Goal: Task Accomplishment & Management: Manage account settings

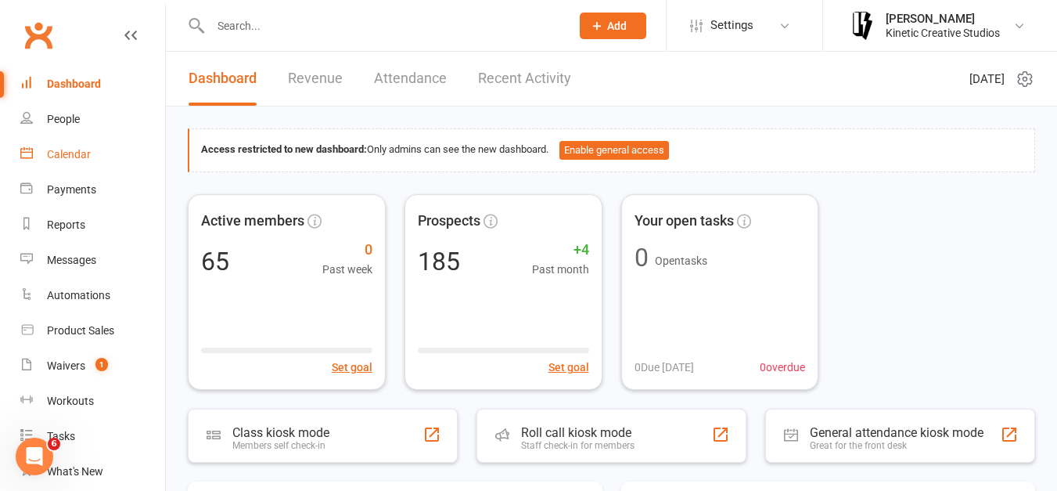
click at [74, 152] on div "Calendar" at bounding box center [69, 154] width 44 height 13
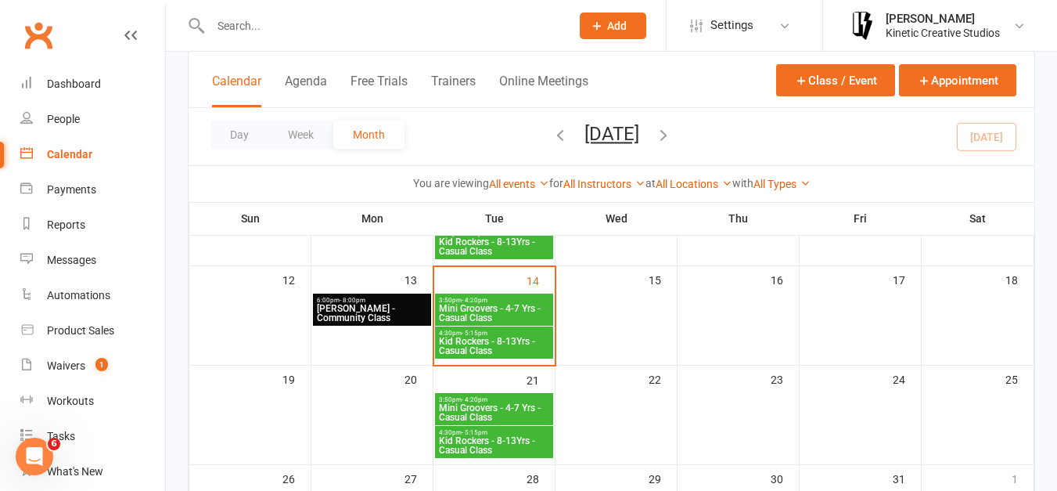
scroll to position [268, 0]
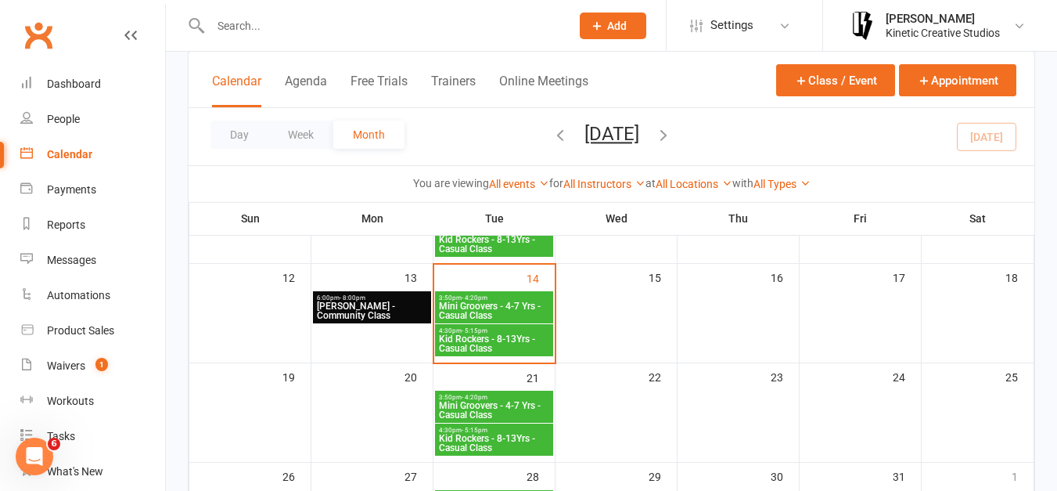
click at [528, 293] on div "3:50pm - 4:20pm Mini Groovers - 4-7 Yrs - Casual Class" at bounding box center [494, 307] width 118 height 32
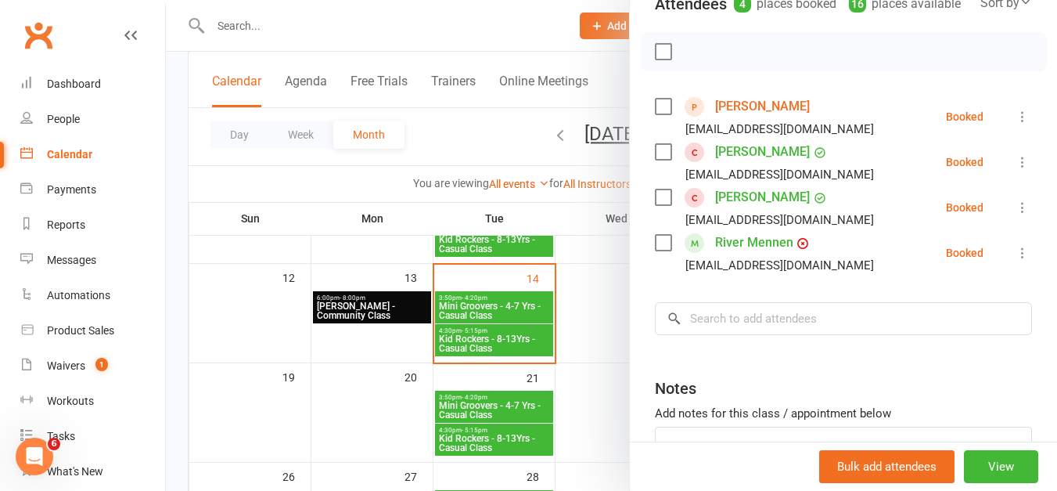
scroll to position [198, 0]
click at [664, 204] on label at bounding box center [663, 197] width 16 height 16
click at [657, 159] on label at bounding box center [663, 151] width 16 height 16
click at [690, 59] on icon "button" at bounding box center [697, 50] width 17 height 17
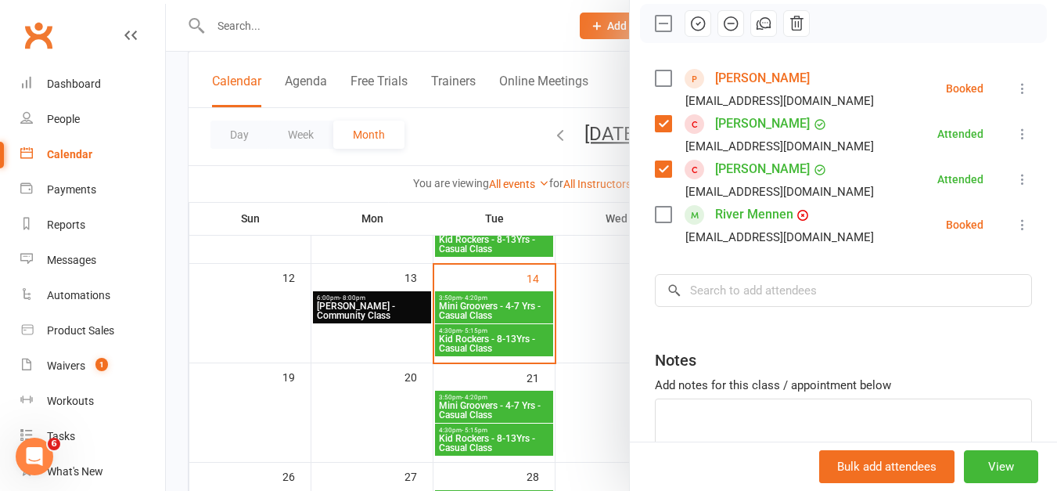
scroll to position [227, 0]
click at [279, 18] on div at bounding box center [611, 245] width 891 height 491
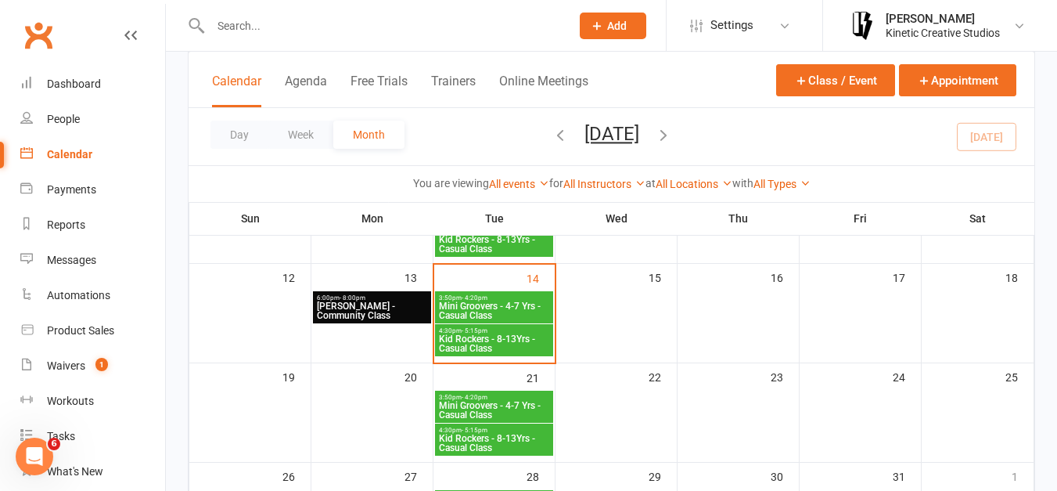
click at [273, 23] on input "text" at bounding box center [383, 26] width 354 height 22
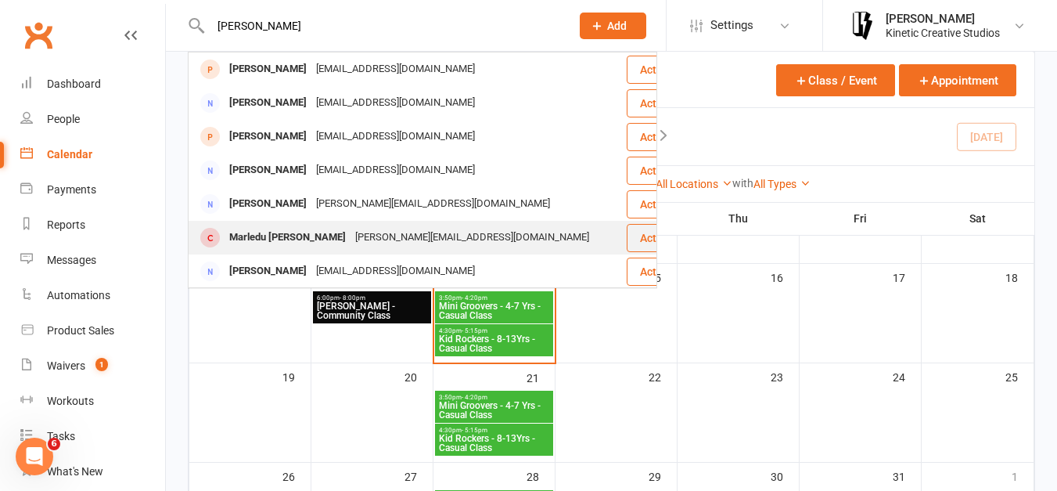
type input "[PERSON_NAME]"
click at [288, 235] on div "Marledu [PERSON_NAME]" at bounding box center [288, 237] width 126 height 23
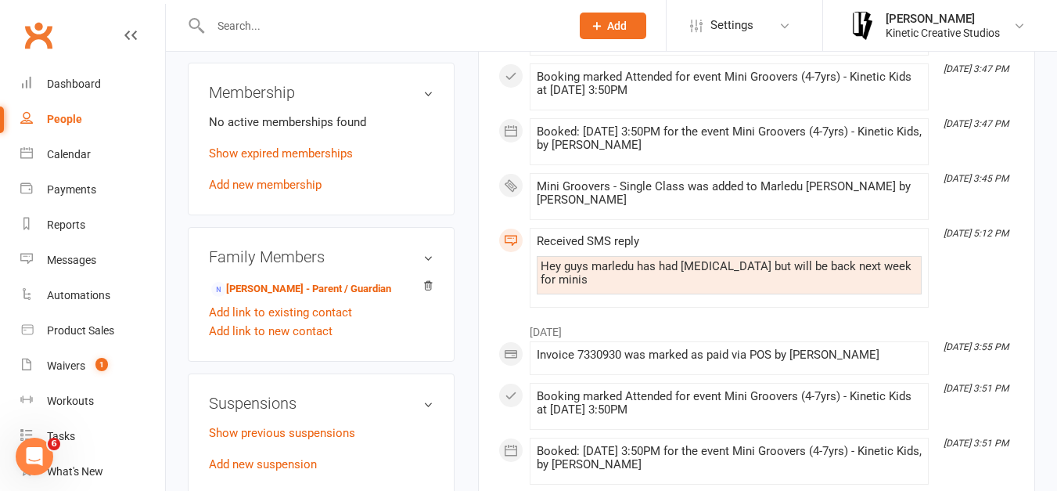
scroll to position [632, 0]
click at [286, 191] on link "Add new membership" at bounding box center [265, 184] width 113 height 14
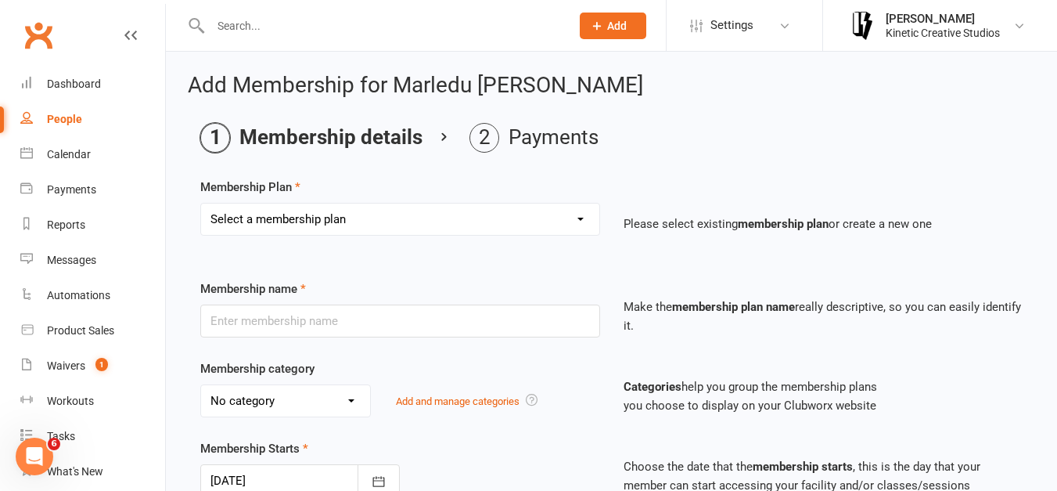
click at [356, 229] on select "Select a membership plan Create new Membership Plan Mini Groovers - Single Clas…" at bounding box center [400, 218] width 398 height 31
select select "1"
click at [201, 203] on select "Select a membership plan Create new Membership Plan Mini Groovers - Single Clas…" at bounding box center [400, 218] width 398 height 31
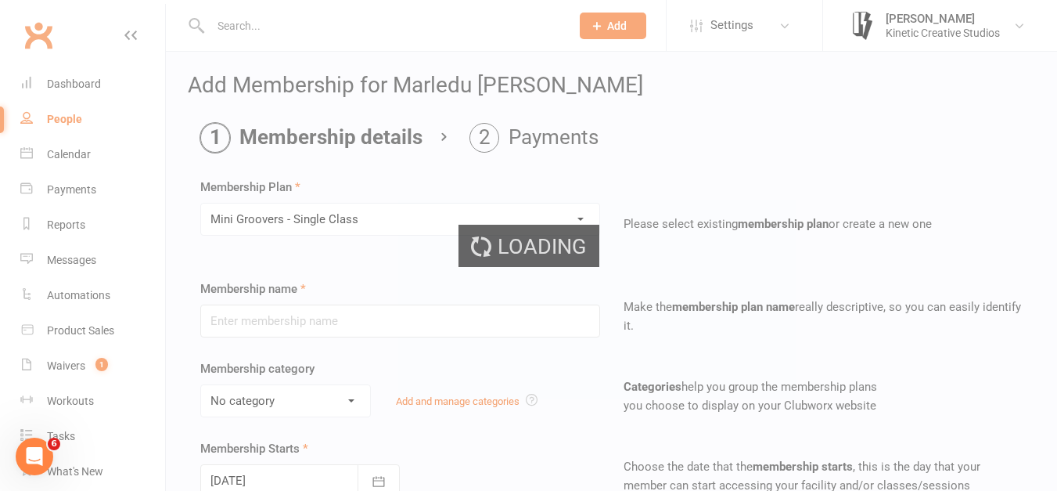
type input "Mini Groovers - Single Class"
select select "9"
type input "1"
select select "1"
type input "1"
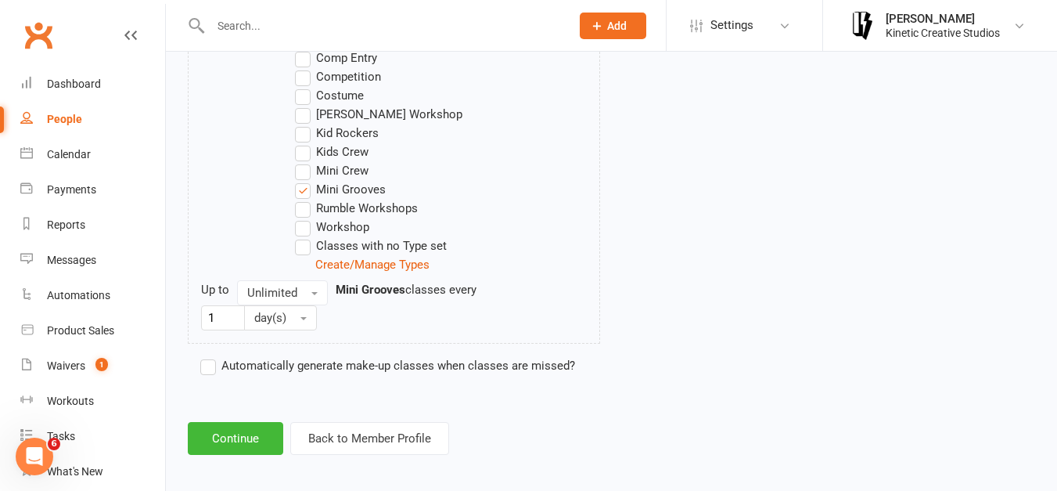
scroll to position [919, 0]
click at [250, 434] on button "Continue" at bounding box center [235, 437] width 95 height 33
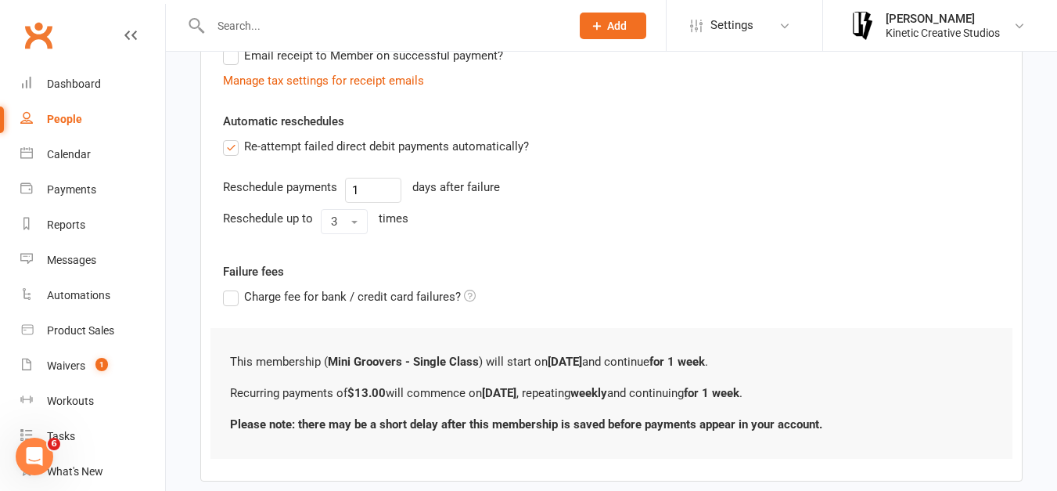
scroll to position [585, 0]
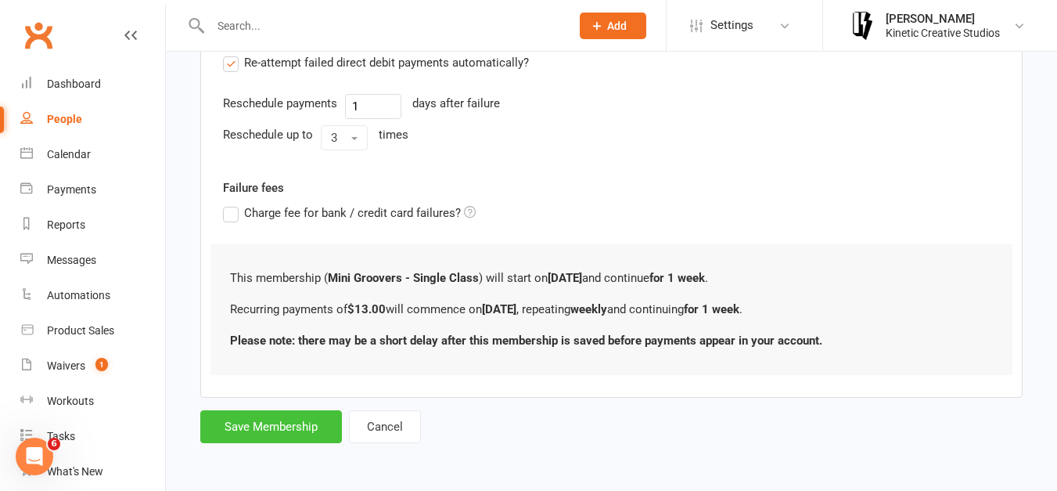
click at [302, 419] on button "Save Membership" at bounding box center [271, 426] width 142 height 33
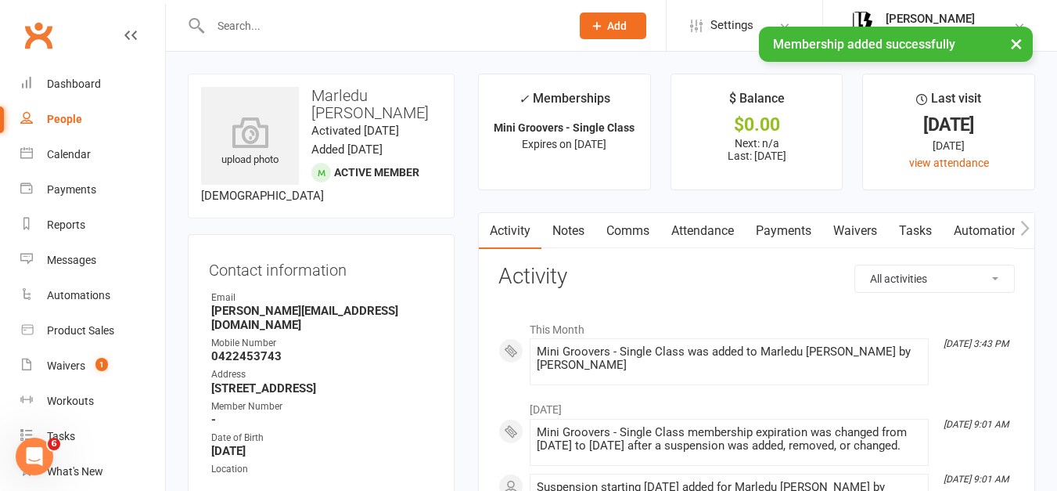
click at [684, 227] on link "Attendance" at bounding box center [702, 231] width 85 height 36
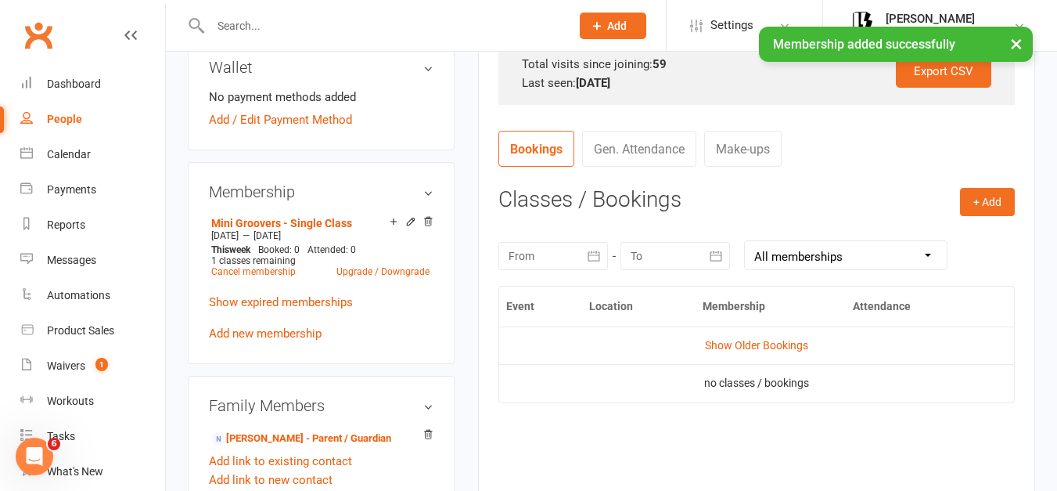
scroll to position [538, 0]
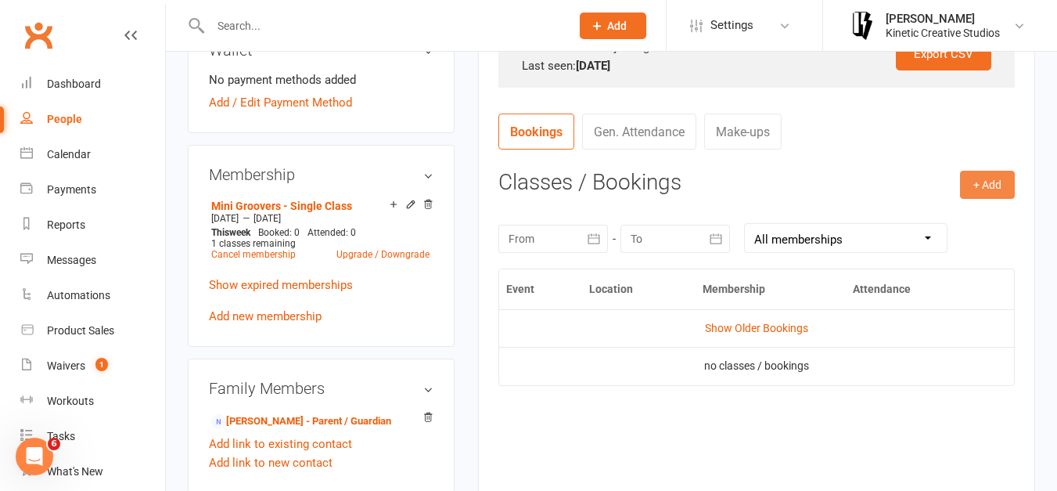
click at [990, 182] on button "+ Add" at bounding box center [987, 185] width 55 height 28
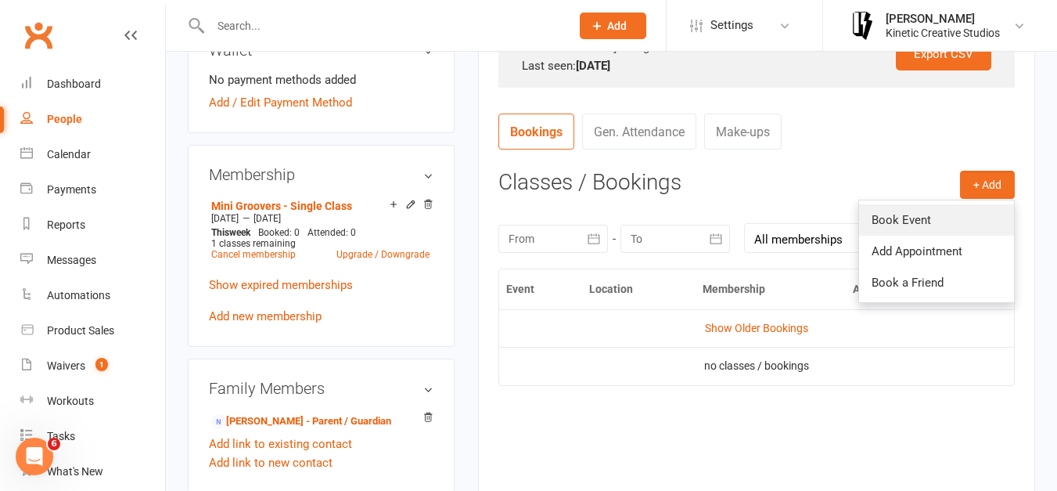
click at [892, 221] on link "Book Event" at bounding box center [936, 219] width 155 height 31
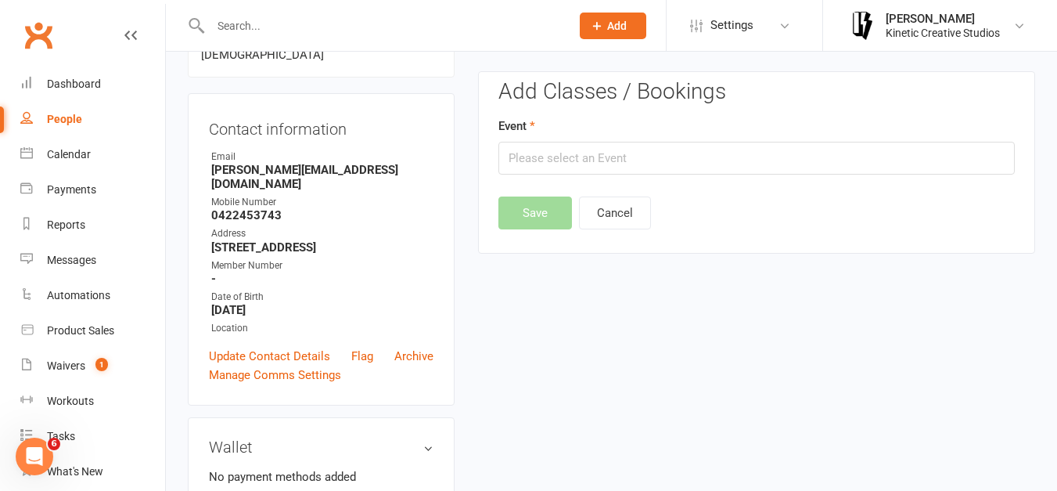
scroll to position [134, 0]
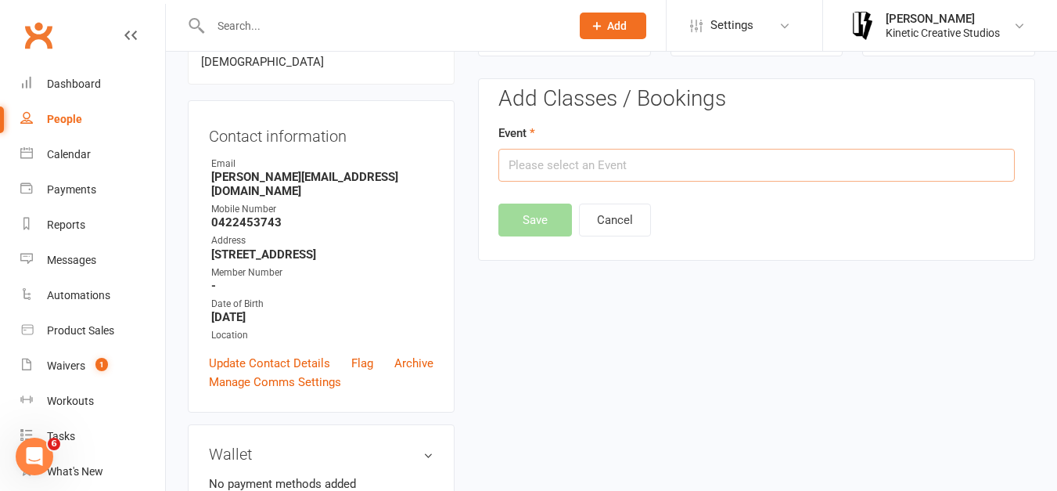
click at [586, 158] on input "text" at bounding box center [756, 165] width 516 height 33
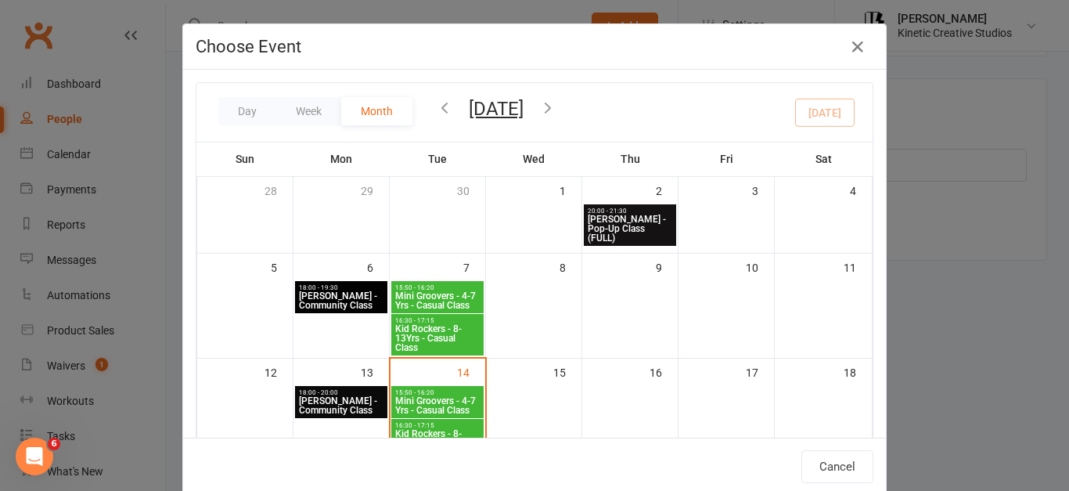
click at [447, 406] on span "Mini Groovers - 4-7 Yrs - Casual Class" at bounding box center [437, 405] width 86 height 19
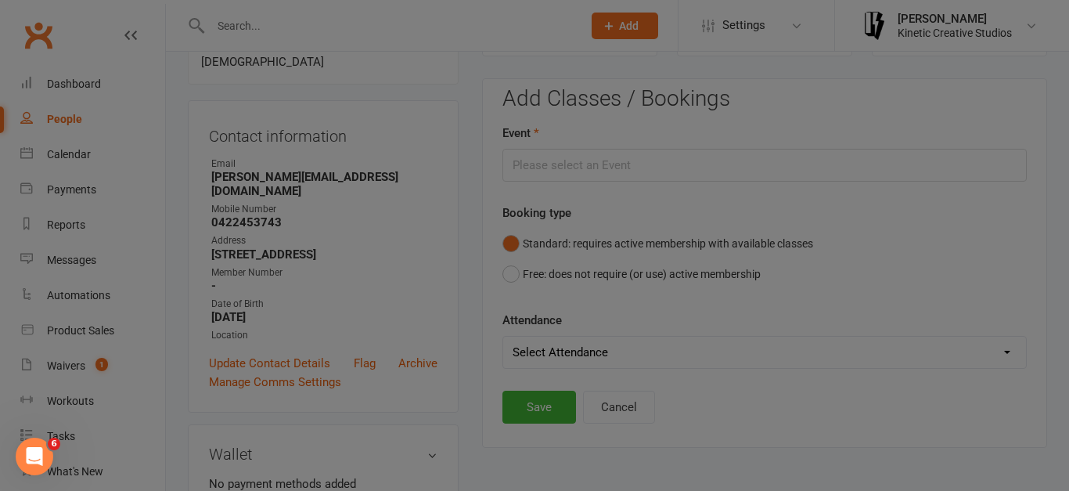
type input "Mini Groovers - 4-7 Yrs - Casual Class - [DATE] 3:50:00 PM"
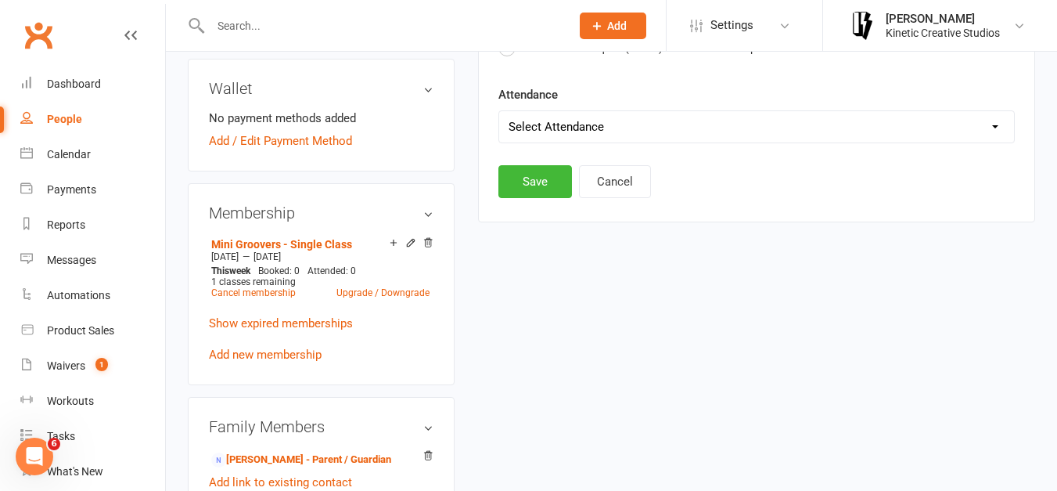
scroll to position [500, 0]
click at [637, 118] on select "Select Attendance Attended Absent" at bounding box center [756, 125] width 515 height 31
select select "0"
click at [499, 110] on select "Select Attendance Attended Absent" at bounding box center [756, 125] width 515 height 31
click at [537, 179] on button "Save" at bounding box center [535, 180] width 74 height 33
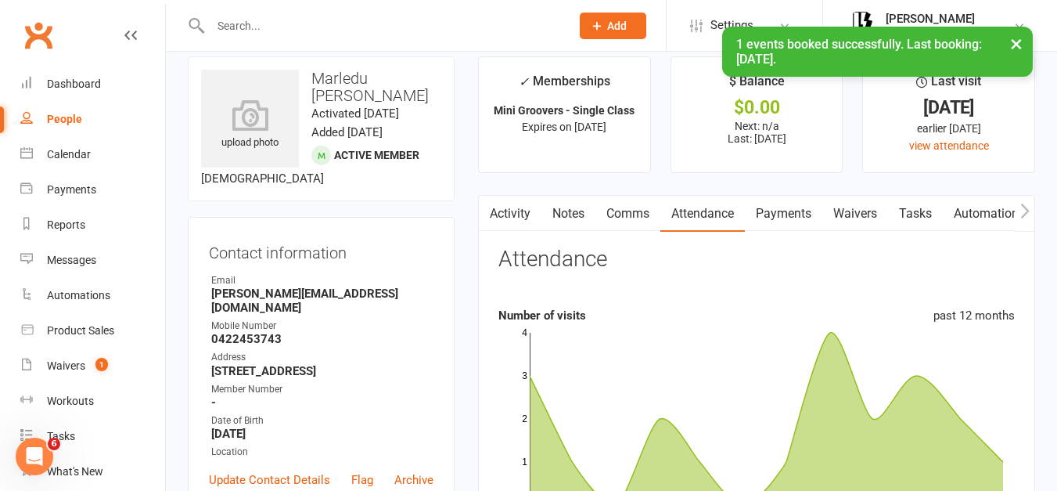
scroll to position [0, 0]
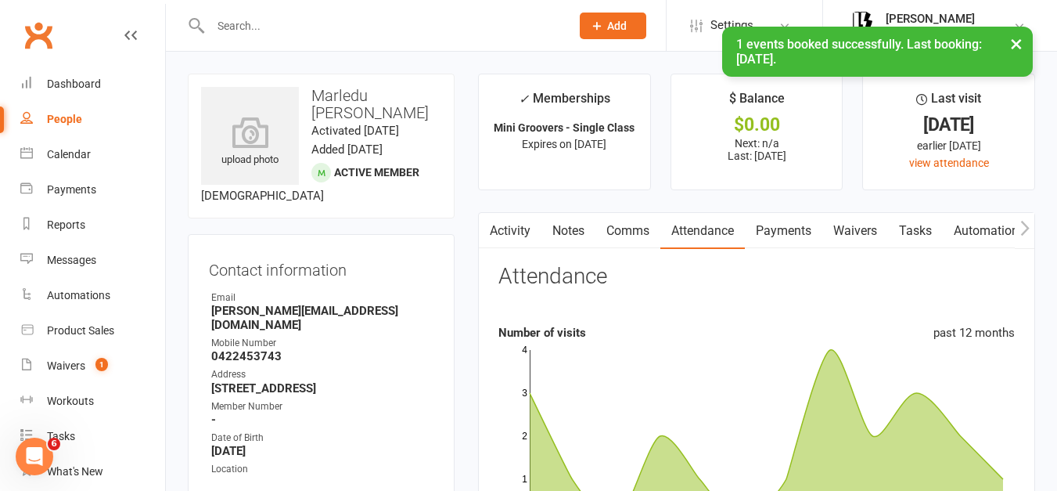
click at [788, 222] on link "Payments" at bounding box center [783, 231] width 77 height 36
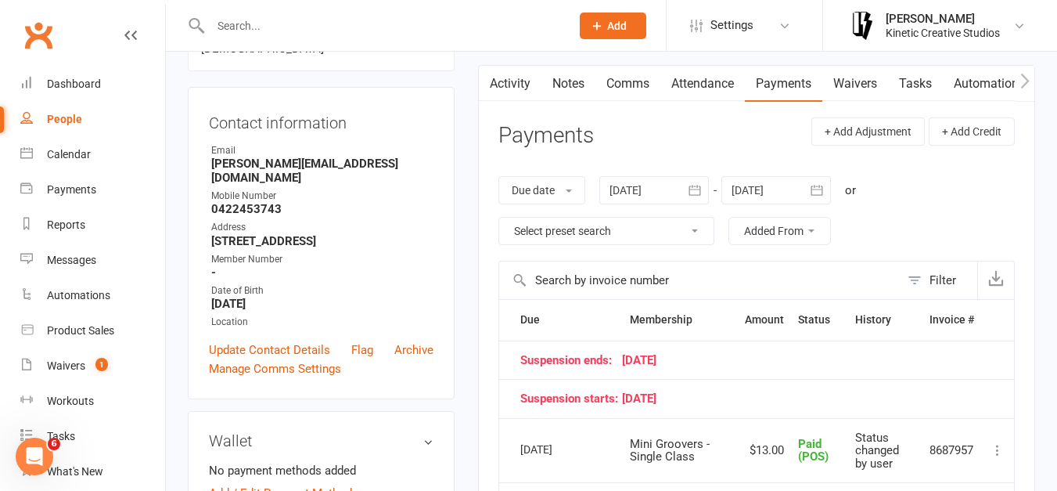
scroll to position [313, 0]
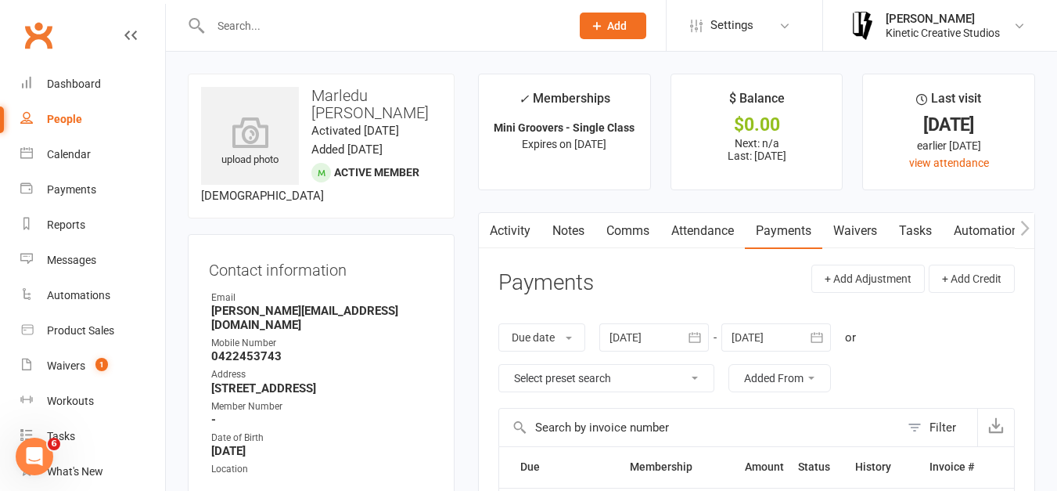
scroll to position [380, 0]
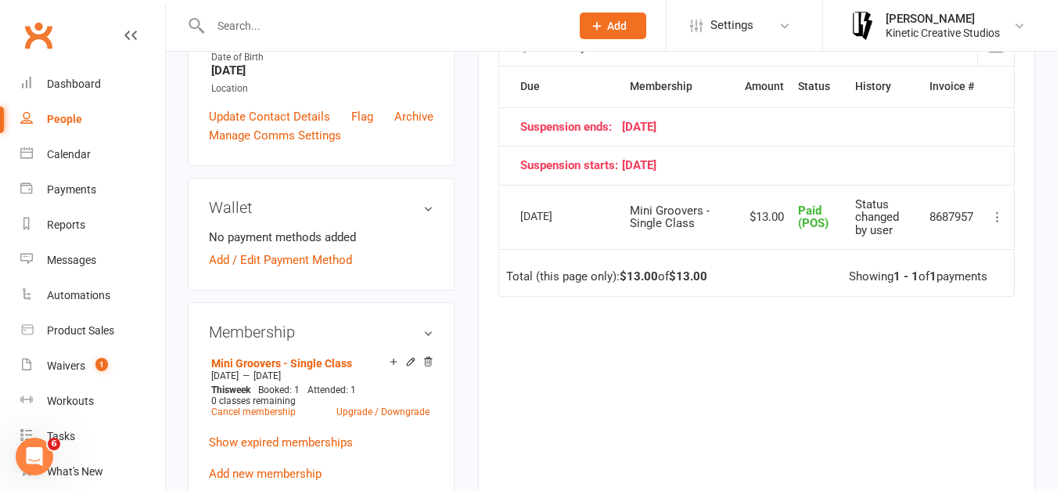
click at [354, 27] on input "text" at bounding box center [383, 26] width 354 height 22
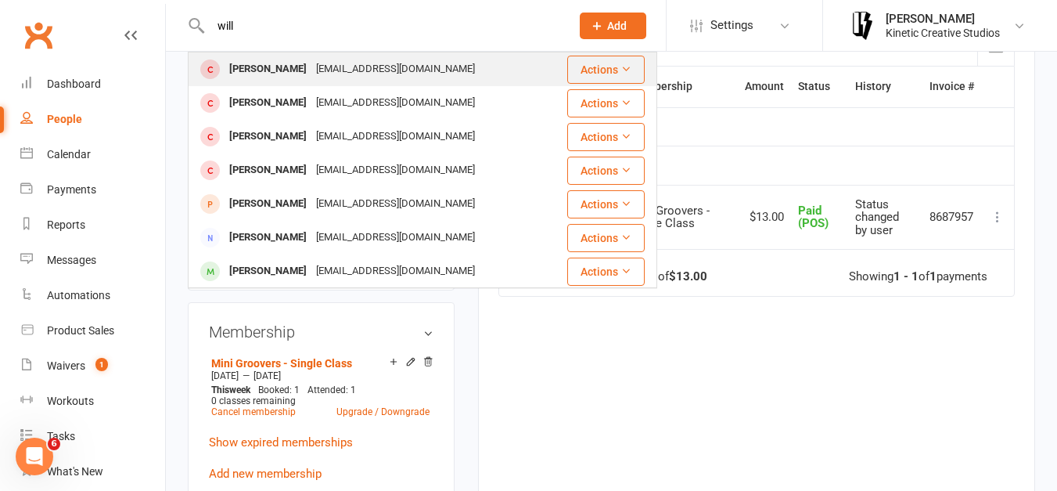
type input "will"
click at [272, 78] on div "[PERSON_NAME]" at bounding box center [268, 69] width 87 height 23
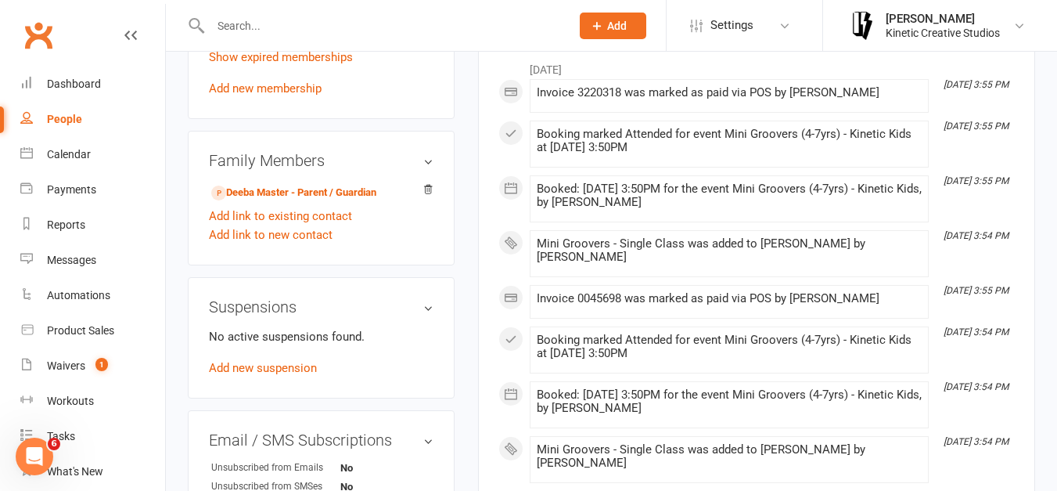
scroll to position [697, 0]
click at [261, 81] on link "Add new membership" at bounding box center [265, 88] width 113 height 14
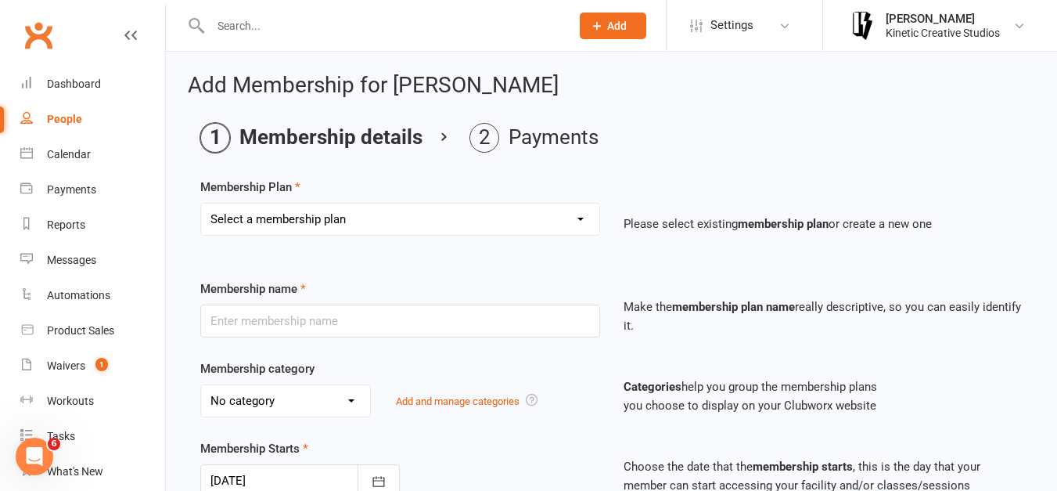
click at [502, 219] on select "Select a membership plan Create new Membership Plan Mini Groovers - Single Clas…" at bounding box center [400, 218] width 398 height 31
select select "1"
click at [201, 203] on select "Select a membership plan Create new Membership Plan Mini Groovers - Single Clas…" at bounding box center [400, 218] width 398 height 31
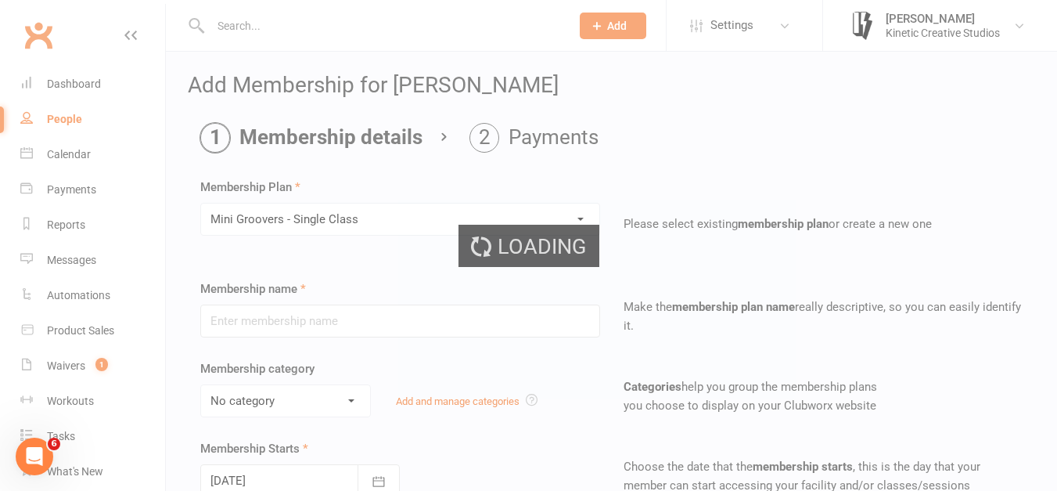
type input "Mini Groovers - Single Class"
select select "9"
type input "1"
select select "1"
type input "1"
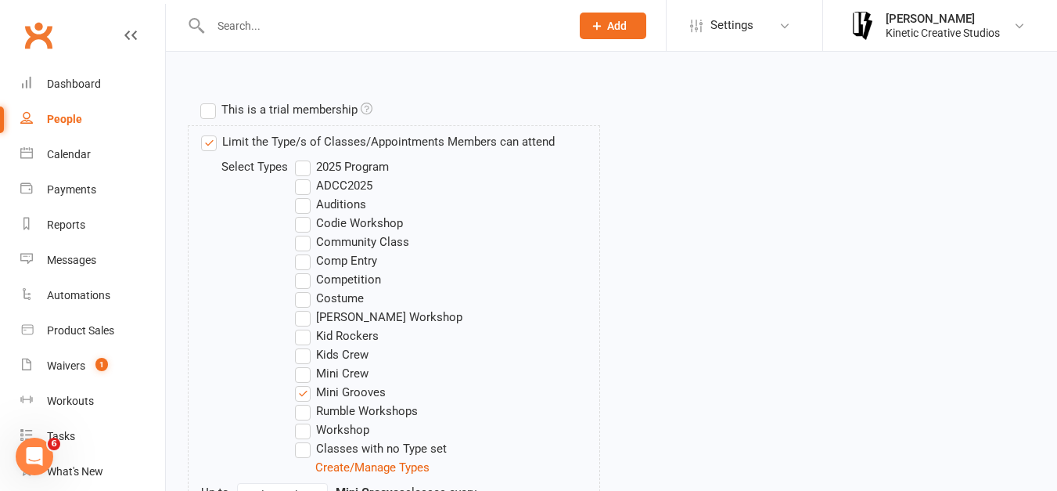
scroll to position [927, 0]
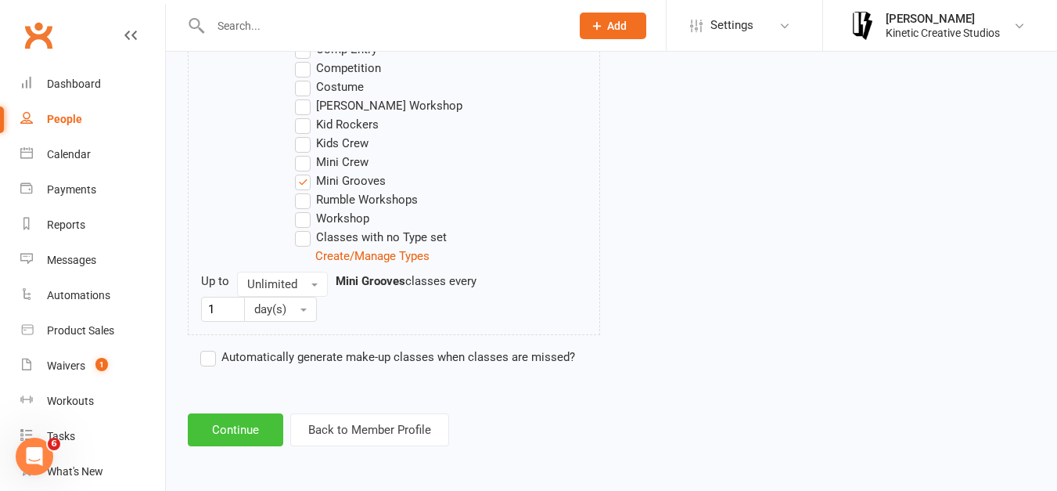
click at [230, 426] on button "Continue" at bounding box center [235, 429] width 95 height 33
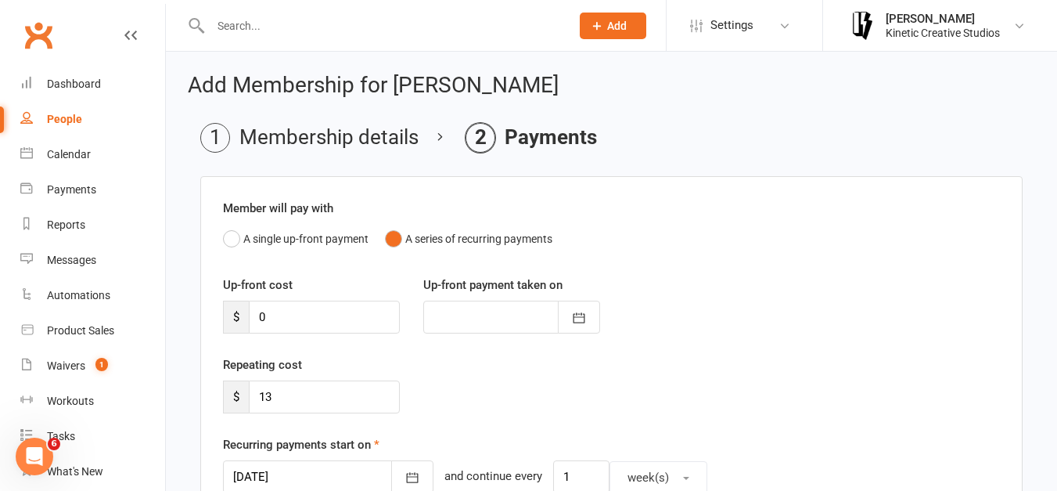
scroll to position [585, 0]
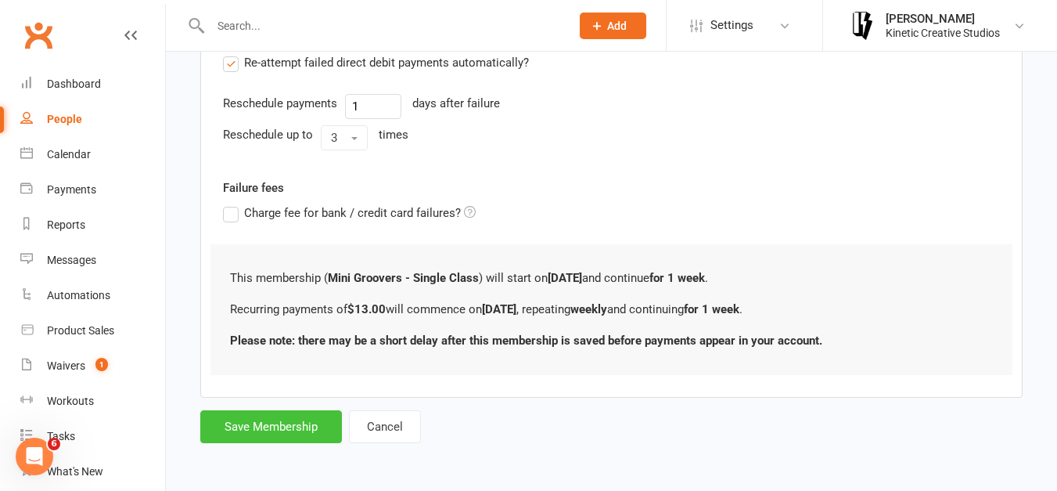
click at [261, 426] on button "Save Membership" at bounding box center [271, 426] width 142 height 33
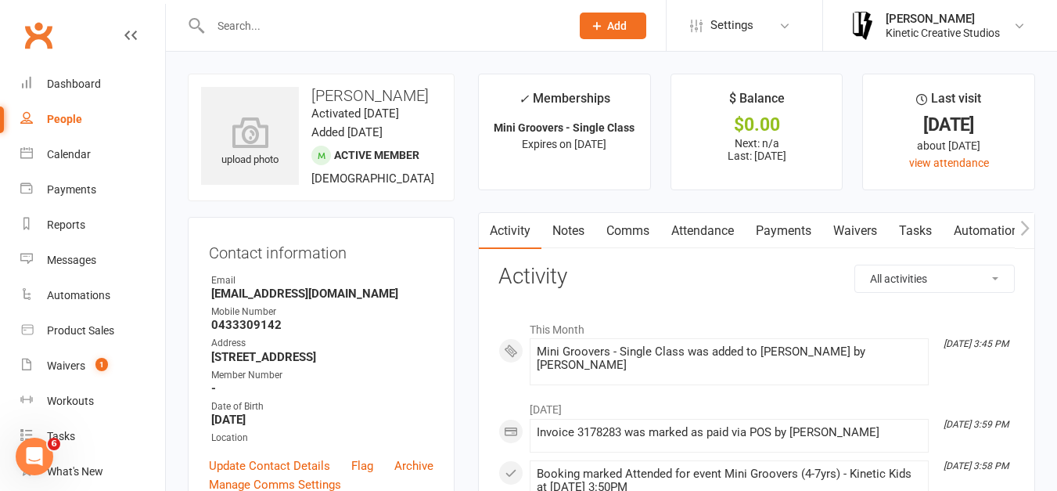
click at [690, 231] on link "Attendance" at bounding box center [702, 231] width 85 height 36
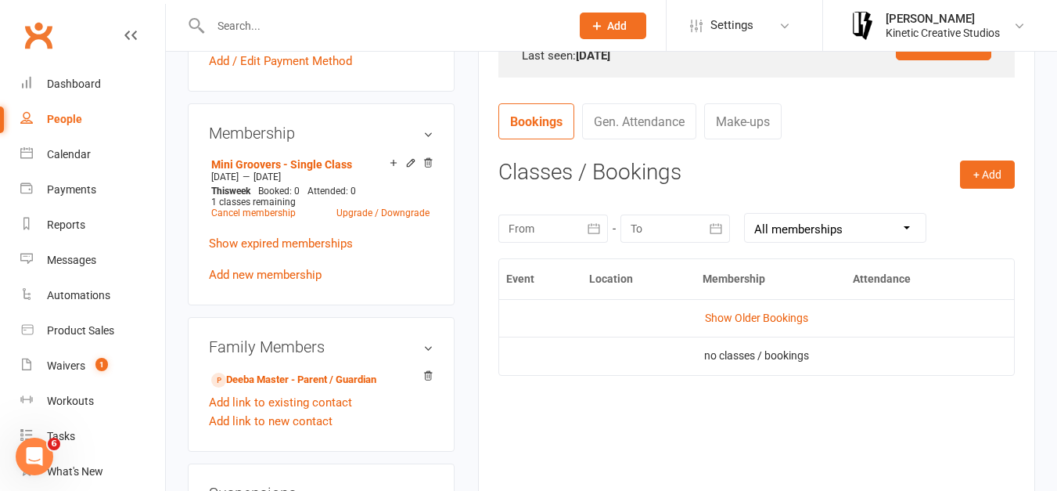
scroll to position [549, 0]
click at [988, 184] on button "+ Add" at bounding box center [987, 174] width 55 height 28
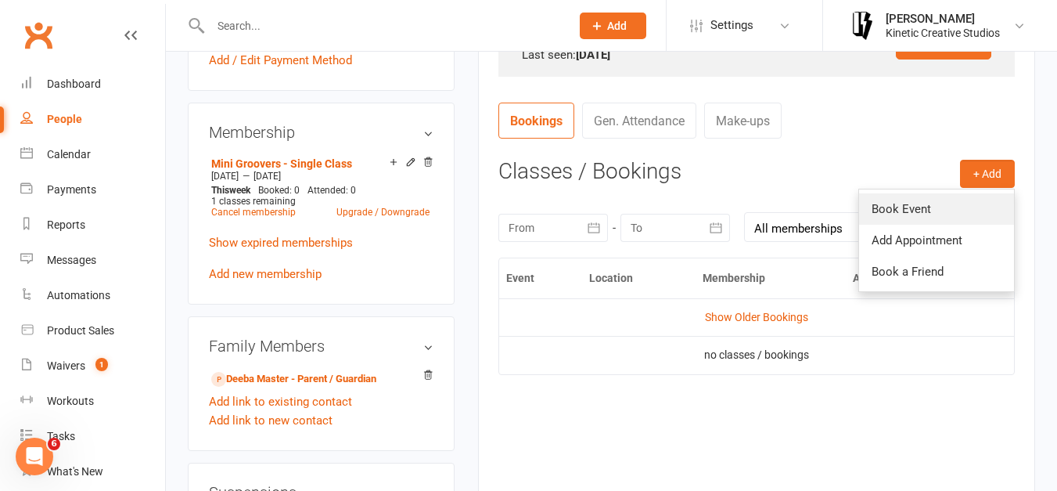
click at [940, 205] on link "Book Event" at bounding box center [936, 208] width 155 height 31
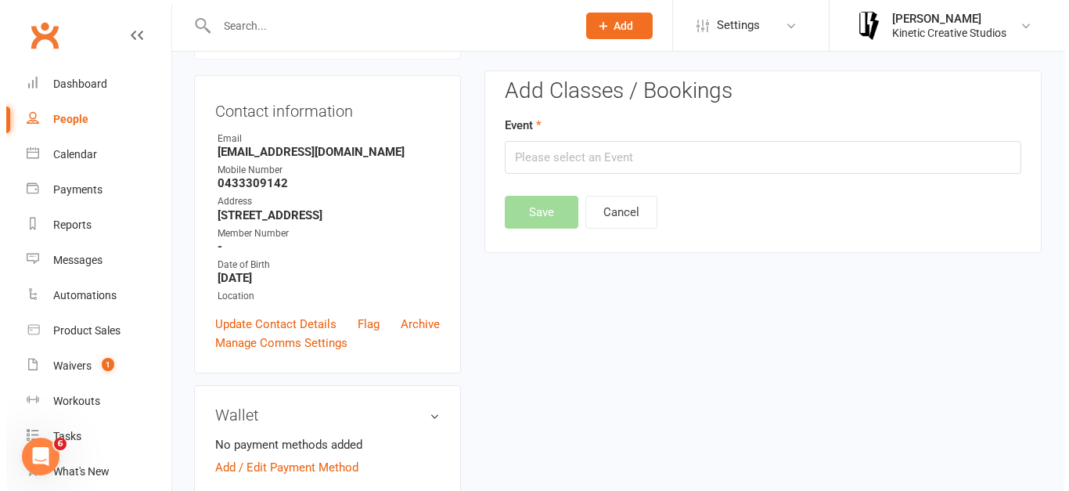
scroll to position [134, 0]
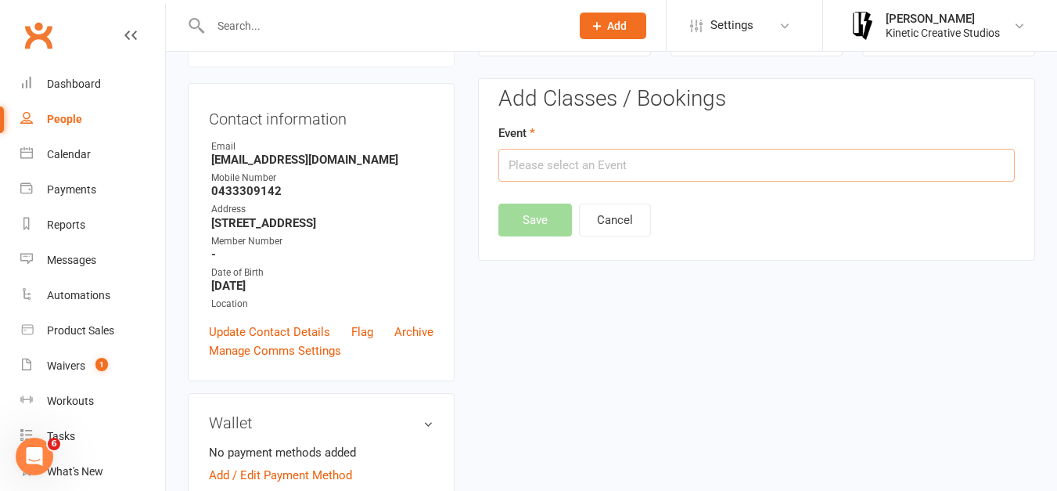
click at [625, 150] on input "text" at bounding box center [756, 165] width 516 height 33
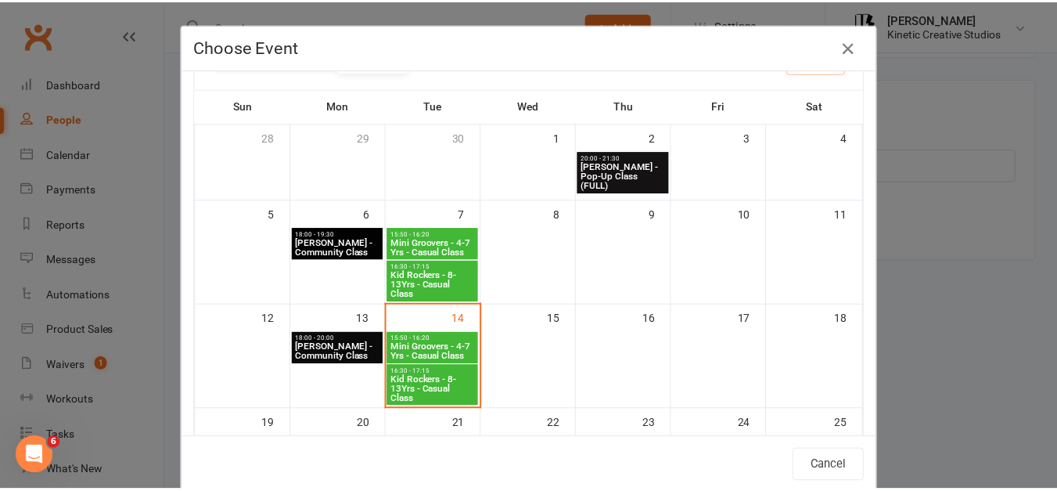
scroll to position [54, 0]
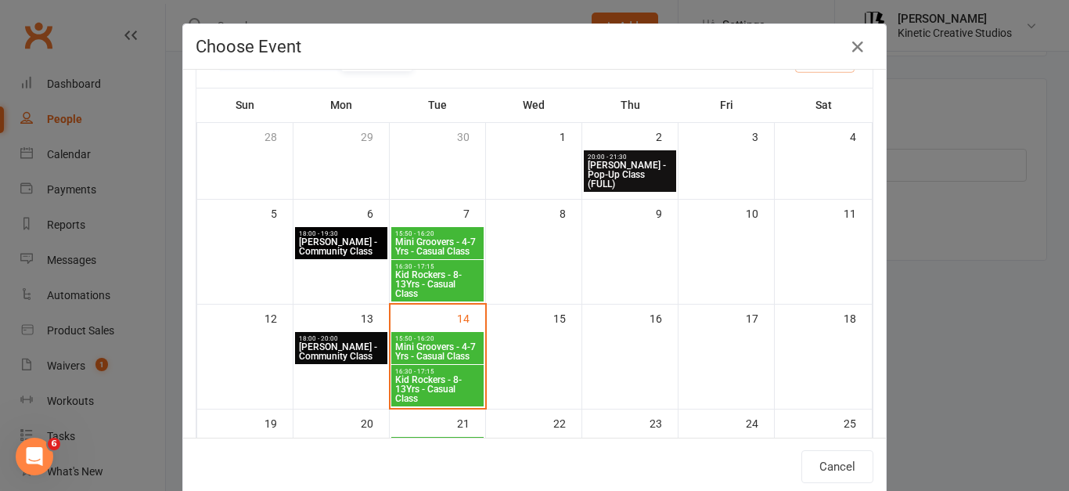
click at [444, 348] on span "Mini Groovers - 4-7 Yrs - Casual Class" at bounding box center [437, 351] width 86 height 19
type input "Mini Groovers - 4-7 Yrs - Casual Class - [DATE] 3:50:00 PM"
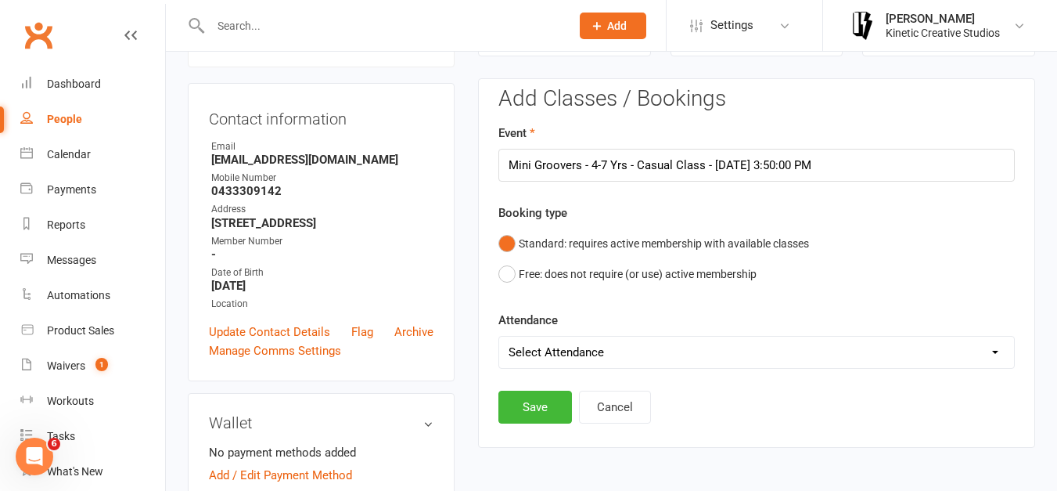
click at [739, 335] on form "Event Mini Groovers - 4-7 Yrs - Casual Class - [DATE] 3:50:00 PM Booking type S…" at bounding box center [756, 246] width 516 height 245
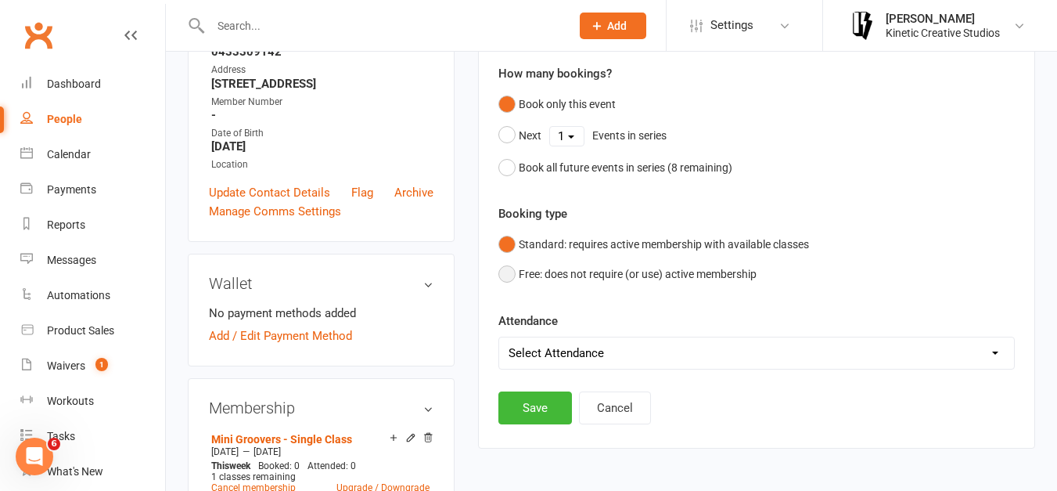
scroll to position [274, 0]
click at [596, 346] on select "Select Attendance Attended Absent" at bounding box center [756, 351] width 515 height 31
select select "0"
click at [499, 336] on select "Select Attendance Attended Absent" at bounding box center [756, 351] width 515 height 31
click at [536, 409] on button "Save" at bounding box center [535, 406] width 74 height 33
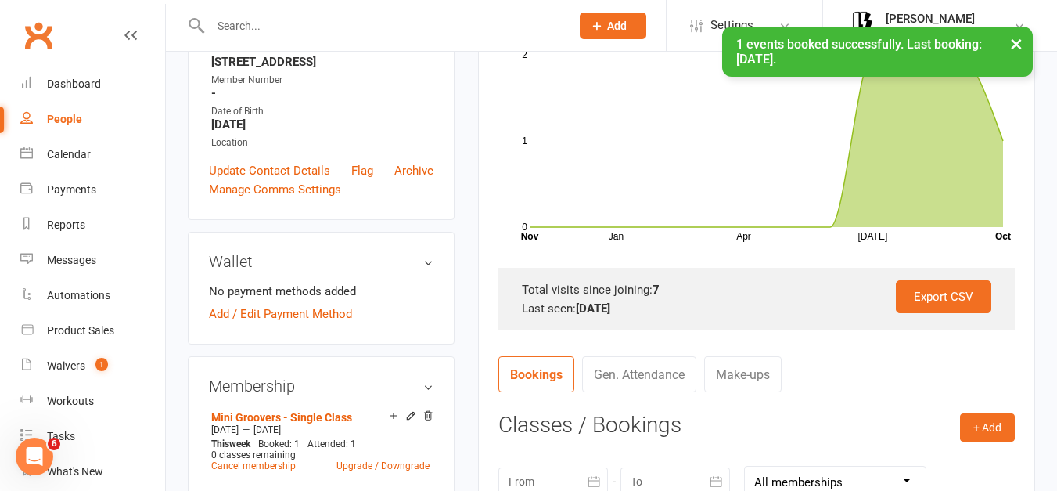
scroll to position [0, 0]
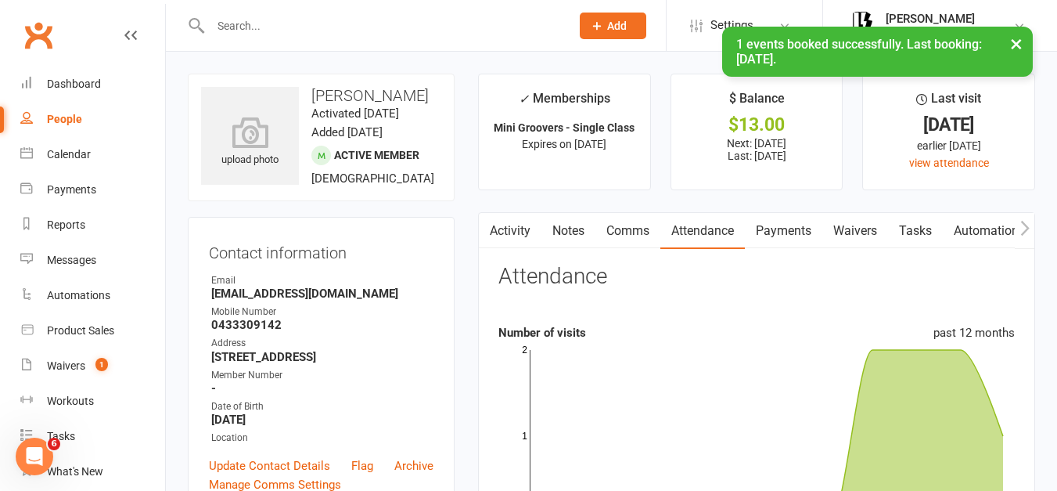
click at [769, 228] on link "Payments" at bounding box center [783, 231] width 77 height 36
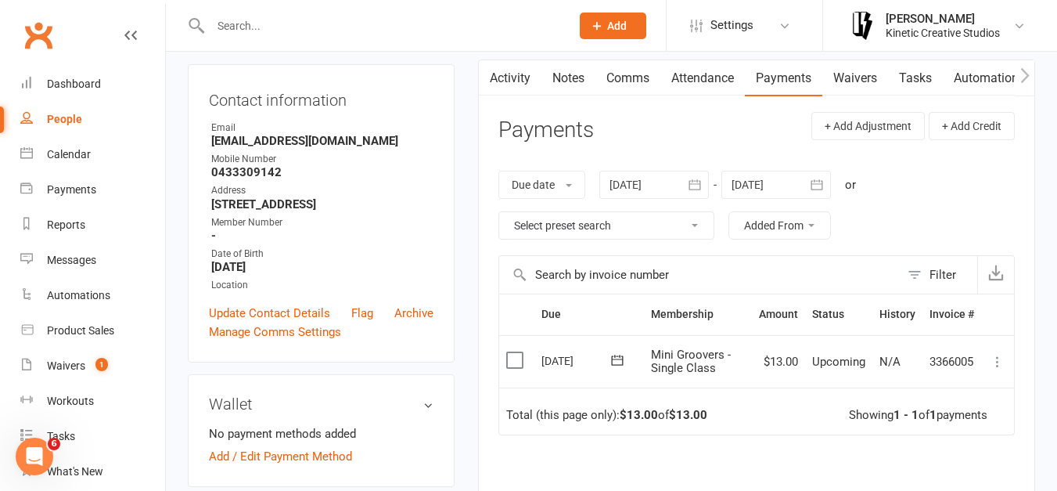
scroll to position [225, 0]
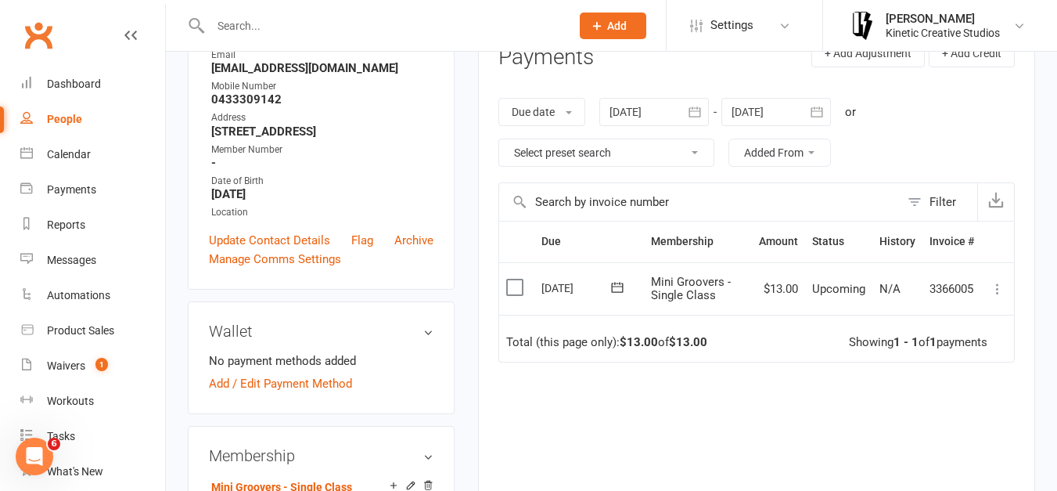
click at [517, 289] on label at bounding box center [516, 287] width 21 height 16
click at [516, 279] on input "checkbox" at bounding box center [511, 279] width 10 height 0
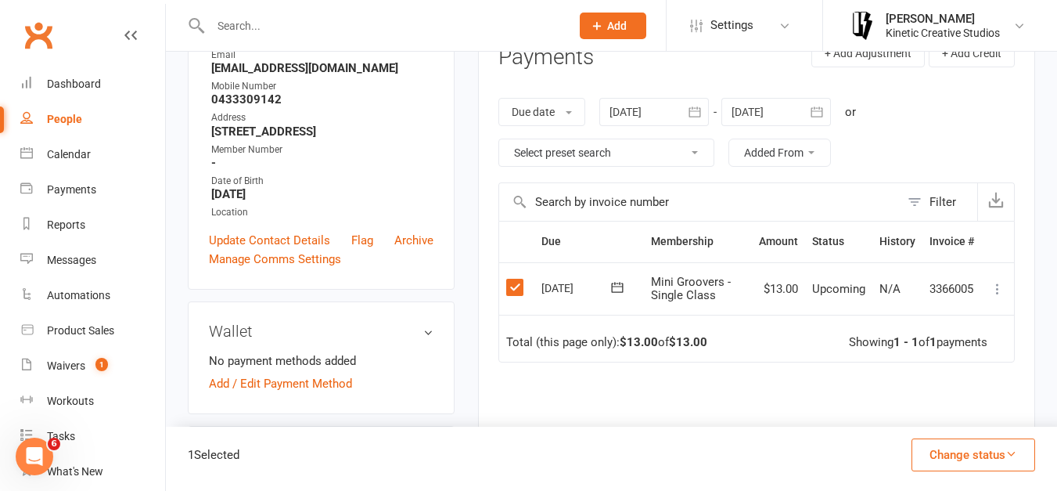
click at [947, 444] on button "Change status" at bounding box center [974, 454] width 124 height 33
click at [944, 349] on link "Paid (POS)" at bounding box center [957, 349] width 155 height 31
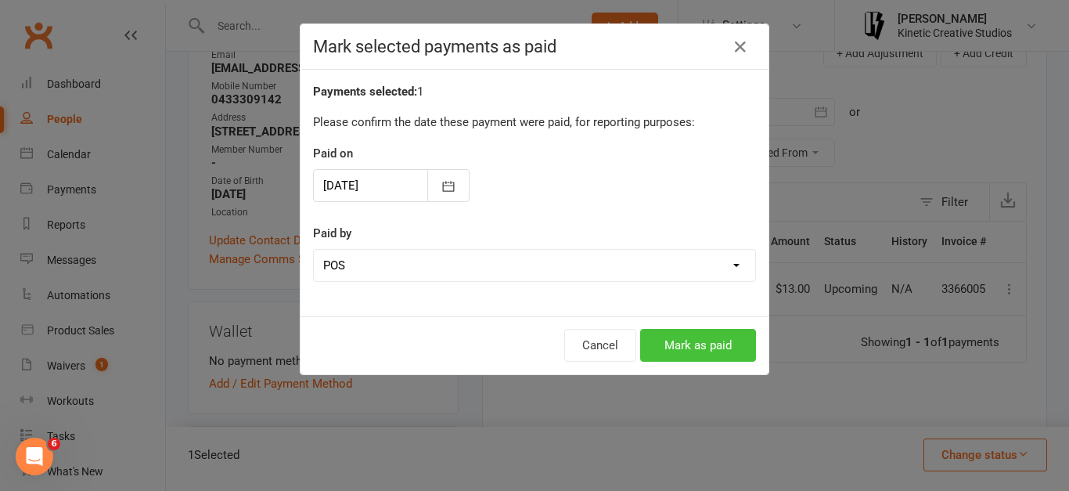
click at [671, 340] on button "Mark as paid" at bounding box center [698, 345] width 116 height 33
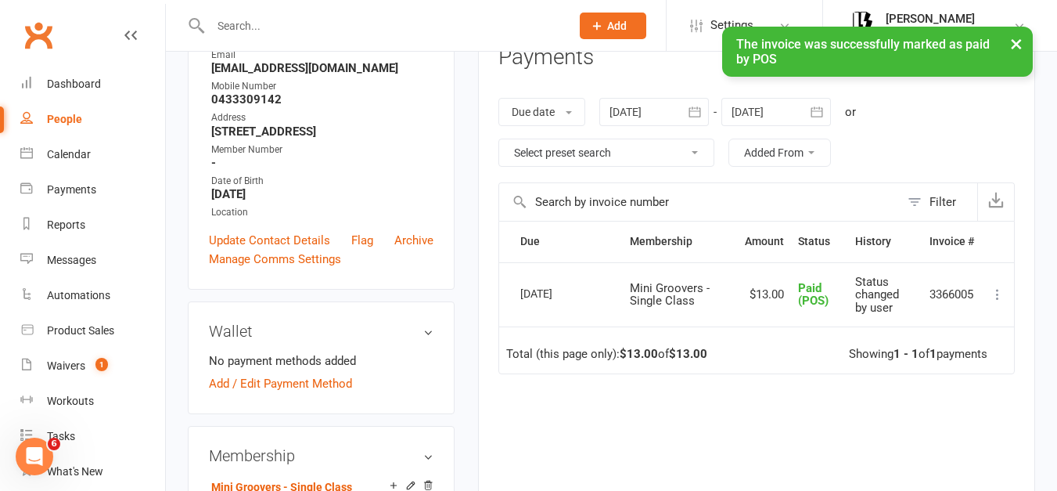
scroll to position [0, 0]
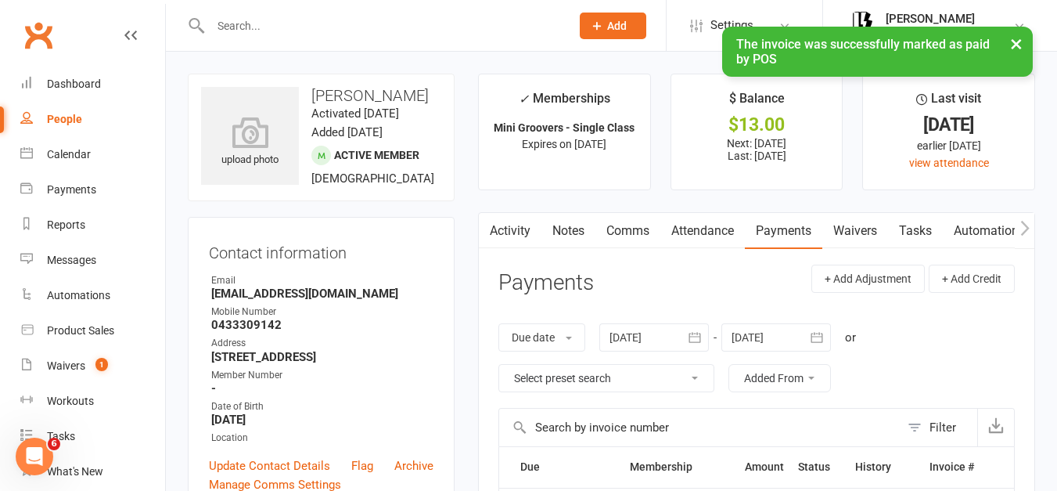
click at [284, 25] on input "text" at bounding box center [383, 26] width 354 height 22
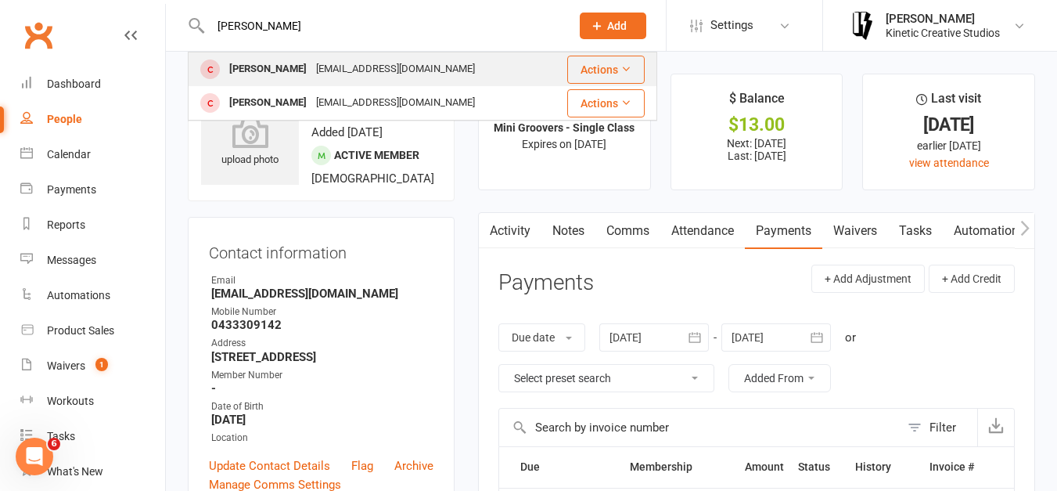
type input "[PERSON_NAME]"
click at [270, 66] on div "[PERSON_NAME]" at bounding box center [268, 69] width 87 height 23
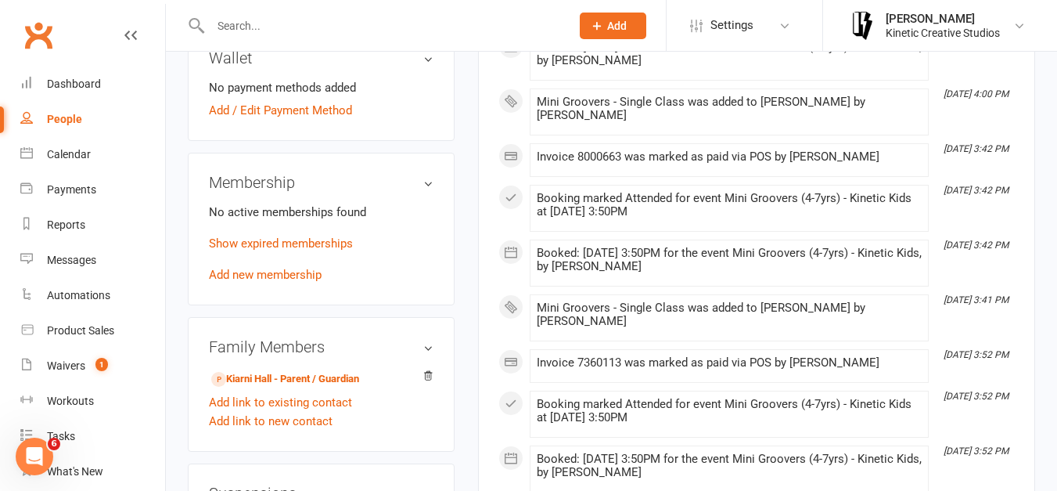
scroll to position [515, 0]
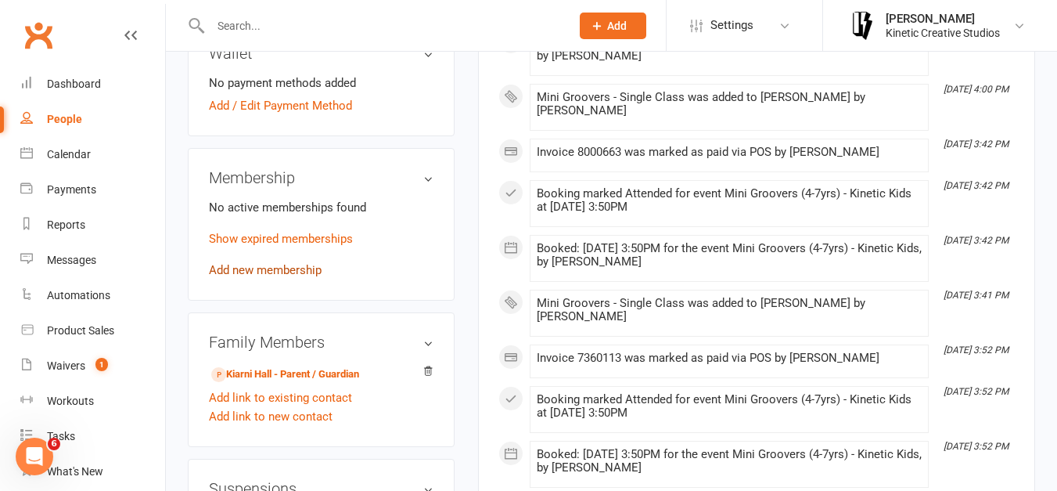
click at [297, 264] on link "Add new membership" at bounding box center [265, 270] width 113 height 14
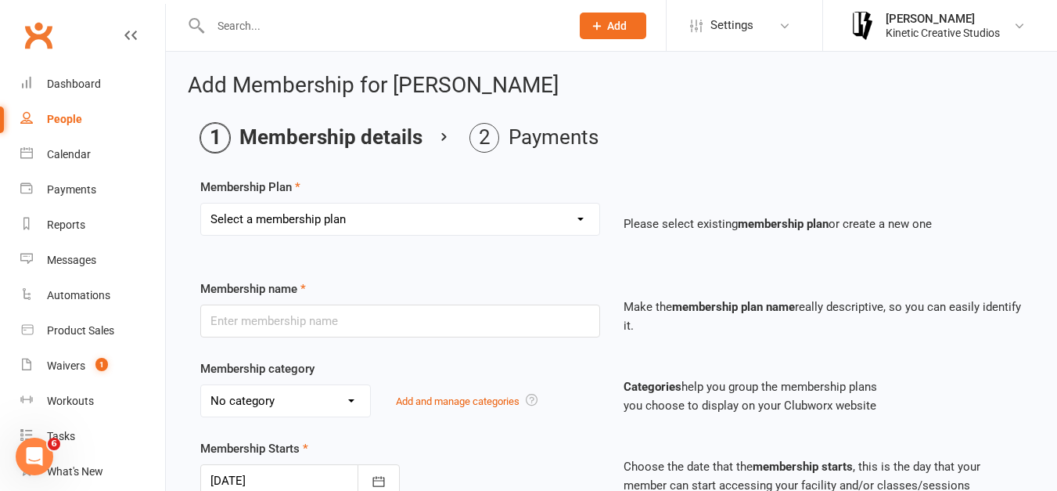
click at [394, 219] on select "Select a membership plan Create new Membership Plan Mini Groovers - Single Clas…" at bounding box center [400, 218] width 398 height 31
select select "1"
click at [201, 203] on select "Select a membership plan Create new Membership Plan Mini Groovers - Single Clas…" at bounding box center [400, 218] width 398 height 31
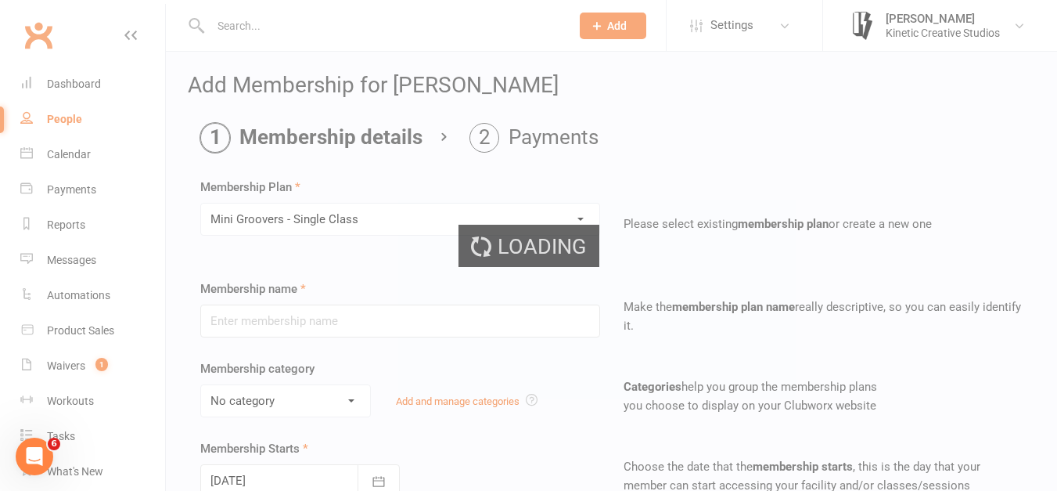
type input "Mini Groovers - Single Class"
select select "9"
type input "1"
select select "1"
type input "1"
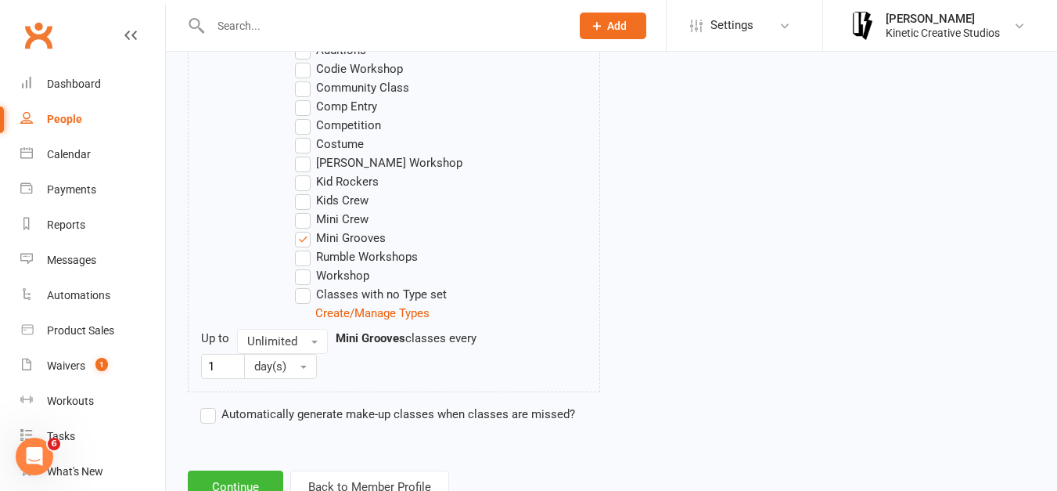
scroll to position [927, 0]
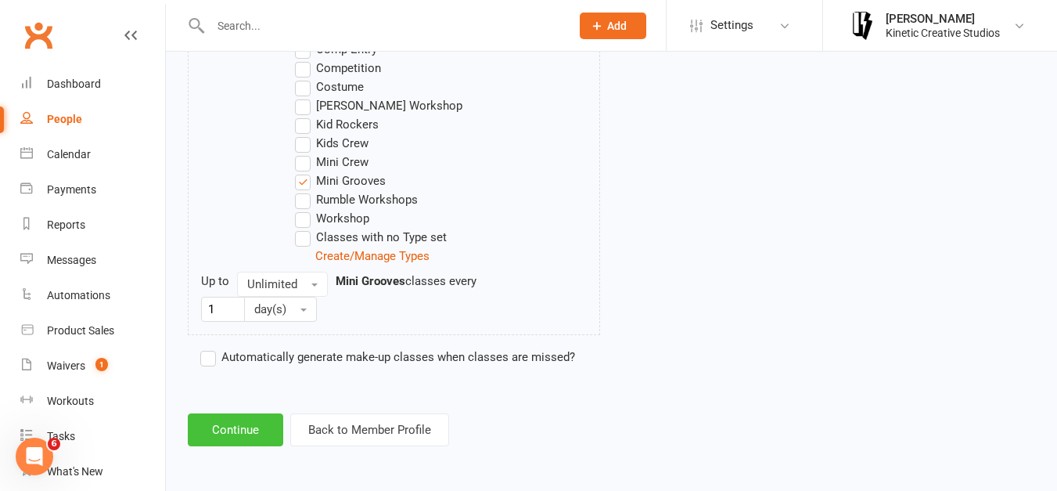
click at [211, 430] on button "Continue" at bounding box center [235, 429] width 95 height 33
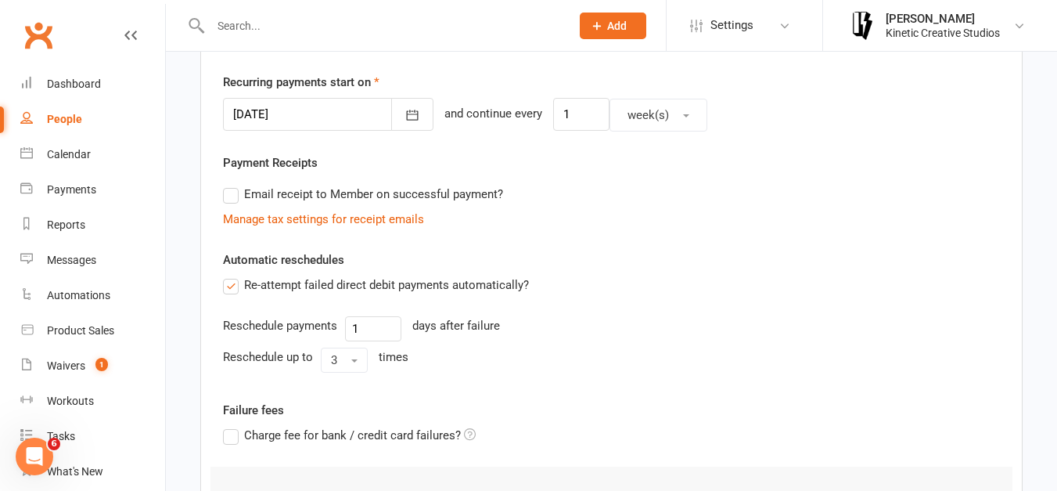
scroll to position [585, 0]
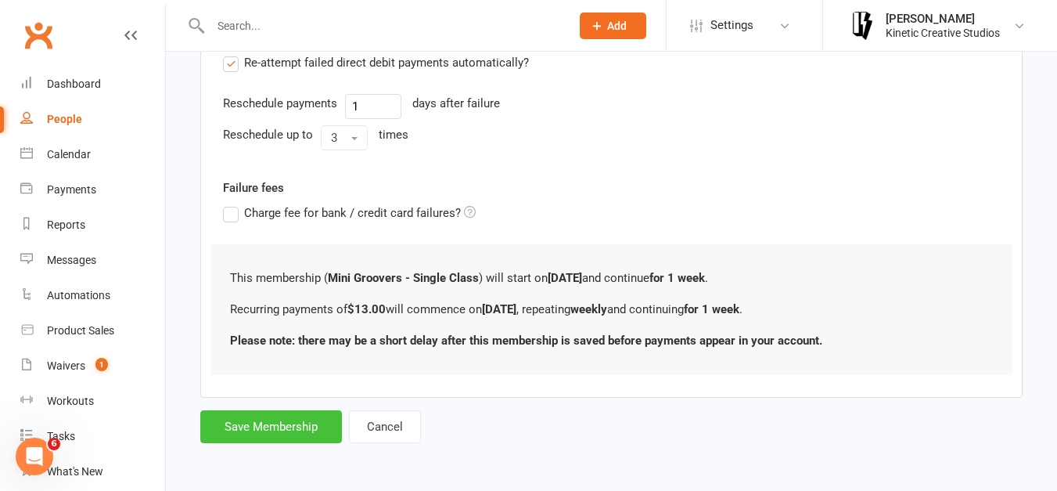
click at [292, 419] on button "Save Membership" at bounding box center [271, 426] width 142 height 33
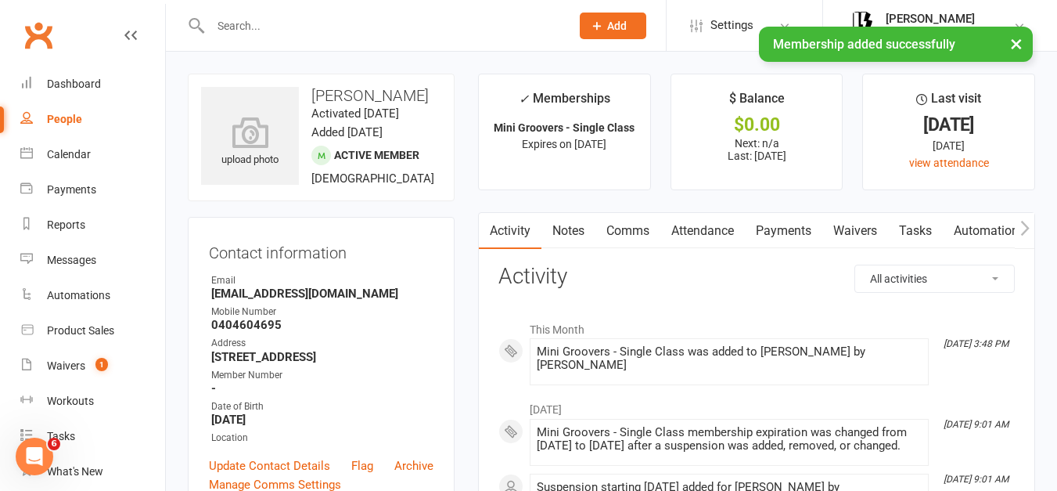
click at [695, 233] on link "Attendance" at bounding box center [702, 231] width 85 height 36
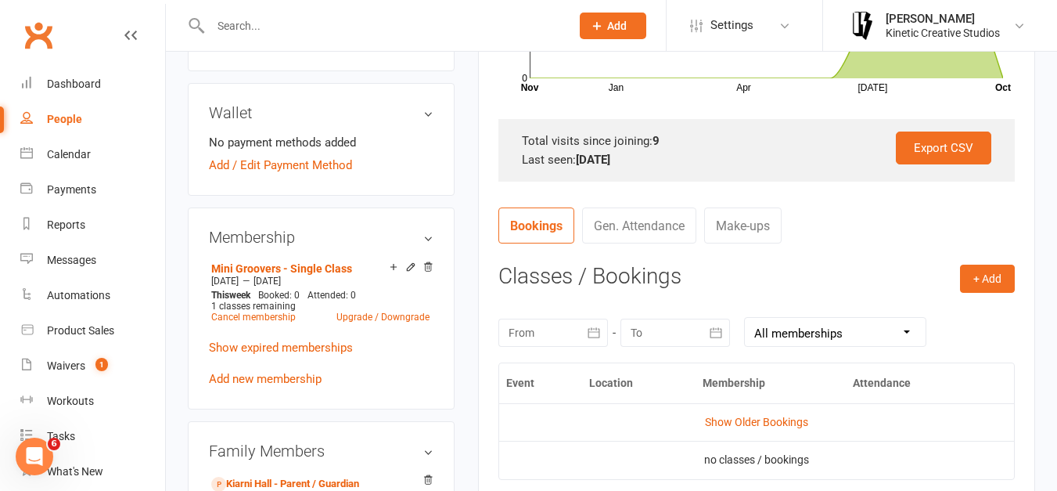
scroll to position [508, 0]
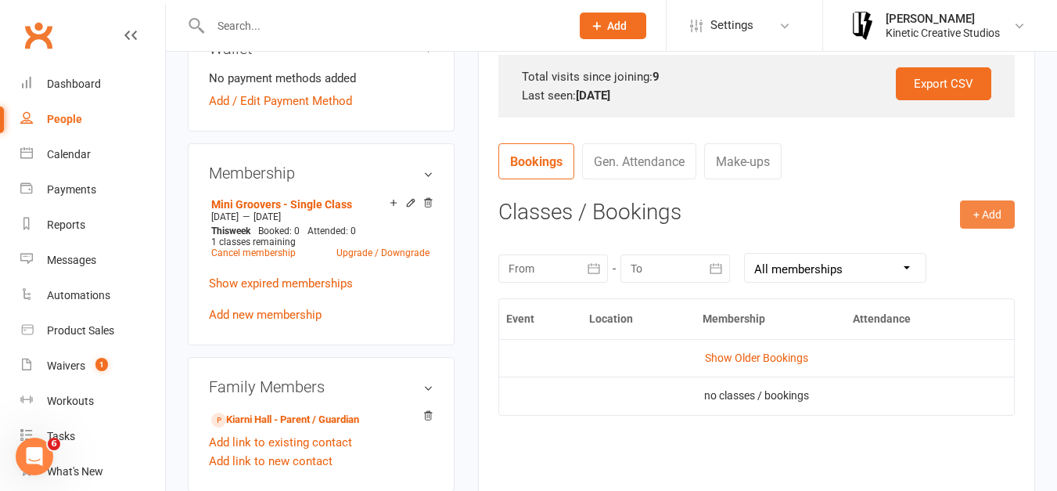
click at [976, 228] on button "+ Add" at bounding box center [987, 214] width 55 height 28
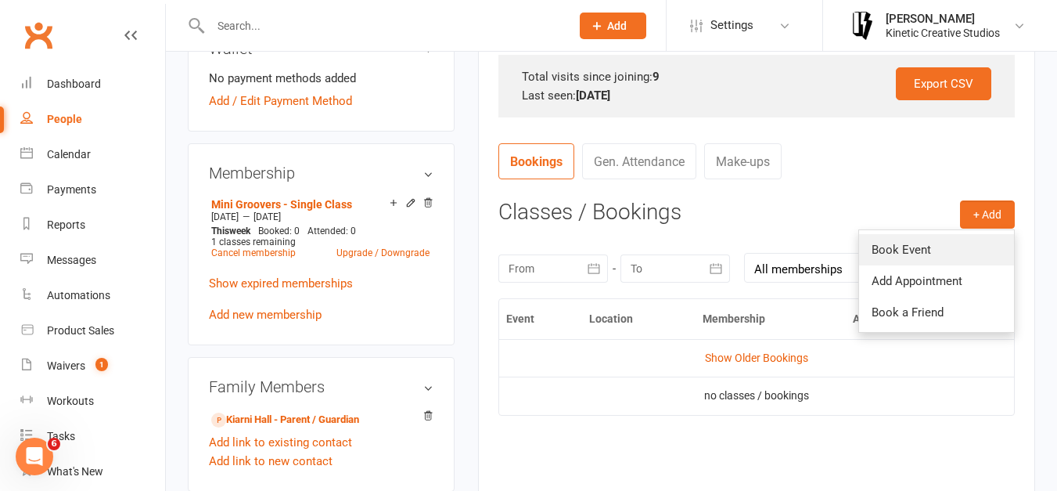
click at [903, 247] on link "Book Event" at bounding box center [936, 249] width 155 height 31
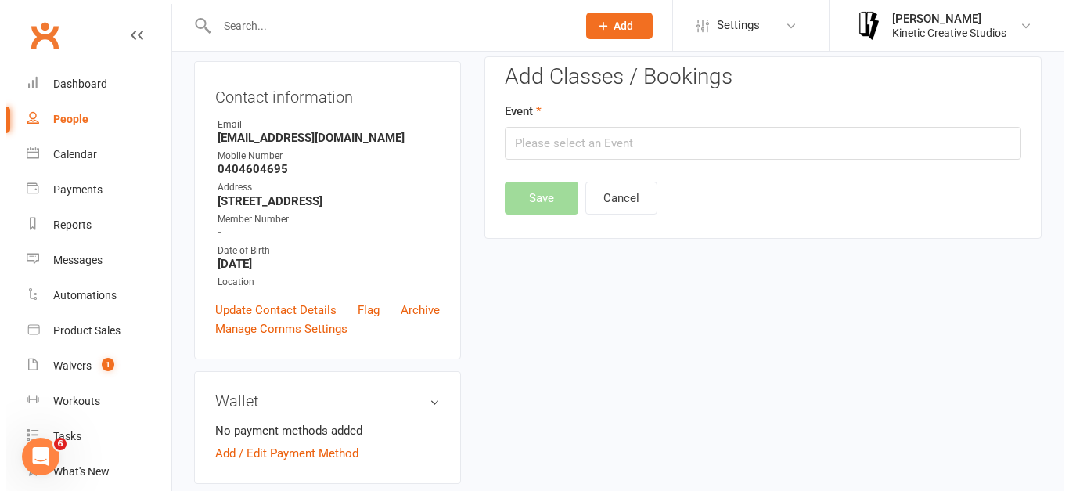
scroll to position [134, 0]
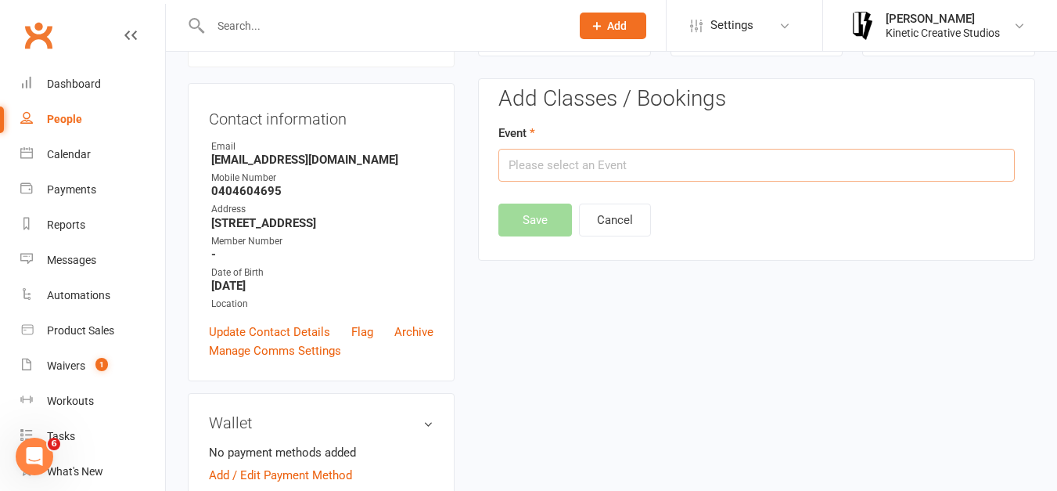
click at [700, 170] on input "text" at bounding box center [756, 165] width 516 height 33
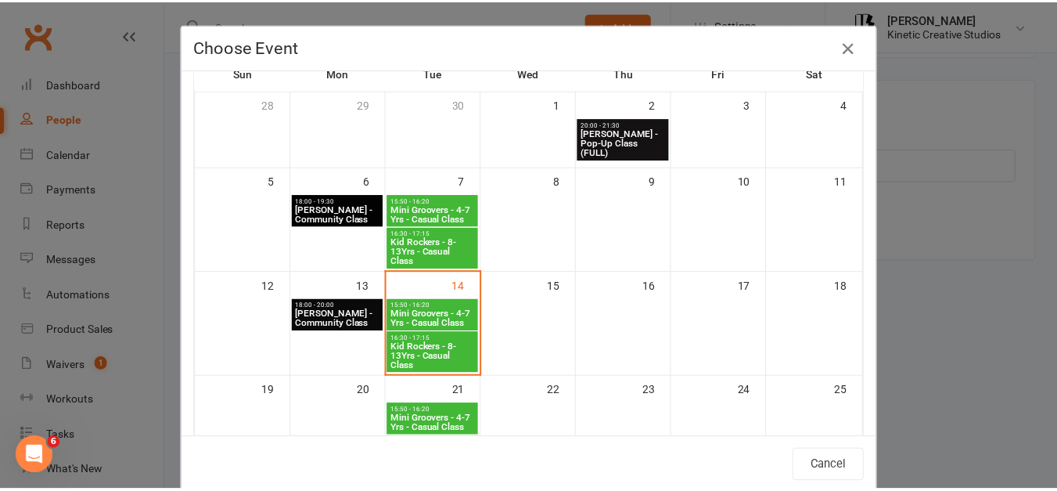
scroll to position [87, 0]
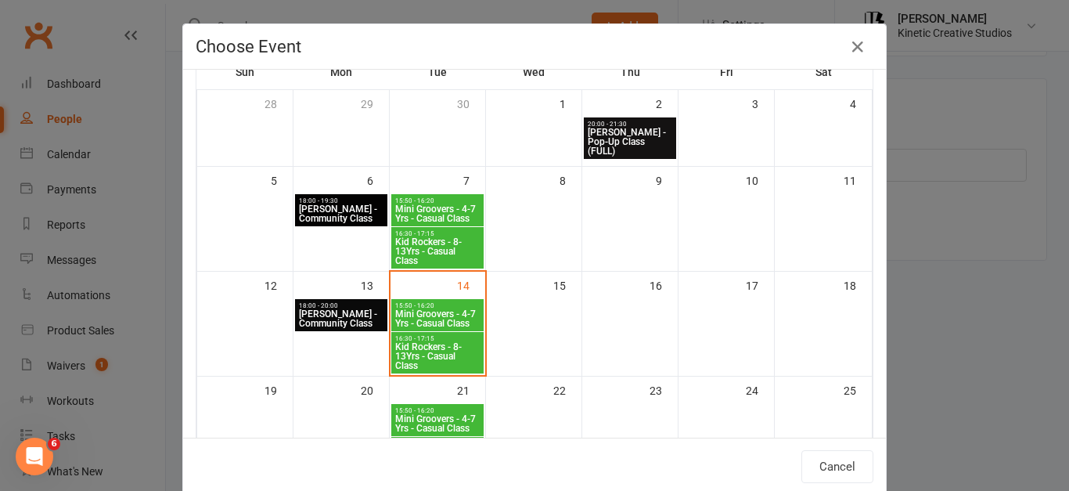
click at [448, 319] on span "Mini Groovers - 4-7 Yrs - Casual Class" at bounding box center [437, 318] width 86 height 19
type input "Mini Groovers - 4-7 Yrs - Casual Class - [DATE] 3:50:00 PM"
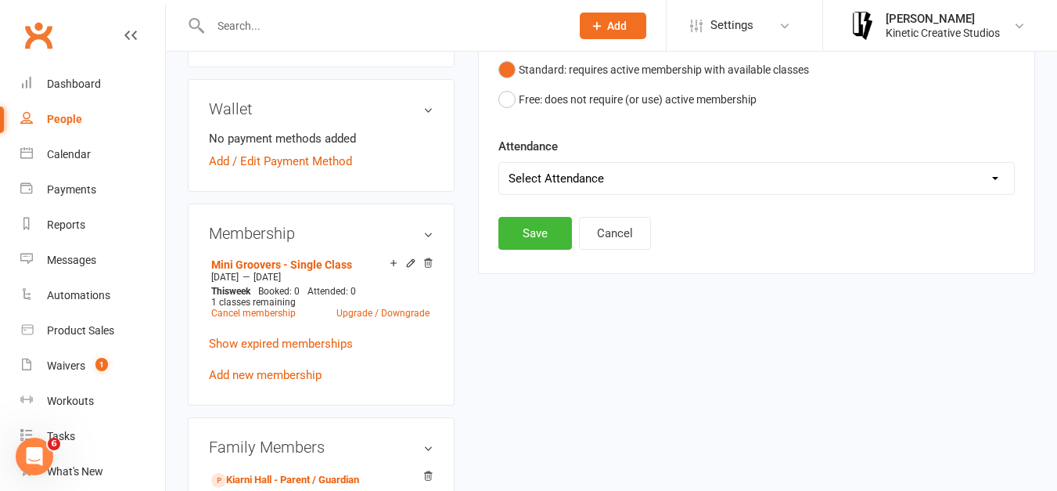
scroll to position [448, 0]
click at [730, 190] on select "Select Attendance Attended Absent" at bounding box center [756, 177] width 515 height 31
select select "0"
click at [499, 162] on select "Select Attendance Attended Absent" at bounding box center [756, 177] width 515 height 31
click at [553, 230] on button "Save" at bounding box center [535, 232] width 74 height 33
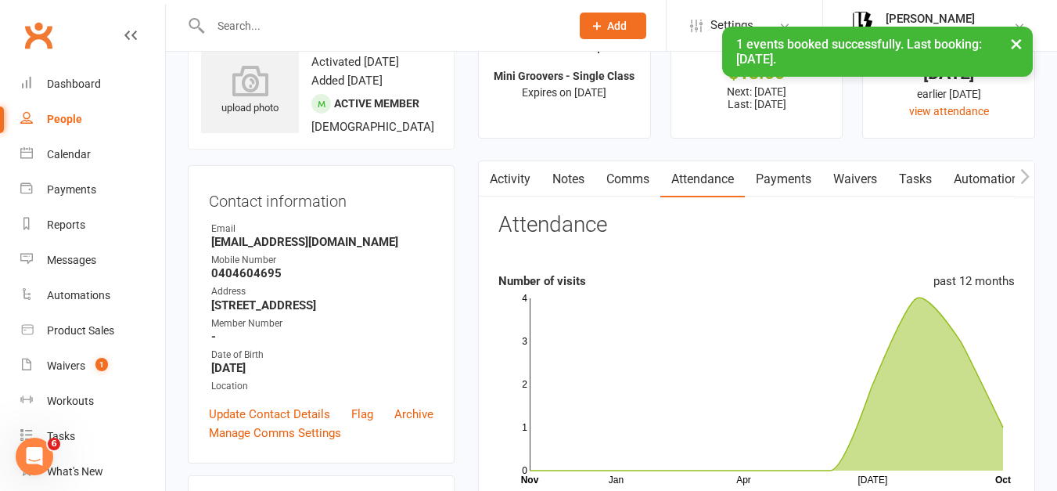
scroll to position [31, 0]
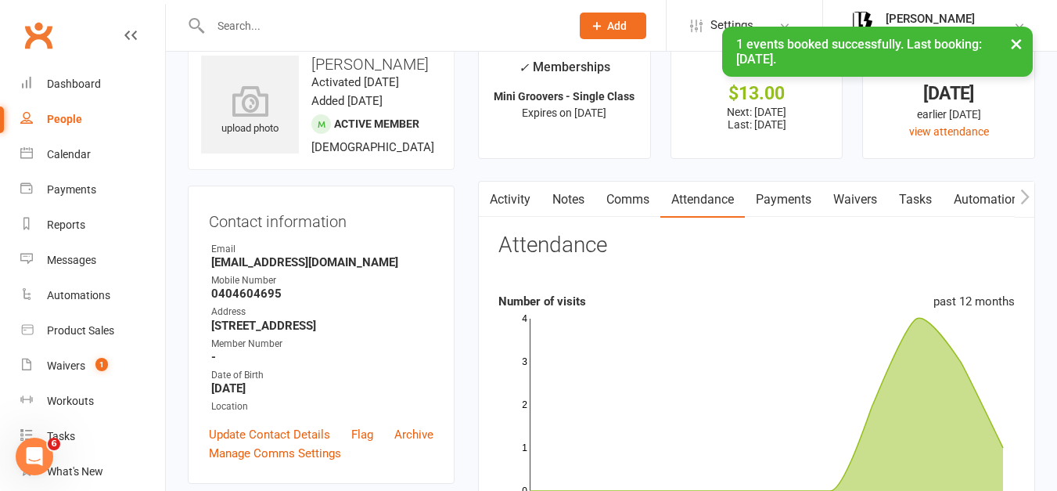
click at [790, 193] on link "Payments" at bounding box center [783, 200] width 77 height 36
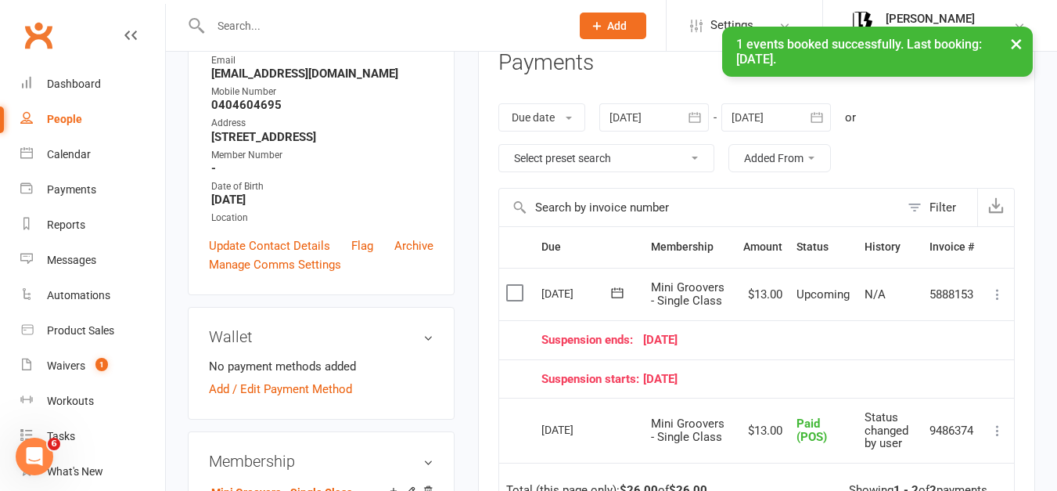
scroll to position [300, 0]
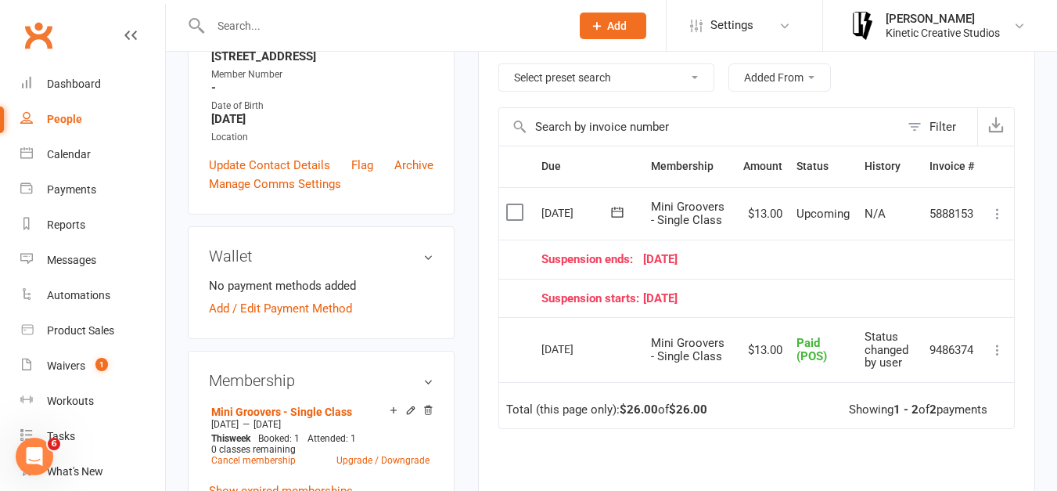
click at [516, 211] on label at bounding box center [516, 212] width 21 height 16
click at [516, 204] on input "checkbox" at bounding box center [511, 204] width 10 height 0
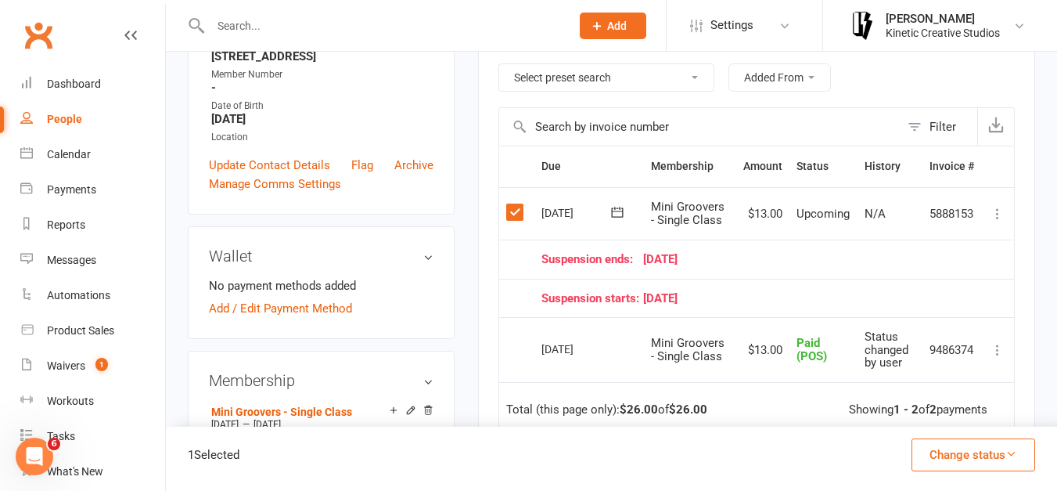
click at [958, 439] on button "Change status" at bounding box center [974, 454] width 124 height 33
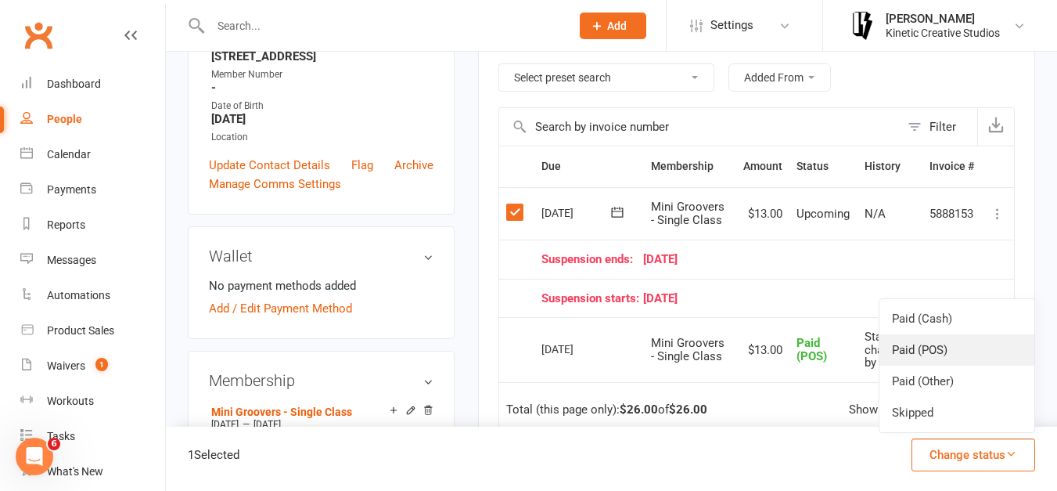
click at [934, 347] on link "Paid (POS)" at bounding box center [957, 349] width 155 height 31
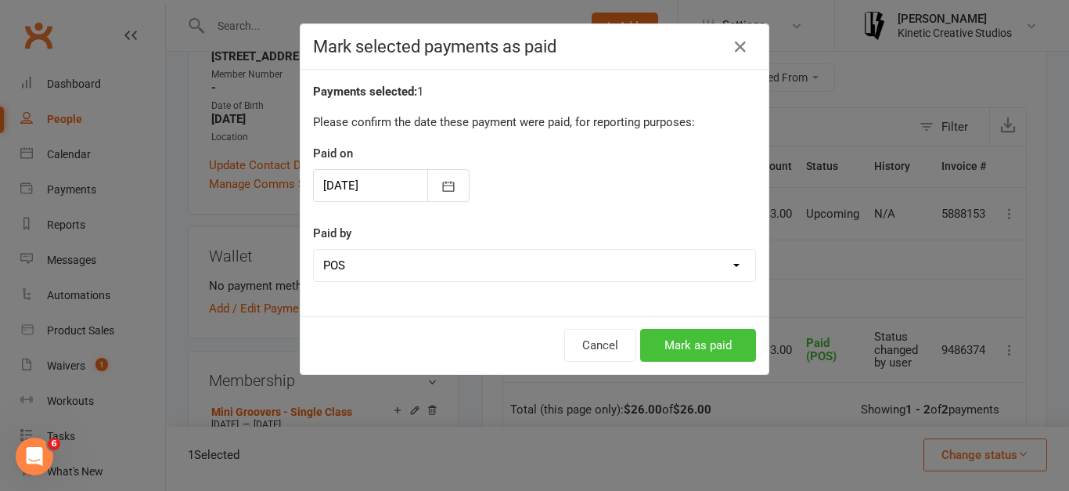
click at [723, 339] on button "Mark as paid" at bounding box center [698, 345] width 116 height 33
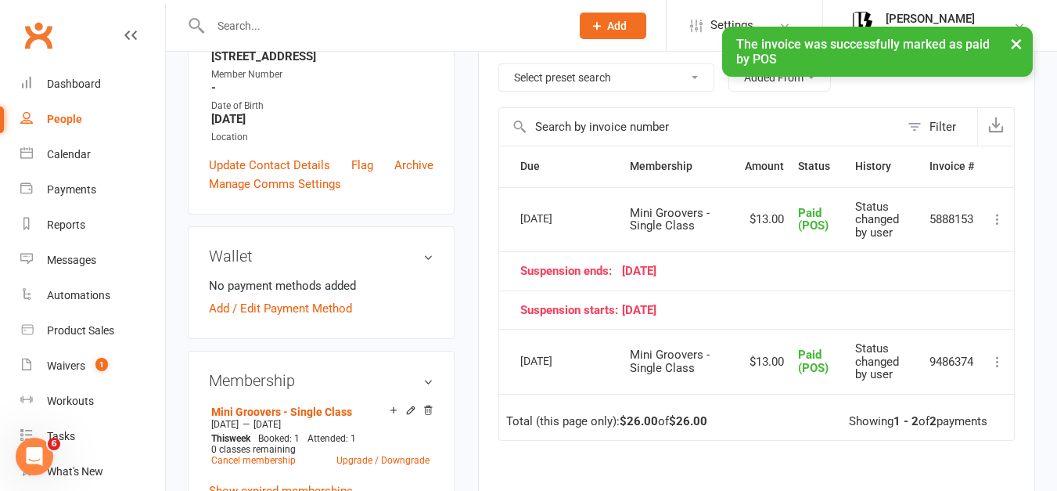
scroll to position [0, 0]
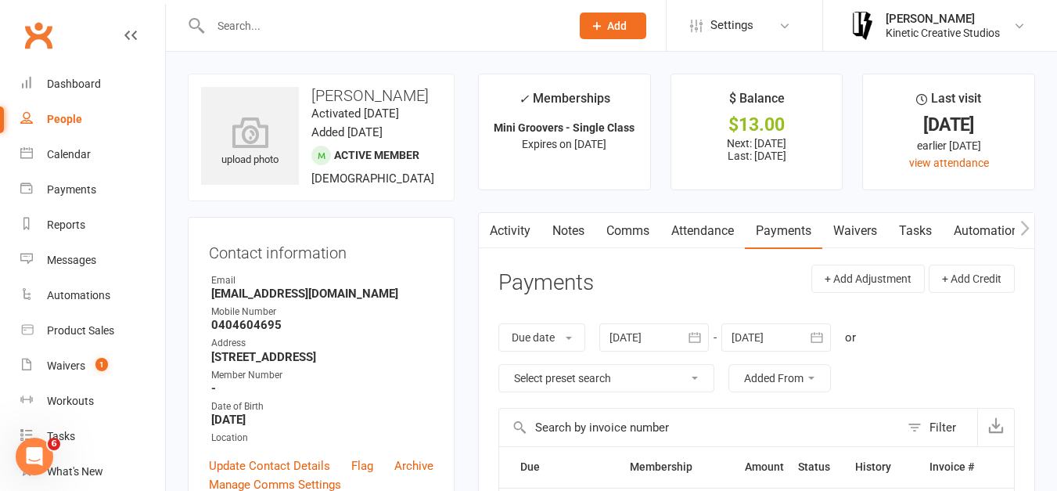
click at [236, 36] on input "text" at bounding box center [383, 26] width 354 height 22
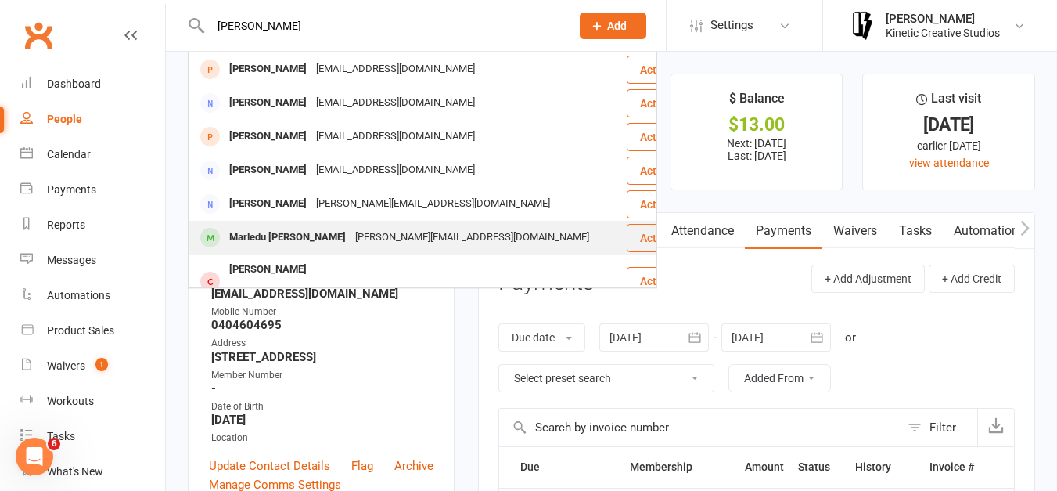
type input "[PERSON_NAME]"
click at [259, 240] on div "Marledu [PERSON_NAME]" at bounding box center [288, 237] width 126 height 23
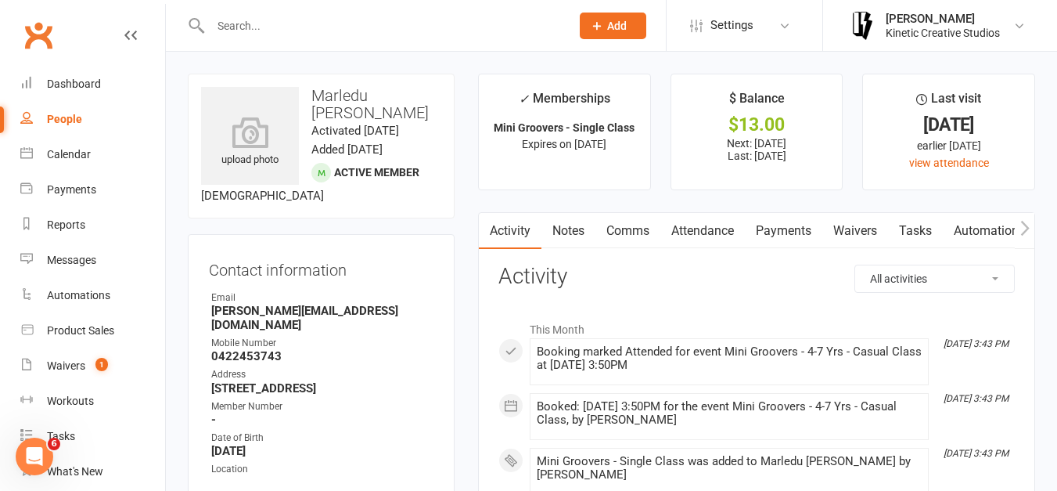
scroll to position [2, 0]
click at [794, 228] on link "Payments" at bounding box center [783, 229] width 77 height 36
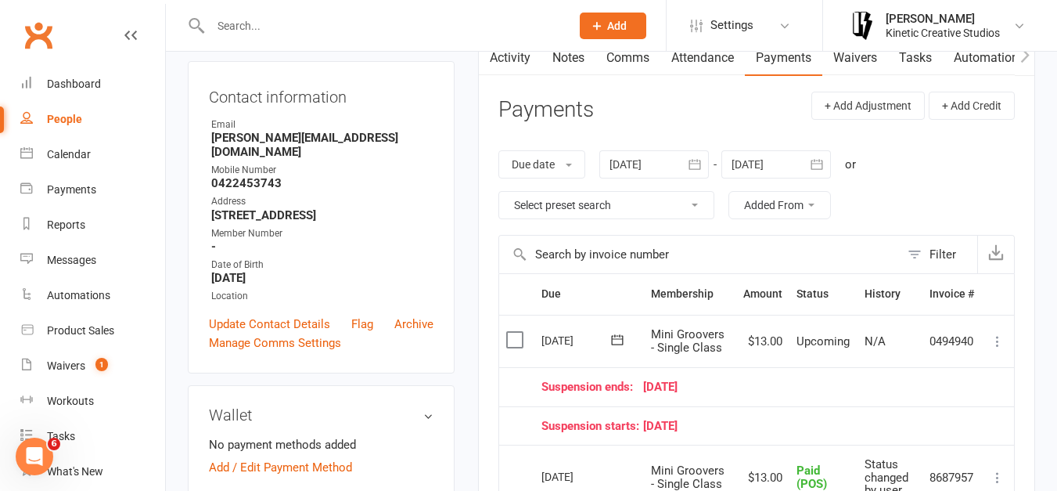
scroll to position [174, 0]
click at [502, 336] on td "Select this" at bounding box center [516, 340] width 35 height 53
click at [513, 336] on label at bounding box center [516, 339] width 21 height 16
click at [513, 331] on input "checkbox" at bounding box center [511, 331] width 10 height 0
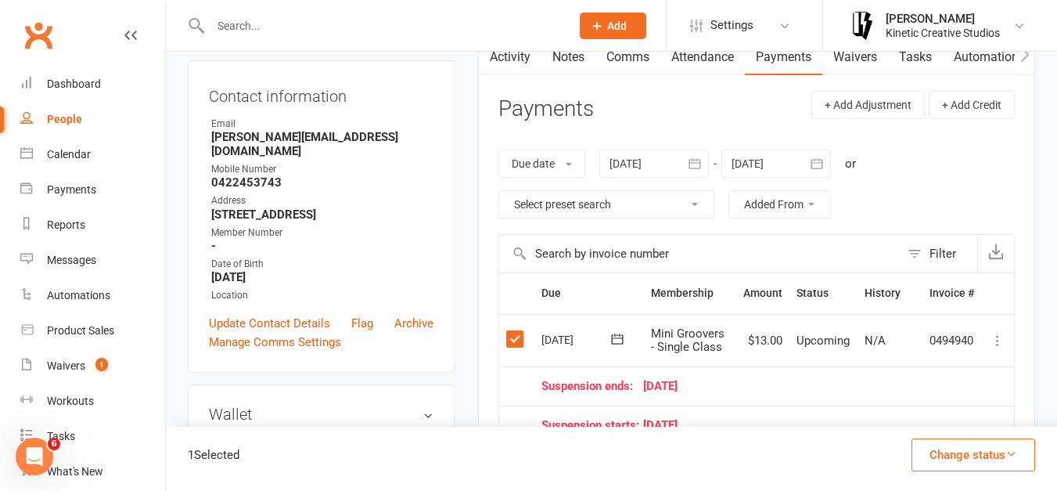
click at [927, 441] on button "Change status" at bounding box center [974, 454] width 124 height 33
click at [937, 356] on link "Paid (POS)" at bounding box center [957, 349] width 155 height 31
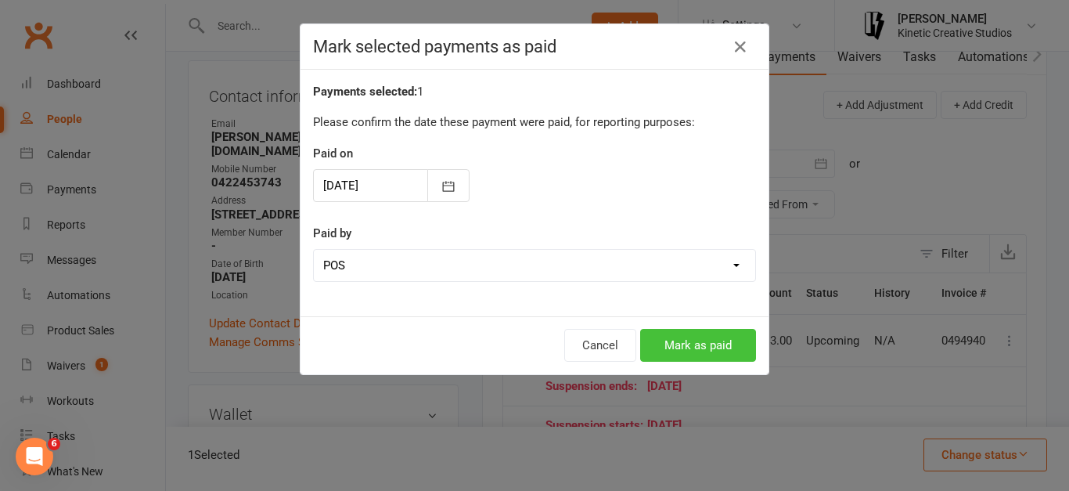
click at [685, 349] on button "Mark as paid" at bounding box center [698, 345] width 116 height 33
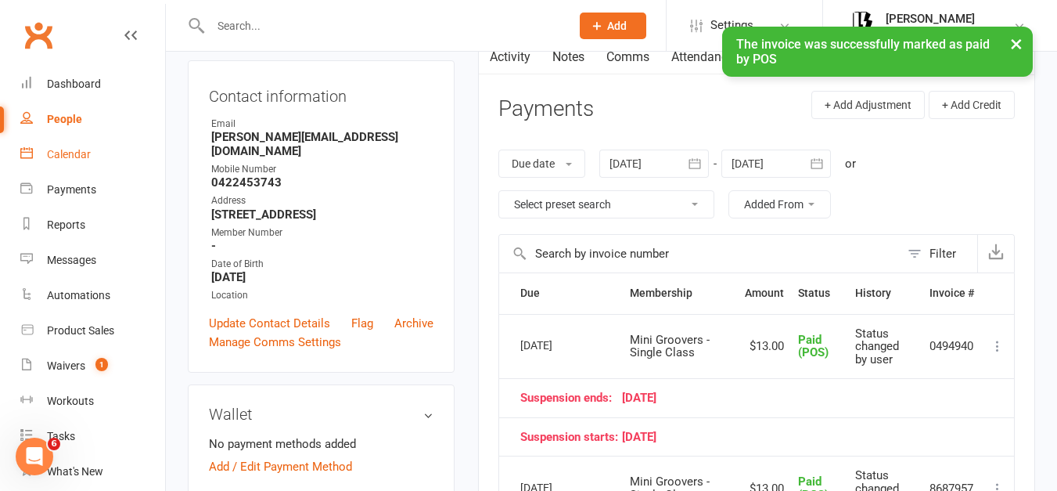
click at [49, 142] on link "Calendar" at bounding box center [92, 154] width 145 height 35
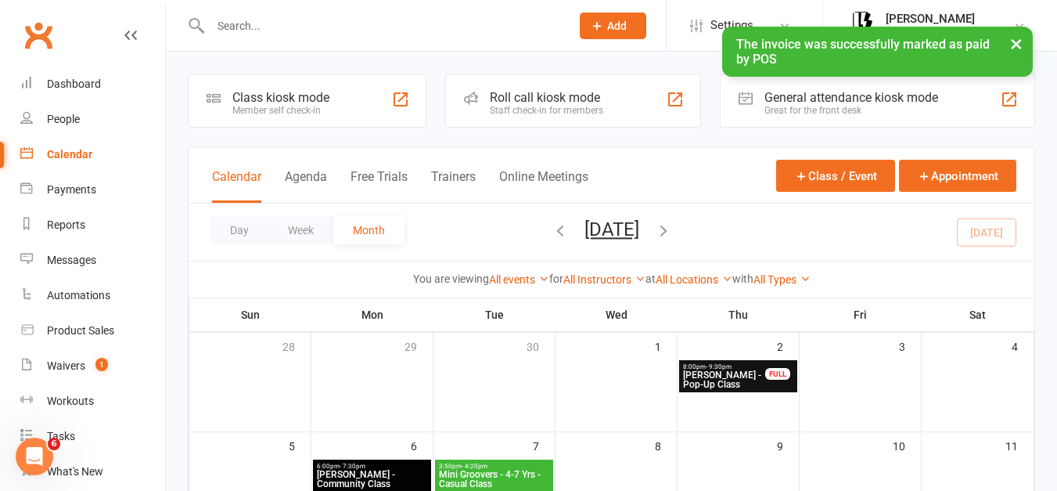
scroll to position [218, 0]
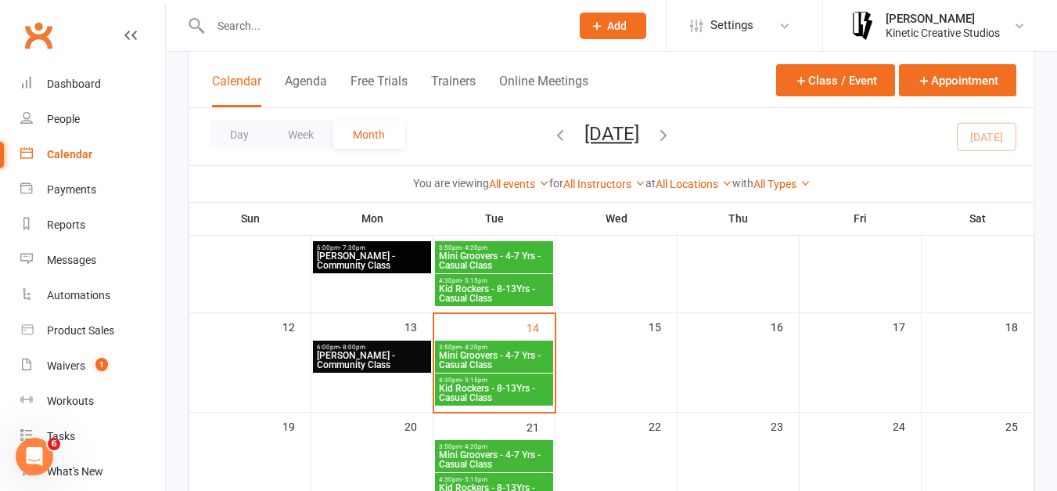
click at [478, 340] on div "3:50pm - 4:20pm Mini Groovers - 4-7 Yrs - Casual Class" at bounding box center [494, 356] width 118 height 32
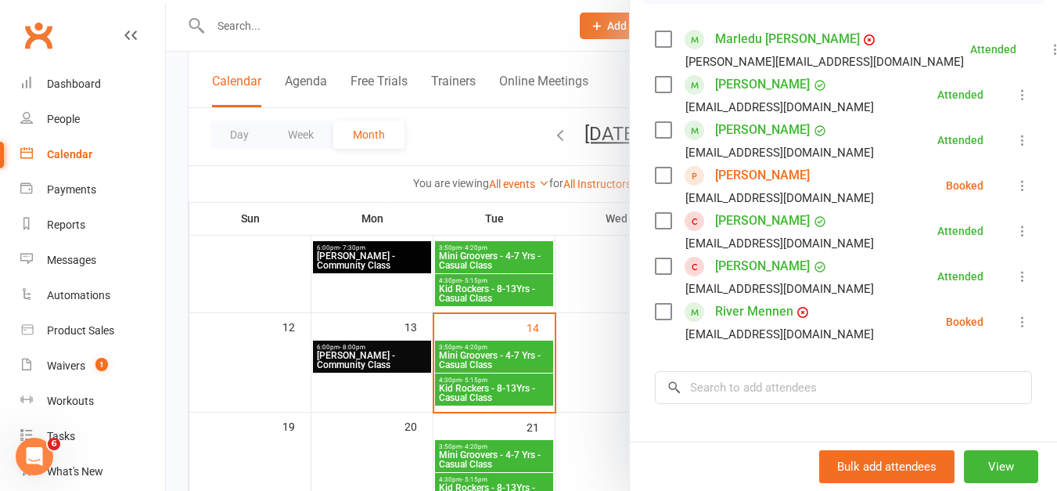
scroll to position [265, 0]
click at [444, 113] on div at bounding box center [611, 245] width 891 height 491
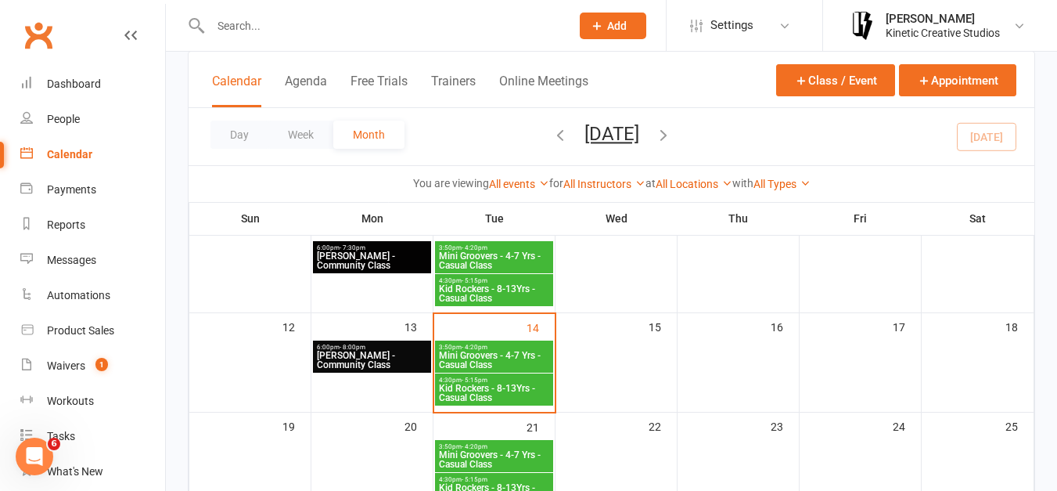
click at [371, 41] on div at bounding box center [374, 25] width 372 height 51
click at [344, 31] on input "text" at bounding box center [383, 26] width 354 height 22
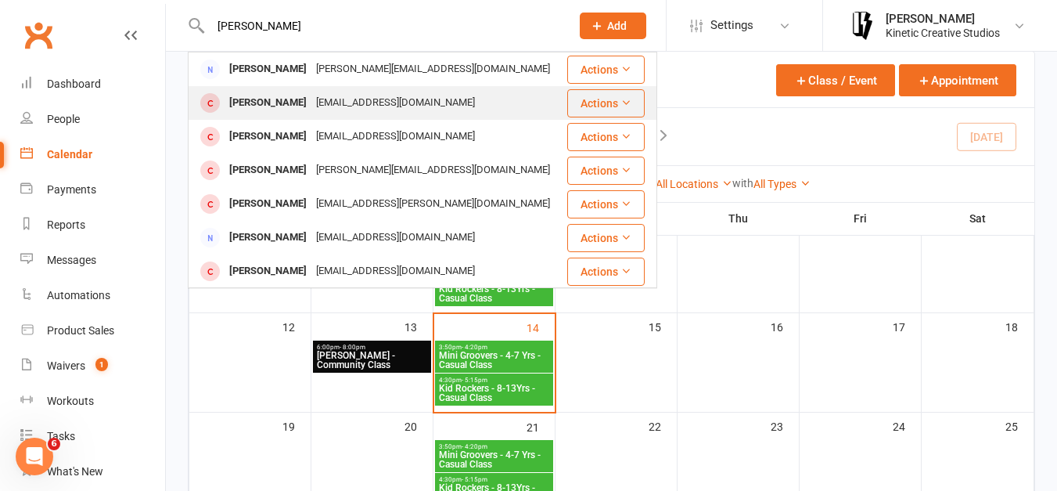
type input "[PERSON_NAME]"
click at [324, 95] on div "[EMAIL_ADDRESS][DOMAIN_NAME]" at bounding box center [395, 103] width 168 height 23
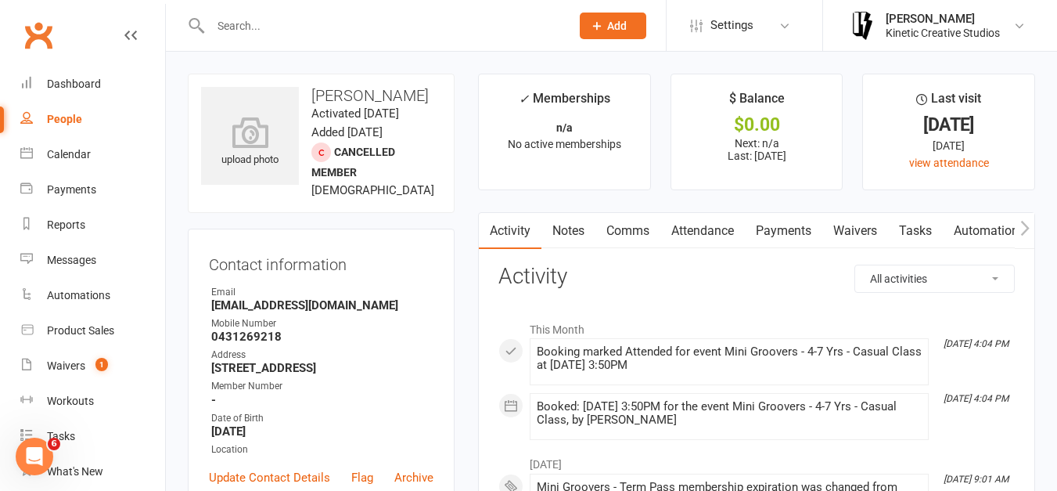
scroll to position [1, 0]
click at [63, 157] on div "Calendar" at bounding box center [69, 154] width 44 height 13
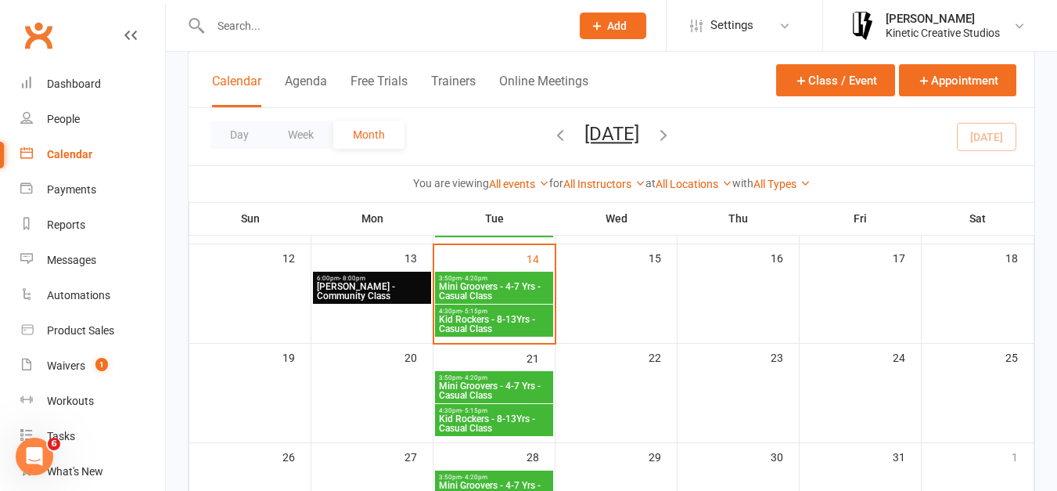
scroll to position [286, 0]
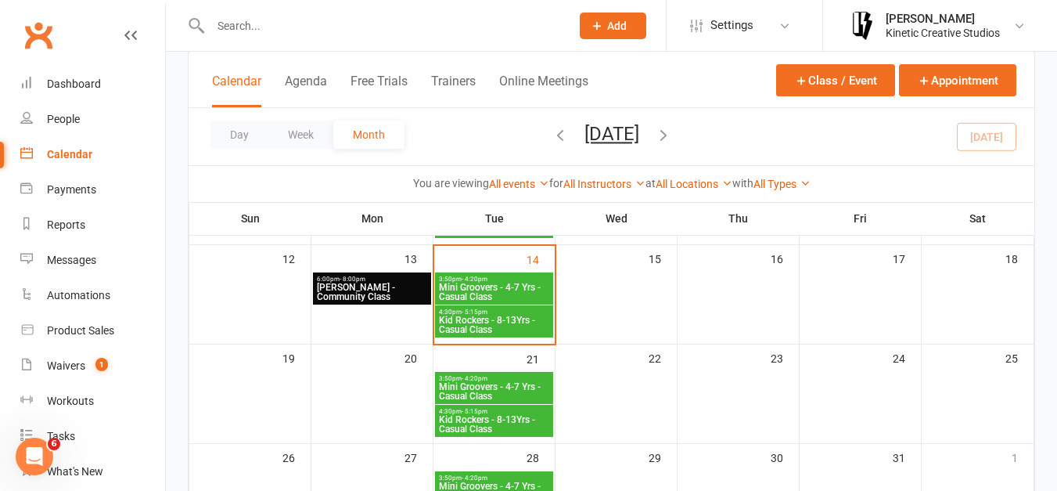
click at [498, 294] on span "Mini Groovers - 4-7 Yrs - Casual Class" at bounding box center [494, 291] width 112 height 19
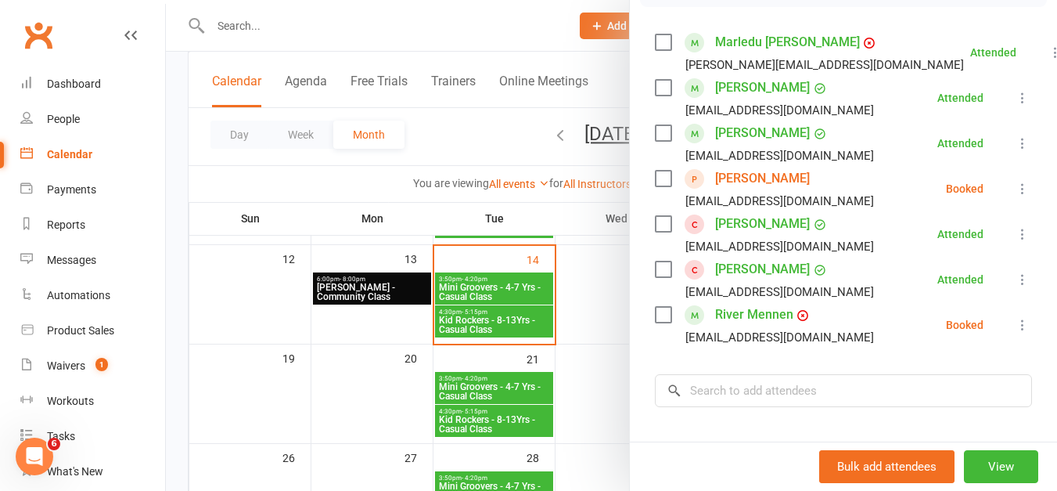
scroll to position [261, 0]
click at [741, 404] on input "search" at bounding box center [843, 391] width 377 height 33
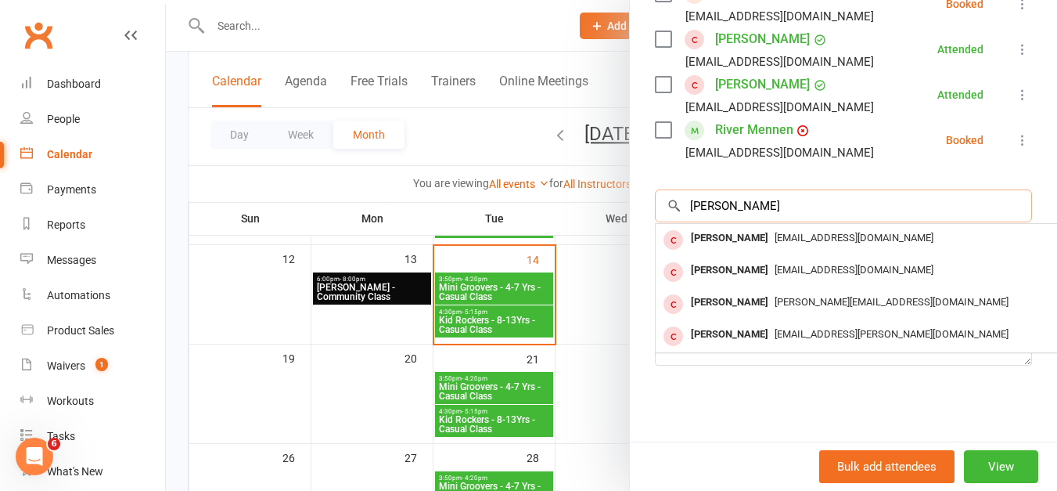
scroll to position [444, 0]
type input "h"
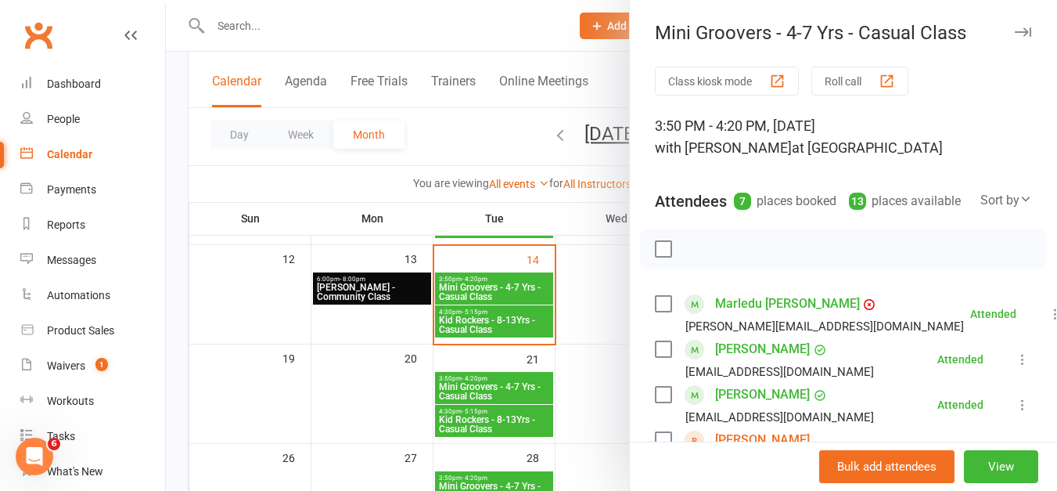
scroll to position [1, 0]
click at [502, 142] on div at bounding box center [611, 245] width 891 height 491
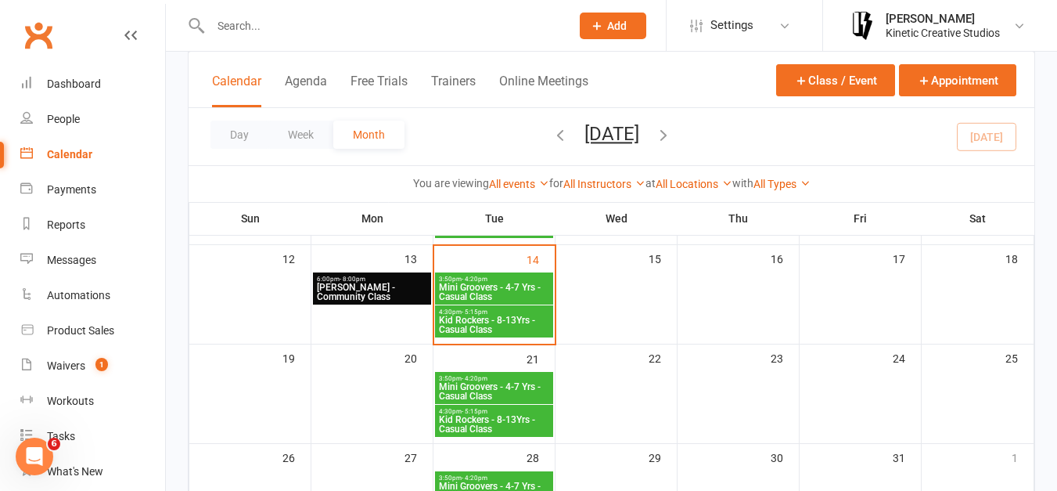
click at [498, 311] on span "4:30pm - 5:15pm" at bounding box center [494, 311] width 112 height 7
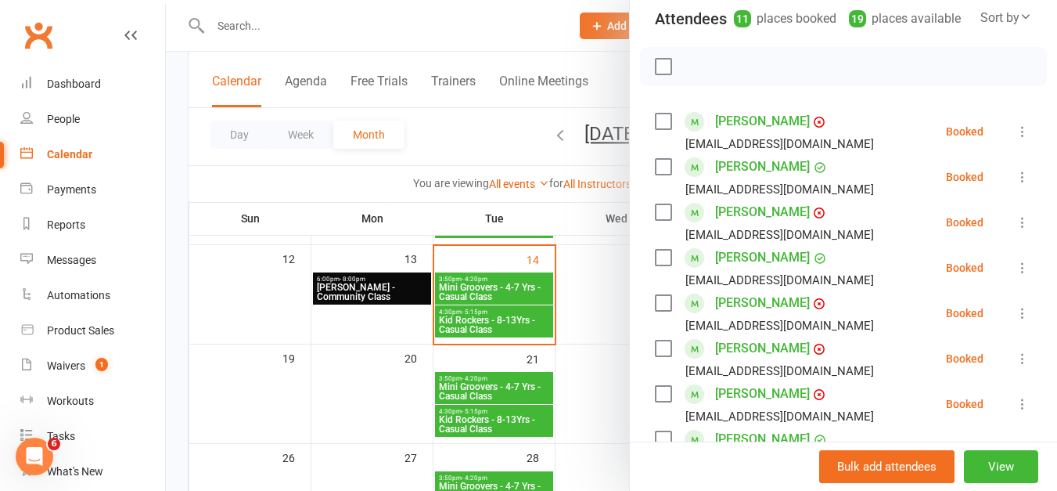
scroll to position [183, 0]
click at [486, 153] on div at bounding box center [611, 245] width 891 height 491
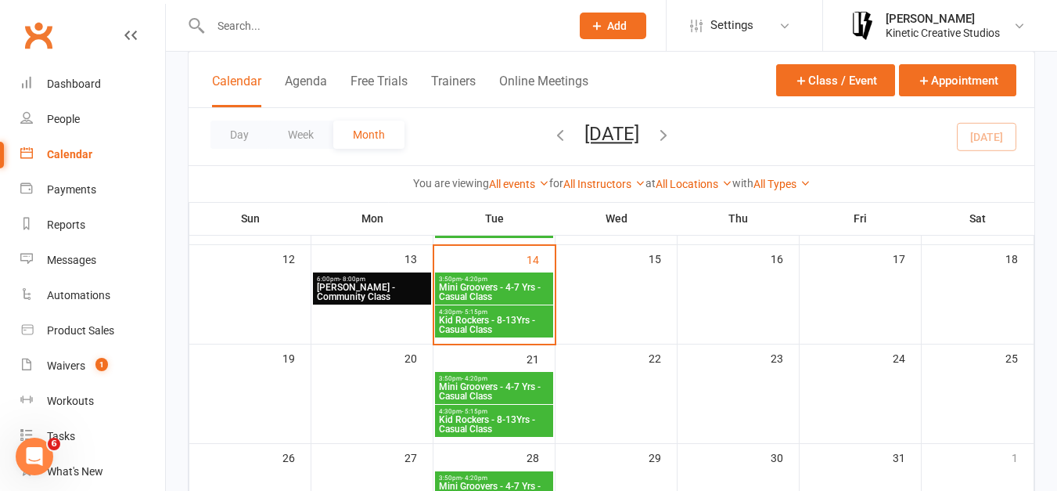
click at [292, 15] on input "text" at bounding box center [383, 26] width 354 height 22
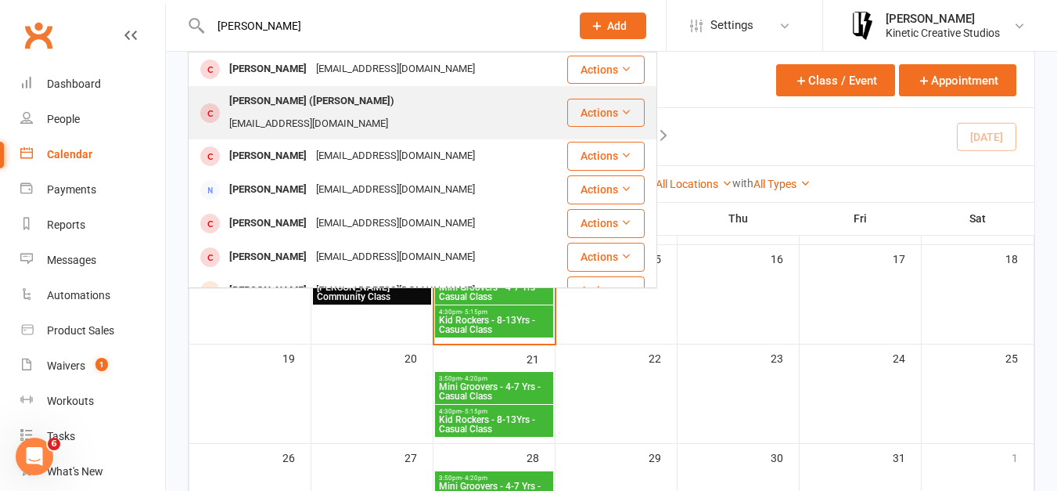
type input "[PERSON_NAME]"
click at [301, 96] on div "[PERSON_NAME] ([PERSON_NAME])" at bounding box center [312, 101] width 175 height 23
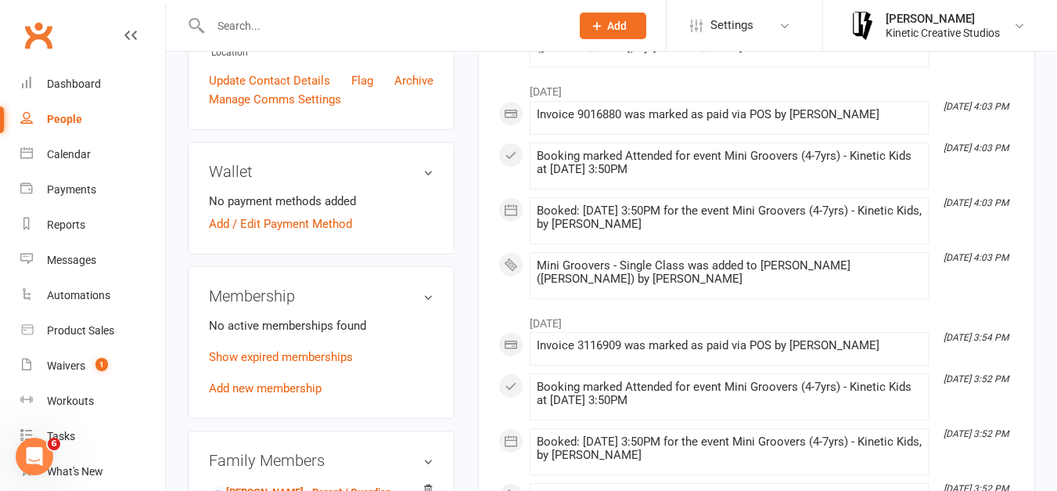
scroll to position [676, 0]
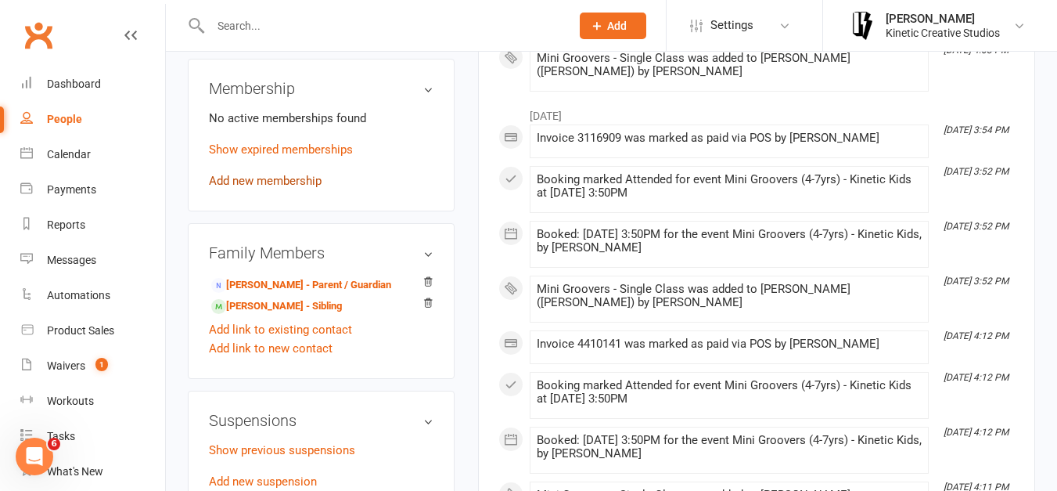
click at [286, 188] on link "Add new membership" at bounding box center [265, 181] width 113 height 14
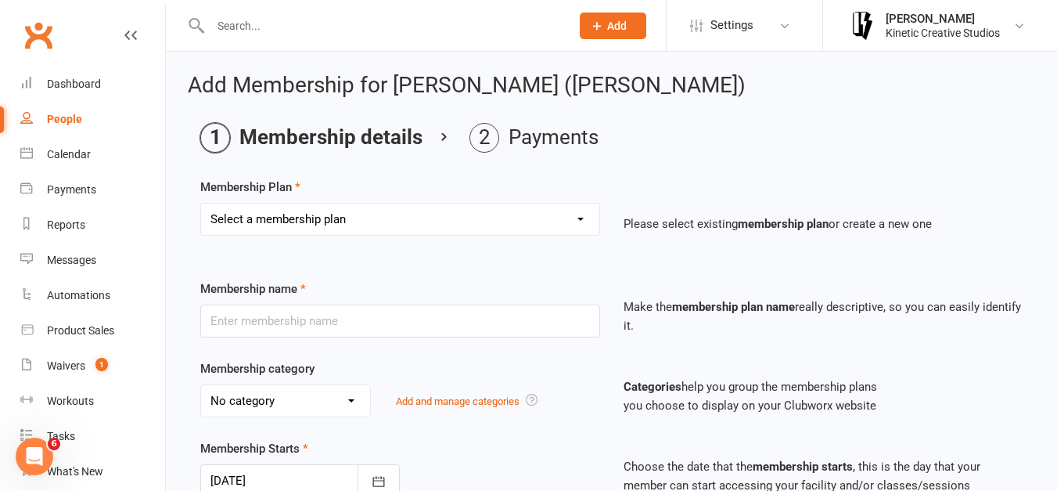
click at [374, 218] on select "Select a membership plan Create new Membership Plan Mini Groovers - Single Clas…" at bounding box center [400, 218] width 398 height 31
select select "1"
click at [201, 203] on select "Select a membership plan Create new Membership Plan Mini Groovers - Single Clas…" at bounding box center [400, 218] width 398 height 31
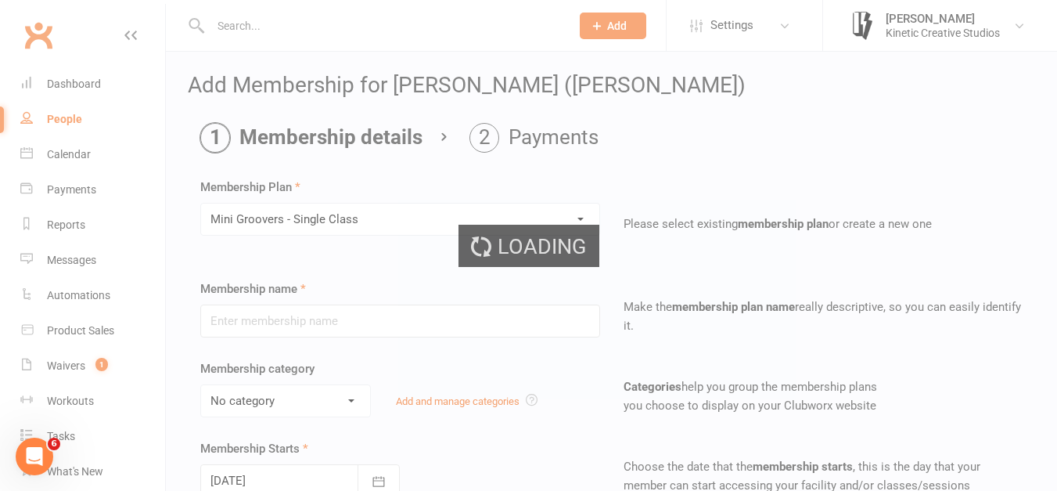
type input "Mini Groovers - Single Class"
select select "9"
type input "1"
select select "1"
type input "1"
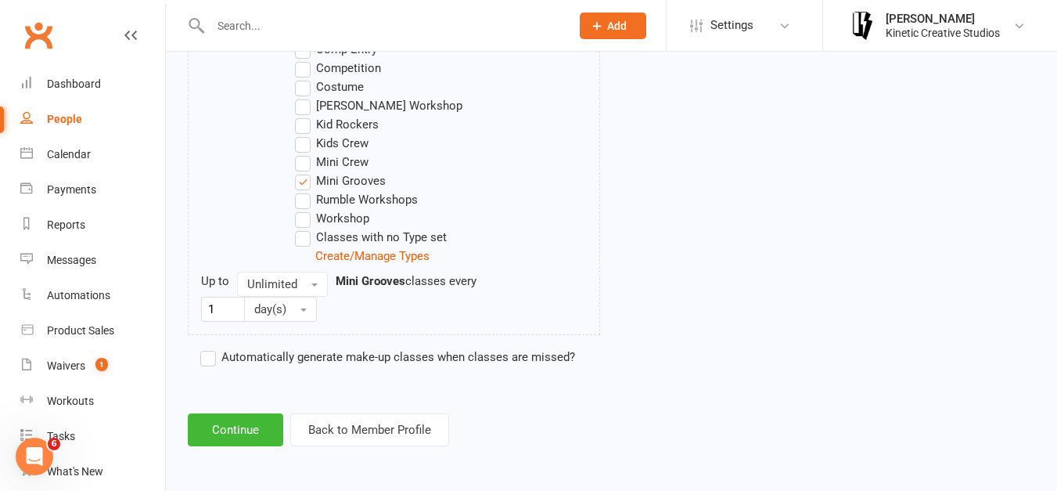
scroll to position [927, 0]
click at [238, 423] on button "Continue" at bounding box center [235, 430] width 95 height 33
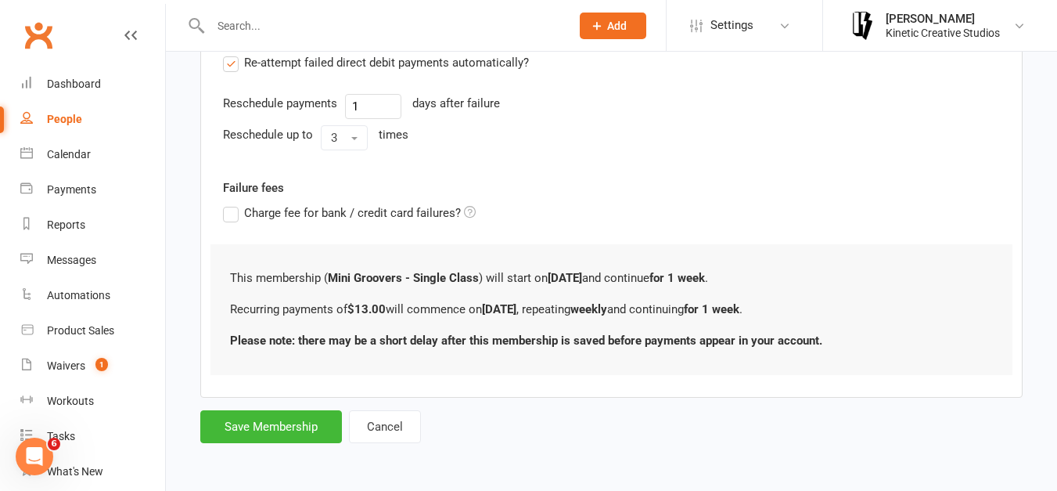
scroll to position [584, 0]
click at [275, 440] on button "Save Membership" at bounding box center [271, 427] width 142 height 33
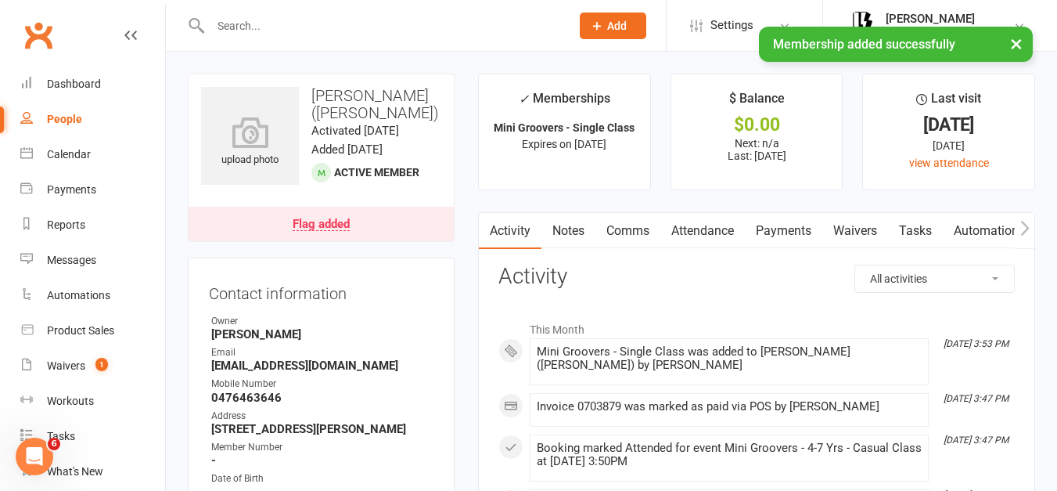
click at [703, 233] on link "Attendance" at bounding box center [702, 231] width 85 height 36
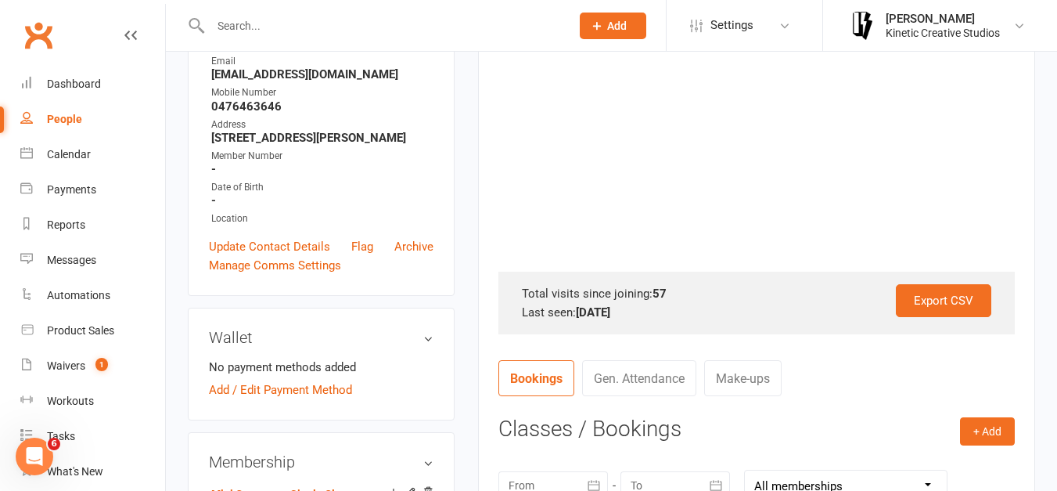
scroll to position [516, 0]
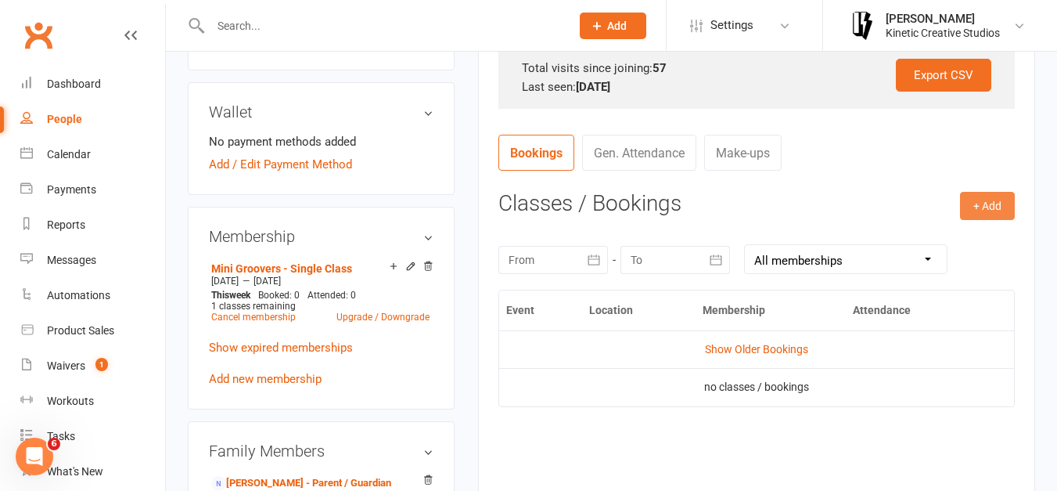
click at [992, 210] on button "+ Add" at bounding box center [987, 206] width 55 height 28
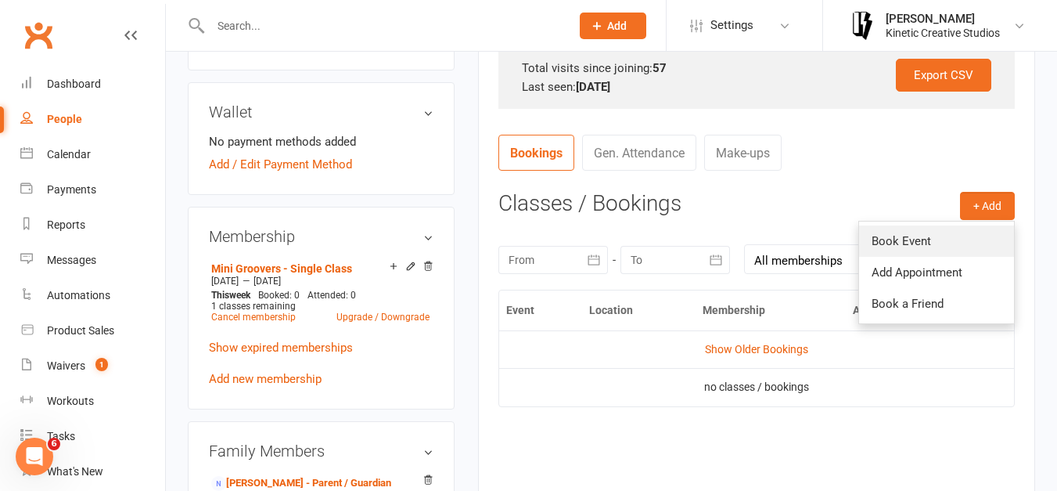
click at [906, 236] on link "Book Event" at bounding box center [936, 240] width 155 height 31
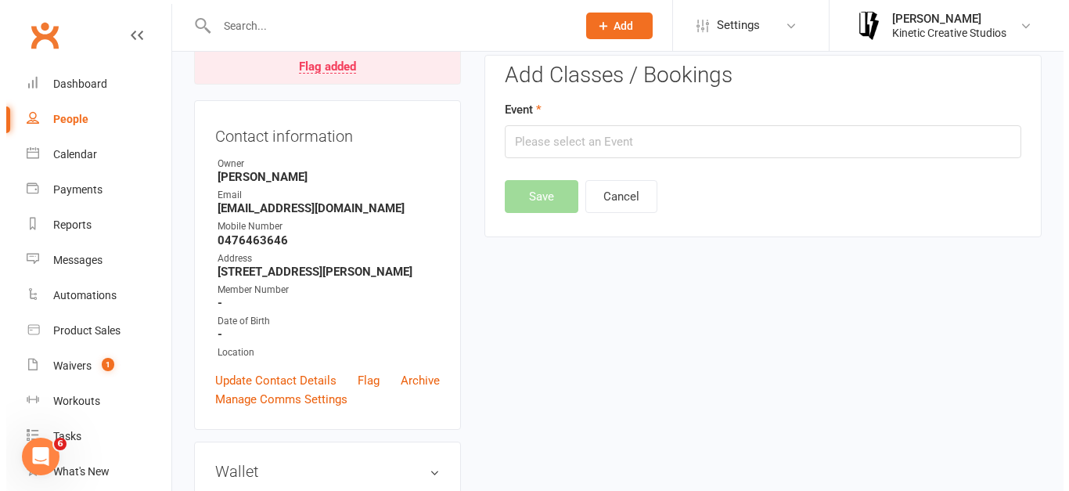
scroll to position [134, 0]
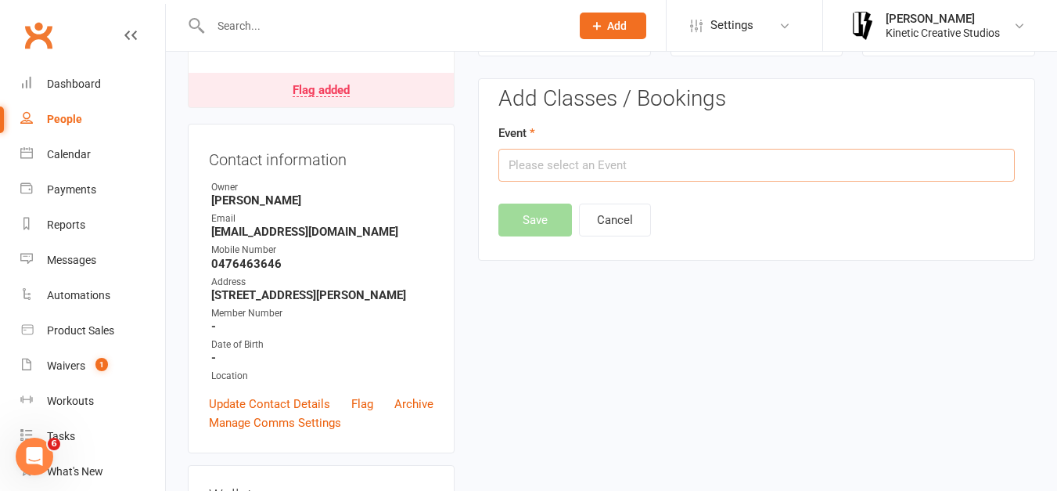
click at [688, 166] on input "text" at bounding box center [756, 165] width 516 height 33
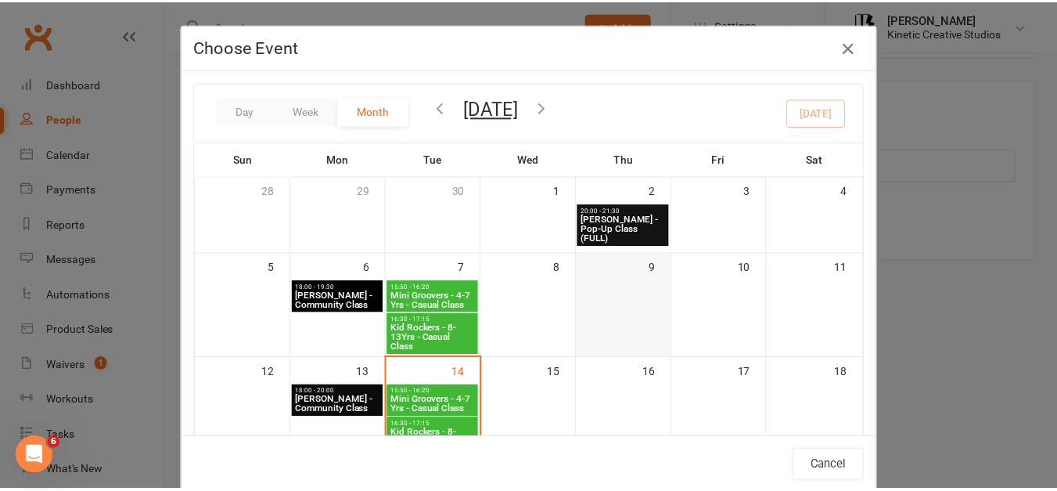
scroll to position [146, 0]
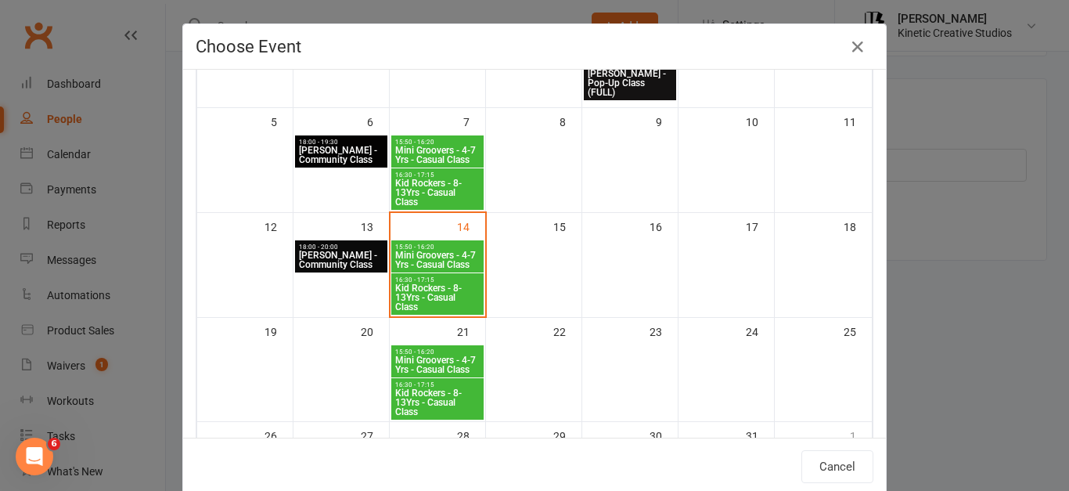
click at [434, 264] on span "Mini Groovers - 4-7 Yrs - Casual Class" at bounding box center [437, 259] width 86 height 19
type input "Mini Groovers - 4-7 Yrs - Casual Class - [DATE] 3:50:00 PM"
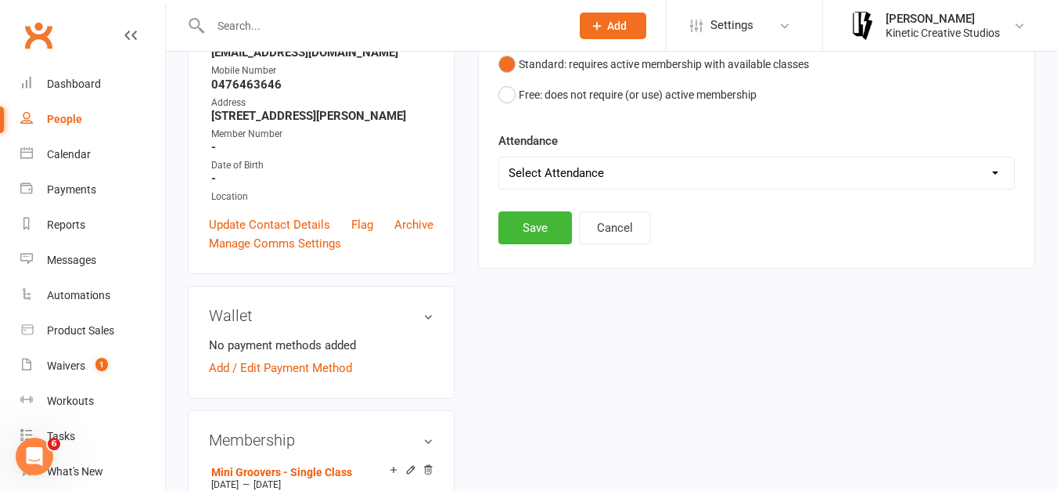
scroll to position [312, 0]
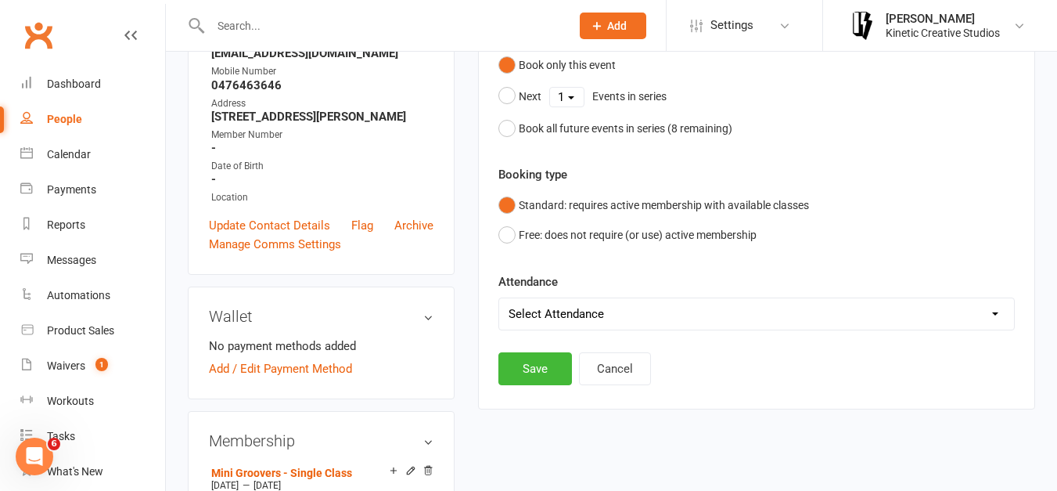
click at [729, 181] on div "Booking type Standard: requires active membership with available classes Free: …" at bounding box center [756, 207] width 516 height 85
click at [711, 314] on select "Select Attendance Attended Absent" at bounding box center [756, 313] width 515 height 31
select select "0"
click at [499, 298] on select "Select Attendance Attended Absent" at bounding box center [756, 313] width 515 height 31
click at [553, 365] on button "Save" at bounding box center [535, 368] width 74 height 33
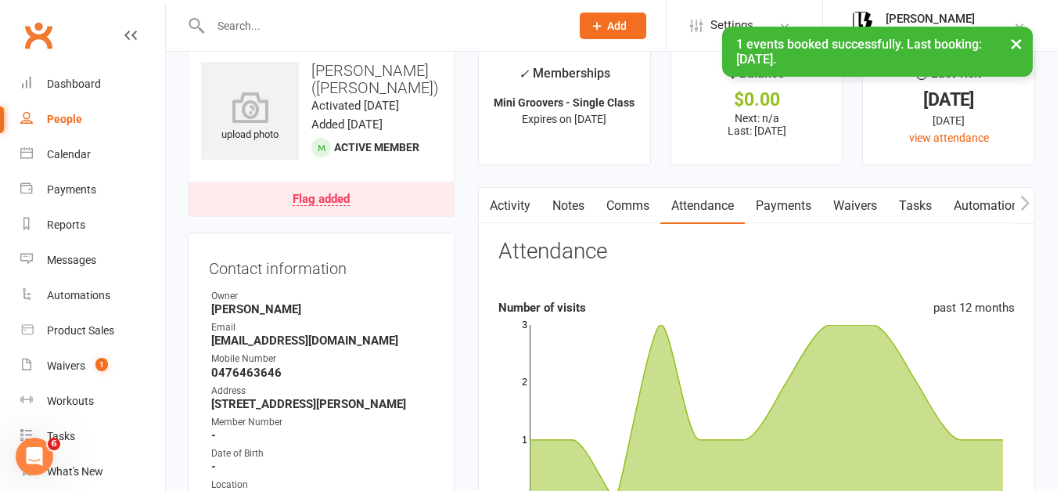
scroll to position [0, 0]
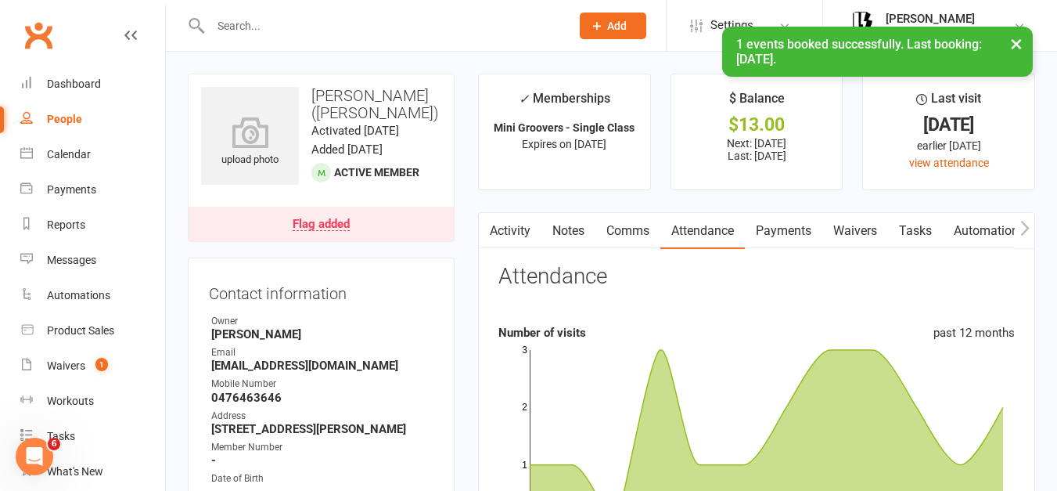
click at [790, 232] on link "Payments" at bounding box center [783, 231] width 77 height 36
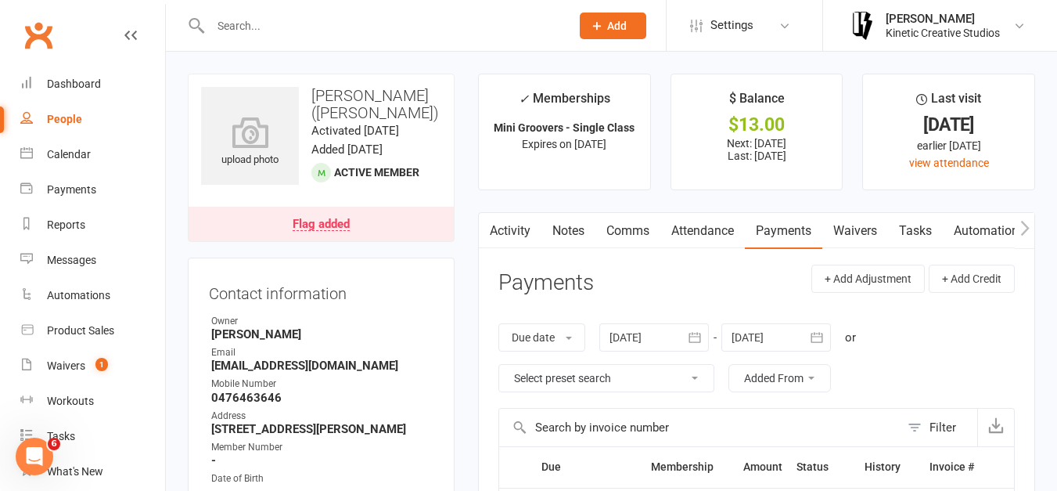
scroll to position [264, 0]
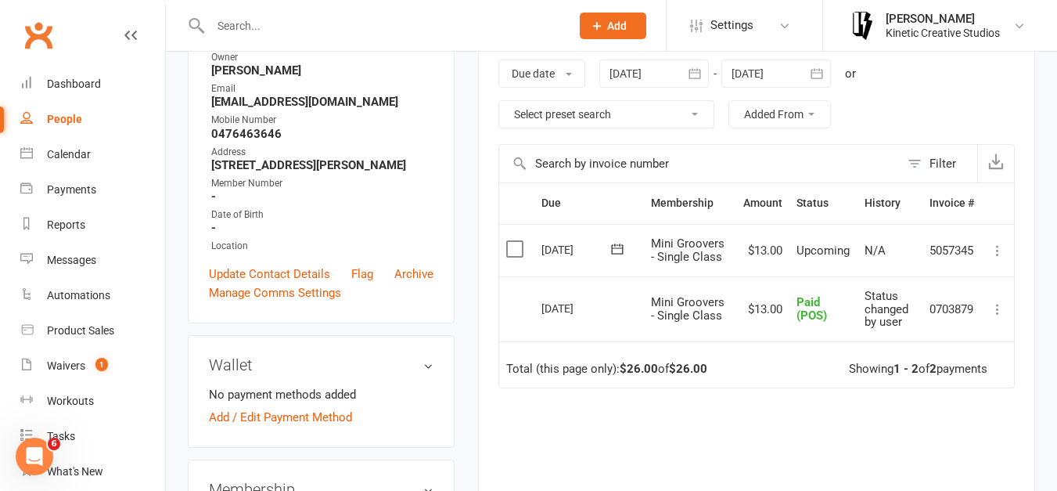
click at [520, 246] on label at bounding box center [516, 249] width 21 height 16
click at [516, 241] on input "checkbox" at bounding box center [511, 241] width 10 height 0
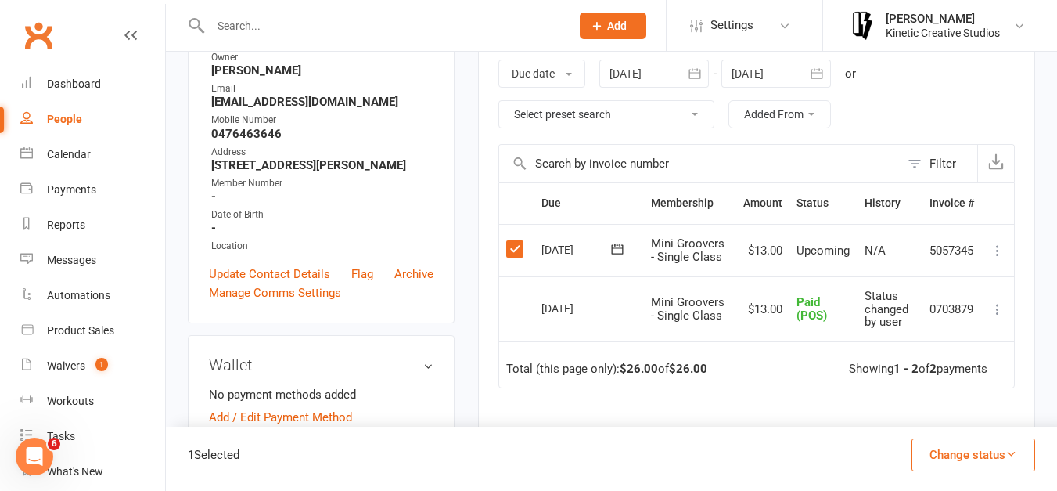
click at [948, 441] on button "Change status" at bounding box center [974, 454] width 124 height 33
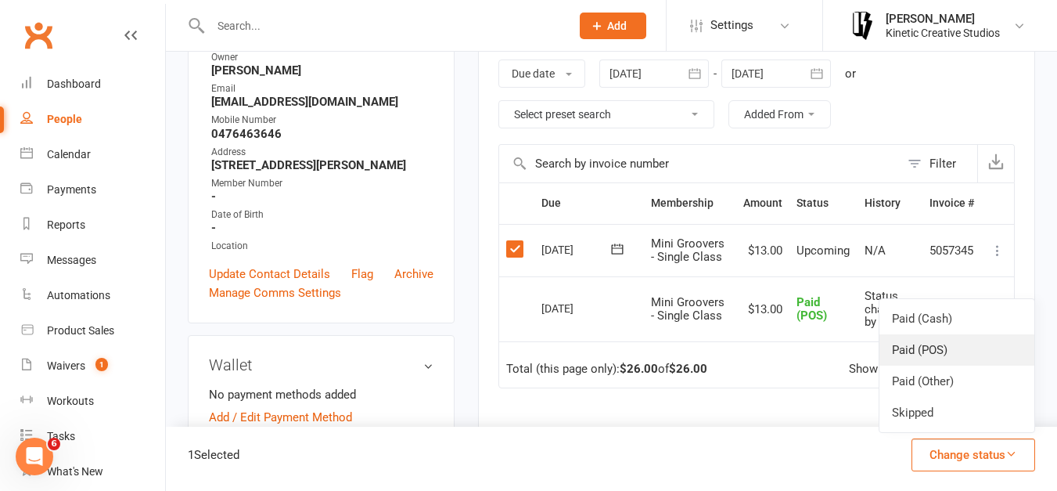
click at [937, 346] on link "Paid (POS)" at bounding box center [957, 349] width 155 height 31
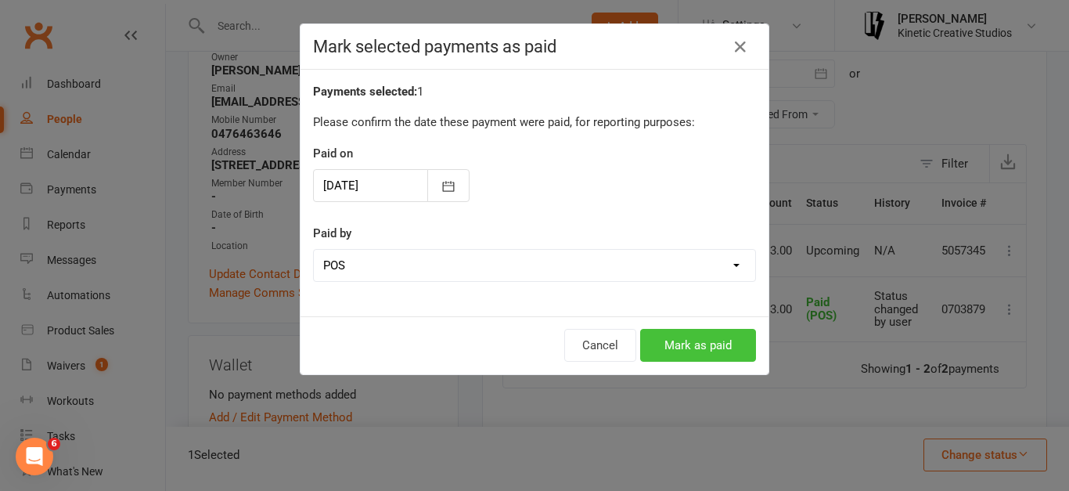
click at [731, 336] on button "Mark as paid" at bounding box center [698, 345] width 116 height 33
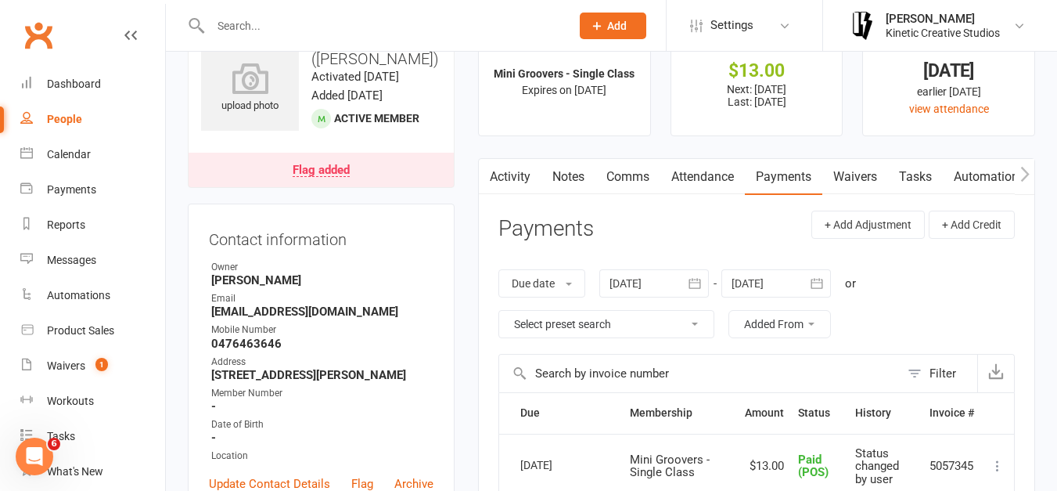
scroll to position [39, 0]
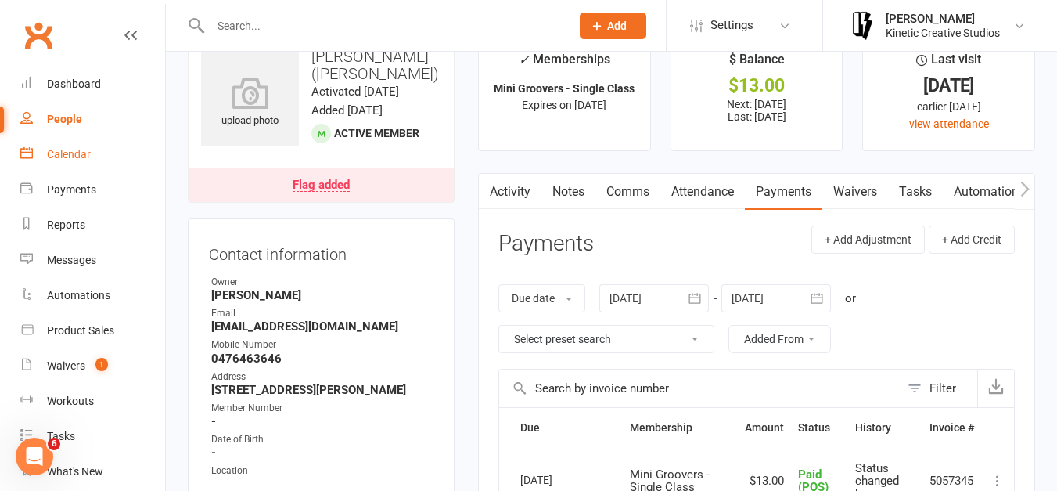
click at [92, 153] on link "Calendar" at bounding box center [92, 154] width 145 height 35
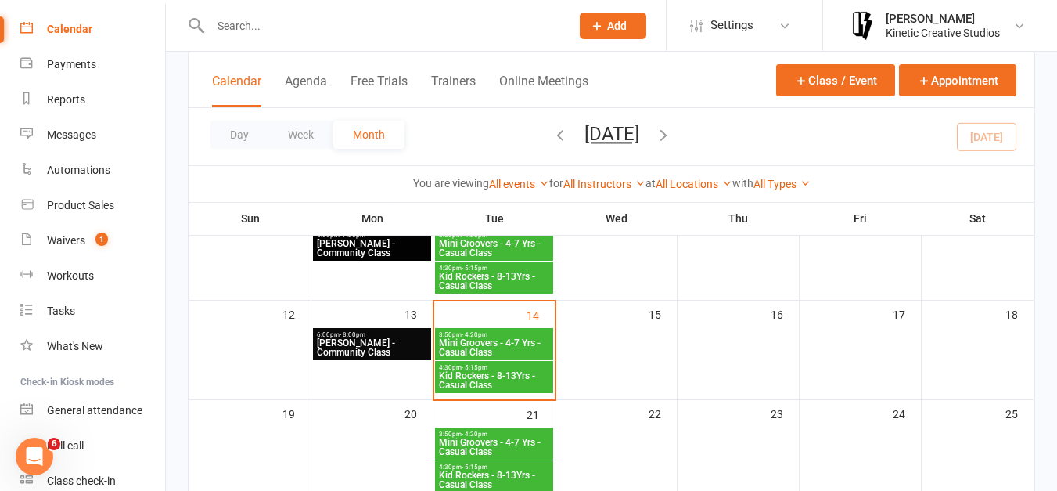
scroll to position [232, 0]
click at [479, 342] on span "Mini Groovers - 4-7 Yrs - Casual Class" at bounding box center [494, 346] width 112 height 19
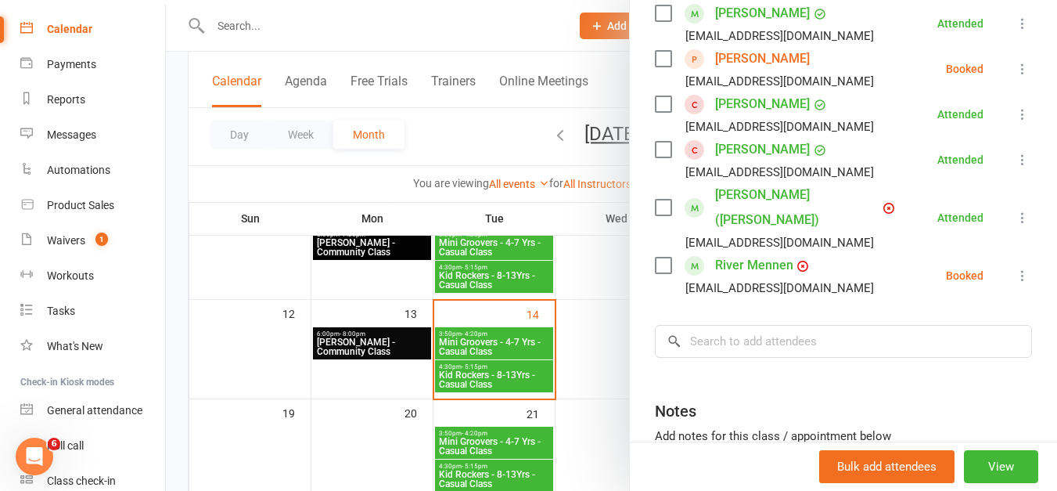
scroll to position [381, 0]
click at [656, 263] on label at bounding box center [663, 265] width 16 height 16
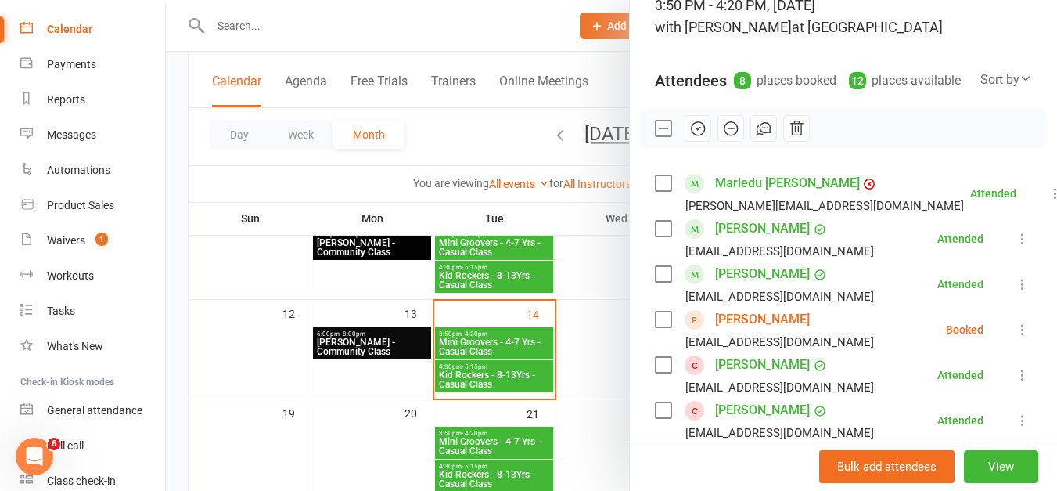
scroll to position [117, 0]
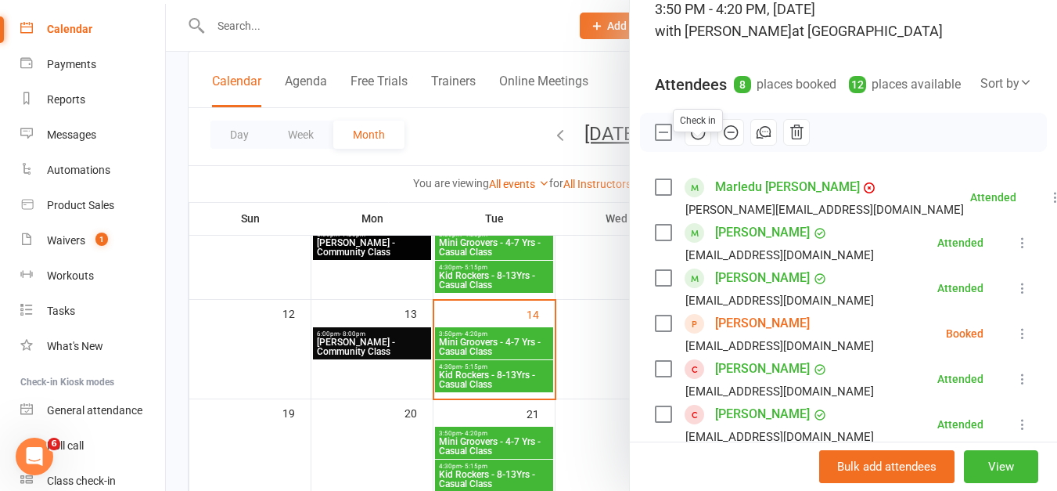
click at [689, 141] on icon "button" at bounding box center [697, 132] width 17 height 17
click at [485, 126] on div at bounding box center [611, 245] width 891 height 491
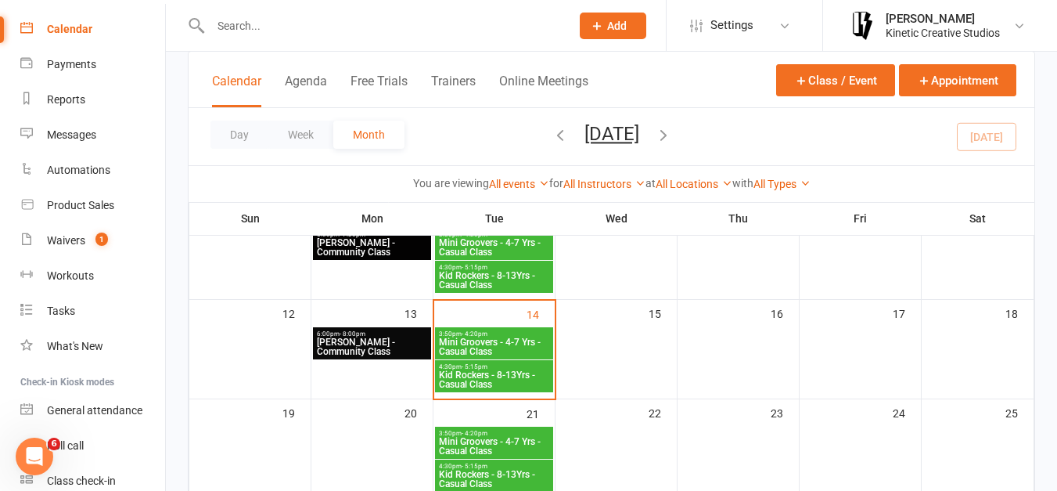
click at [412, 342] on span "[PERSON_NAME] - Community Class" at bounding box center [372, 346] width 112 height 19
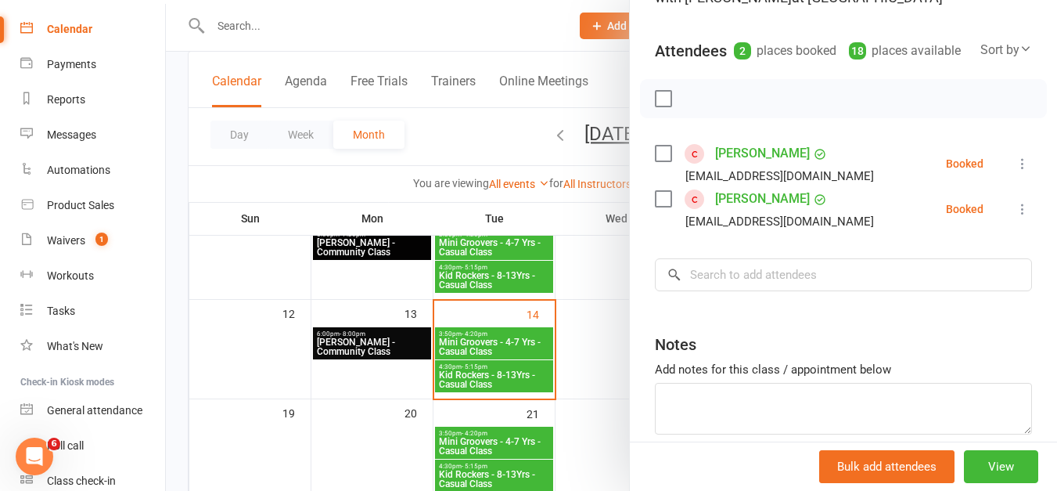
scroll to position [151, 0]
click at [516, 151] on div at bounding box center [611, 245] width 891 height 491
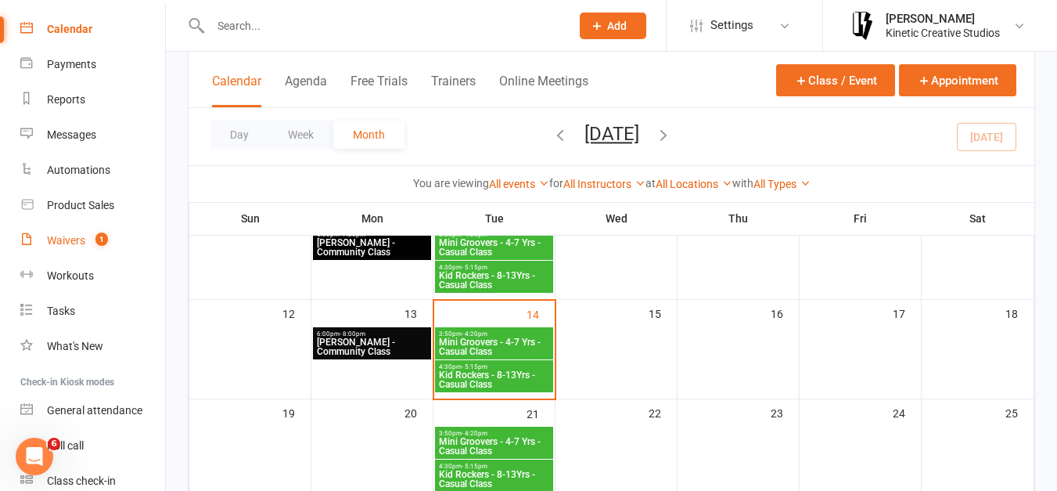
click at [95, 235] on count-badge "1" at bounding box center [98, 240] width 20 height 13
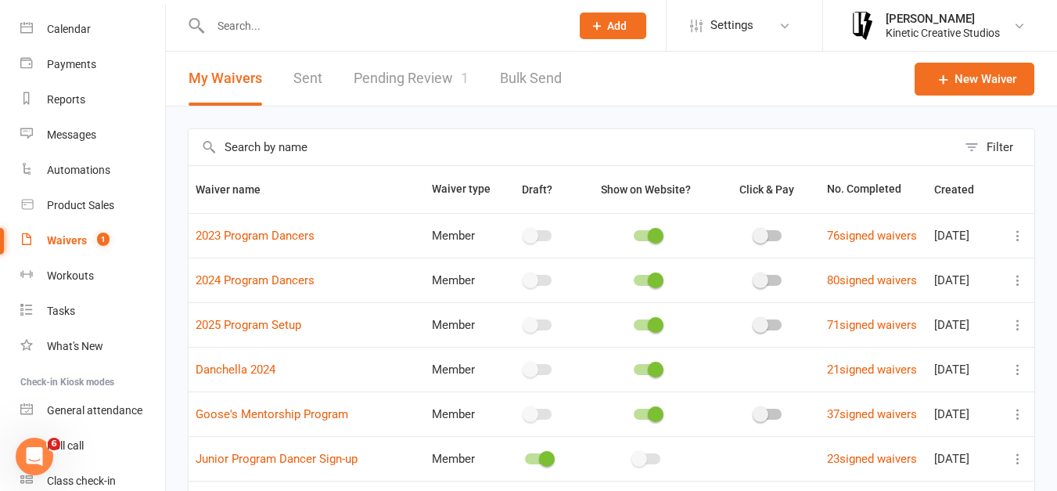
click at [378, 85] on link "Pending Review 1" at bounding box center [411, 79] width 115 height 54
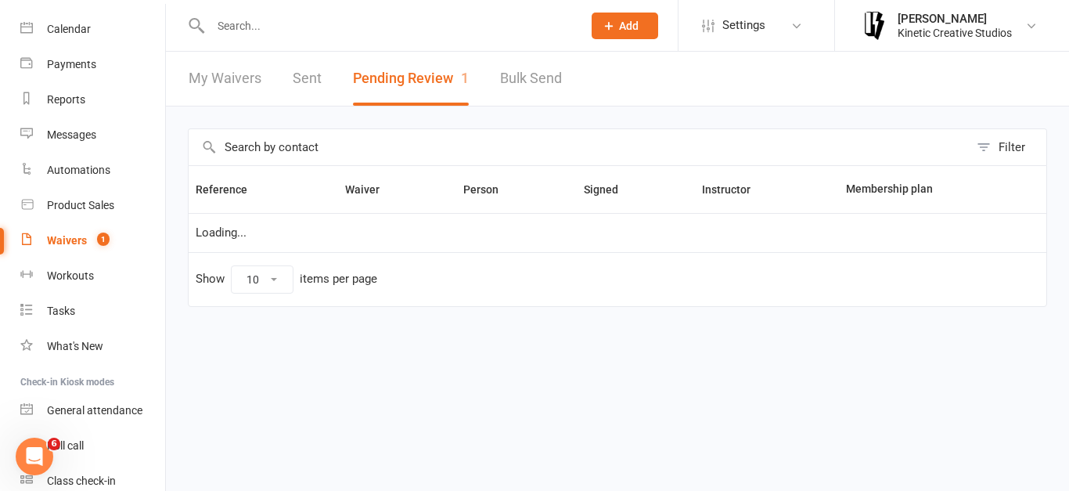
select select "50"
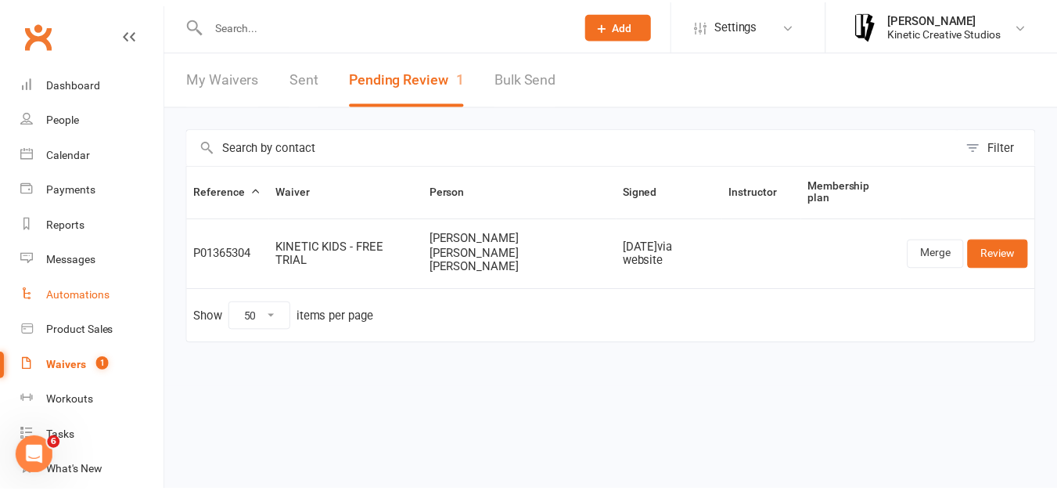
scroll to position [1, 0]
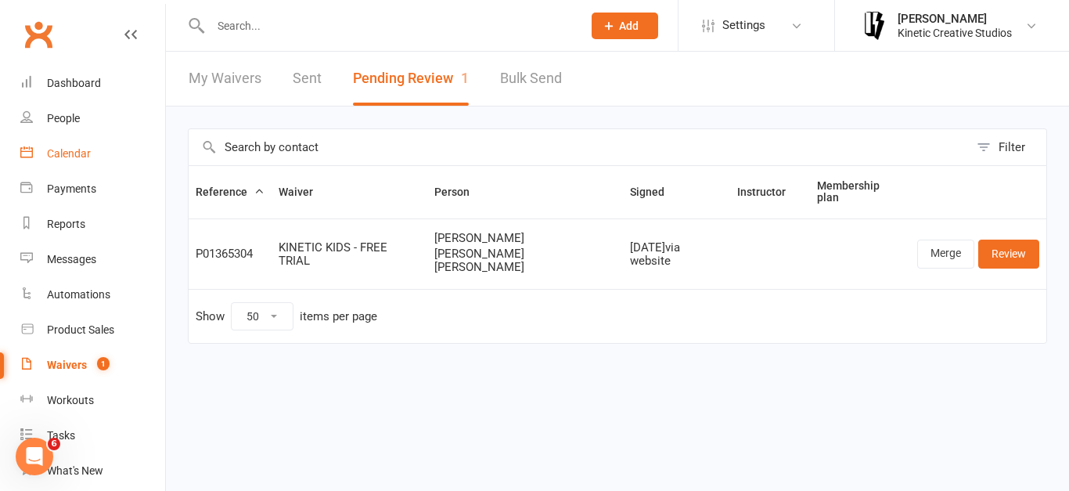
click at [82, 147] on div "Calendar" at bounding box center [69, 153] width 44 height 13
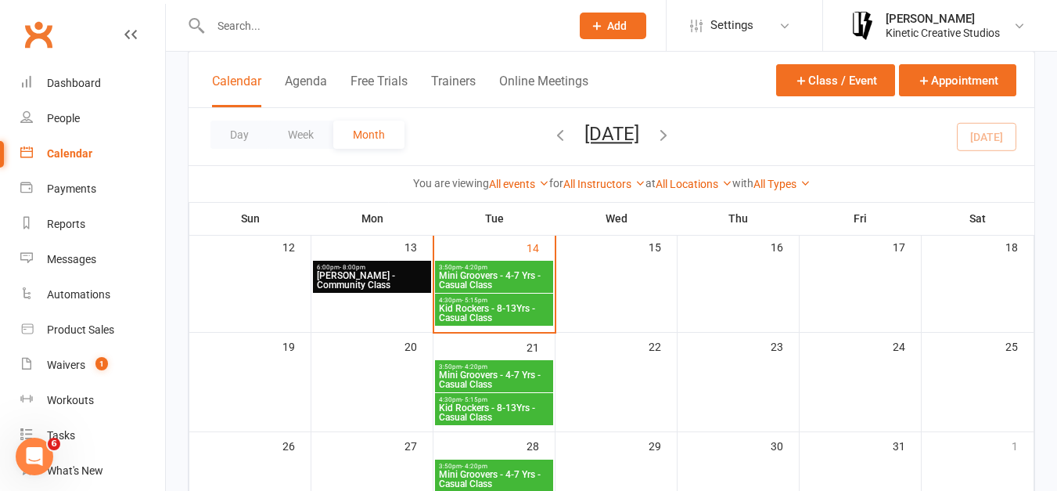
scroll to position [300, 0]
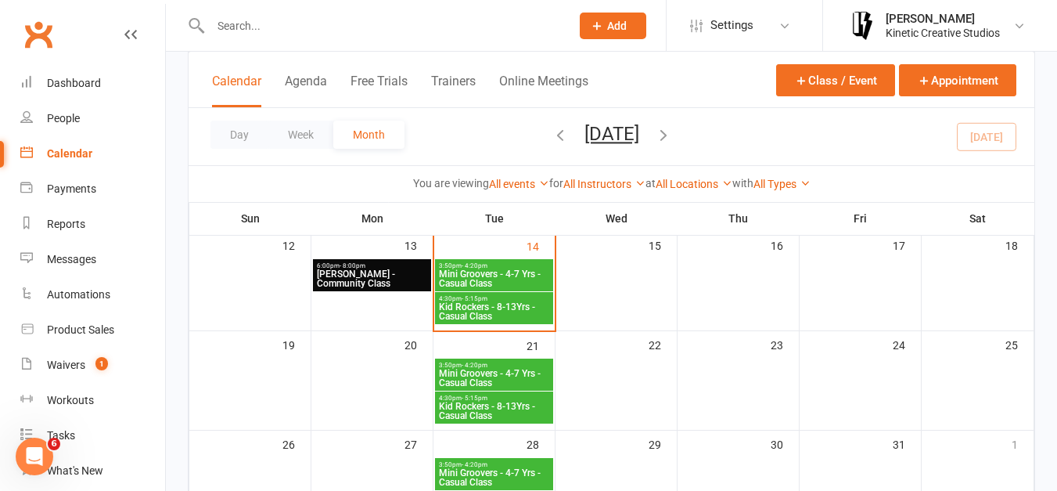
click at [510, 318] on span "Kid Rockers - 8-13Yrs - Casual Class" at bounding box center [494, 311] width 112 height 19
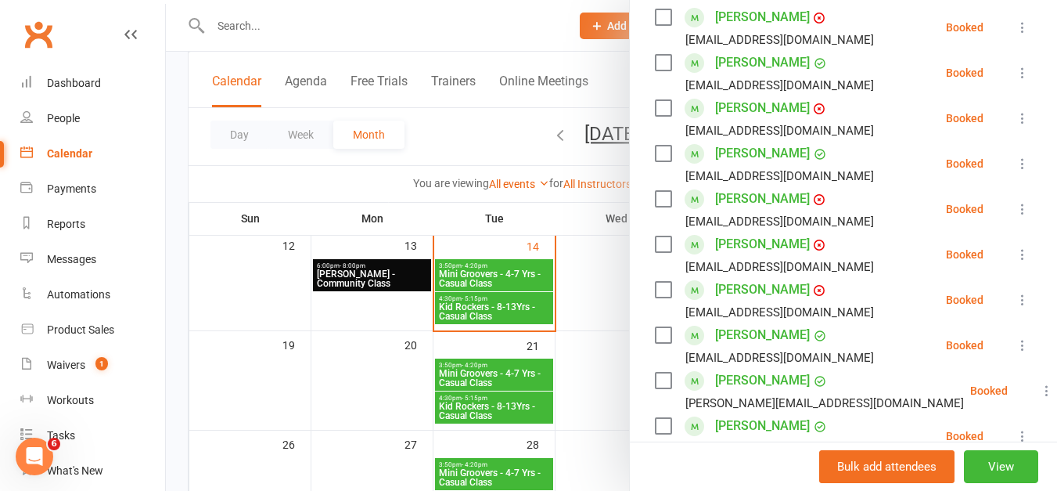
scroll to position [287, 0]
click at [658, 251] on label at bounding box center [663, 244] width 16 height 16
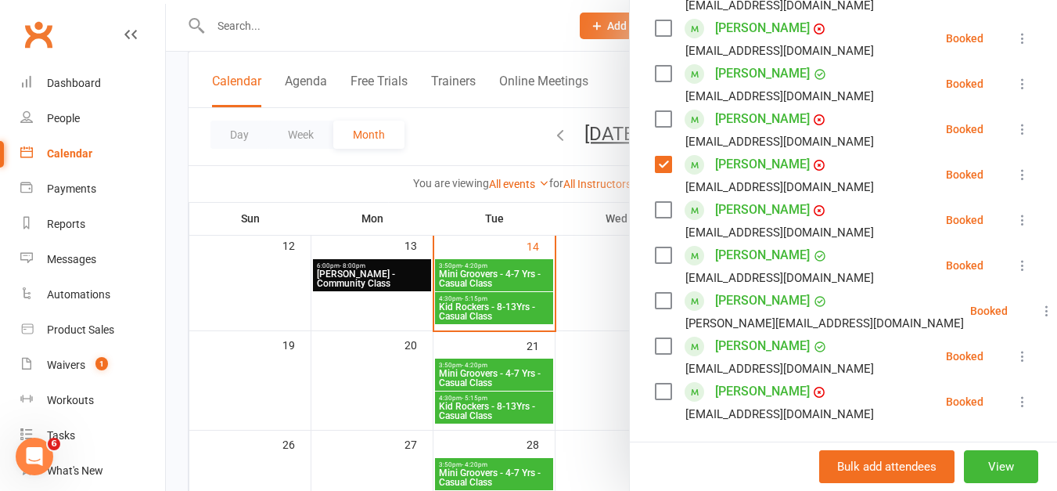
scroll to position [390, 0]
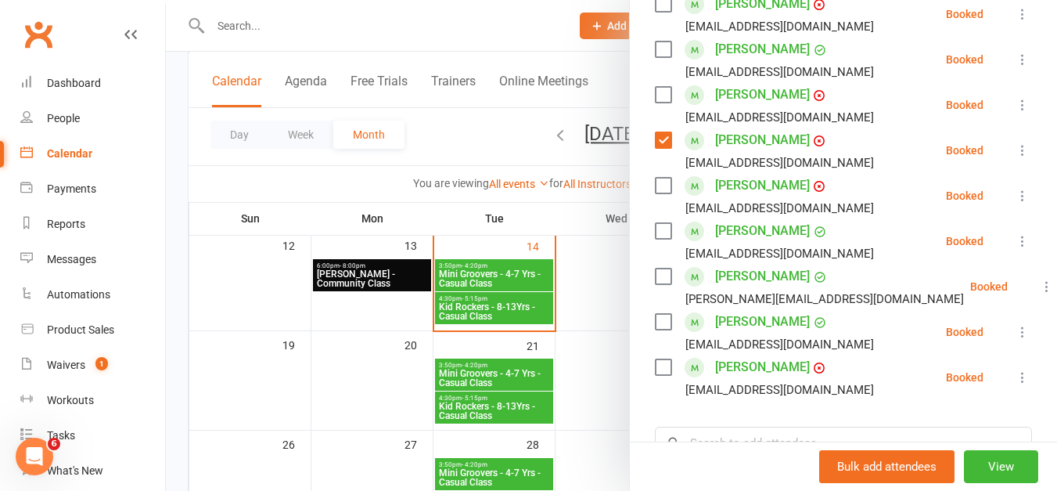
click at [655, 284] on label at bounding box center [663, 276] width 16 height 16
click at [656, 329] on label at bounding box center [663, 322] width 16 height 16
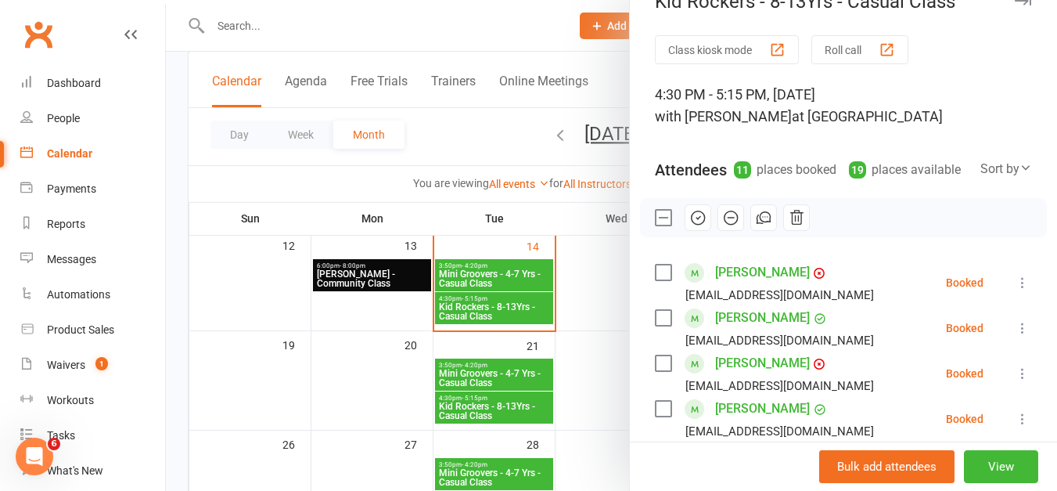
scroll to position [0, 0]
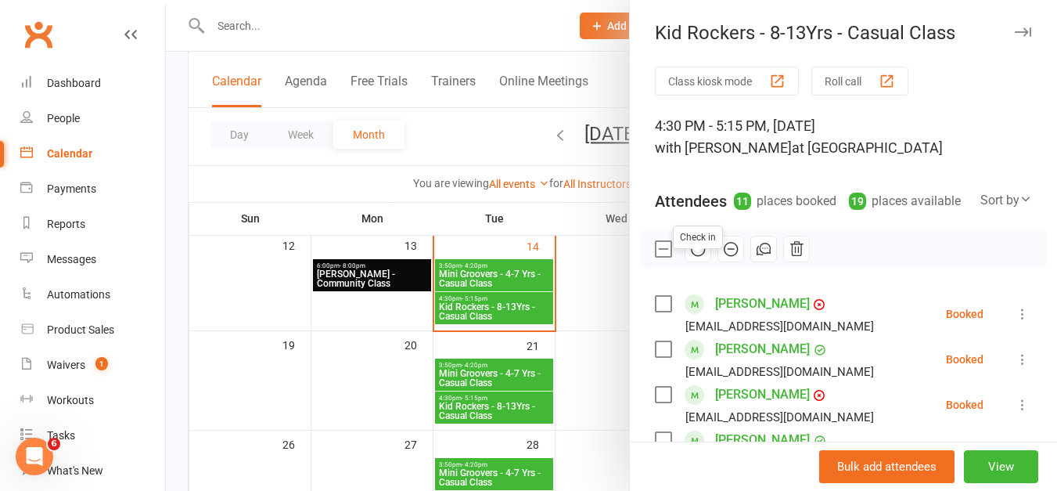
click at [689, 257] on icon "button" at bounding box center [697, 248] width 17 height 17
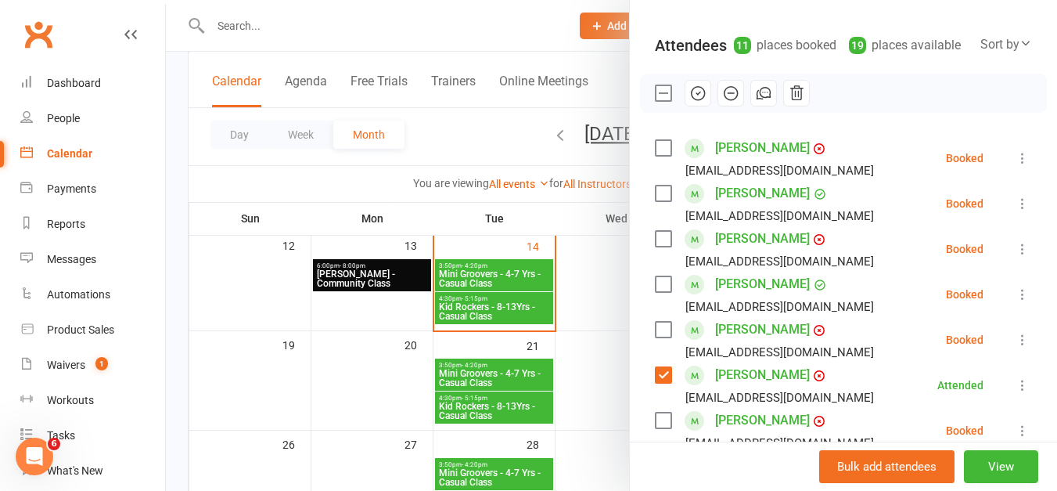
scroll to position [157, 0]
click at [655, 155] on label at bounding box center [663, 147] width 16 height 16
click at [696, 101] on icon "button" at bounding box center [697, 92] width 17 height 17
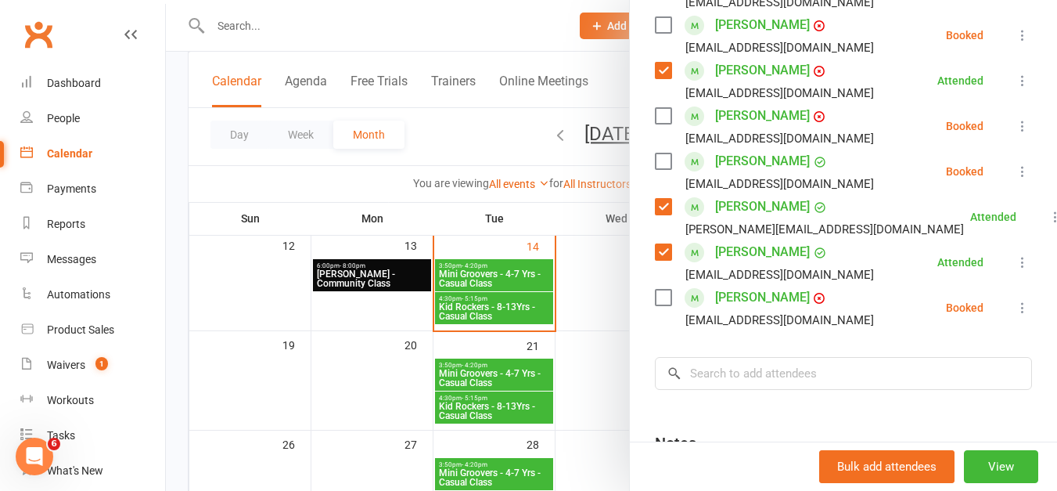
scroll to position [460, 0]
click at [657, 169] on label at bounding box center [663, 161] width 16 height 16
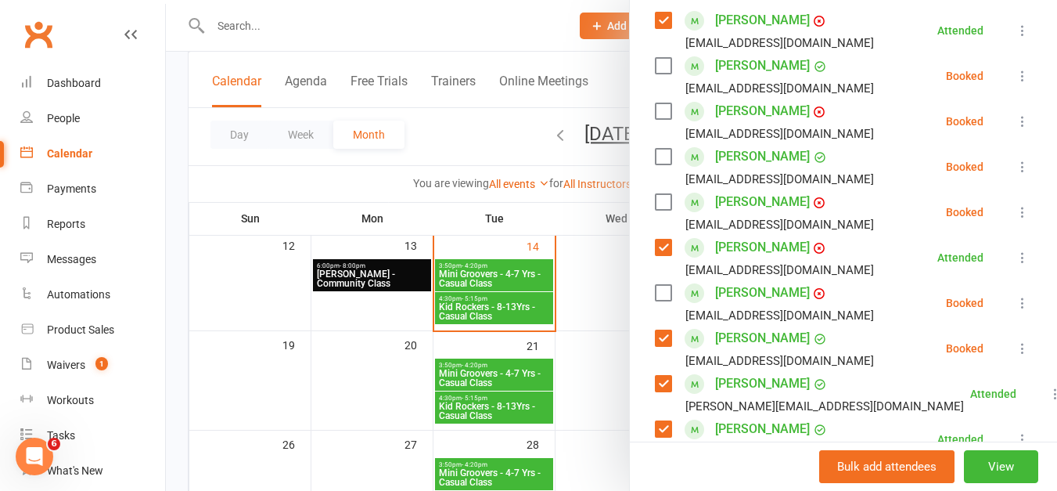
scroll to position [175, 0]
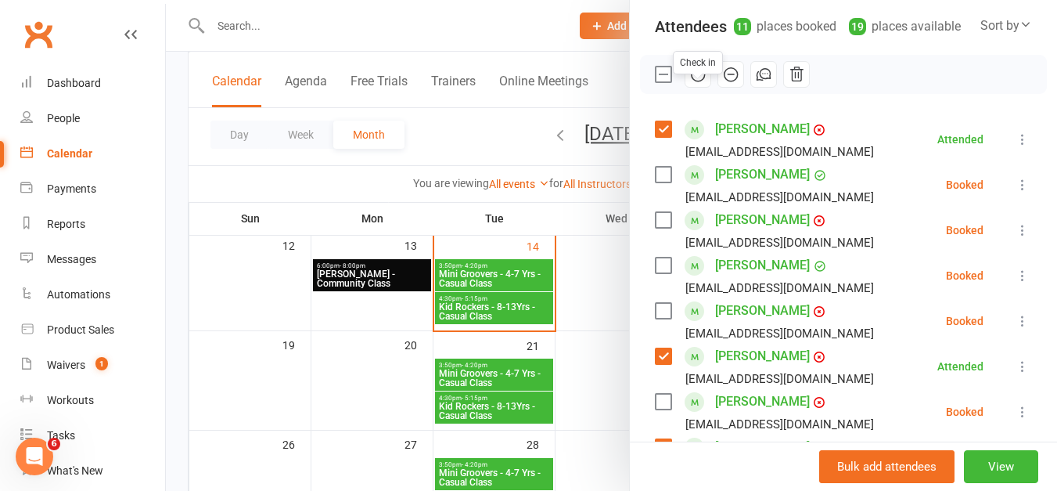
click at [696, 83] on icon "button" at bounding box center [697, 74] width 17 height 17
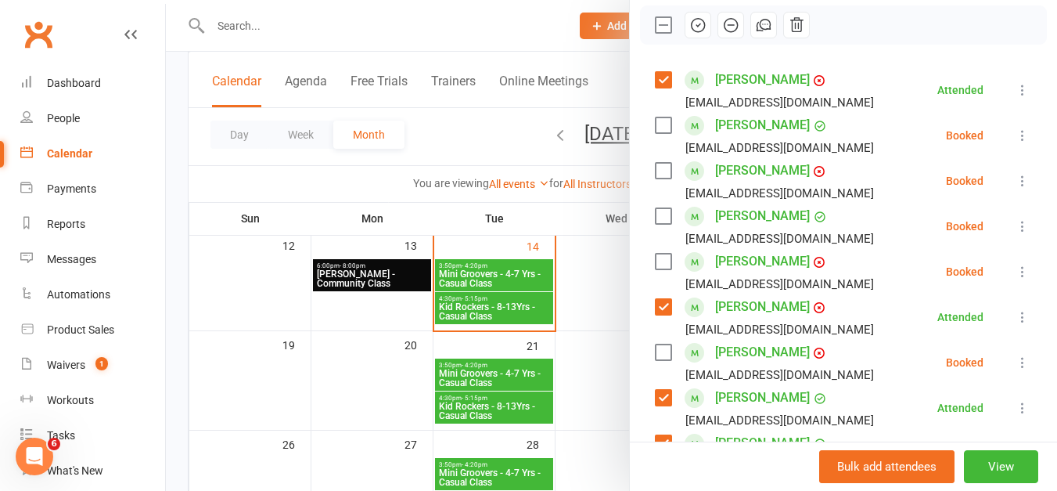
scroll to position [225, 0]
click at [228, 17] on div at bounding box center [611, 245] width 891 height 491
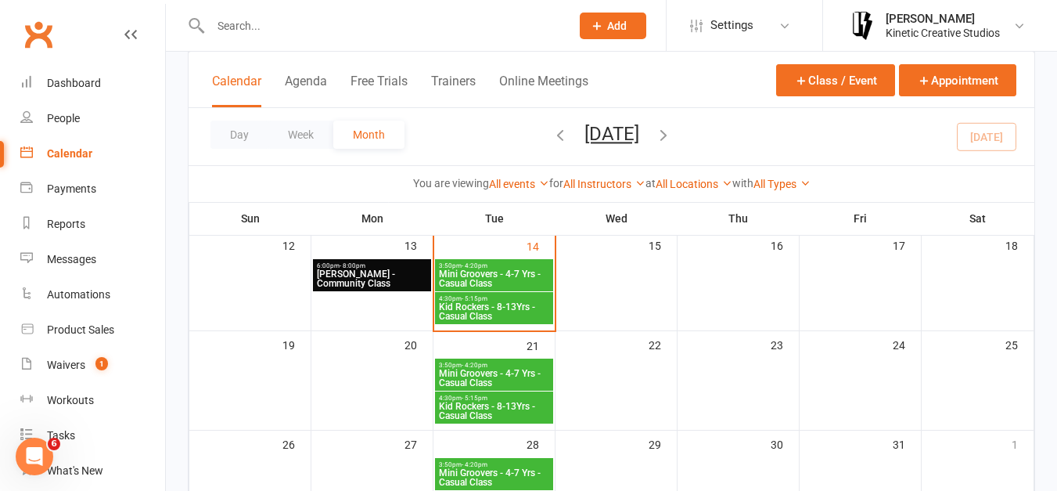
click at [236, 22] on input "text" at bounding box center [383, 26] width 354 height 22
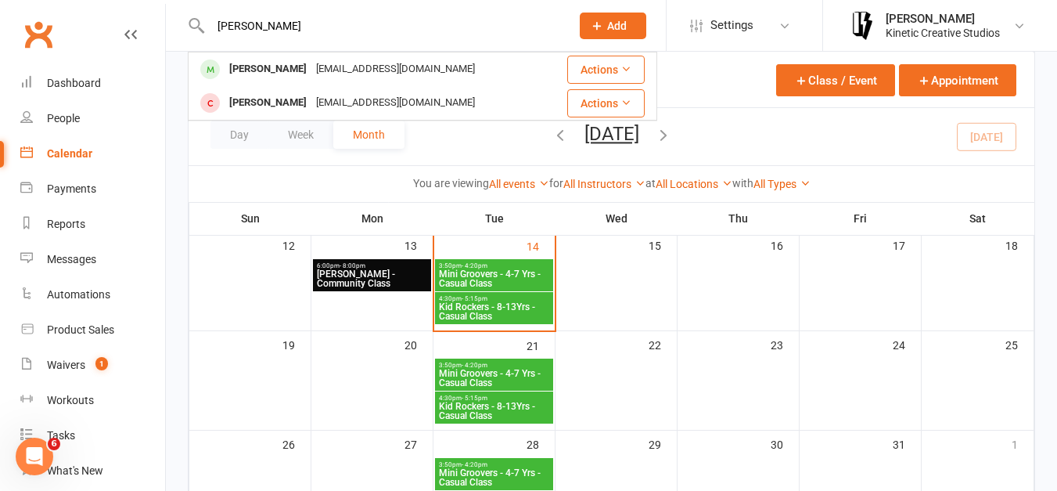
type input "[PERSON_NAME]"
click at [311, 58] on div "[EMAIL_ADDRESS][DOMAIN_NAME]" at bounding box center [395, 69] width 168 height 23
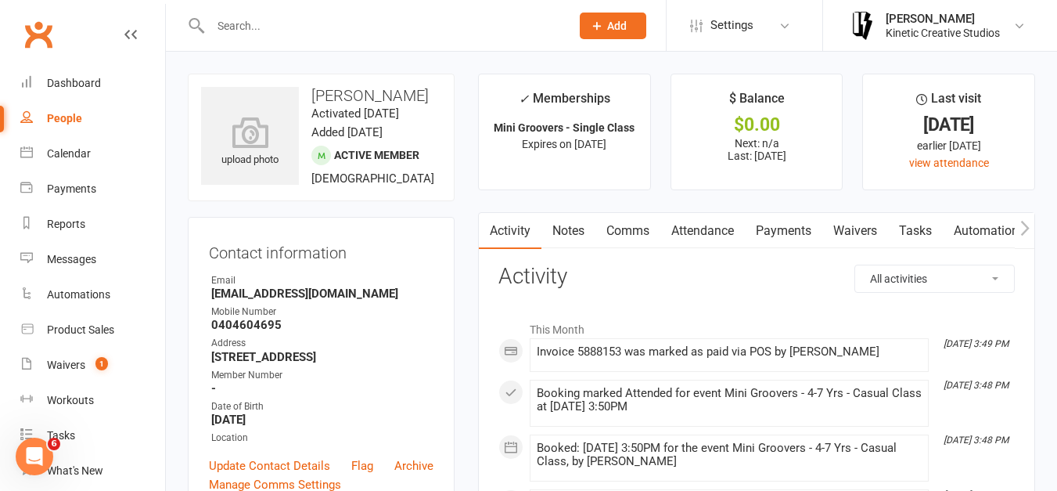
scroll to position [1, 0]
click at [261, 17] on input "text" at bounding box center [383, 26] width 354 height 22
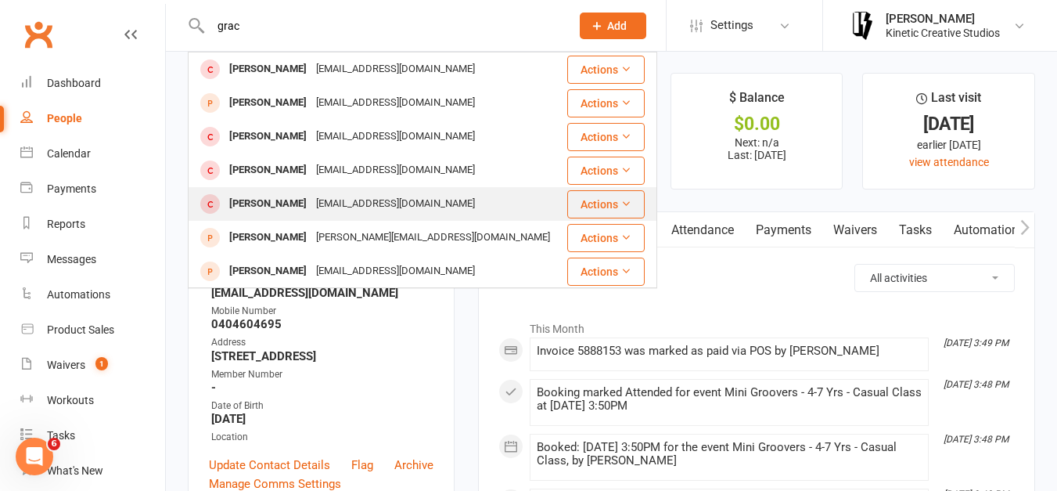
type input "grac"
click at [311, 200] on div "[EMAIL_ADDRESS][DOMAIN_NAME]" at bounding box center [395, 204] width 168 height 23
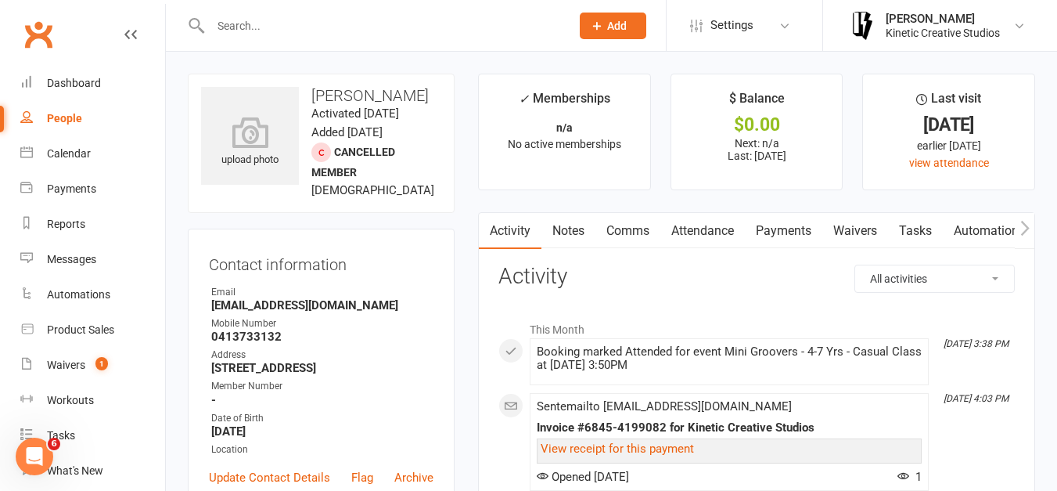
click at [274, 38] on div at bounding box center [374, 25] width 372 height 51
click at [263, 32] on input "text" at bounding box center [383, 26] width 354 height 22
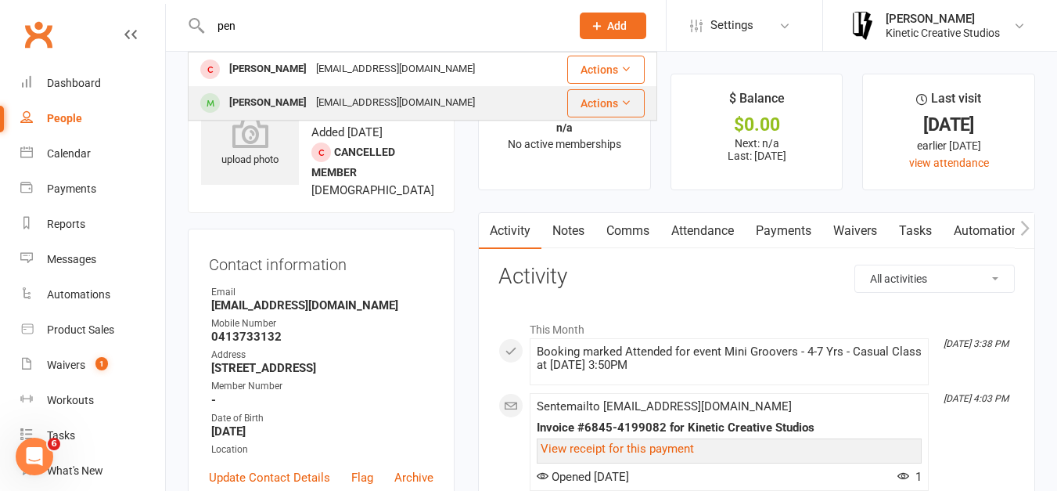
type input "pen"
click at [269, 98] on div "[PERSON_NAME]" at bounding box center [268, 103] width 87 height 23
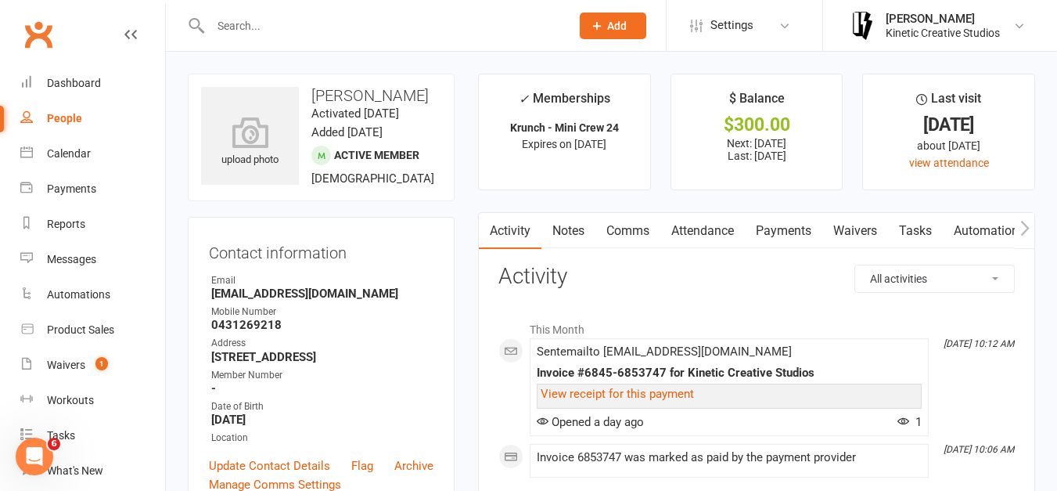
click at [246, 29] on input "text" at bounding box center [383, 26] width 354 height 22
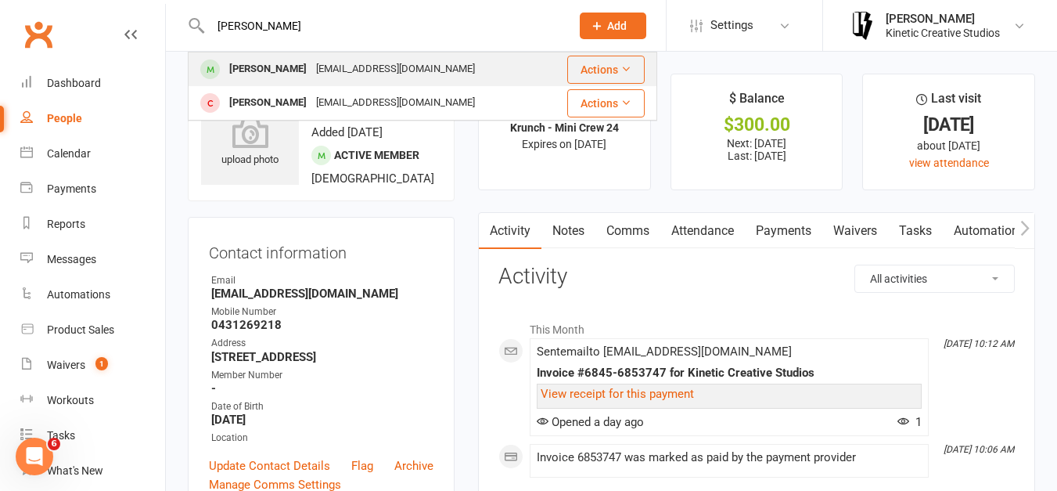
type input "[PERSON_NAME]"
click at [259, 65] on div "[PERSON_NAME]" at bounding box center [268, 69] width 87 height 23
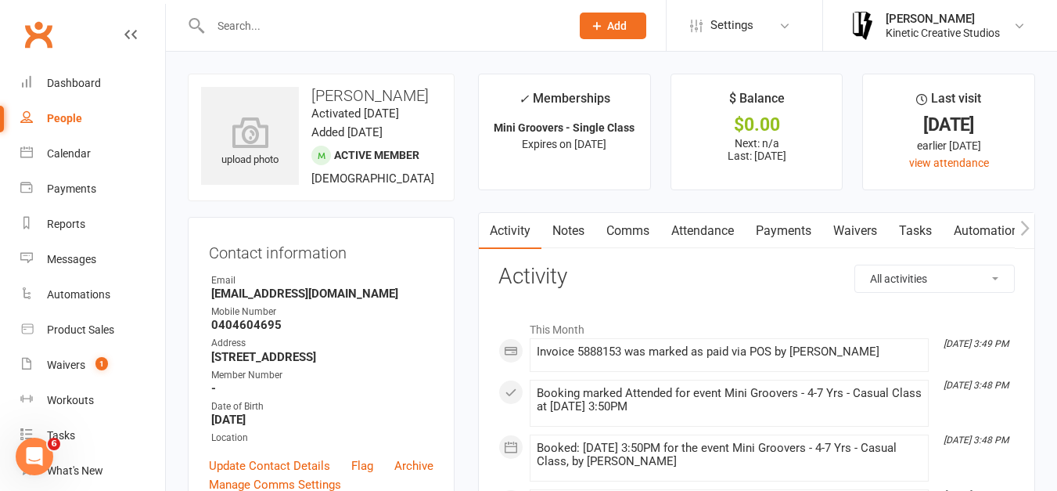
scroll to position [429, 0]
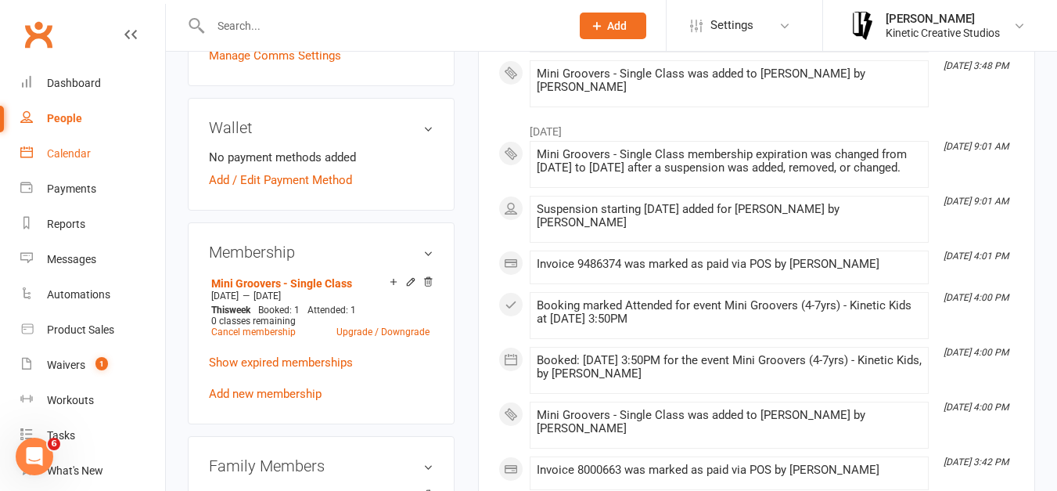
click at [87, 146] on link "Calendar" at bounding box center [92, 153] width 145 height 35
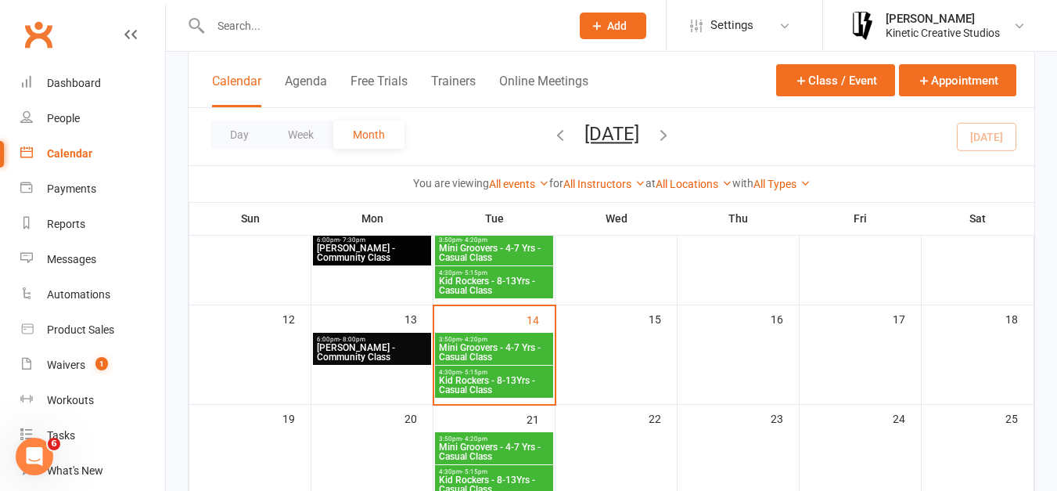
scroll to position [228, 0]
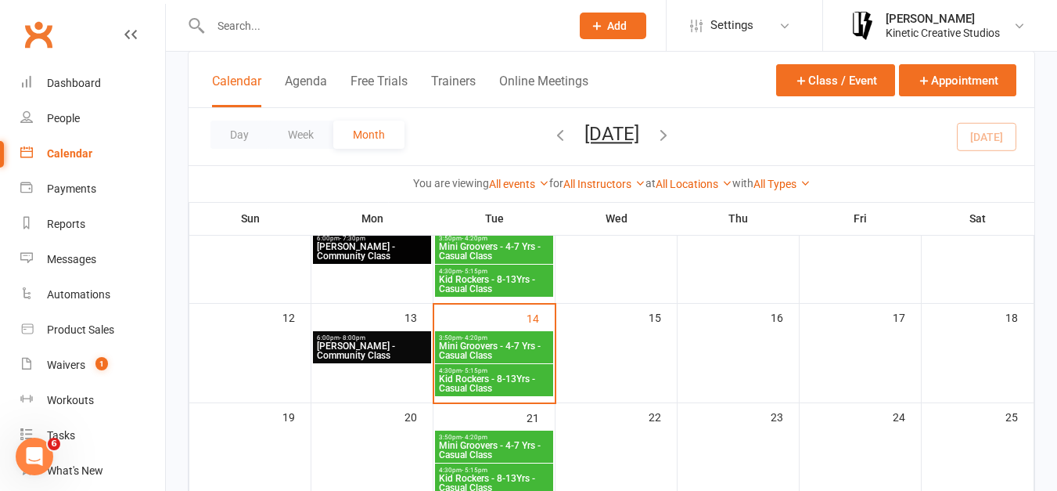
click at [272, 33] on input "text" at bounding box center [383, 26] width 354 height 22
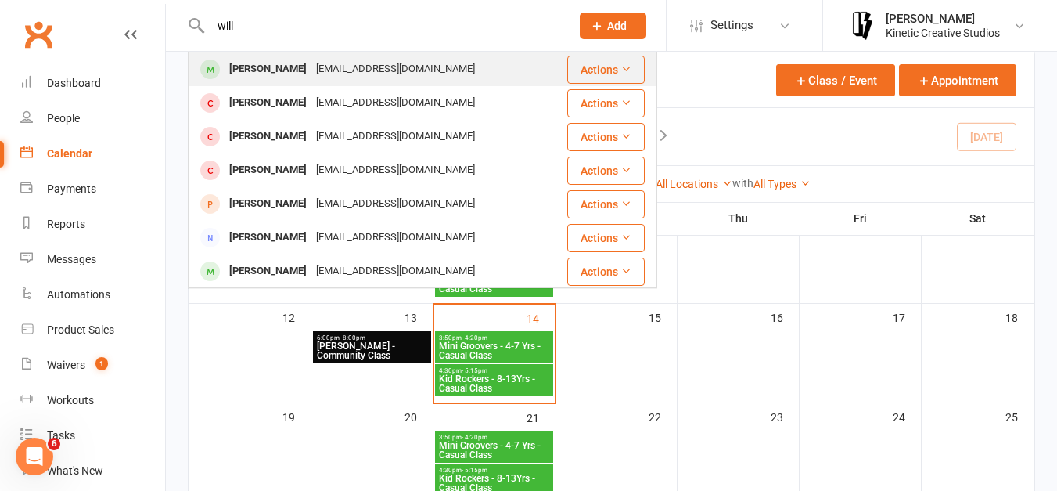
type input "will"
click at [277, 60] on div "[PERSON_NAME]" at bounding box center [268, 69] width 87 height 23
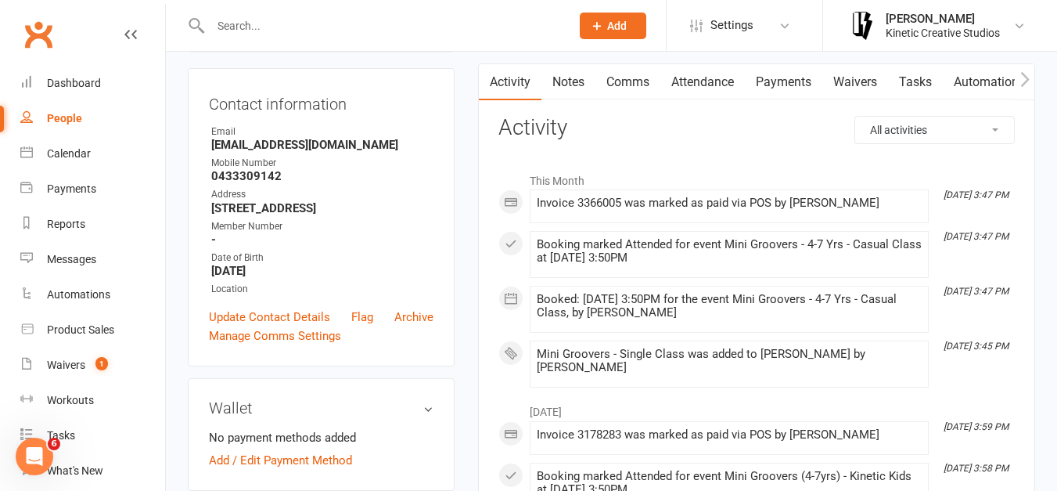
scroll to position [152, 0]
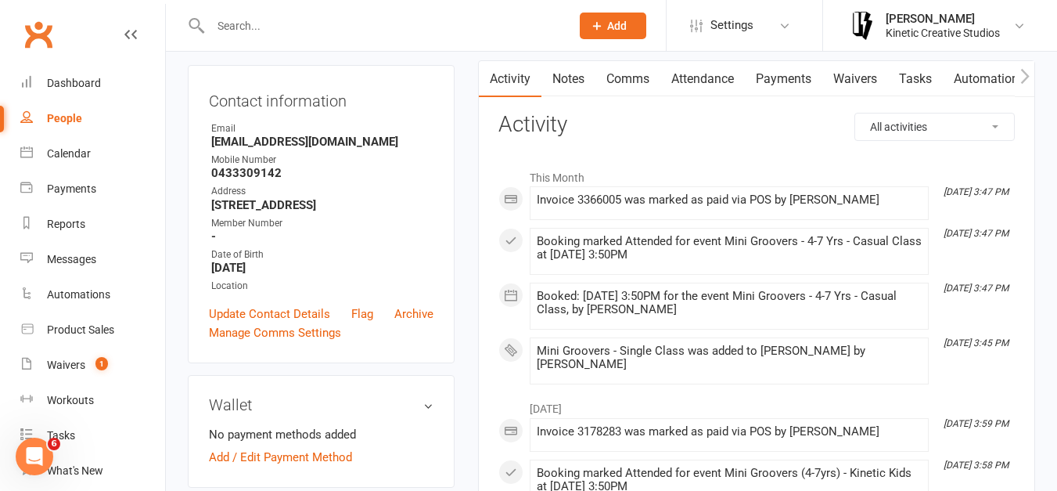
click at [273, 20] on input "text" at bounding box center [383, 26] width 354 height 22
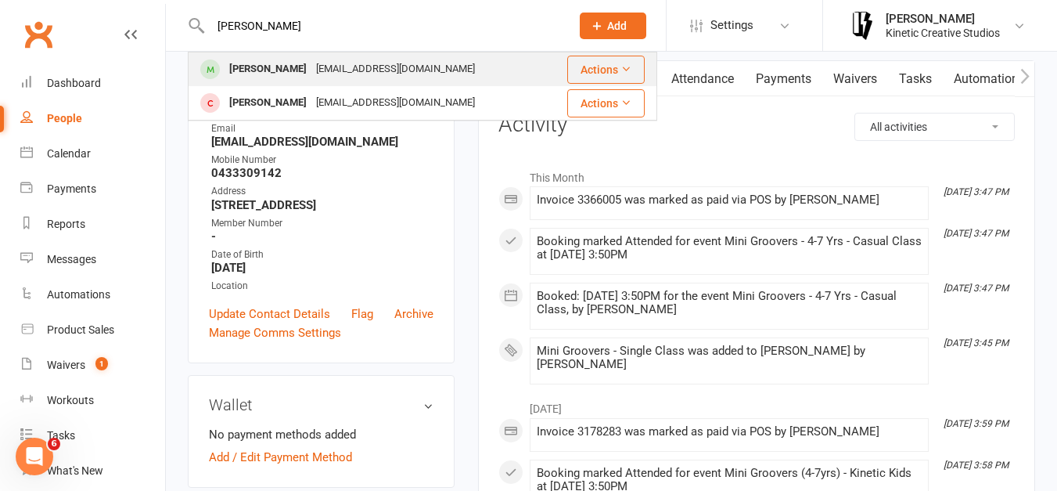
type input "[PERSON_NAME]"
click at [271, 67] on div "[PERSON_NAME]" at bounding box center [268, 69] width 87 height 23
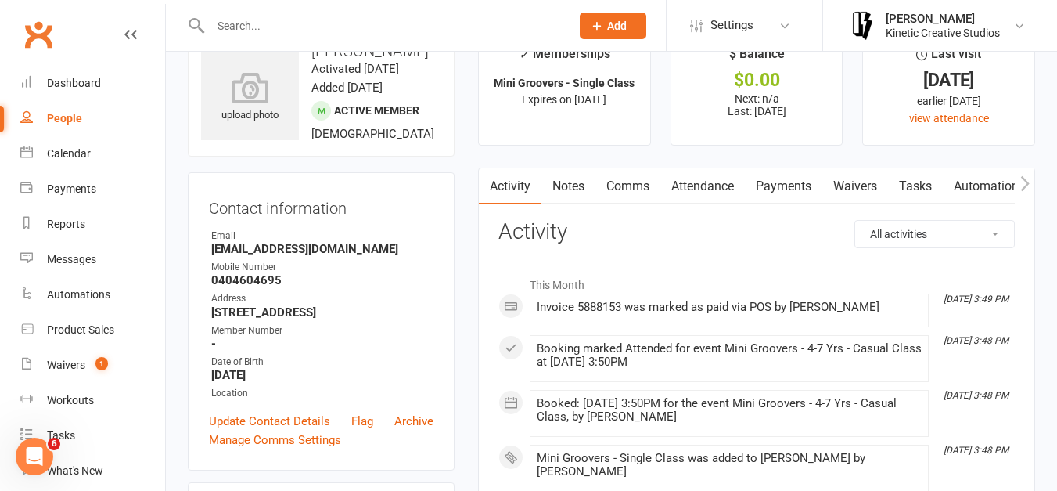
scroll to position [27, 0]
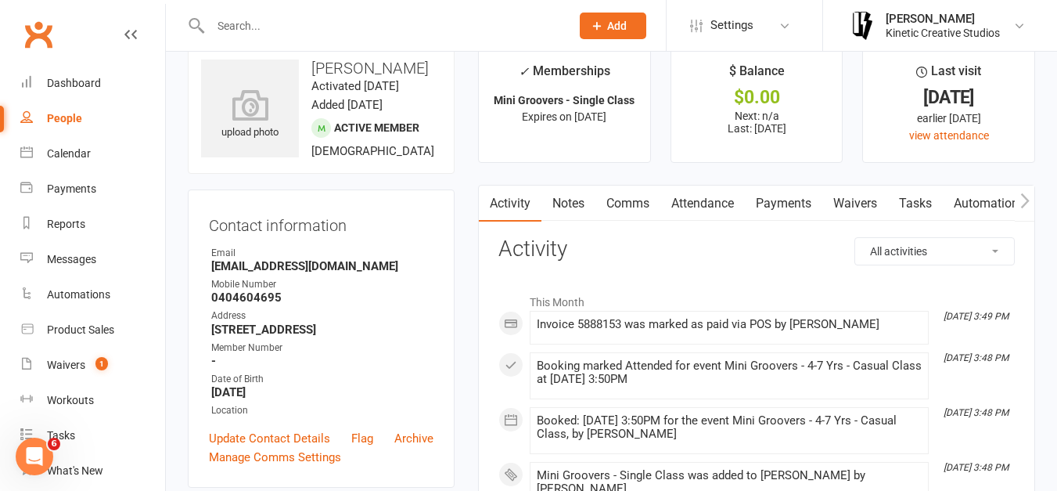
click at [293, 19] on input "text" at bounding box center [383, 26] width 354 height 22
type input "a"
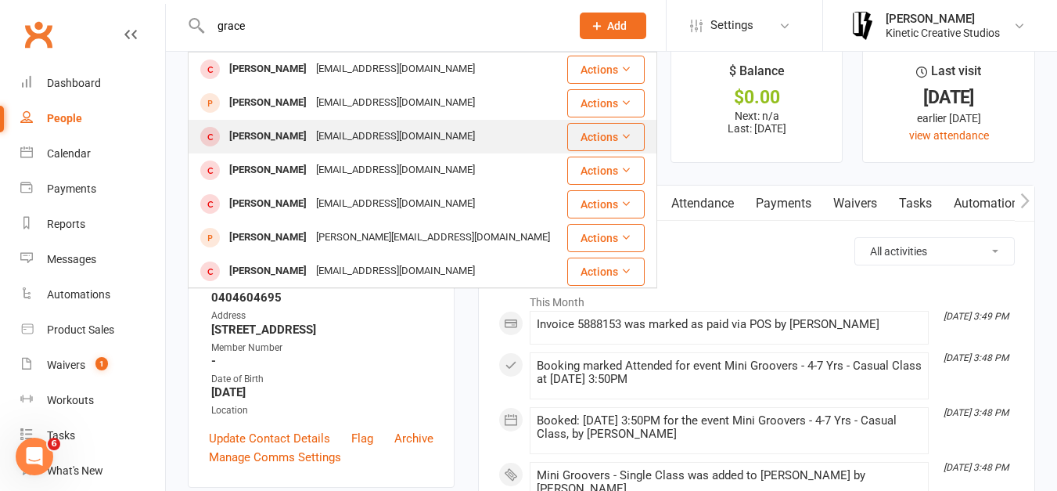
type input "grace"
click at [283, 138] on div "[PERSON_NAME]" at bounding box center [268, 136] width 87 height 23
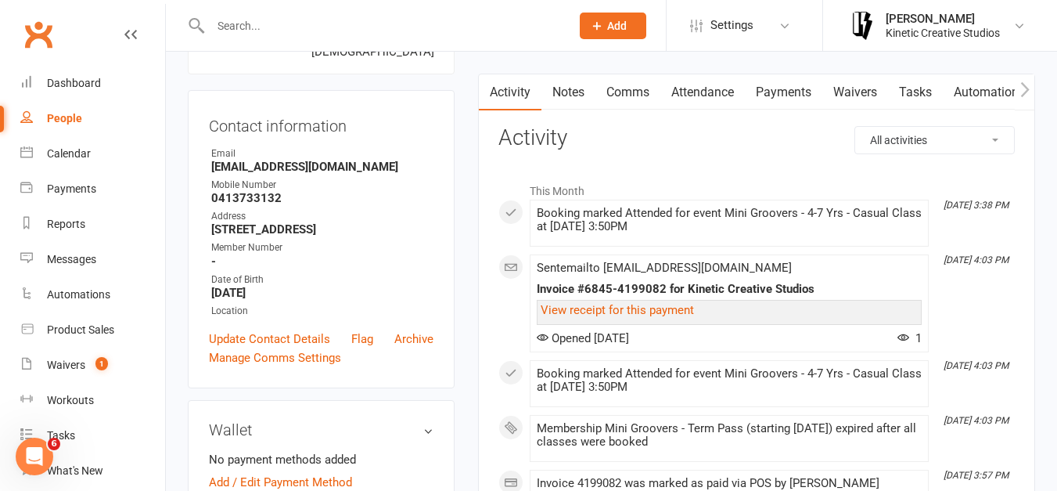
scroll to position [140, 0]
click at [86, 160] on div "Calendar" at bounding box center [69, 153] width 44 height 13
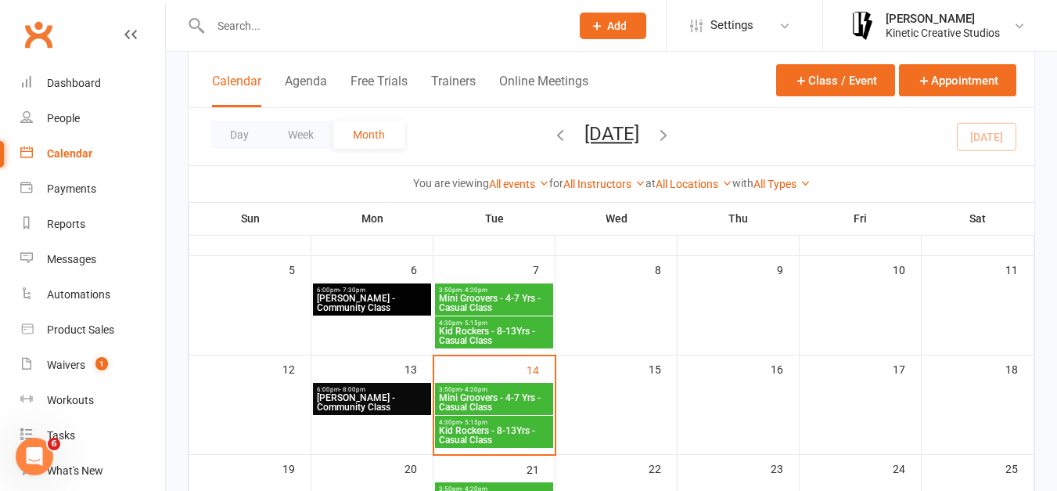
scroll to position [195, 0]
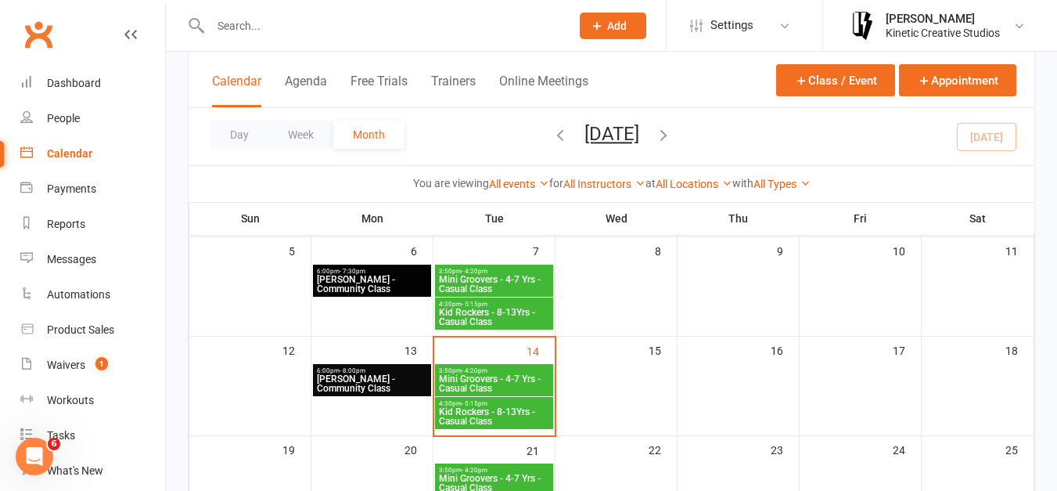
click at [531, 408] on span "Kid Rockers - 8-13Yrs - Casual Class" at bounding box center [494, 416] width 112 height 19
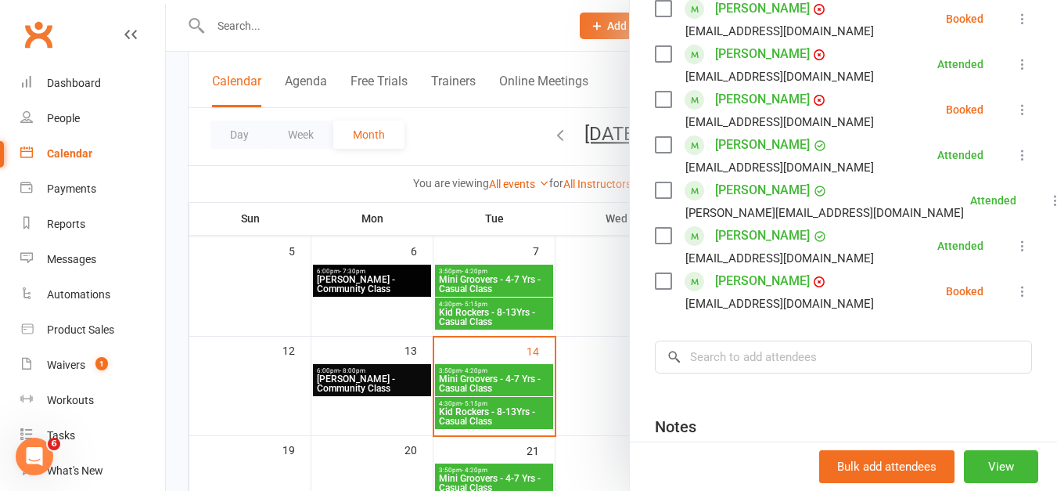
scroll to position [477, 0]
click at [775, 370] on input "search" at bounding box center [843, 356] width 377 height 33
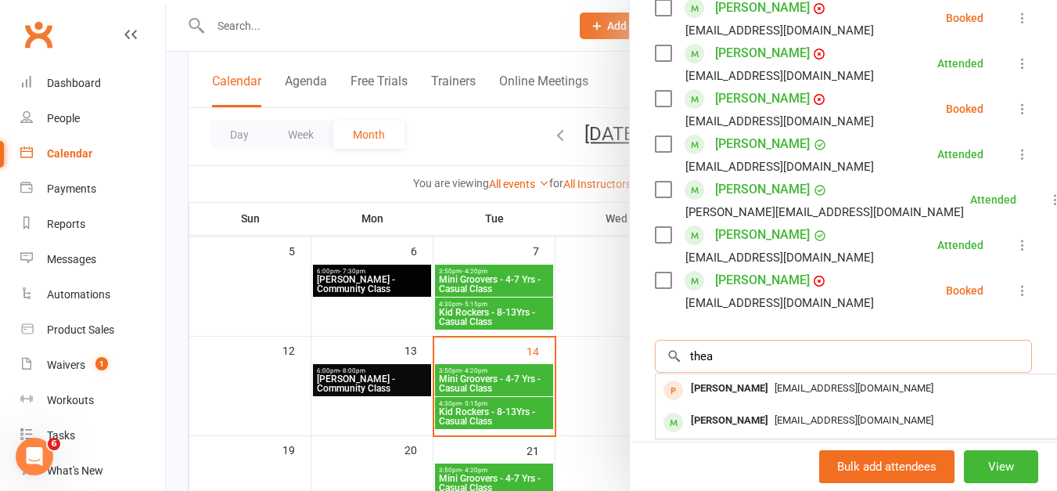
scroll to position [494, 0]
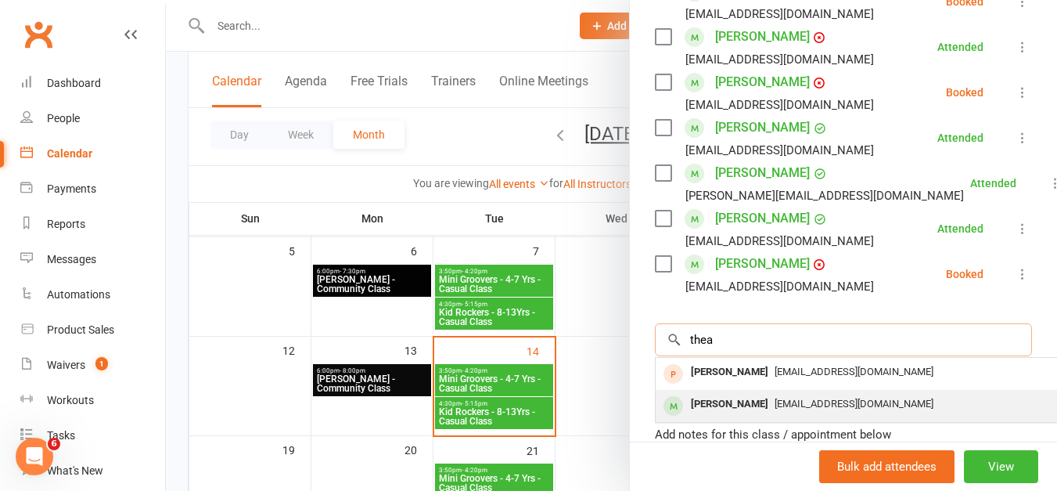
type input "thea"
click at [762, 416] on div "[PERSON_NAME]" at bounding box center [730, 404] width 90 height 23
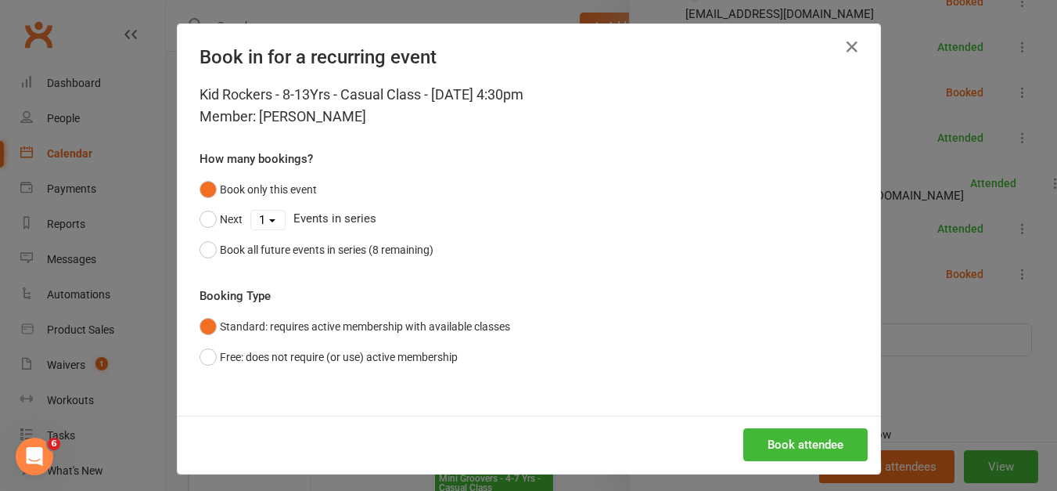
scroll to position [7, 0]
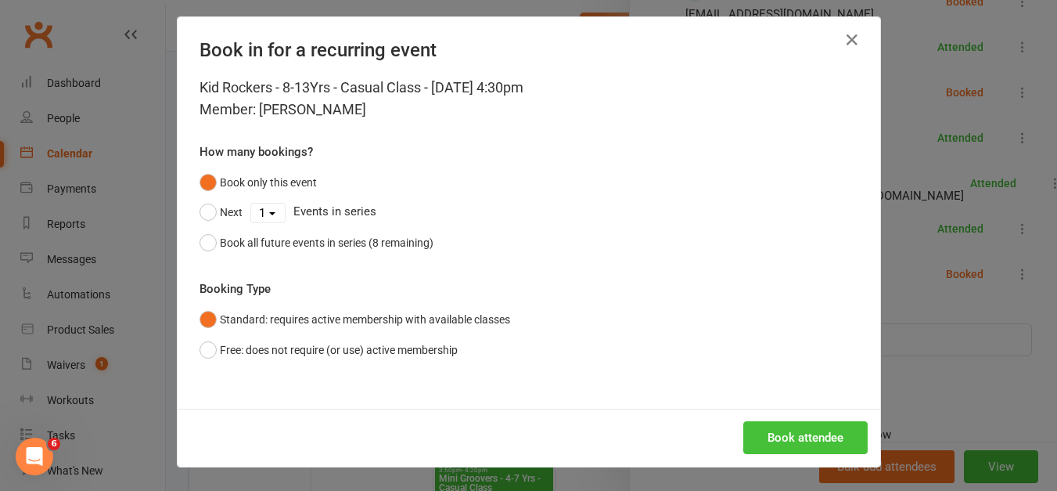
click at [760, 452] on button "Book attendee" at bounding box center [805, 437] width 124 height 33
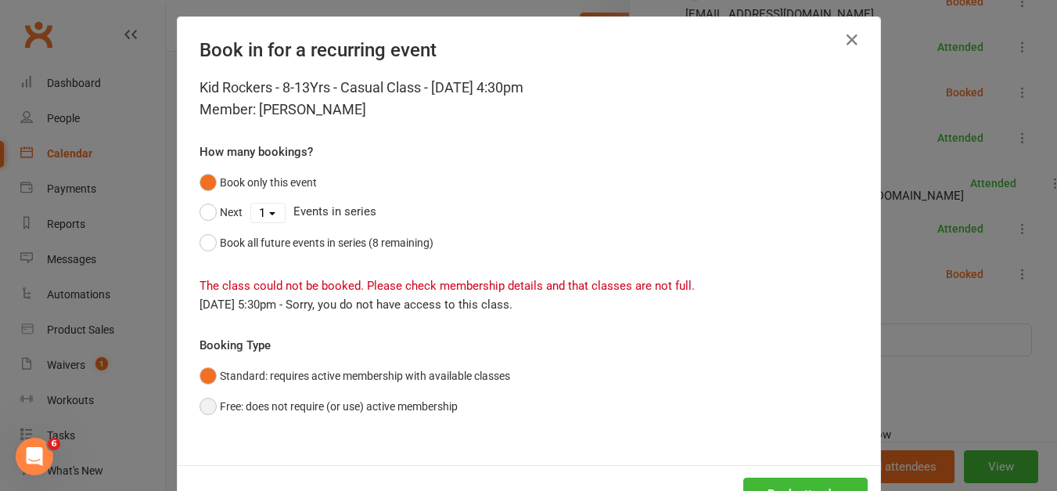
click at [203, 408] on button "Free: does not require (or use) active membership" at bounding box center [329, 406] width 258 height 30
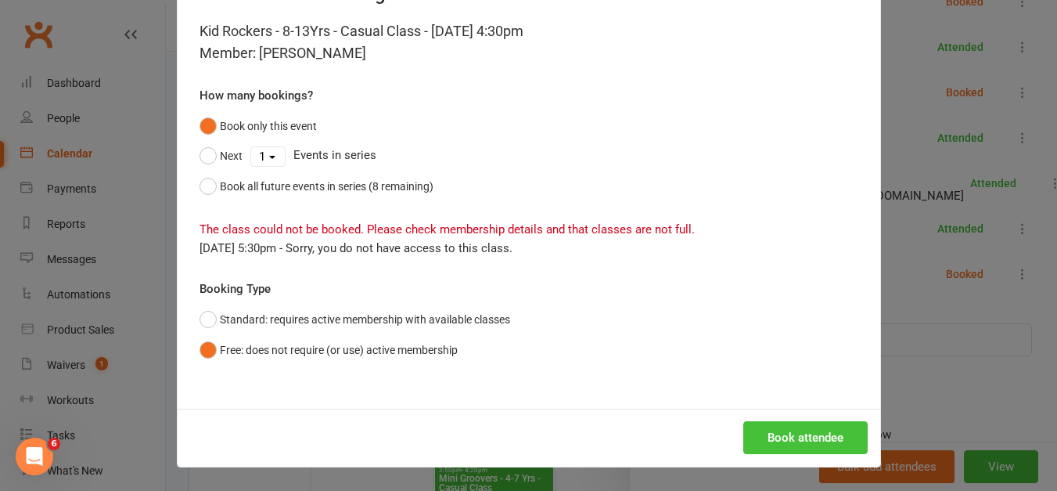
click at [801, 432] on button "Book attendee" at bounding box center [805, 437] width 124 height 33
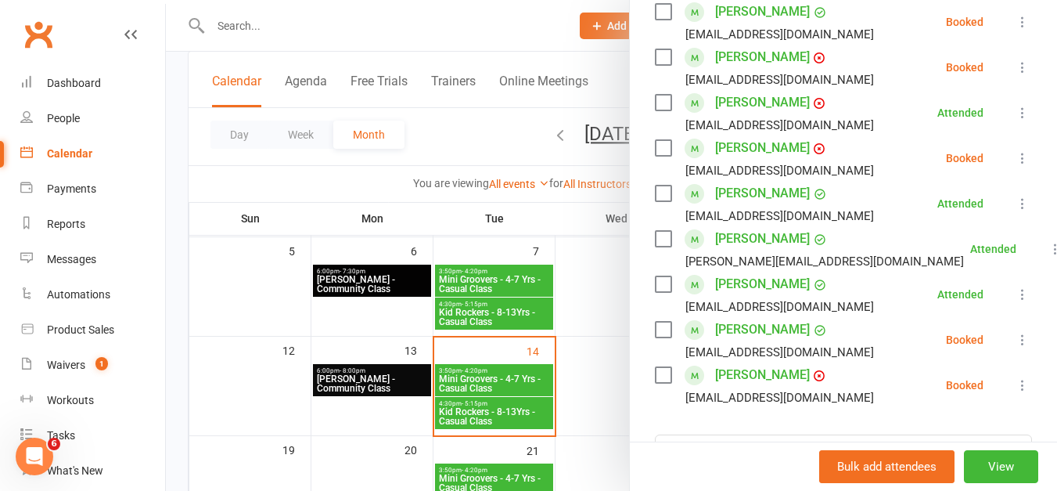
scroll to position [446, 0]
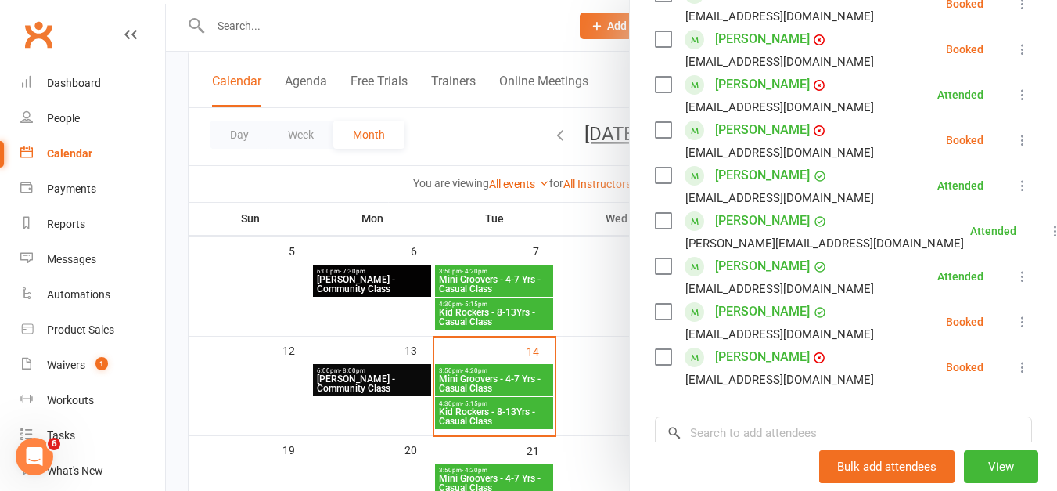
click at [658, 319] on label at bounding box center [663, 312] width 16 height 16
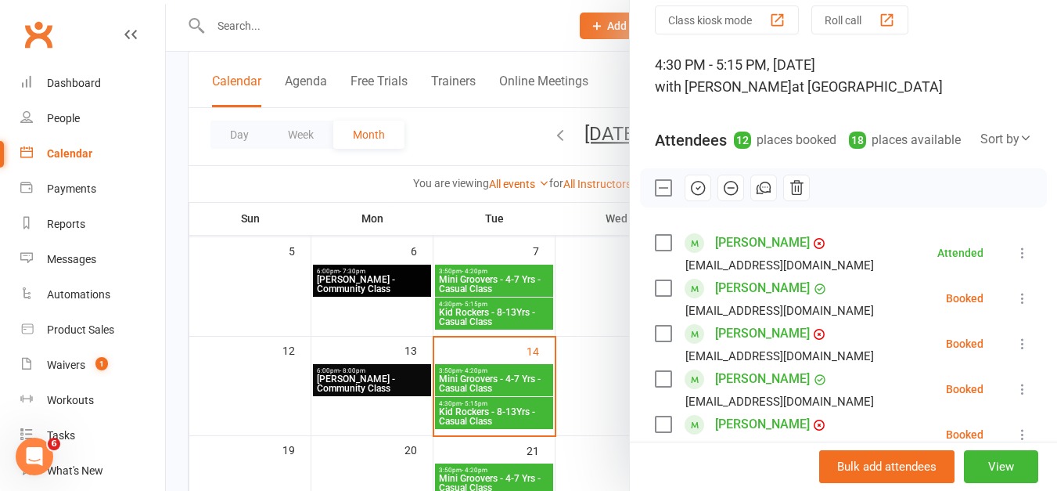
scroll to position [60, 0]
click at [696, 190] on icon "button" at bounding box center [697, 190] width 2 height 2
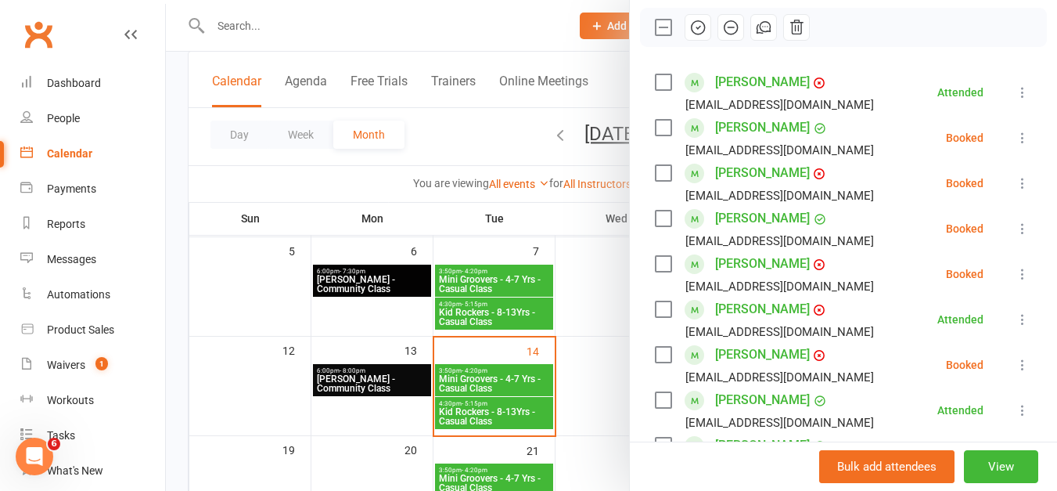
scroll to position [229, 0]
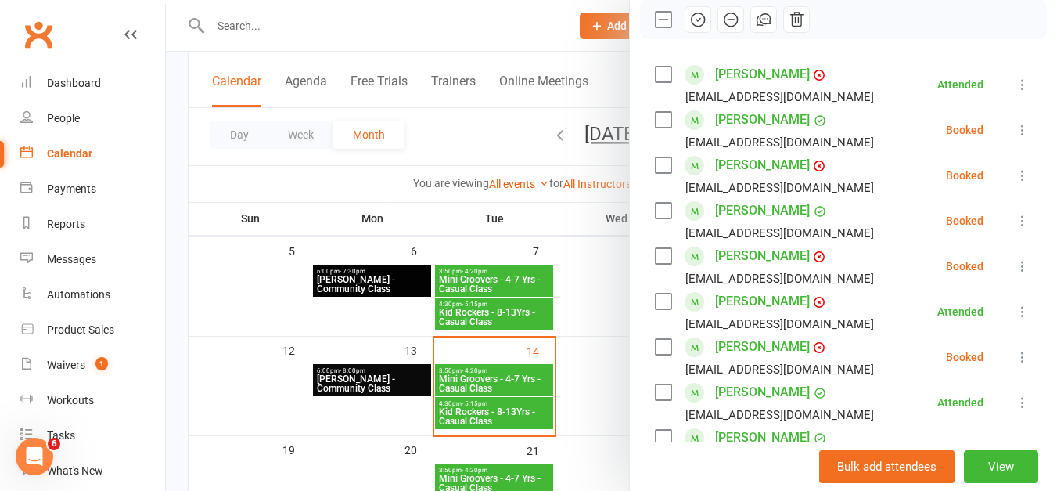
click at [975, 131] on li "[PERSON_NAME] [EMAIL_ADDRESS][DOMAIN_NAME] Booked More info Remove Check in Mar…" at bounding box center [843, 129] width 377 height 45
click at [380, 23] on div at bounding box center [611, 245] width 891 height 491
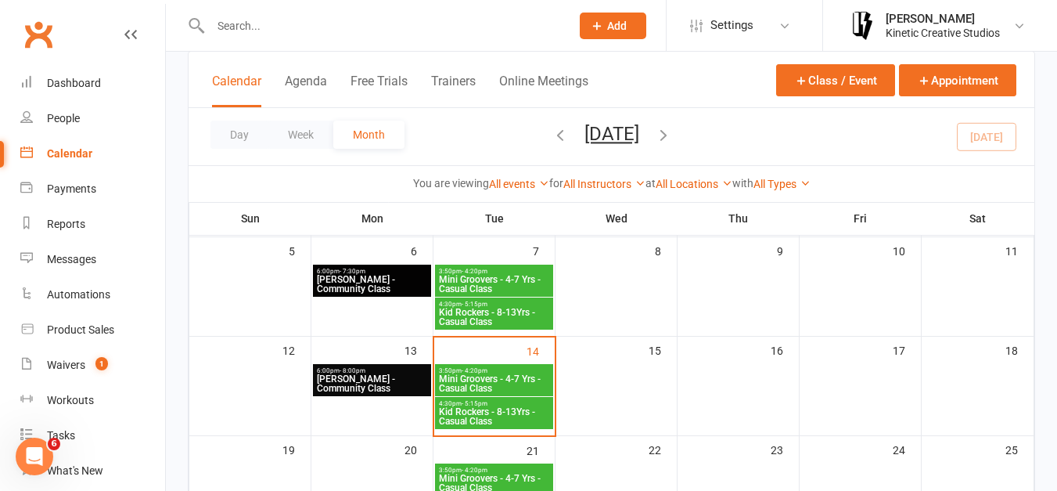
click at [344, 29] on input "text" at bounding box center [383, 26] width 354 height 22
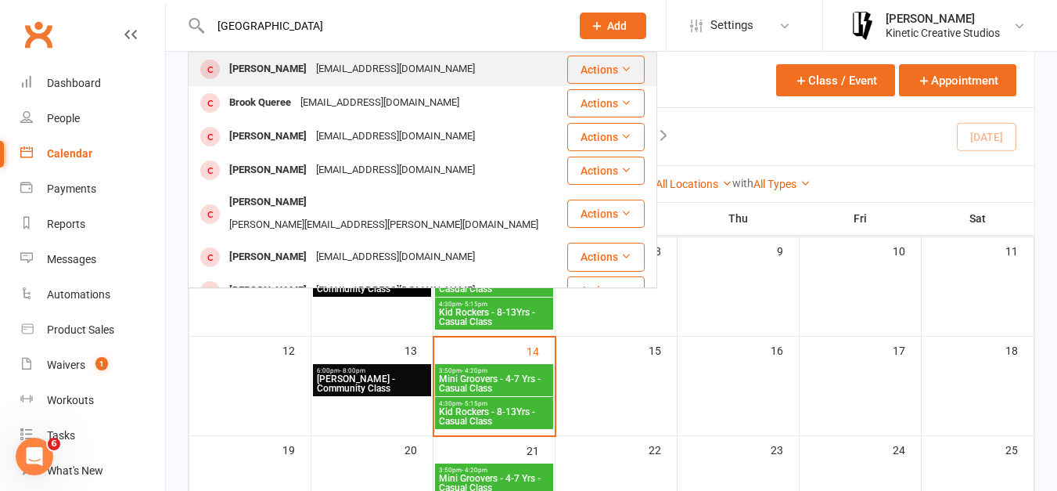
type input "[GEOGRAPHIC_DATA]"
click at [300, 70] on div "[PERSON_NAME]" at bounding box center [268, 69] width 87 height 23
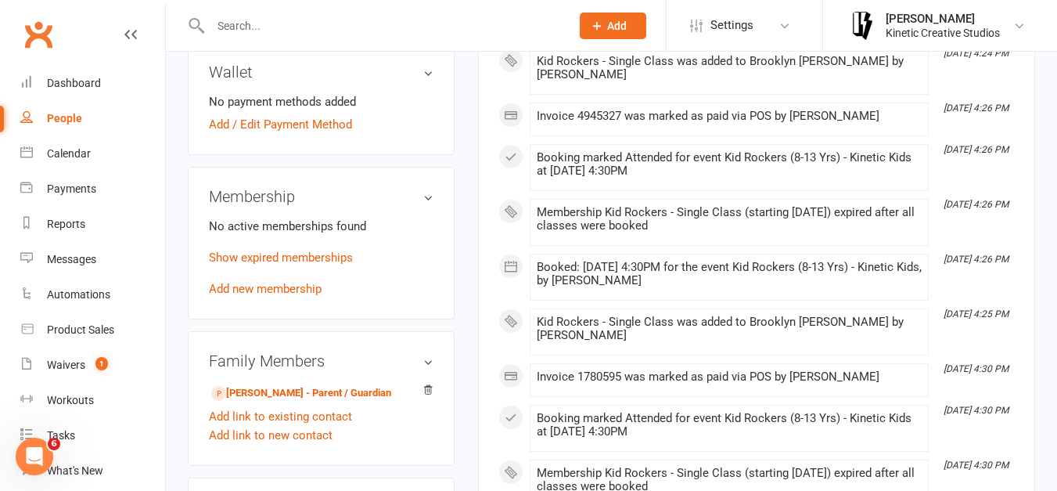
scroll to position [497, 0]
click at [290, 295] on link "Add new membership" at bounding box center [265, 288] width 113 height 14
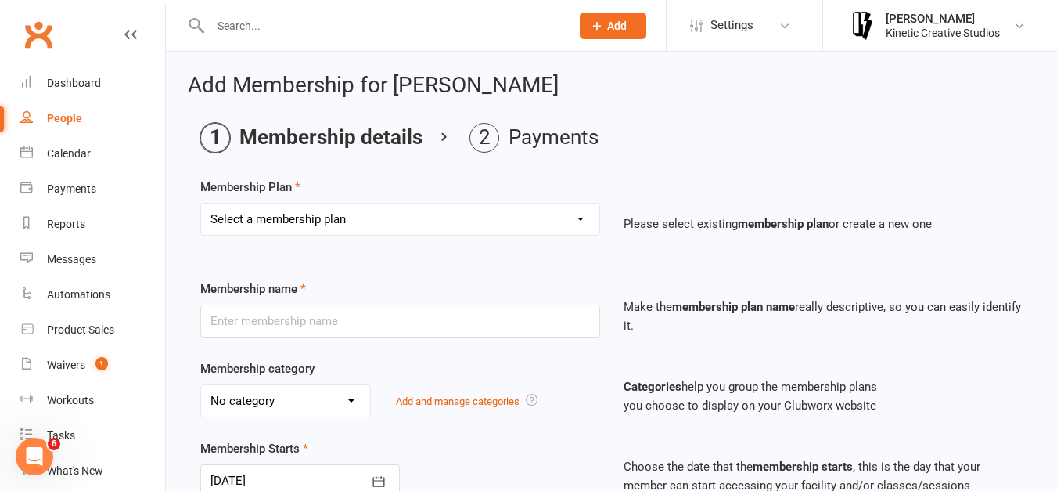
click at [391, 218] on select "Select a membership plan Create new Membership Plan Mini Groovers - Single Clas…" at bounding box center [400, 218] width 398 height 31
select select "2"
click at [201, 203] on select "Select a membership plan Create new Membership Plan Mini Groovers - Single Clas…" at bounding box center [400, 218] width 398 height 31
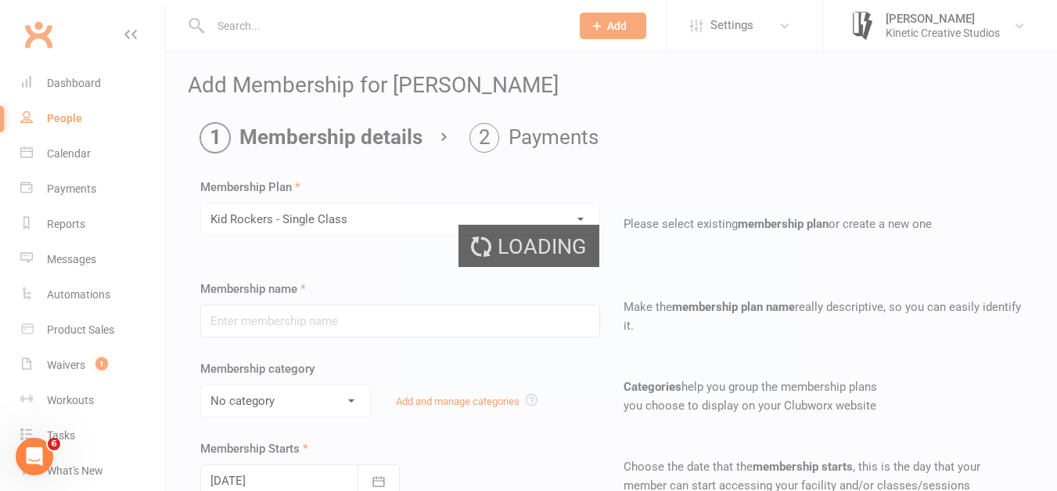
type input "Kid Rockers - Single Class"
select select "9"
type input "1"
select select "1"
type input "1"
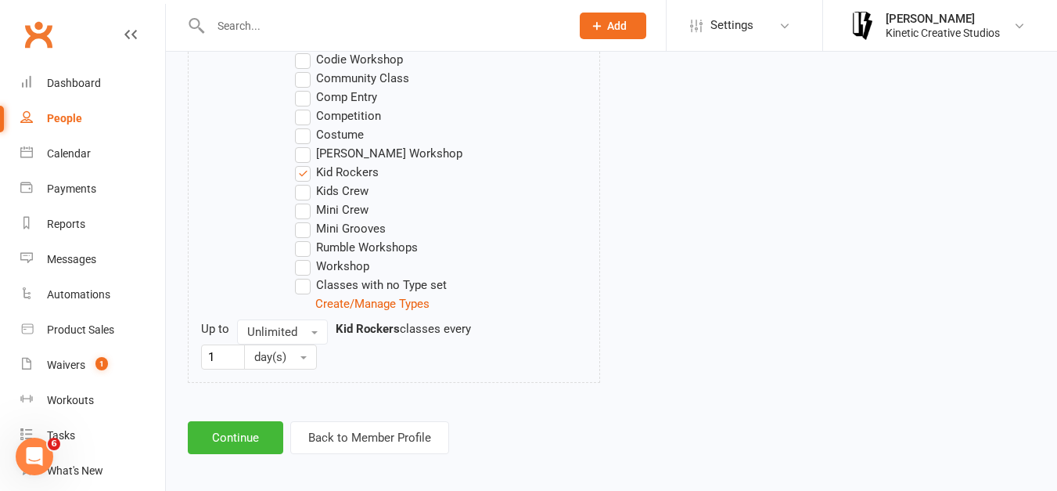
scroll to position [887, 0]
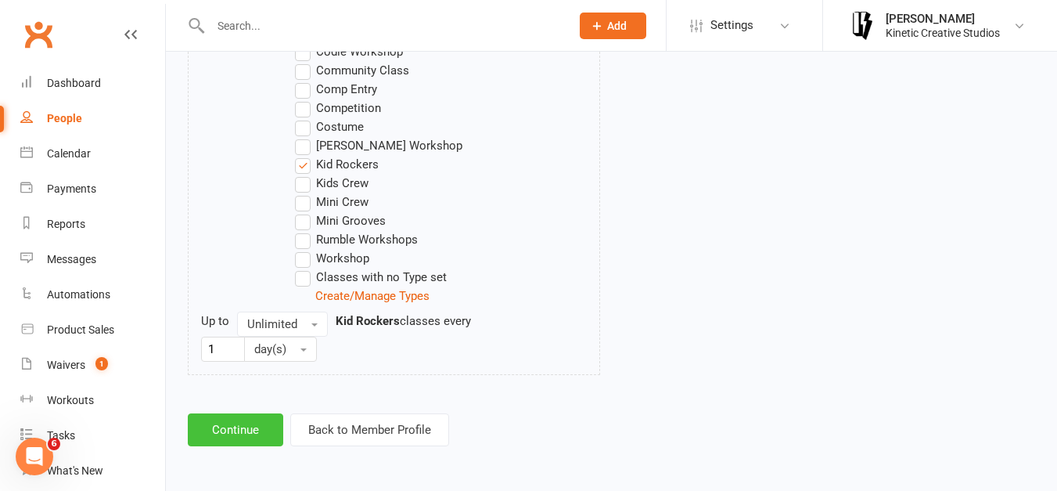
click at [243, 426] on button "Continue" at bounding box center [235, 429] width 95 height 33
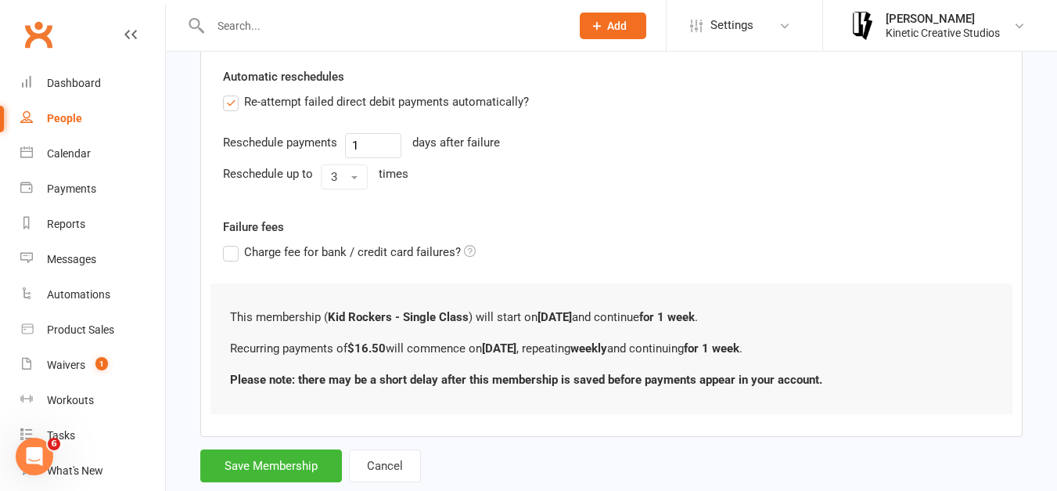
scroll to position [585, 0]
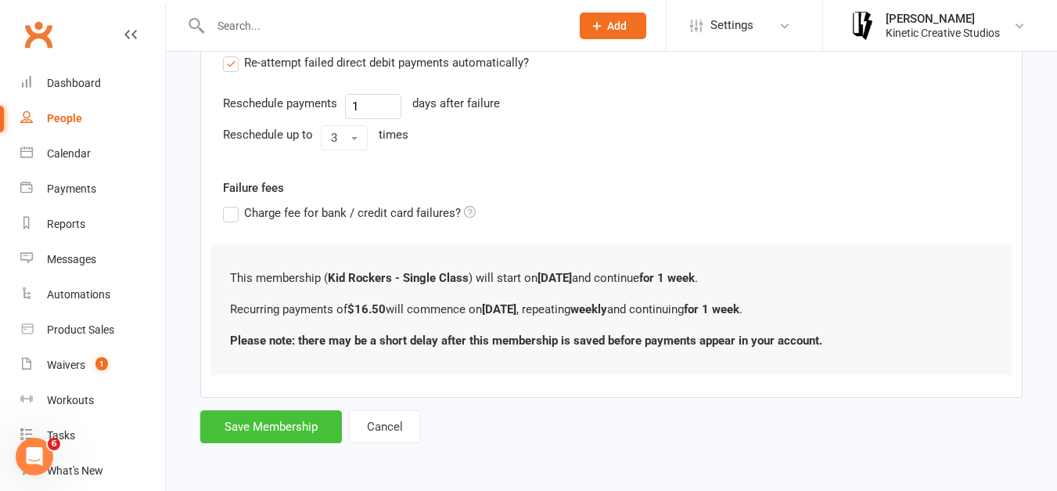
click at [285, 416] on button "Save Membership" at bounding box center [271, 426] width 142 height 33
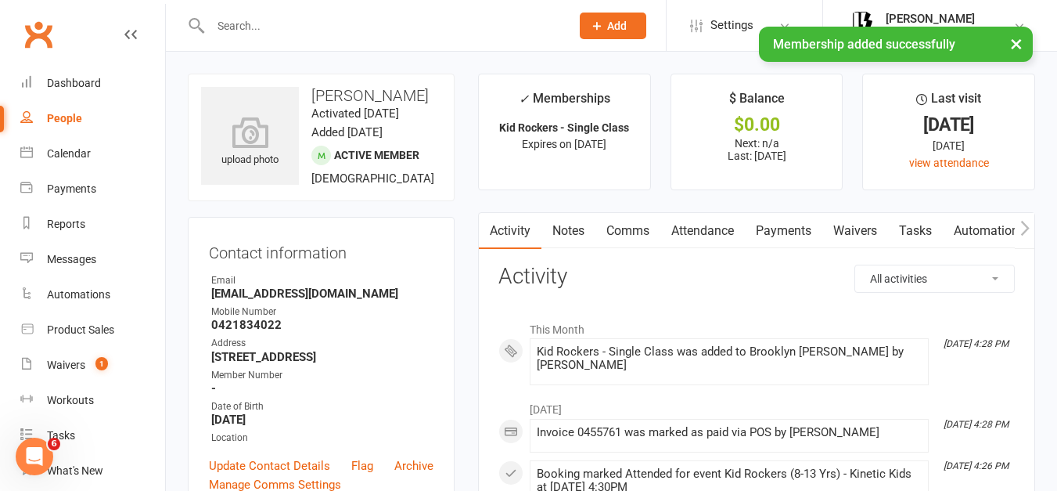
click at [679, 235] on link "Attendance" at bounding box center [702, 231] width 85 height 36
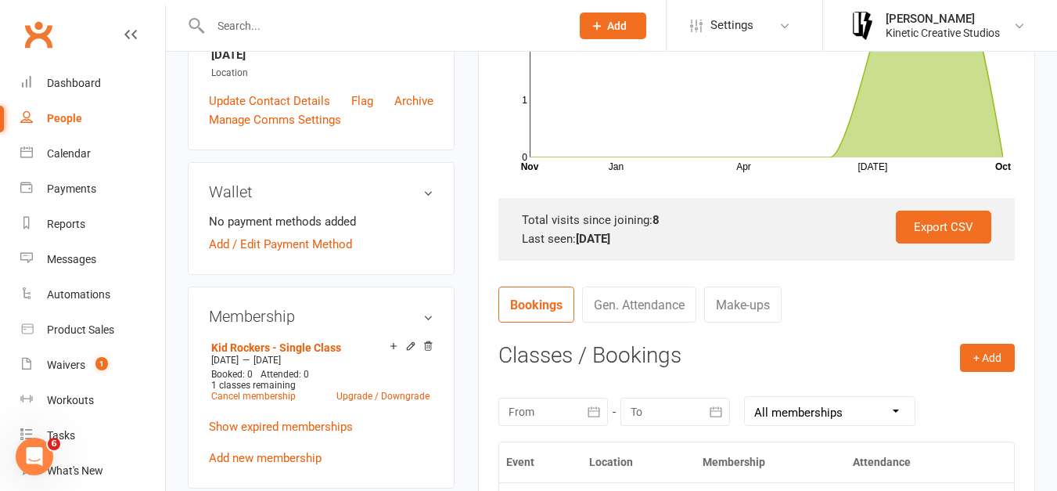
scroll to position [369, 0]
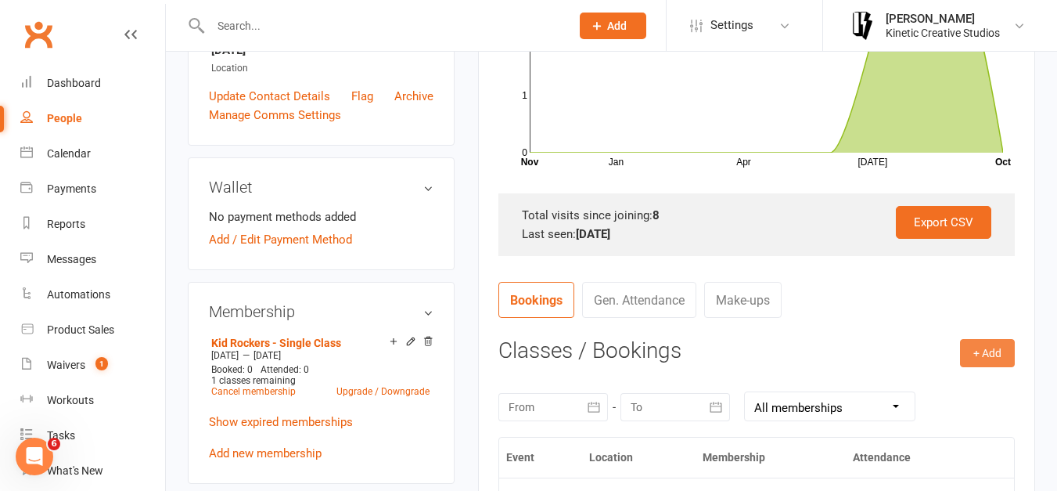
click at [979, 347] on button "+ Add" at bounding box center [987, 353] width 55 height 28
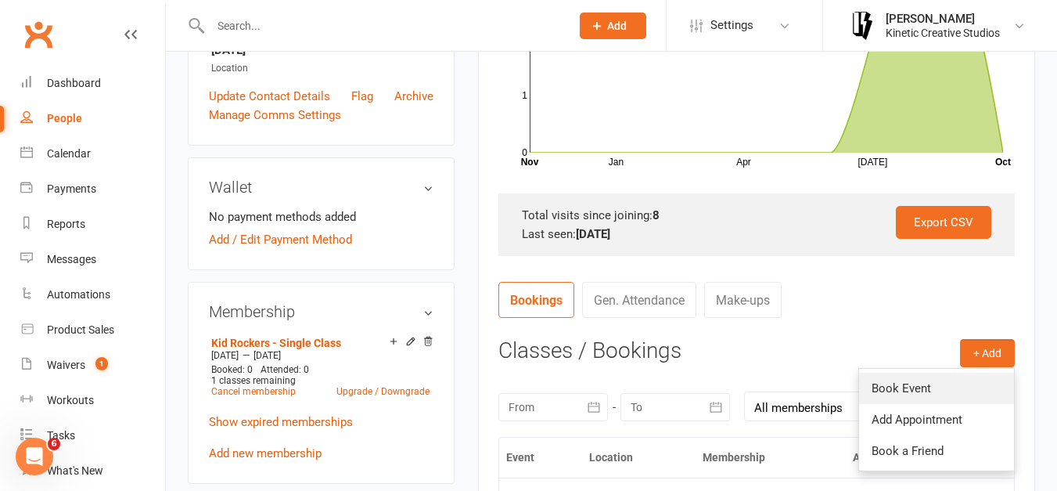
click at [921, 390] on link "Book Event" at bounding box center [936, 387] width 155 height 31
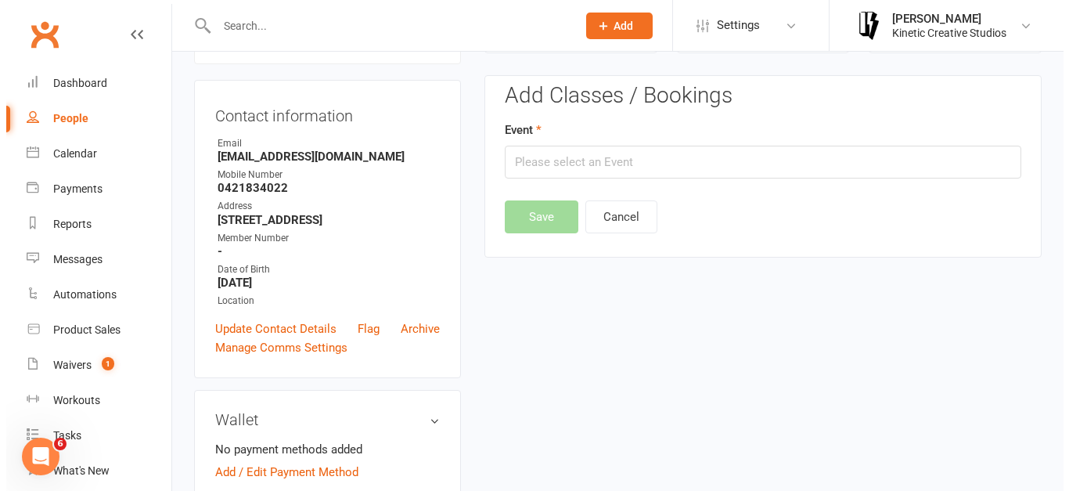
scroll to position [134, 0]
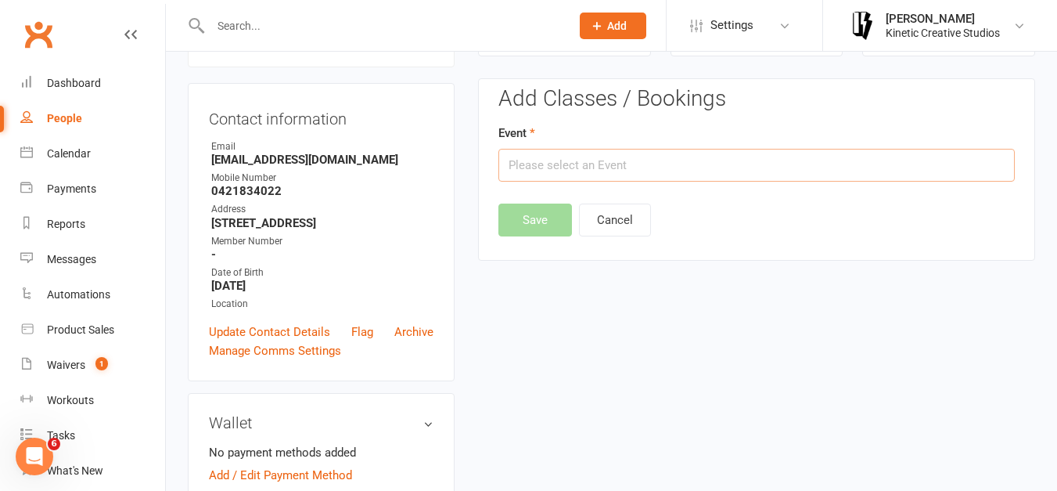
click at [646, 164] on input "text" at bounding box center [756, 165] width 516 height 33
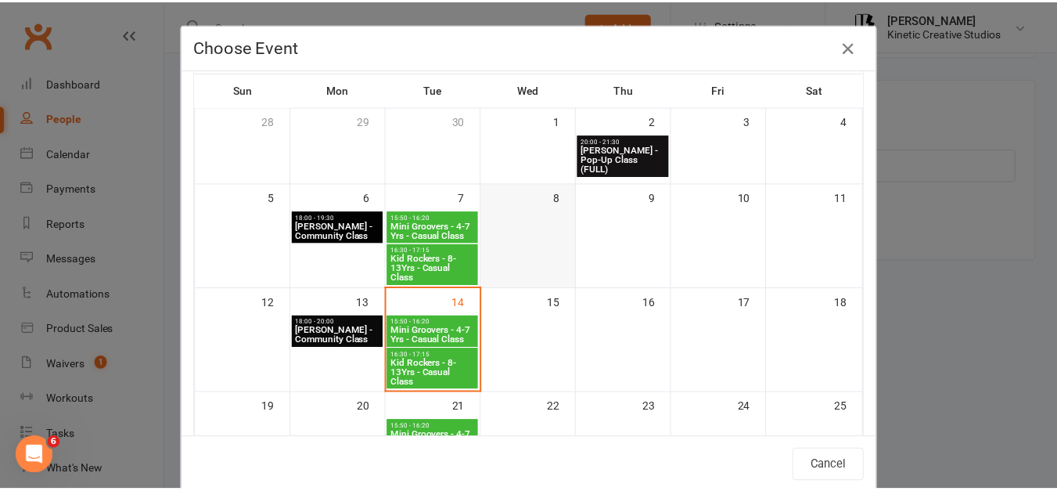
scroll to position [70, 0]
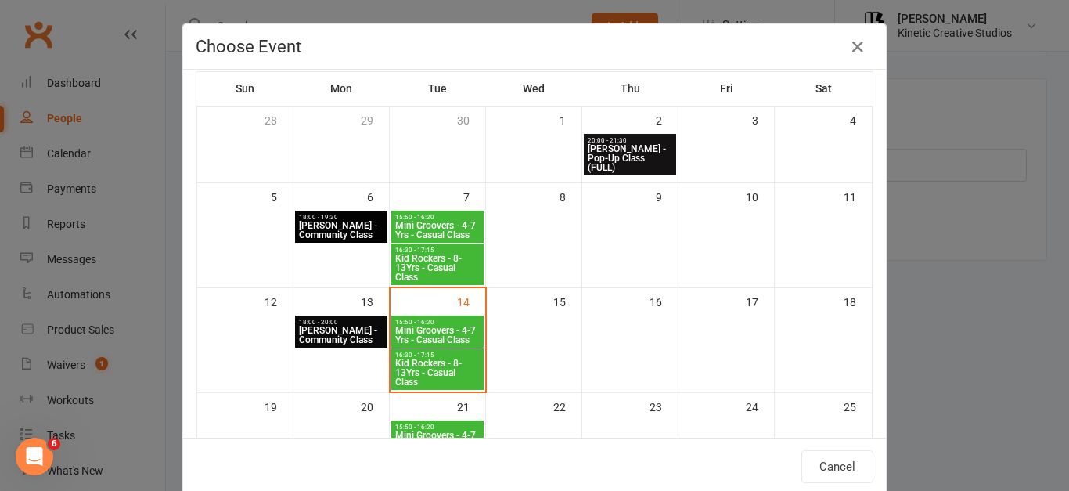
click at [438, 368] on span "Kid Rockers - 8-13Yrs - Casual Class" at bounding box center [437, 372] width 86 height 28
type input "Kid Rockers - 8-13Yrs - Casual Class - [DATE] 4:30:00 PM"
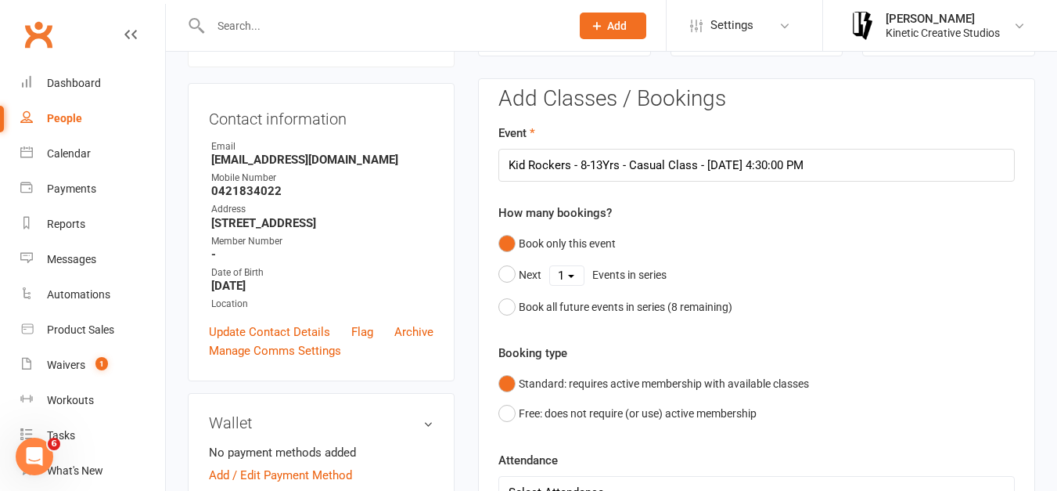
click at [245, 29] on input "text" at bounding box center [383, 26] width 354 height 22
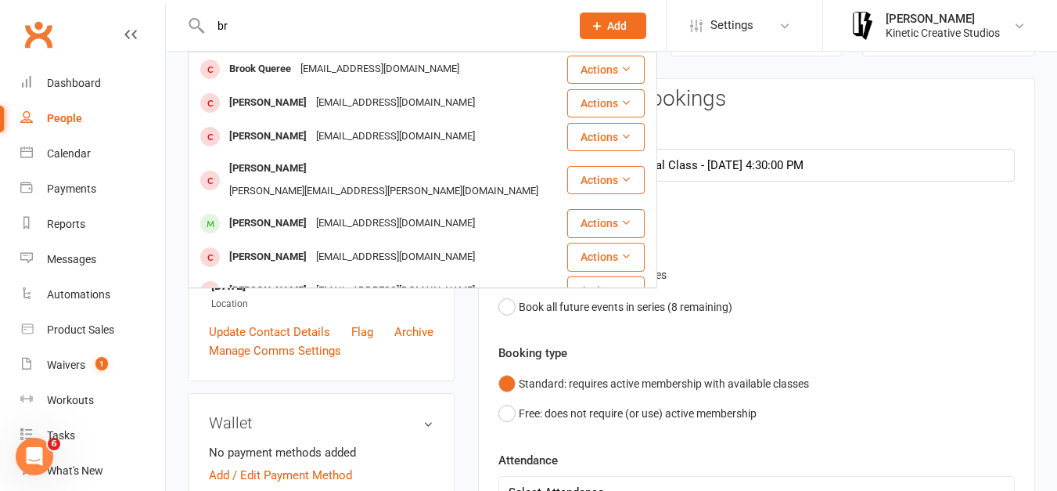
type input "b"
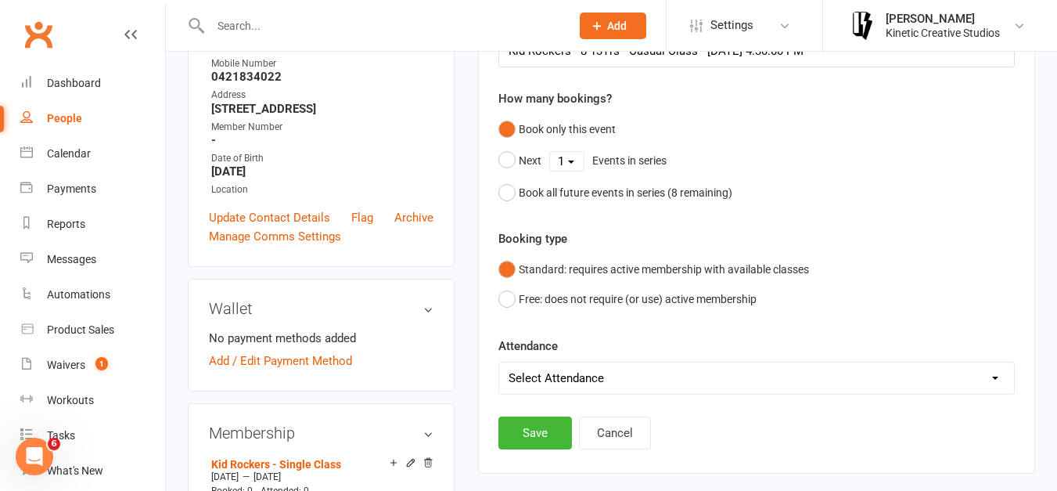
scroll to position [249, 0]
click at [680, 383] on select "Select Attendance Attended Absent" at bounding box center [756, 377] width 515 height 31
select select "0"
click at [499, 362] on select "Select Attendance Attended Absent" at bounding box center [756, 377] width 515 height 31
click at [536, 435] on button "Save" at bounding box center [535, 432] width 74 height 33
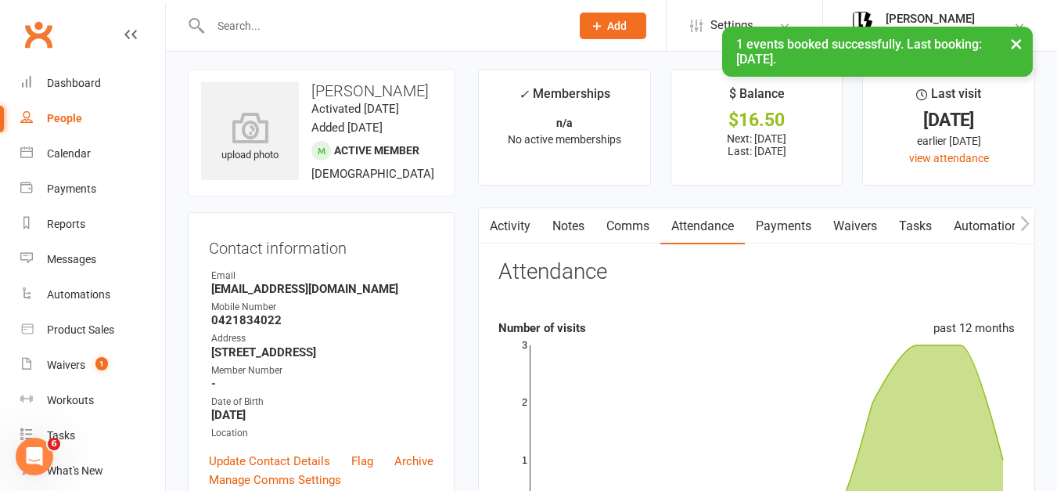
scroll to position [4, 0]
click at [772, 230] on link "Payments" at bounding box center [783, 227] width 77 height 36
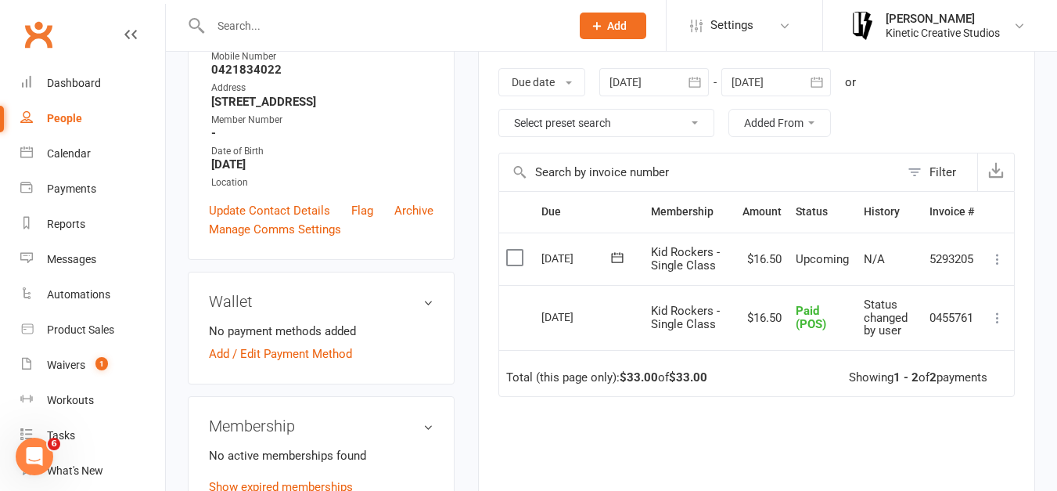
scroll to position [256, 0]
click at [514, 260] on label at bounding box center [516, 257] width 21 height 16
click at [514, 249] on input "checkbox" at bounding box center [511, 249] width 10 height 0
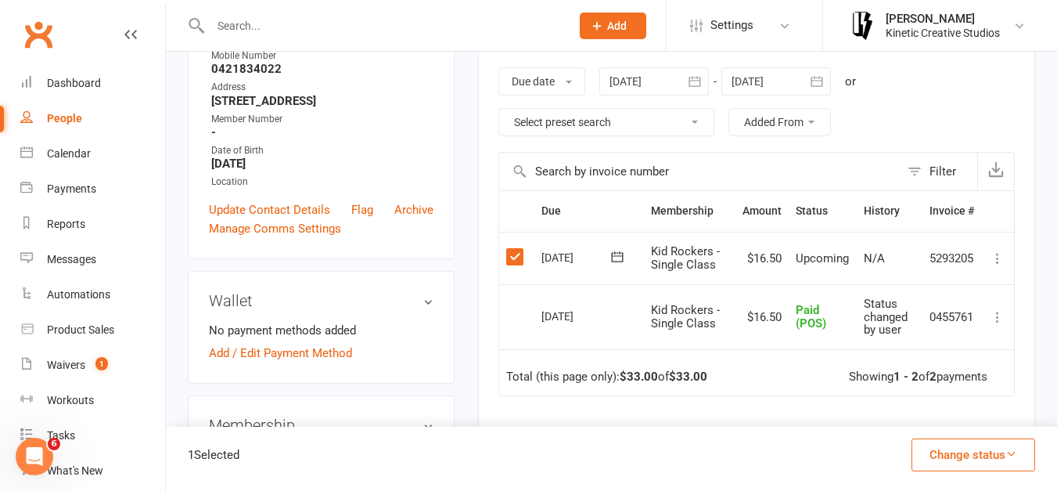
click at [930, 444] on button "Change status" at bounding box center [974, 454] width 124 height 33
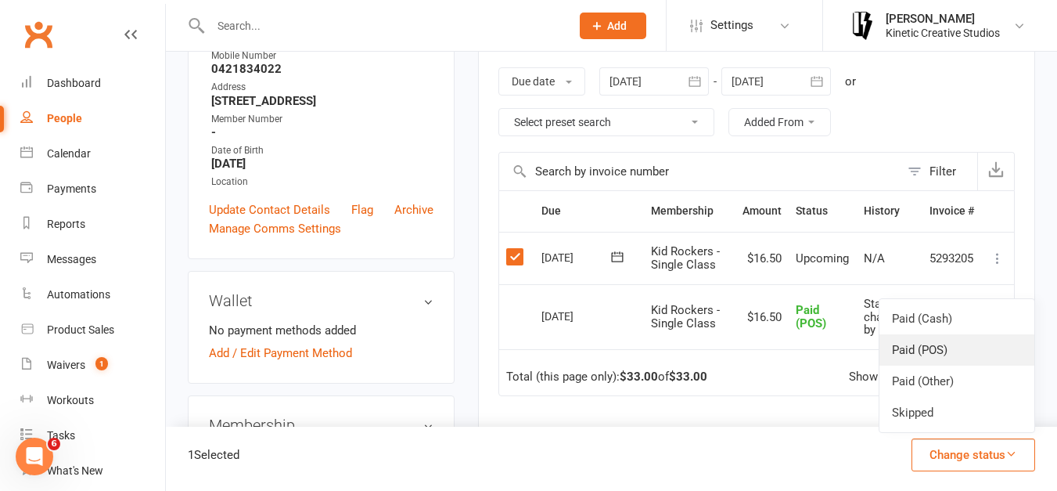
click at [905, 347] on link "Paid (POS)" at bounding box center [957, 349] width 155 height 31
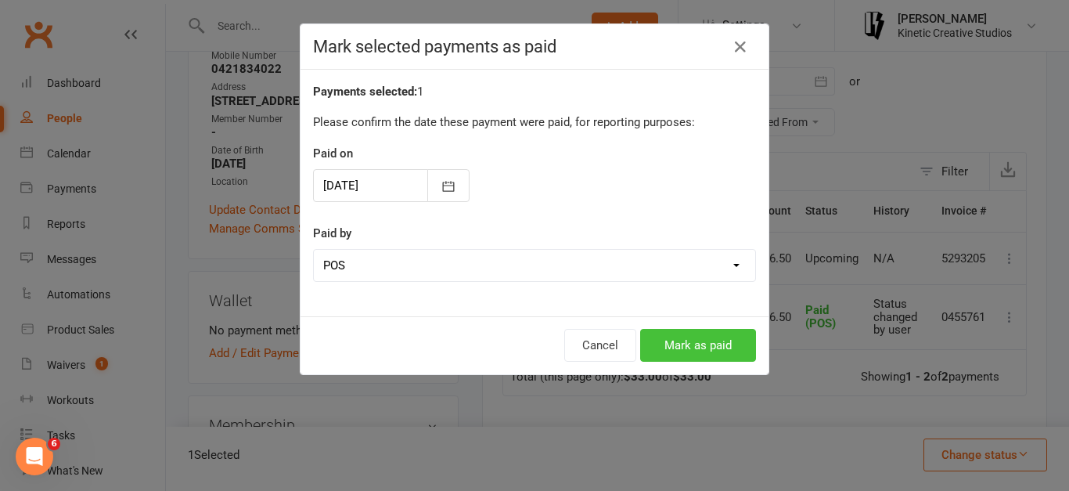
click at [706, 335] on button "Mark as paid" at bounding box center [698, 345] width 116 height 33
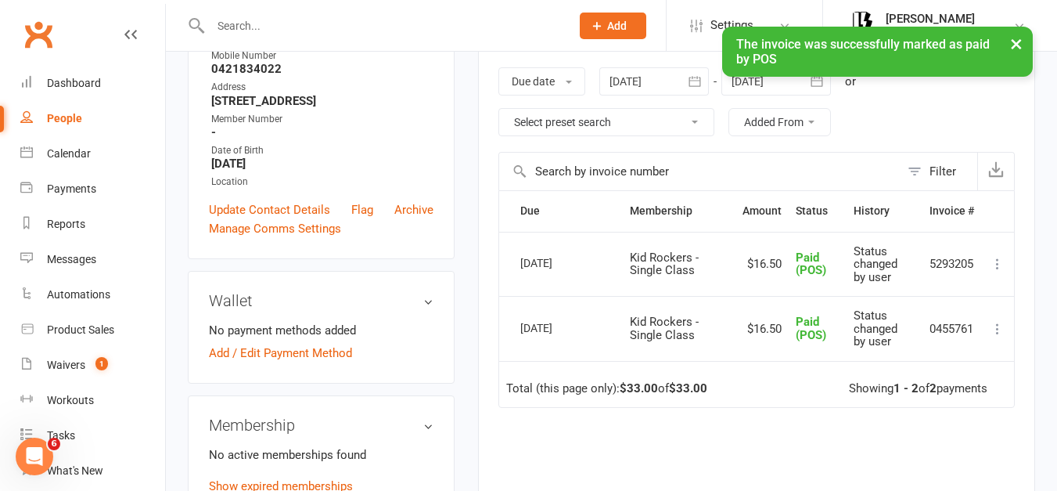
scroll to position [0, 0]
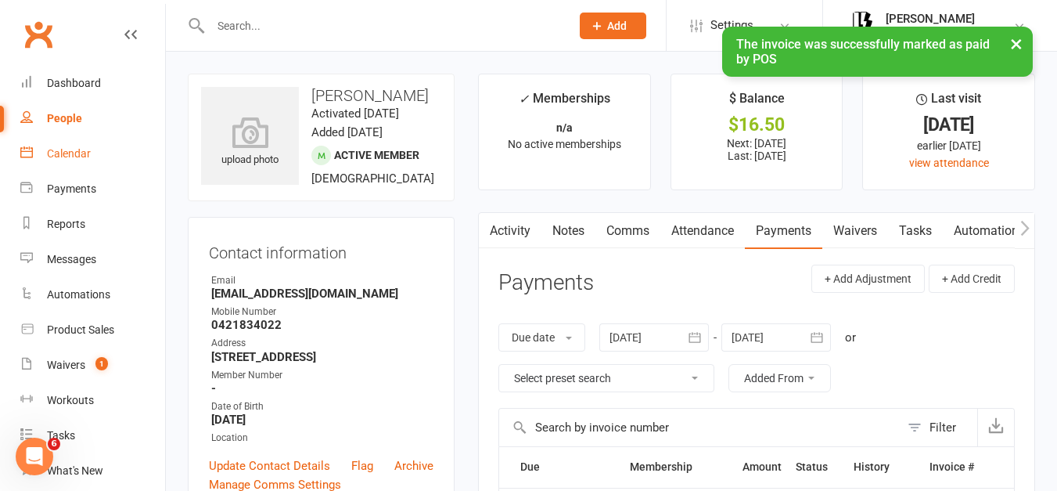
click at [67, 148] on div "Calendar" at bounding box center [69, 153] width 44 height 13
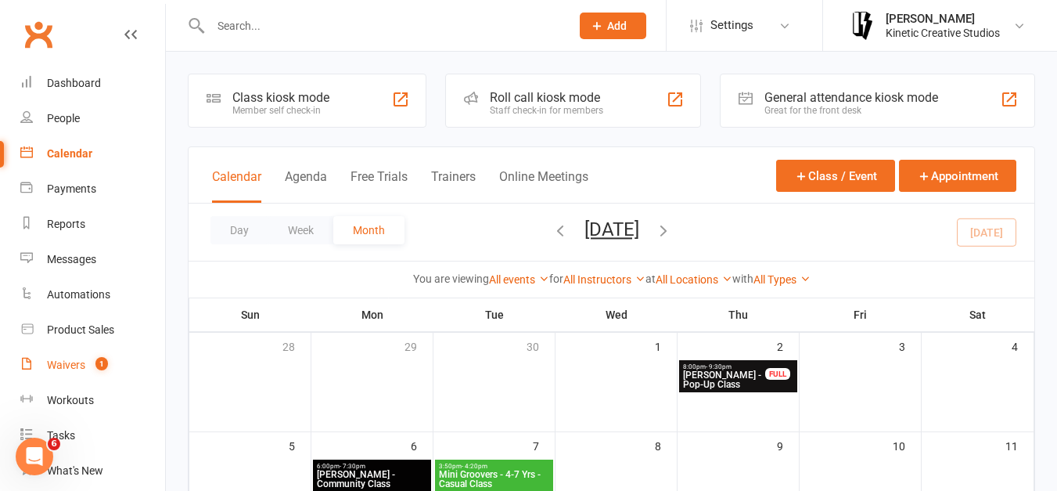
click at [83, 362] on div "Waivers" at bounding box center [66, 364] width 38 height 13
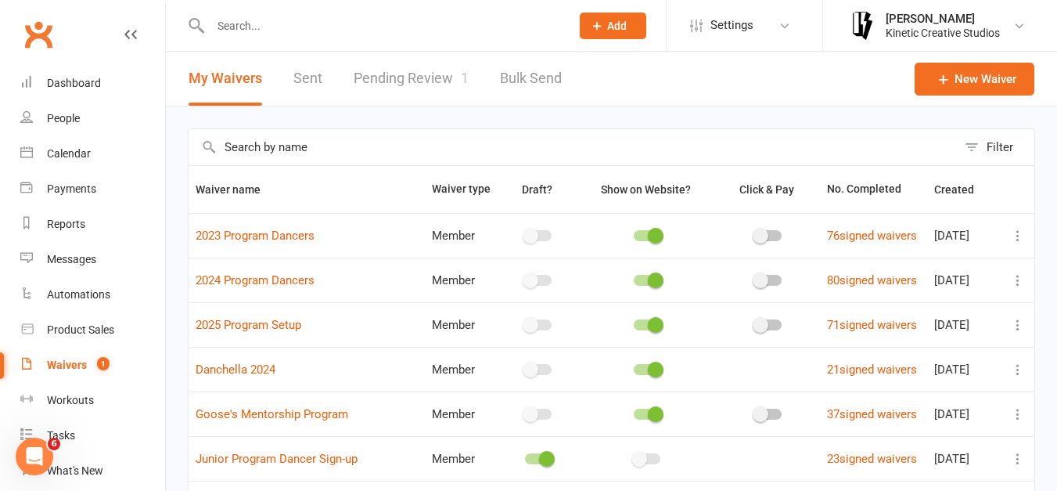
click at [437, 77] on link "Pending Review 1" at bounding box center [411, 79] width 115 height 54
select select "50"
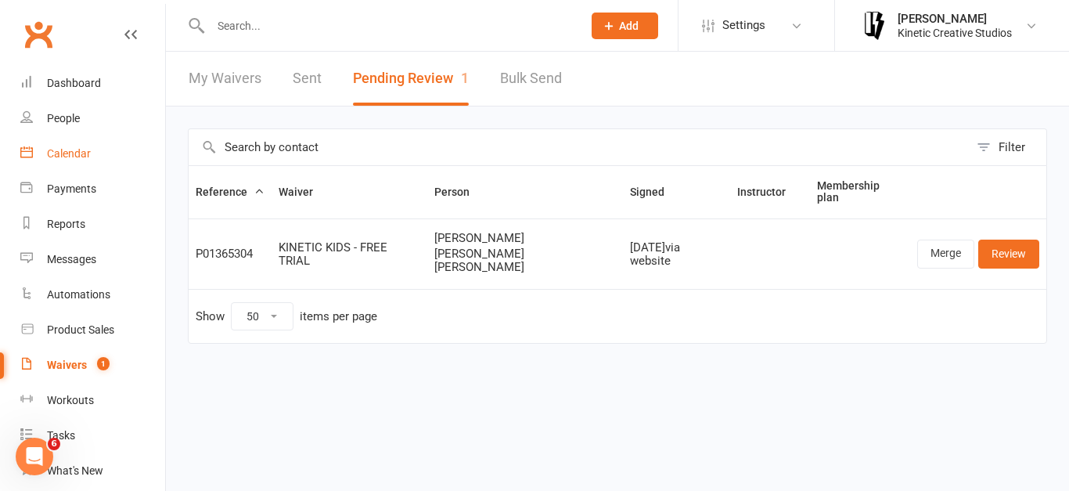
click at [77, 157] on div "Calendar" at bounding box center [69, 153] width 44 height 13
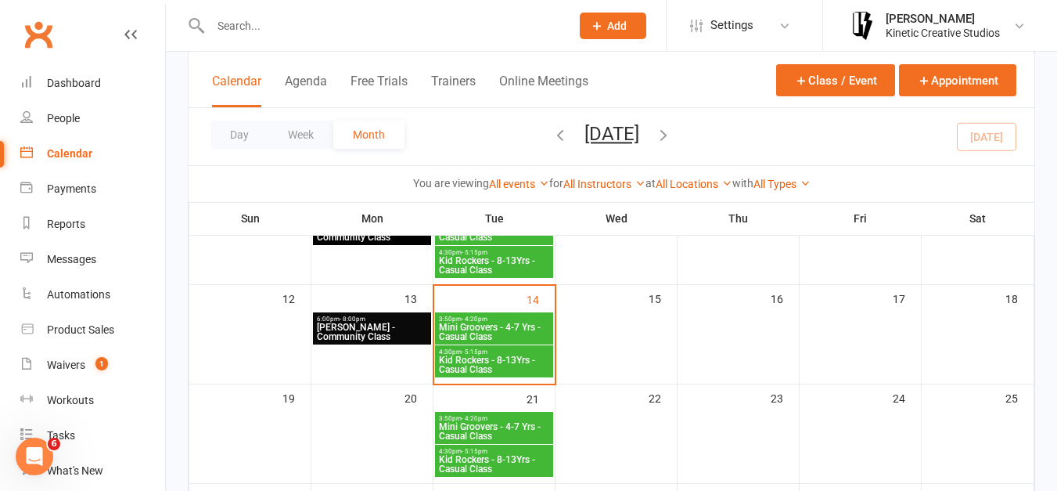
scroll to position [247, 0]
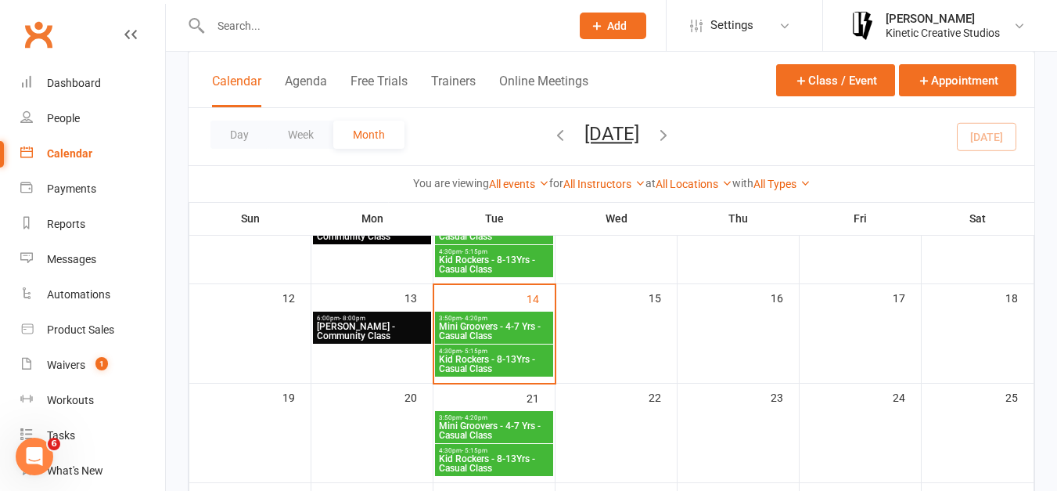
click at [514, 353] on span "4:30pm - 5:15pm" at bounding box center [494, 350] width 112 height 7
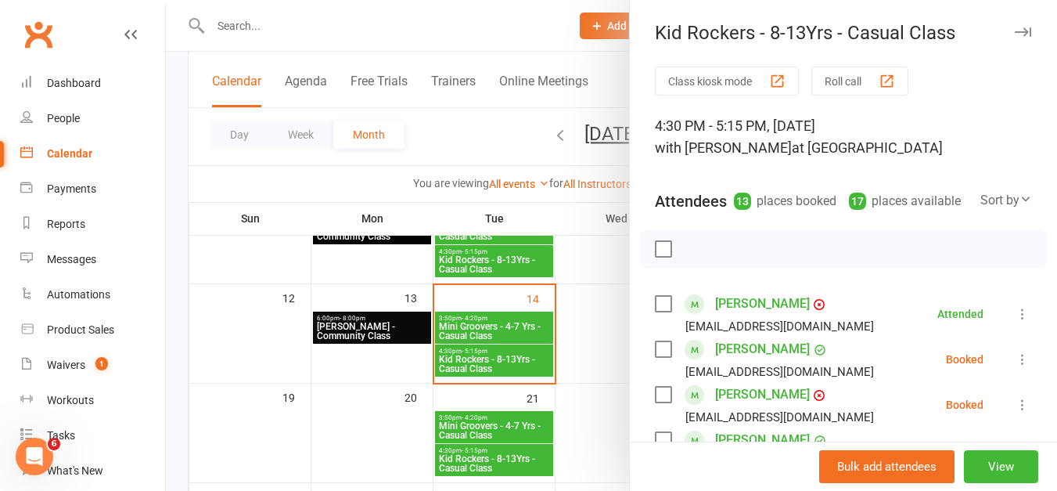
scroll to position [211, 0]
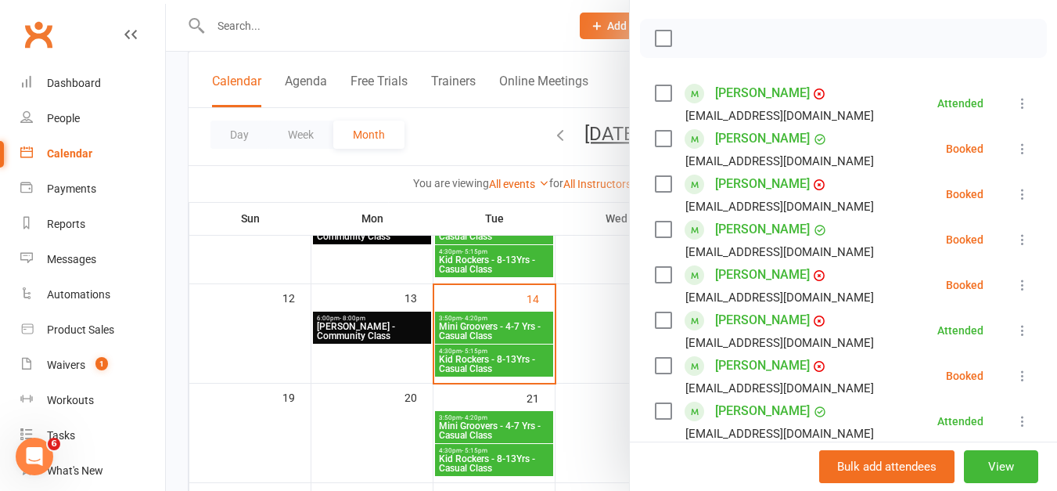
click at [655, 192] on label at bounding box center [663, 184] width 16 height 16
click at [660, 237] on label at bounding box center [663, 229] width 16 height 16
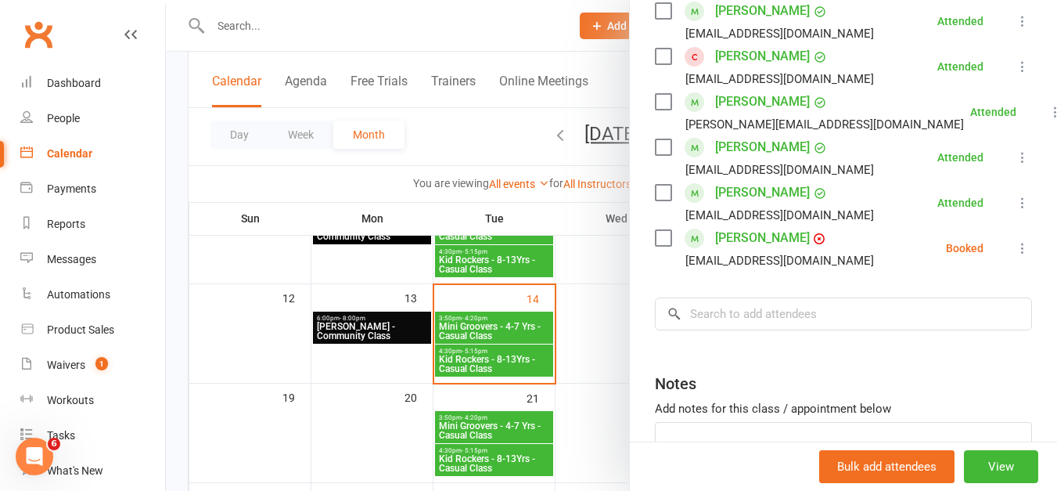
scroll to position [611, 0]
click at [664, 245] on label at bounding box center [663, 237] width 16 height 16
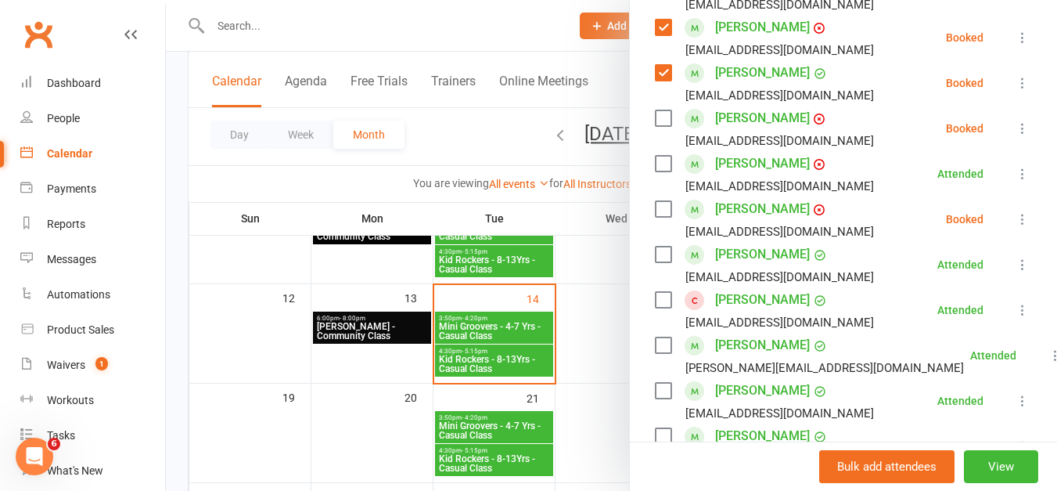
scroll to position [367, 0]
click at [659, 217] on label at bounding box center [663, 209] width 16 height 16
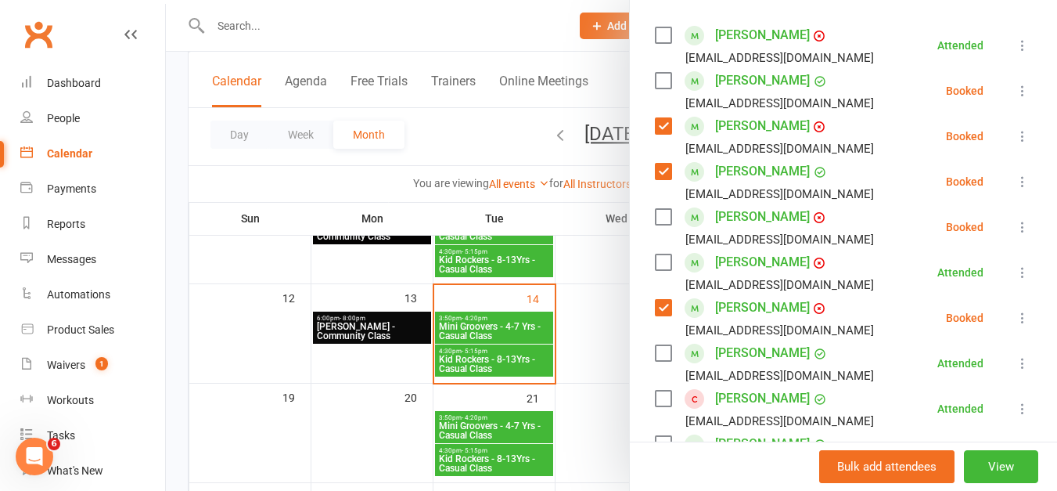
scroll to position [268, 0]
click at [655, 89] on label at bounding box center [663, 82] width 16 height 16
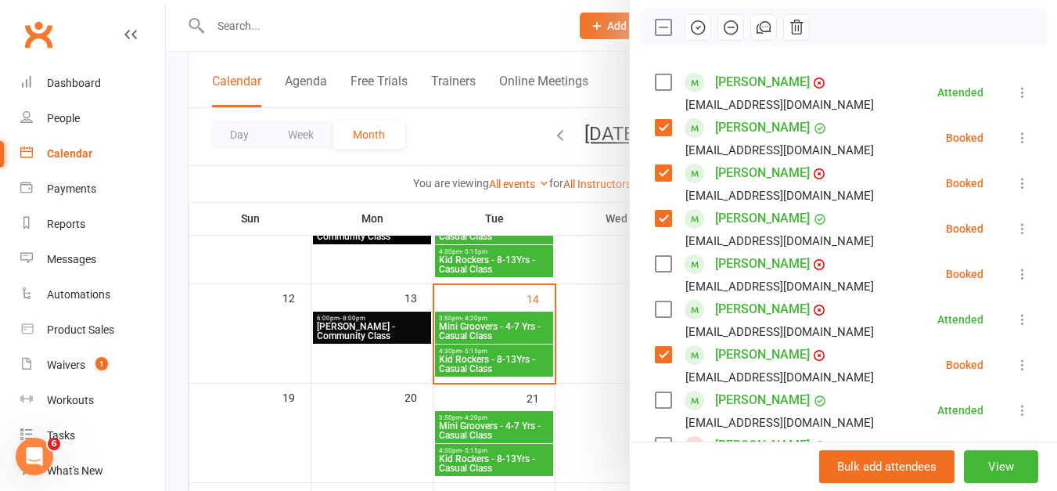
scroll to position [221, 0]
click at [689, 37] on icon "button" at bounding box center [697, 28] width 17 height 17
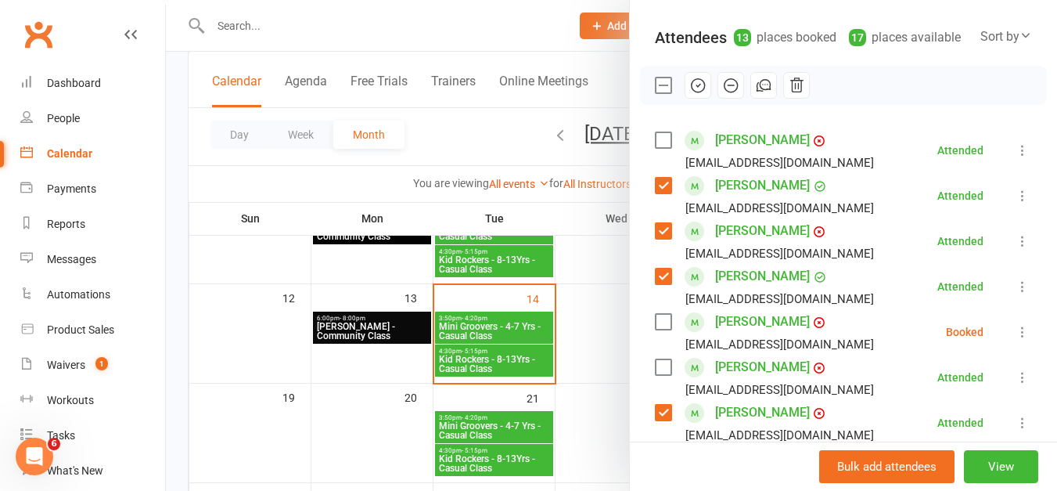
scroll to position [164, 0]
click at [831, 142] on div "Class kiosk mode Roll call 4:30 PM - 5:15 PM, [DATE] with [PERSON_NAME] at [PER…" at bounding box center [843, 450] width 427 height 1096
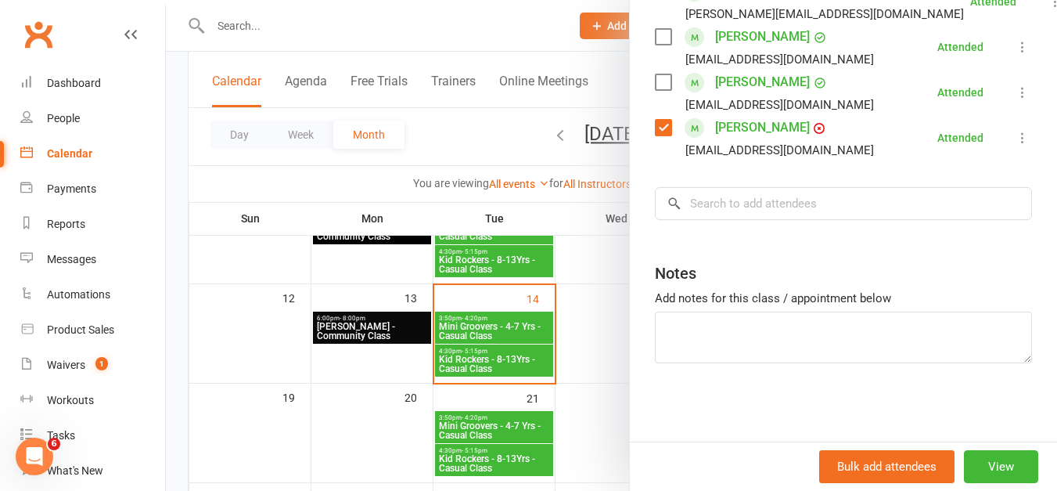
scroll to position [740, 0]
click at [759, 207] on input "search" at bounding box center [843, 203] width 377 height 33
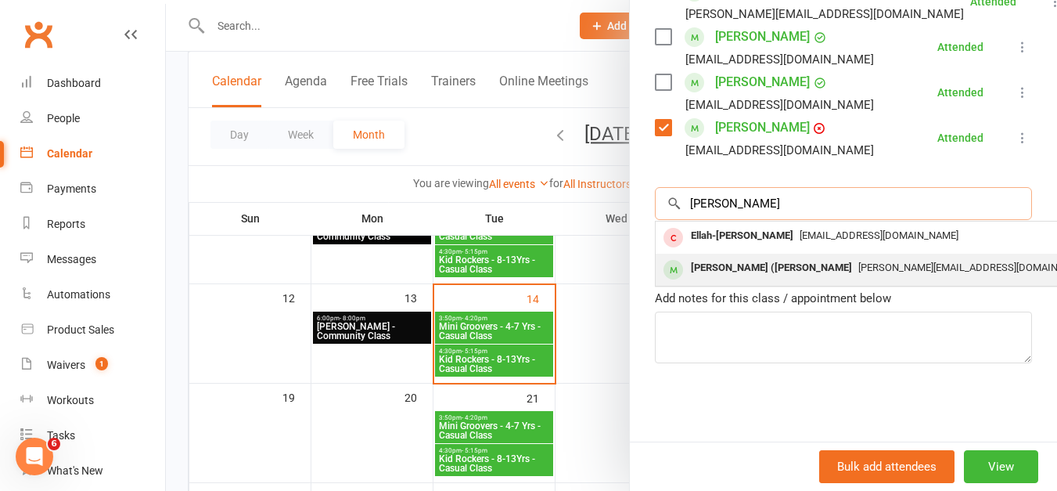
type input "[PERSON_NAME]"
click at [744, 270] on div "[PERSON_NAME] ([PERSON_NAME]" at bounding box center [772, 268] width 174 height 23
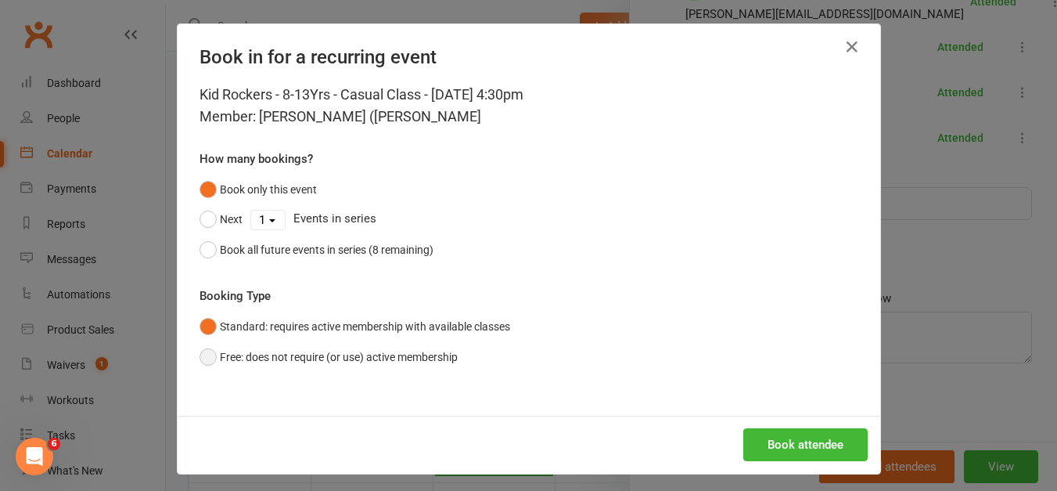
scroll to position [7, 0]
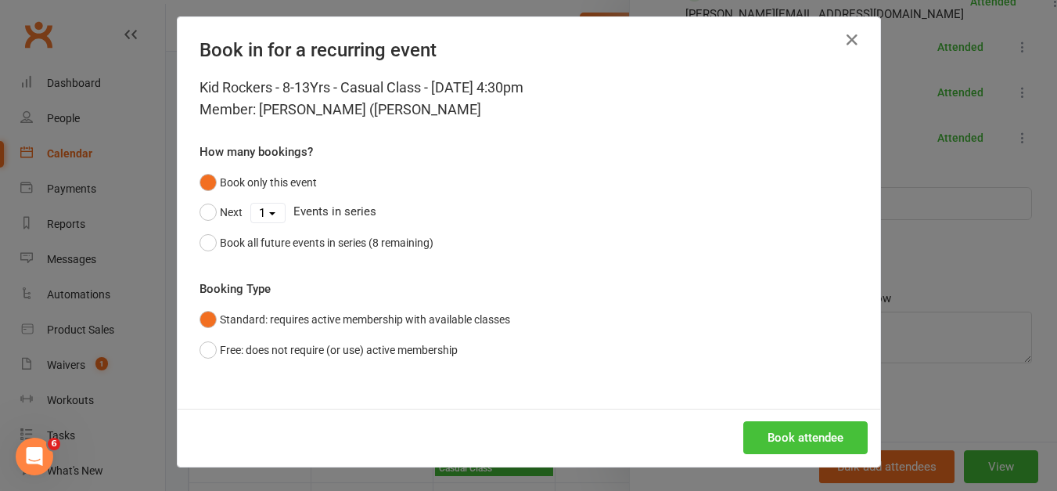
click at [791, 433] on button "Book attendee" at bounding box center [805, 437] width 124 height 33
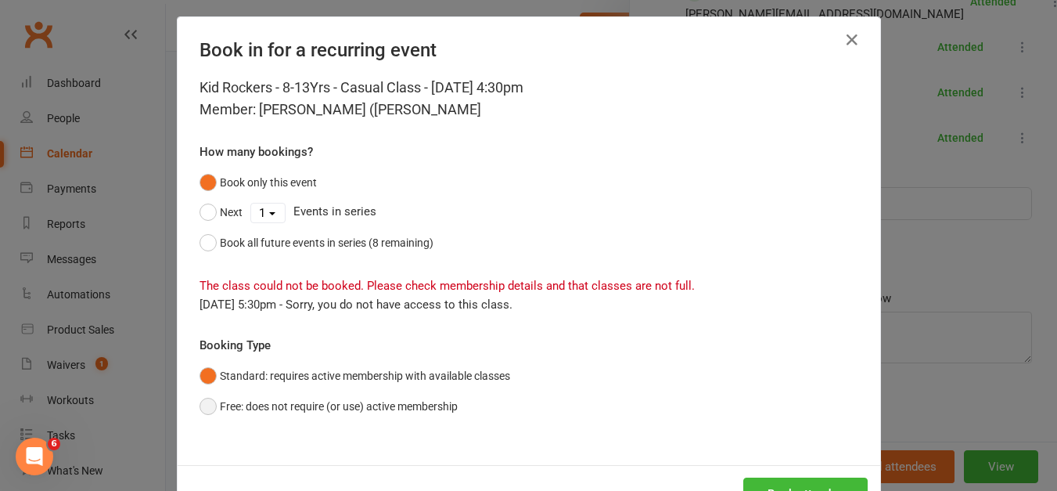
click at [217, 400] on button "Free: does not require (or use) active membership" at bounding box center [329, 406] width 258 height 30
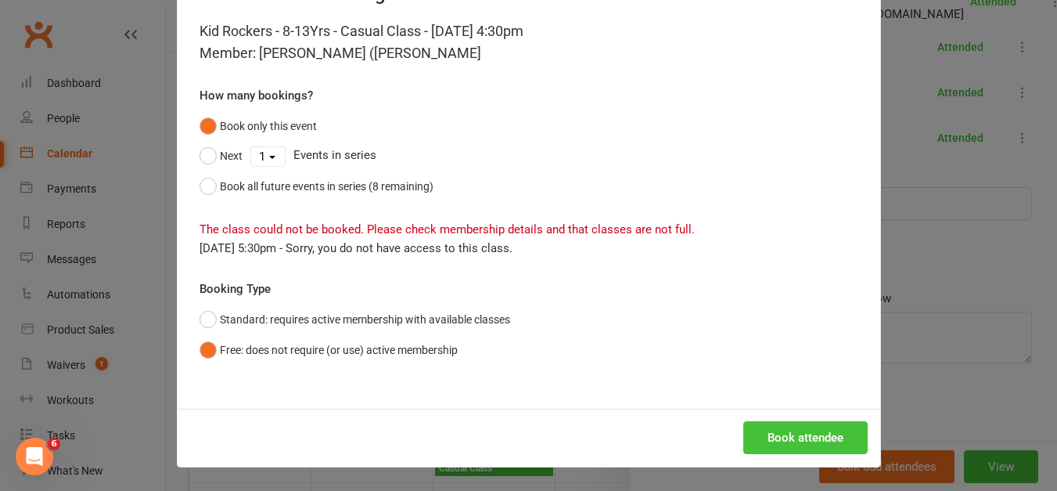
click at [849, 427] on button "Book attendee" at bounding box center [805, 437] width 124 height 33
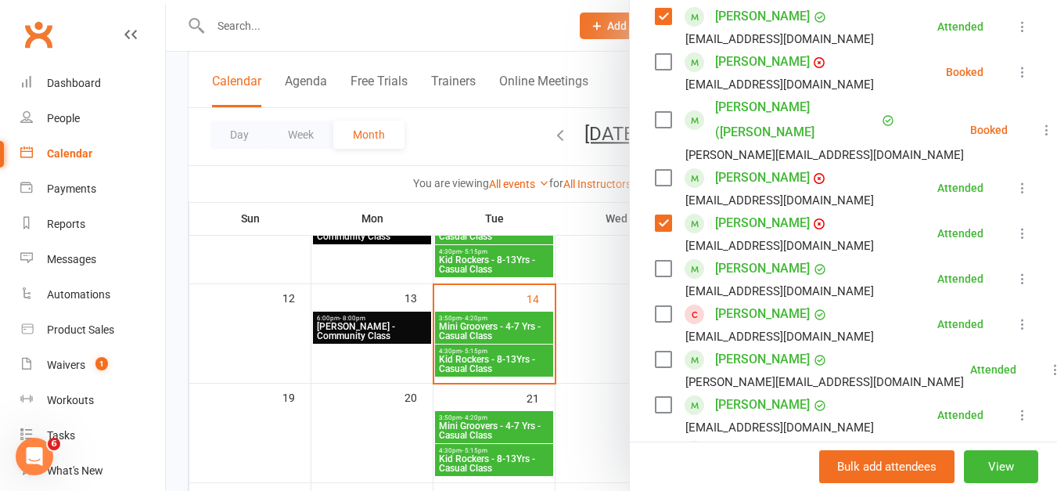
scroll to position [420, 0]
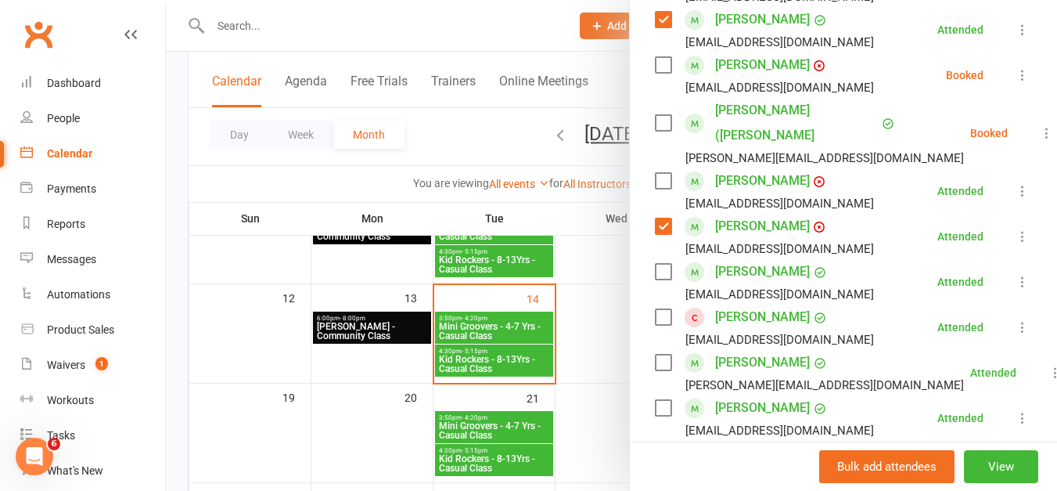
click at [660, 131] on label at bounding box center [663, 123] width 16 height 16
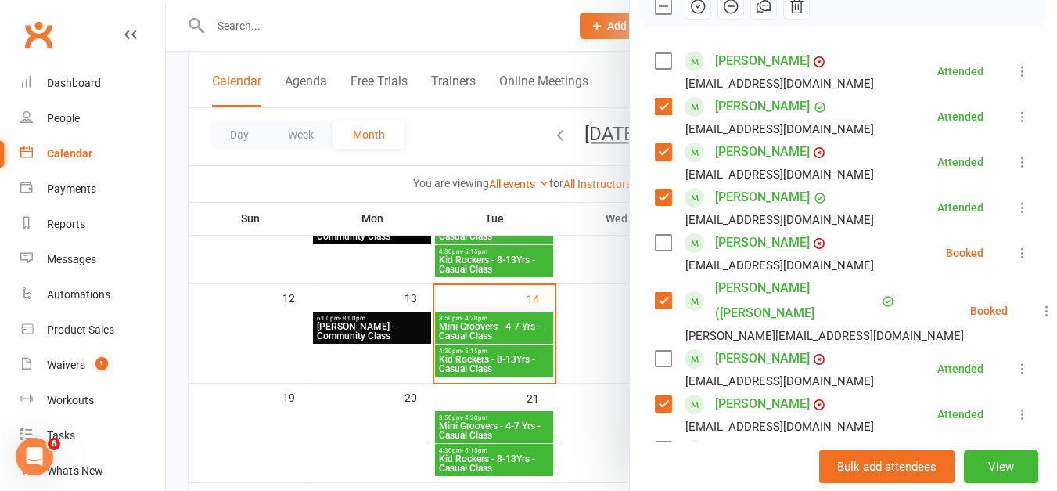
scroll to position [242, 0]
click at [696, 16] on icon "button" at bounding box center [697, 6] width 17 height 17
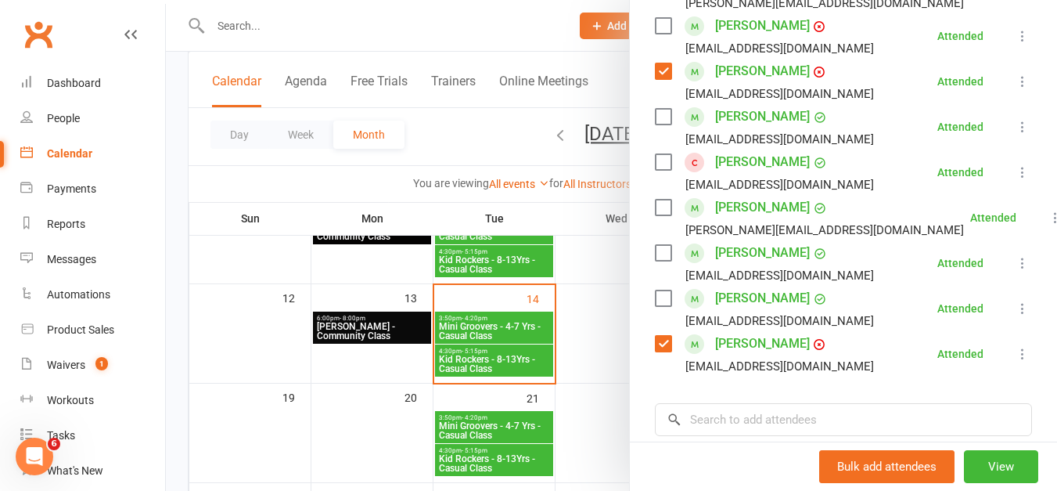
scroll to position [576, 0]
click at [99, 357] on span "1" at bounding box center [101, 363] width 13 height 13
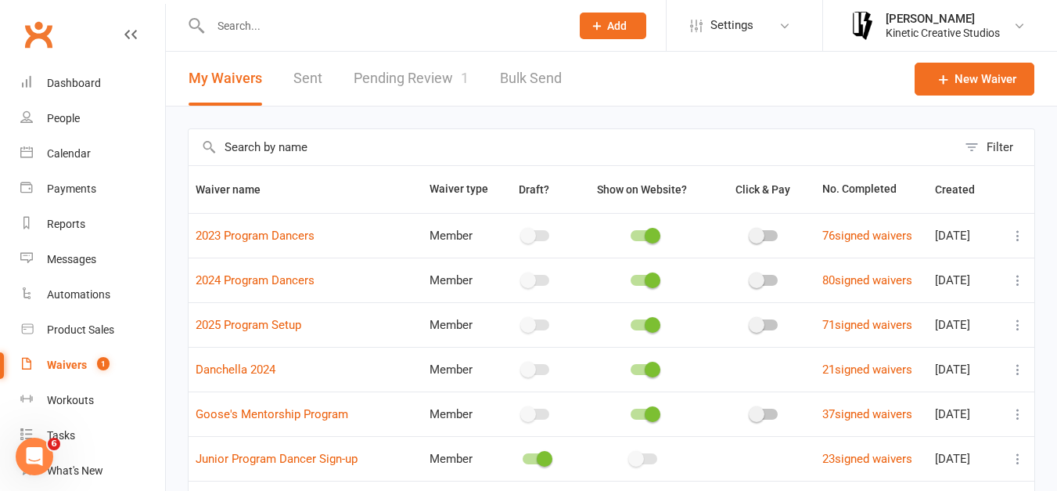
click at [408, 87] on link "Pending Review 1" at bounding box center [411, 79] width 115 height 54
select select "50"
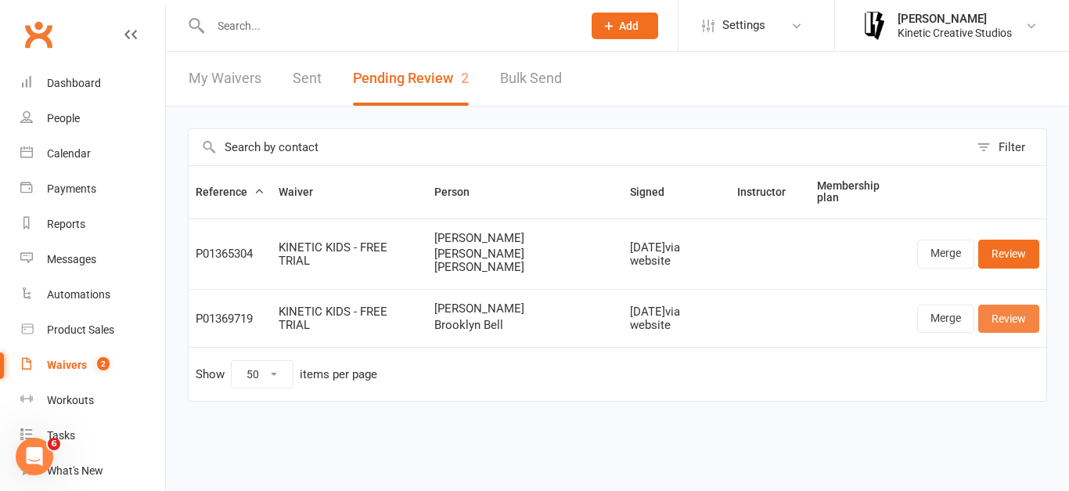
click at [989, 304] on link "Review" at bounding box center [1008, 318] width 61 height 28
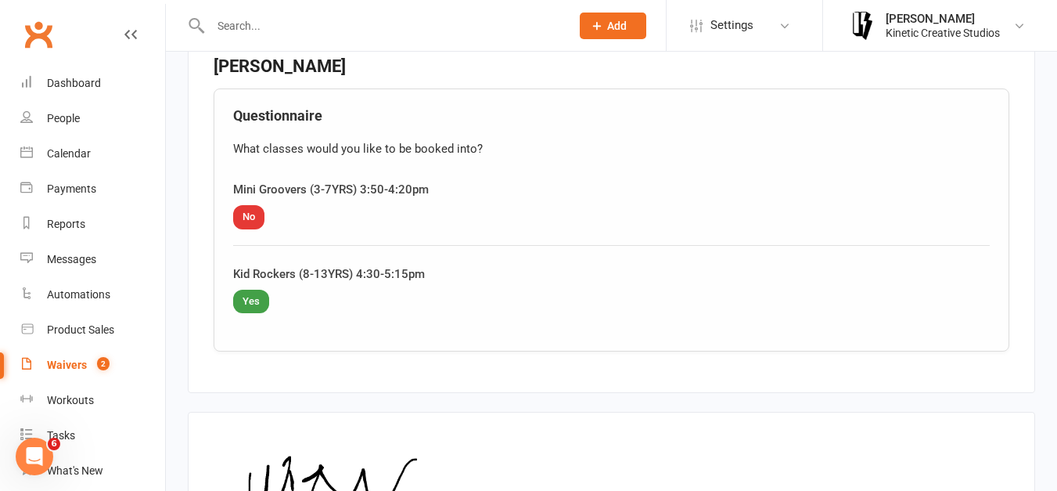
scroll to position [1880, 0]
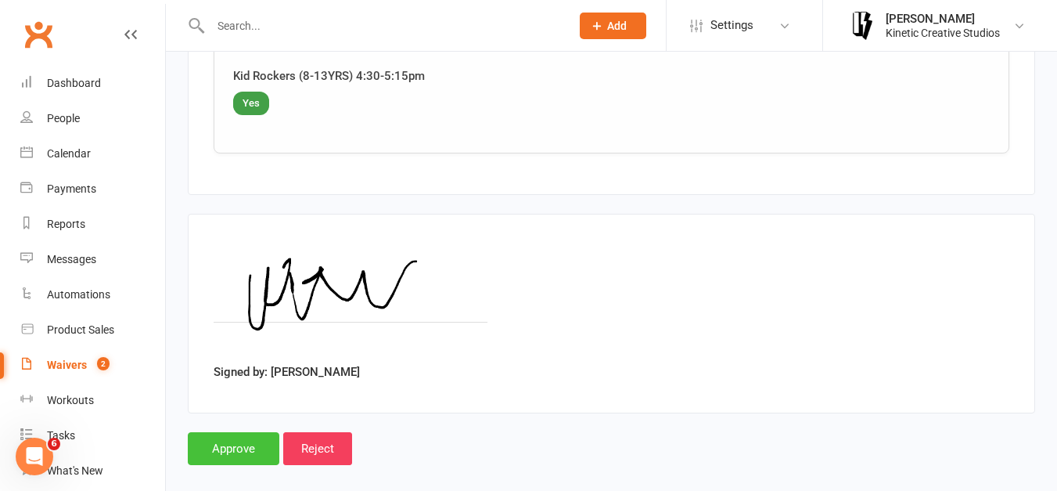
click at [251, 432] on input "Approve" at bounding box center [234, 448] width 92 height 33
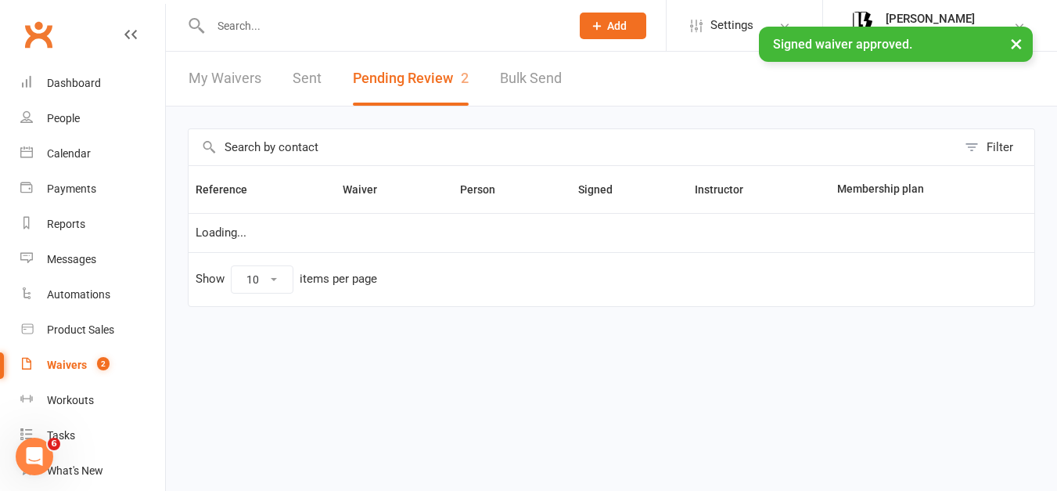
select select "50"
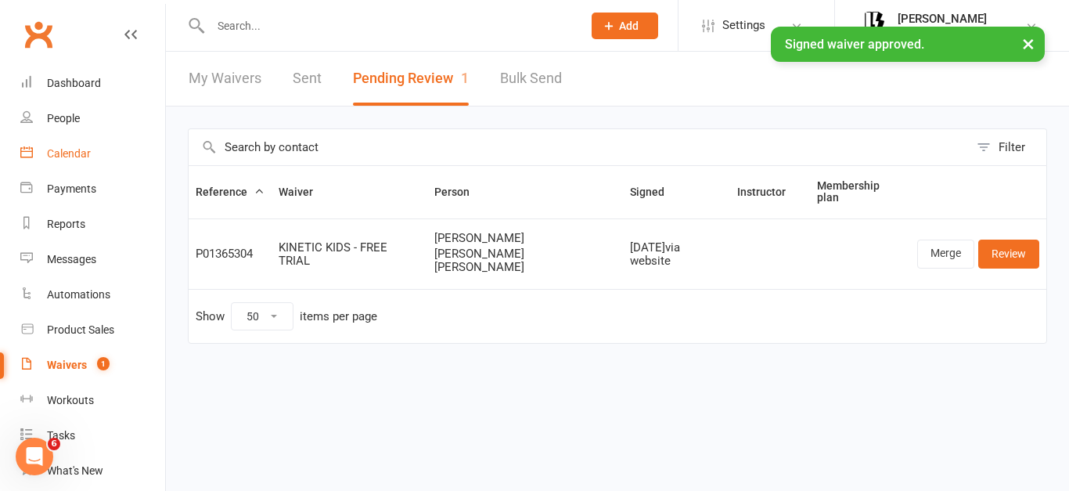
click at [92, 147] on link "Calendar" at bounding box center [92, 153] width 145 height 35
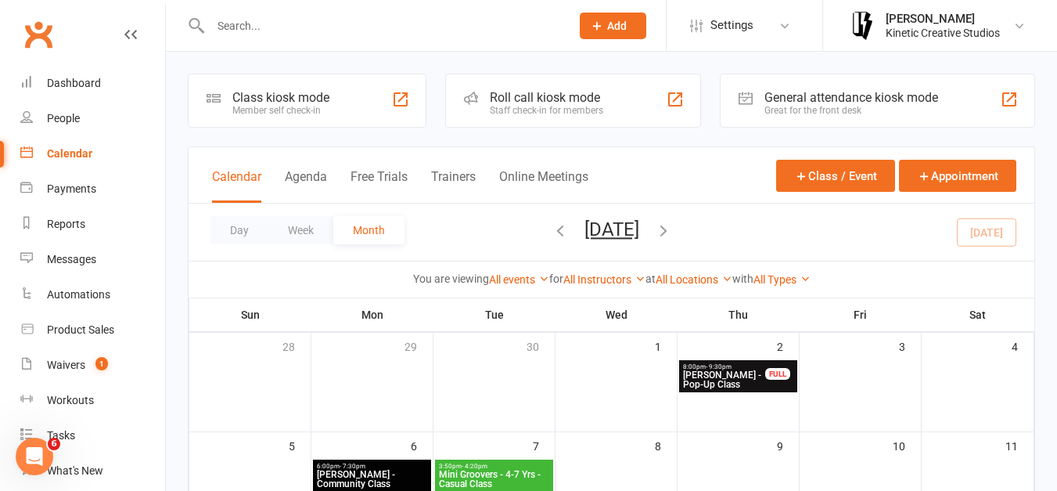
scroll to position [324, 0]
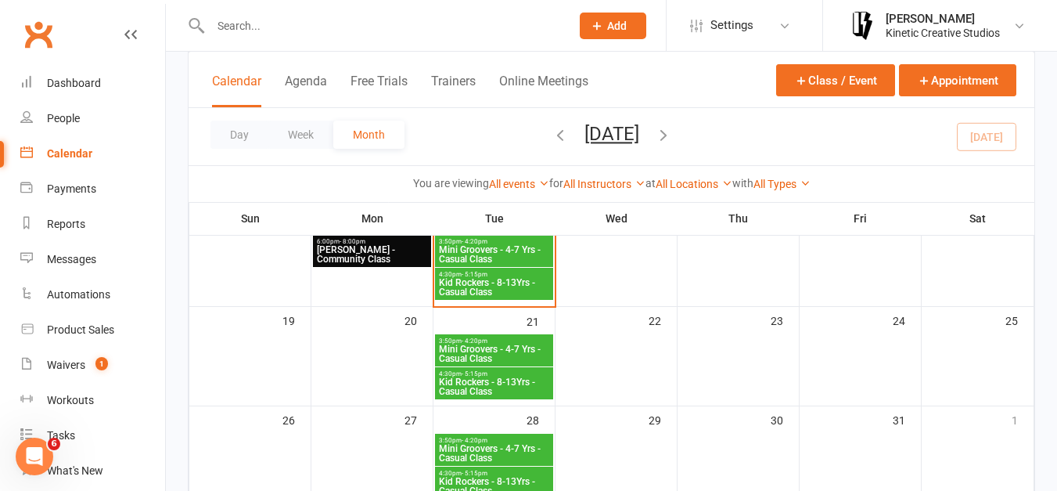
click at [532, 276] on span "4:30pm - 5:15pm" at bounding box center [494, 274] width 112 height 7
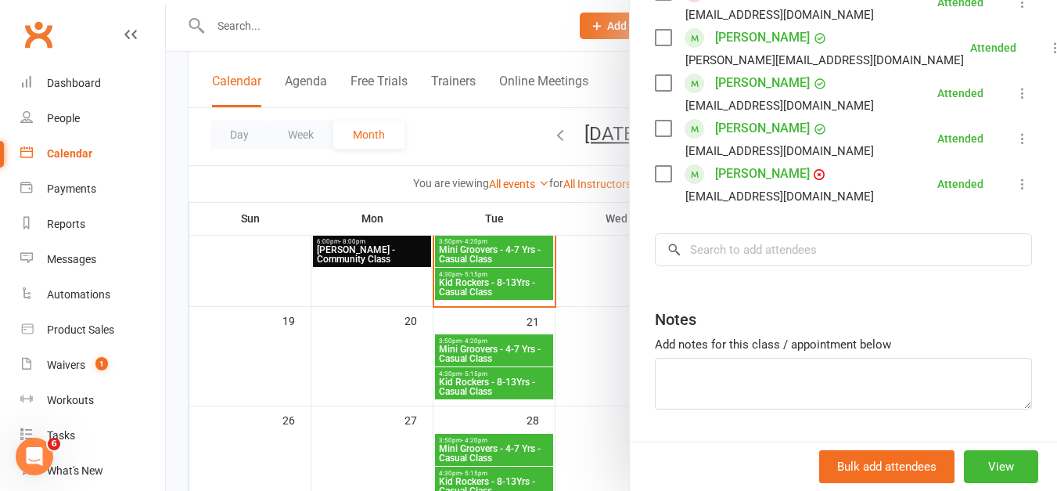
scroll to position [774, 0]
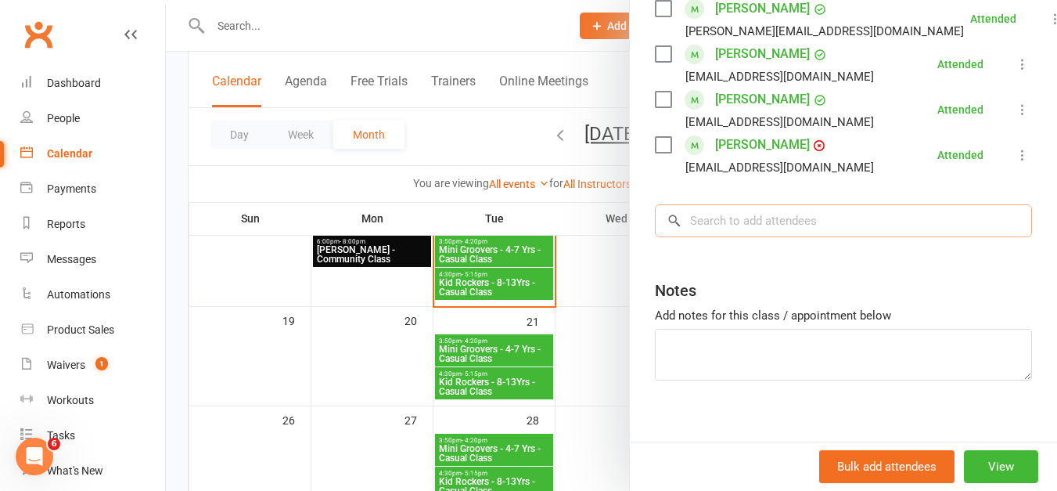
click at [772, 223] on input "search" at bounding box center [843, 220] width 377 height 33
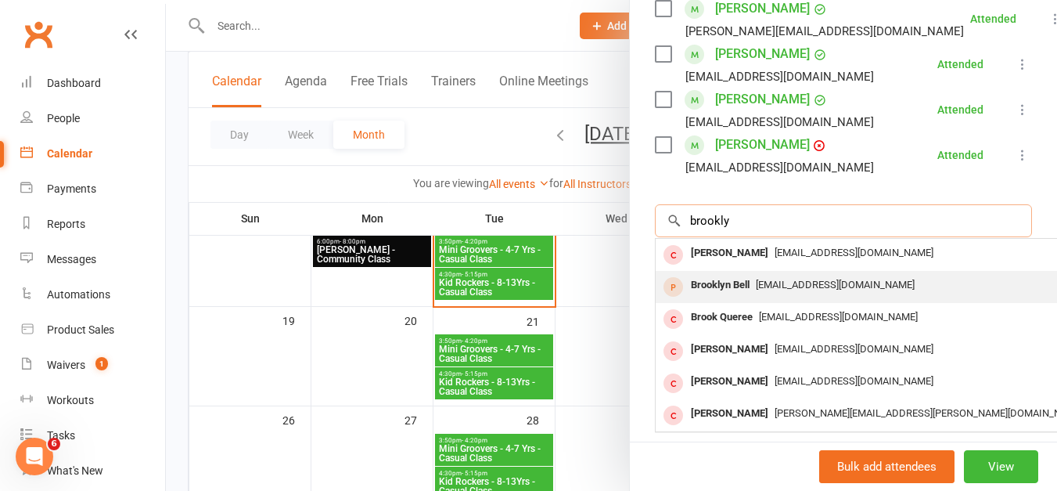
type input "brookly"
click at [761, 274] on div "[EMAIL_ADDRESS][DOMAIN_NAME]" at bounding box center [889, 285] width 455 height 23
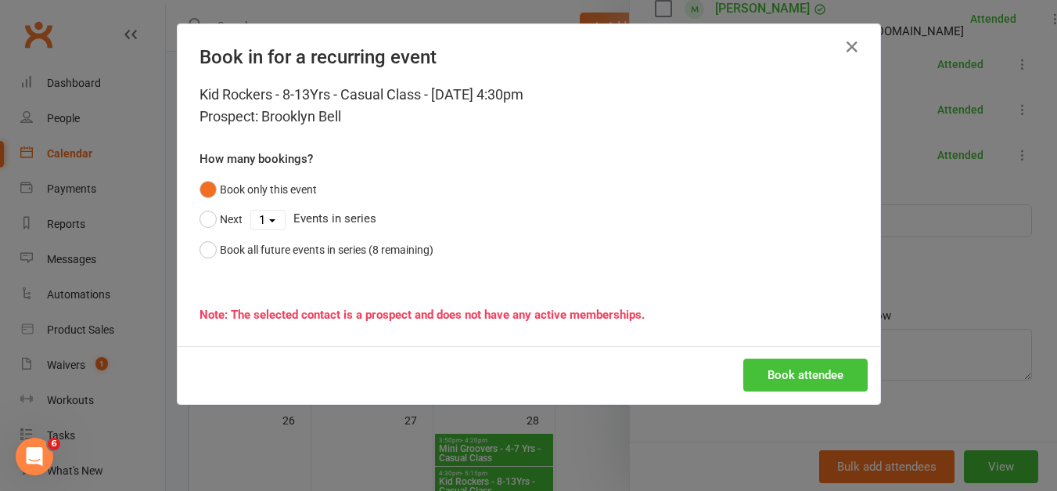
click at [781, 376] on button "Book attendee" at bounding box center [805, 374] width 124 height 33
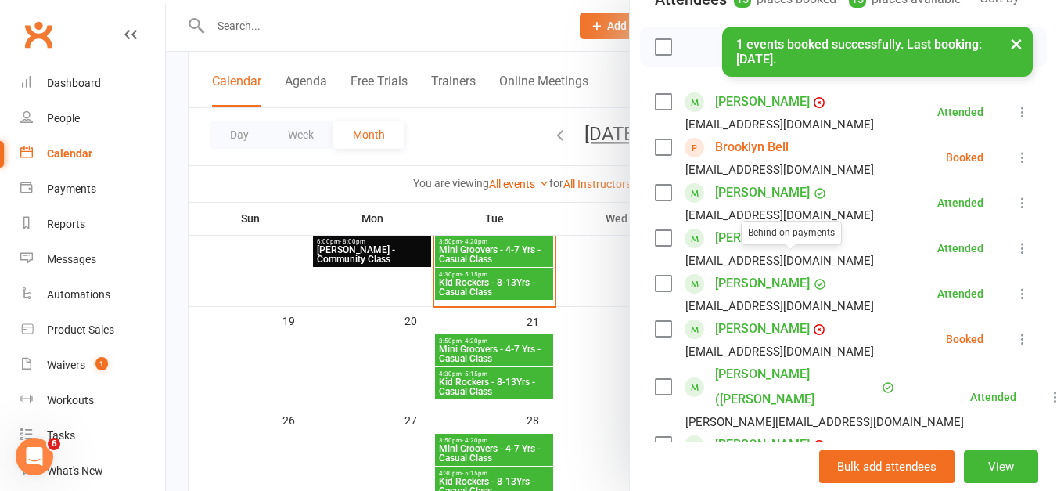
scroll to position [142, 0]
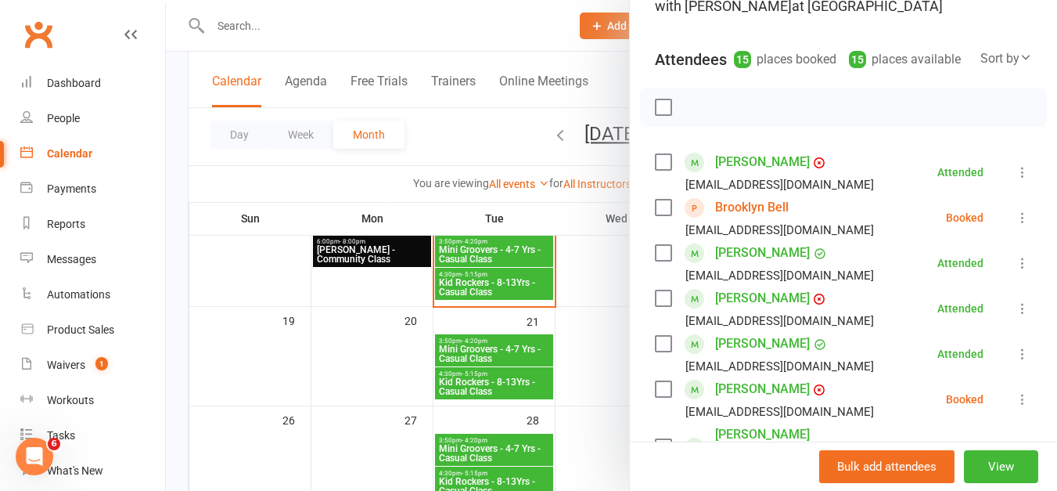
click at [655, 215] on label at bounding box center [663, 208] width 16 height 16
click at [696, 116] on icon "button" at bounding box center [697, 107] width 17 height 17
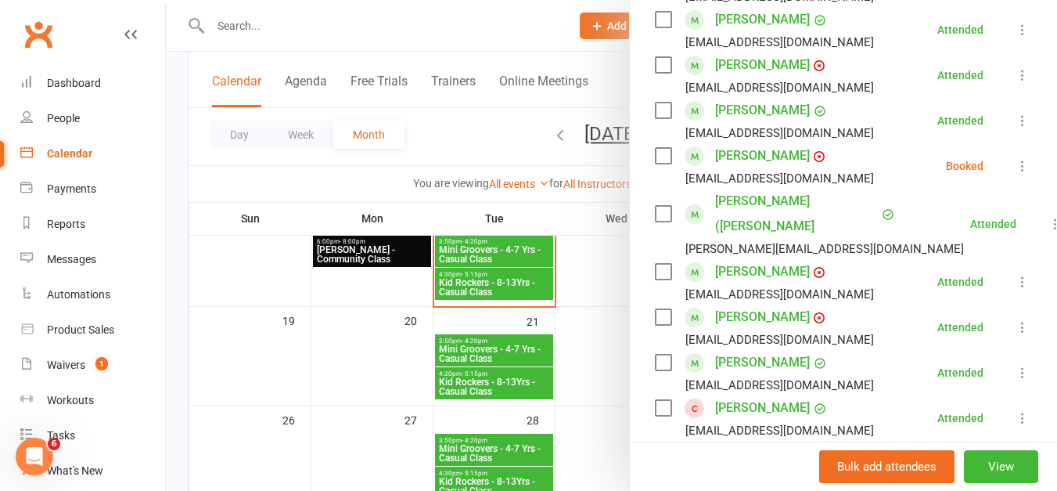
scroll to position [376, 0]
click at [657, 163] on label at bounding box center [663, 155] width 16 height 16
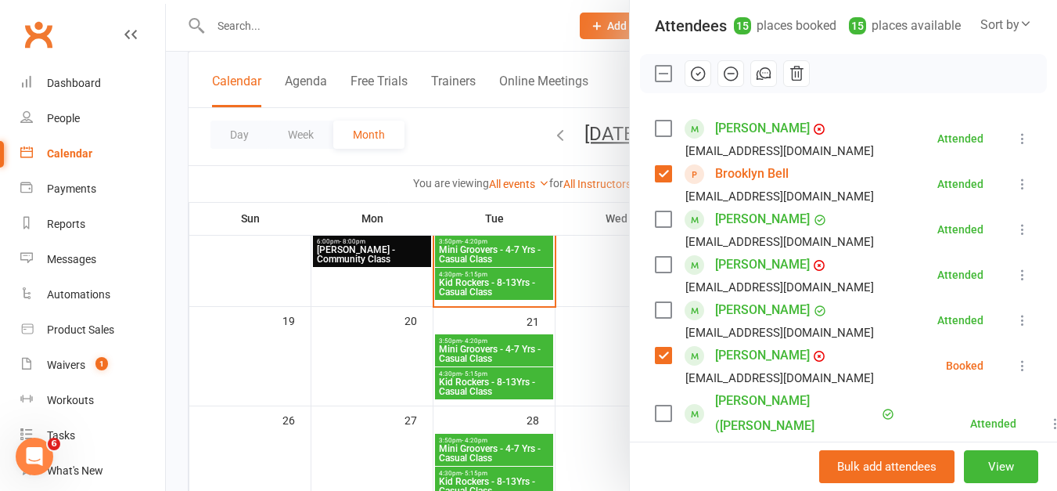
scroll to position [158, 0]
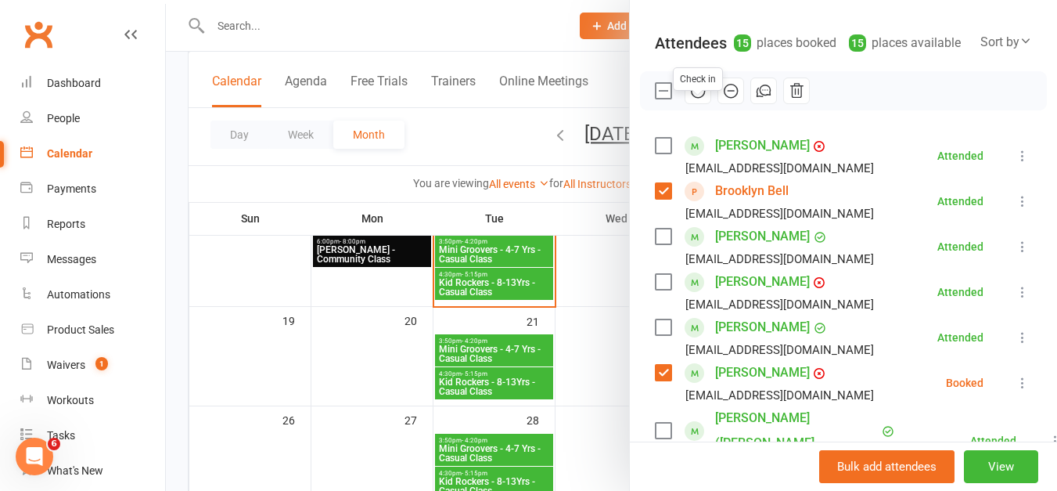
click at [693, 99] on icon "button" at bounding box center [697, 90] width 17 height 17
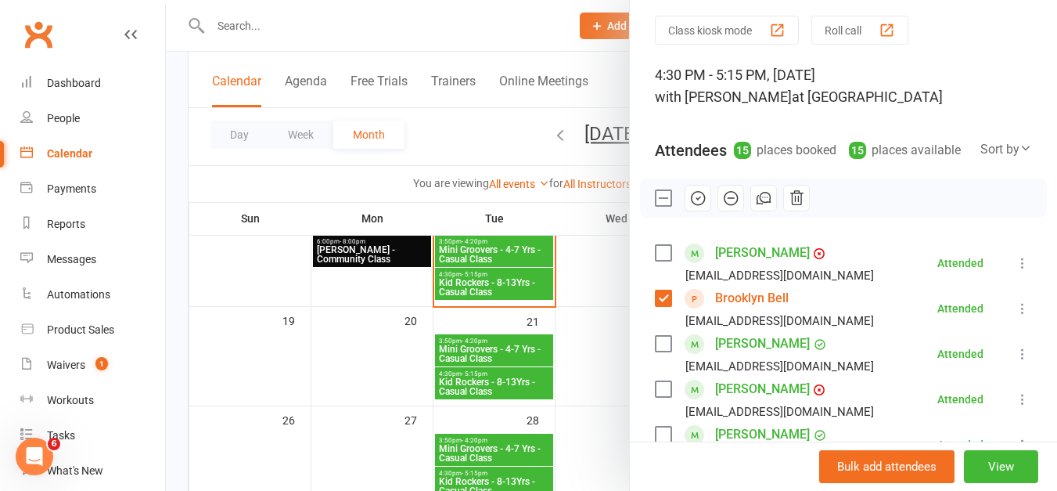
scroll to position [0, 0]
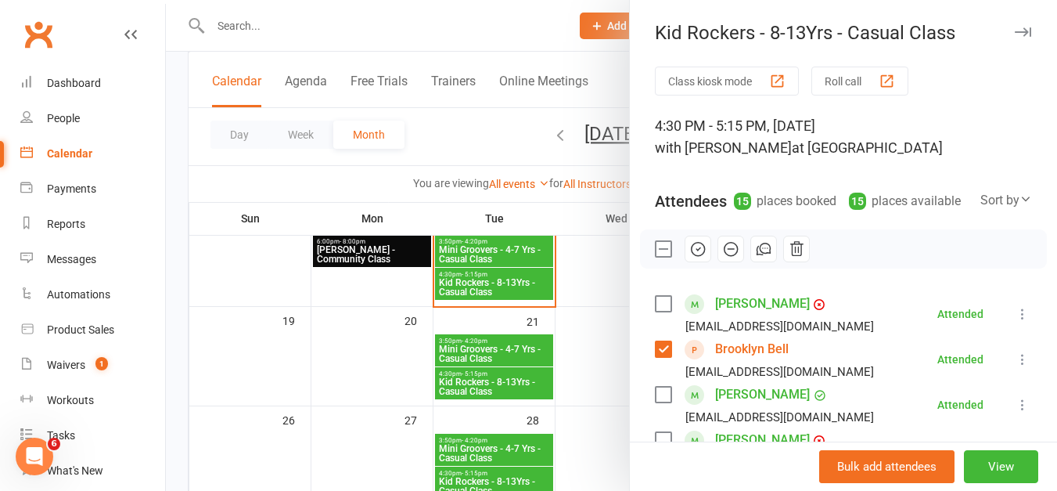
click at [448, 125] on div at bounding box center [611, 245] width 891 height 491
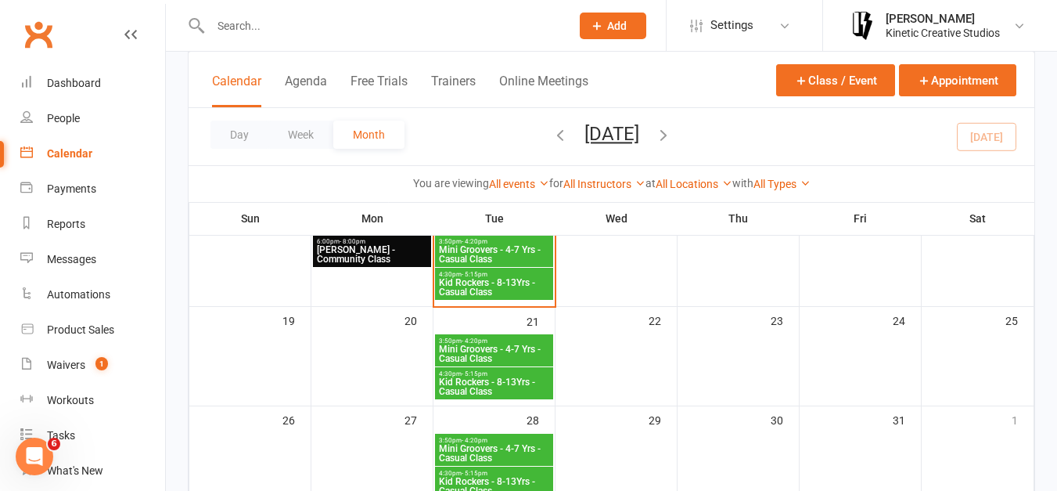
click at [265, 16] on input "text" at bounding box center [383, 26] width 354 height 22
click at [477, 279] on span "Kid Rockers - 8-13Yrs - Casual Class" at bounding box center [494, 287] width 112 height 19
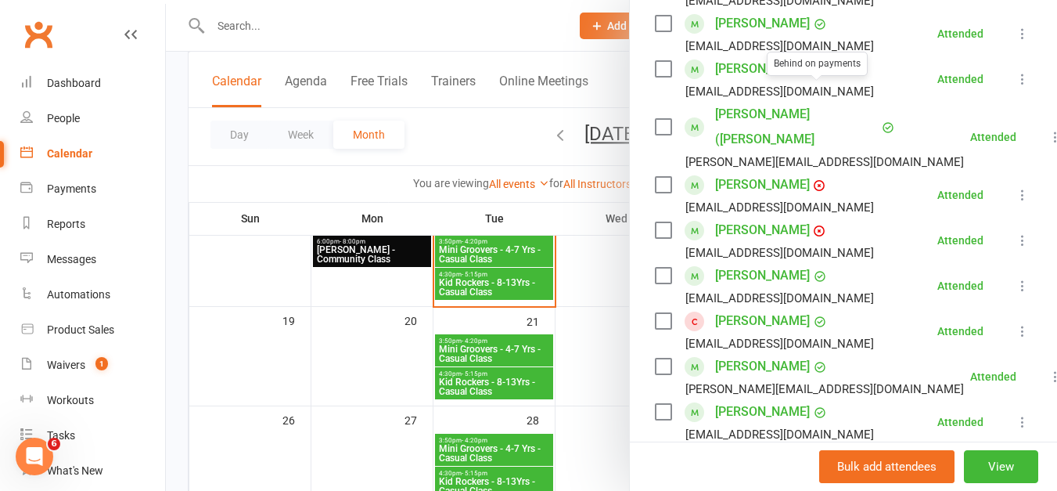
scroll to position [462, 0]
click at [741, 179] on link "[PERSON_NAME]" at bounding box center [762, 183] width 95 height 25
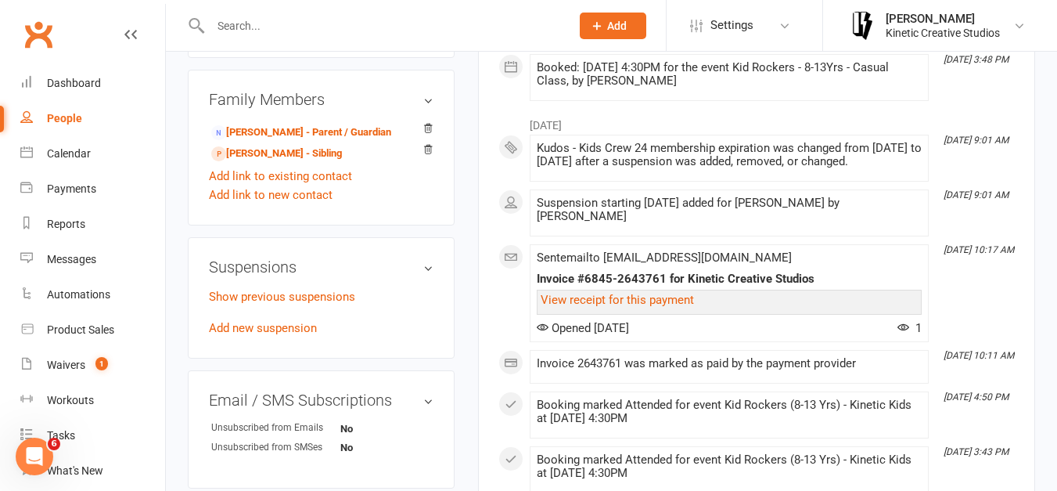
scroll to position [833, 0]
click at [88, 145] on link "Calendar" at bounding box center [92, 153] width 145 height 35
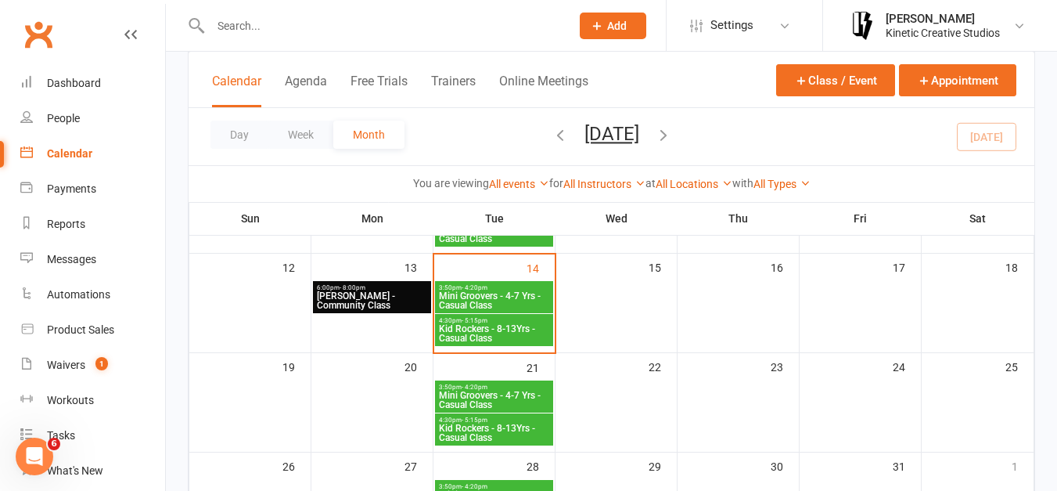
scroll to position [279, 0]
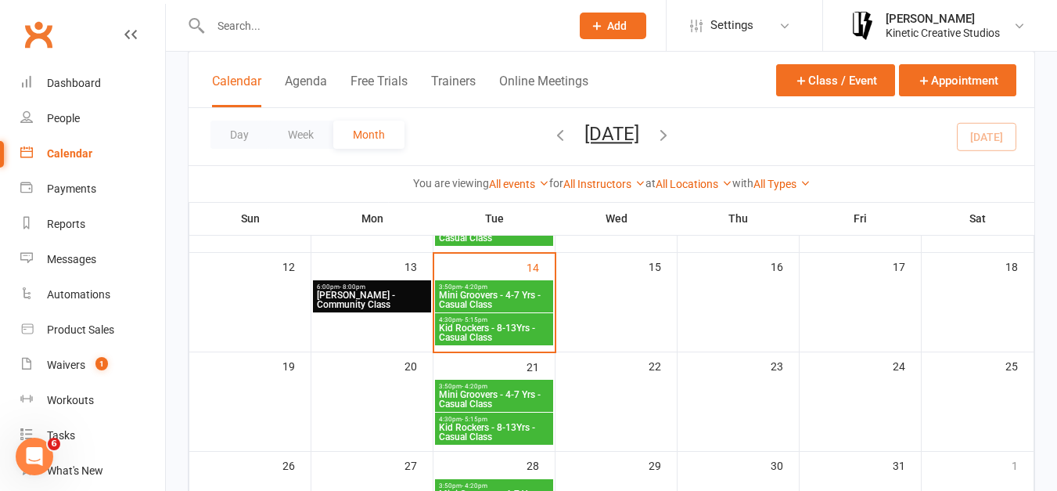
click at [524, 320] on span "4:30pm - 5:15pm" at bounding box center [494, 319] width 112 height 7
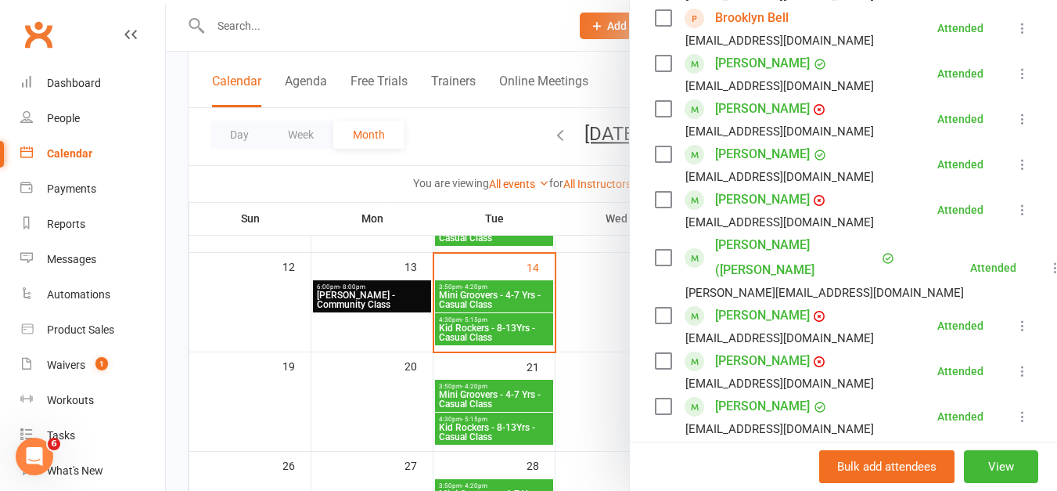
scroll to position [332, 0]
click at [715, 166] on link "[PERSON_NAME]" at bounding box center [762, 153] width 95 height 25
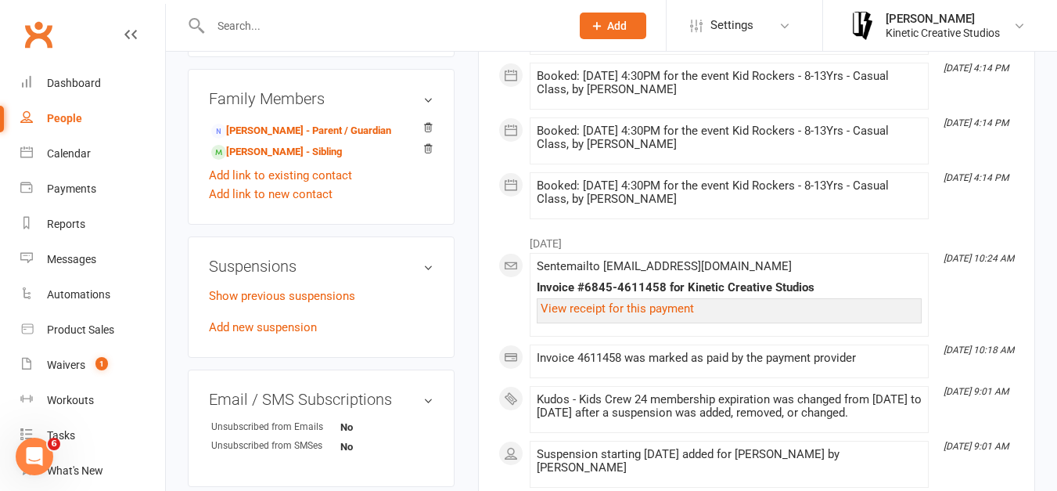
scroll to position [847, 0]
click at [45, 157] on link "Calendar" at bounding box center [92, 153] width 145 height 35
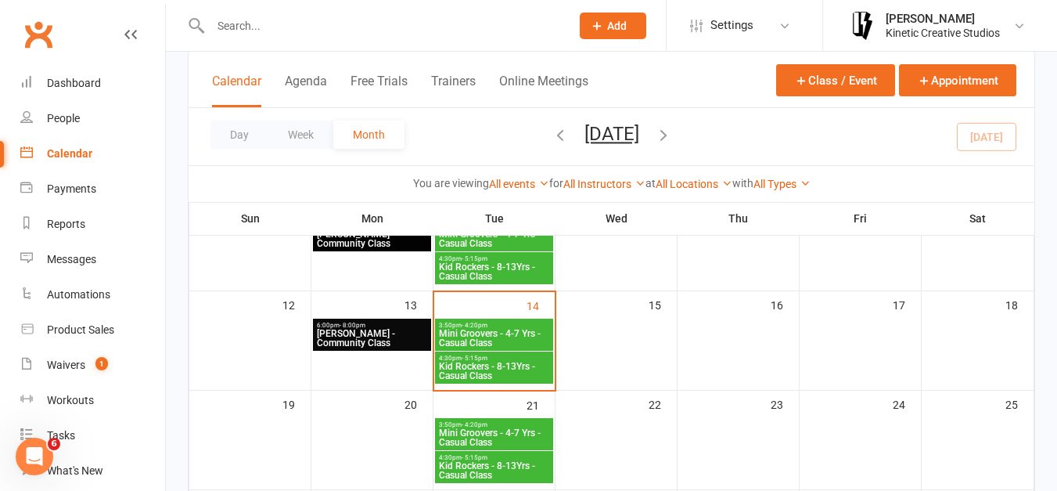
scroll to position [242, 0]
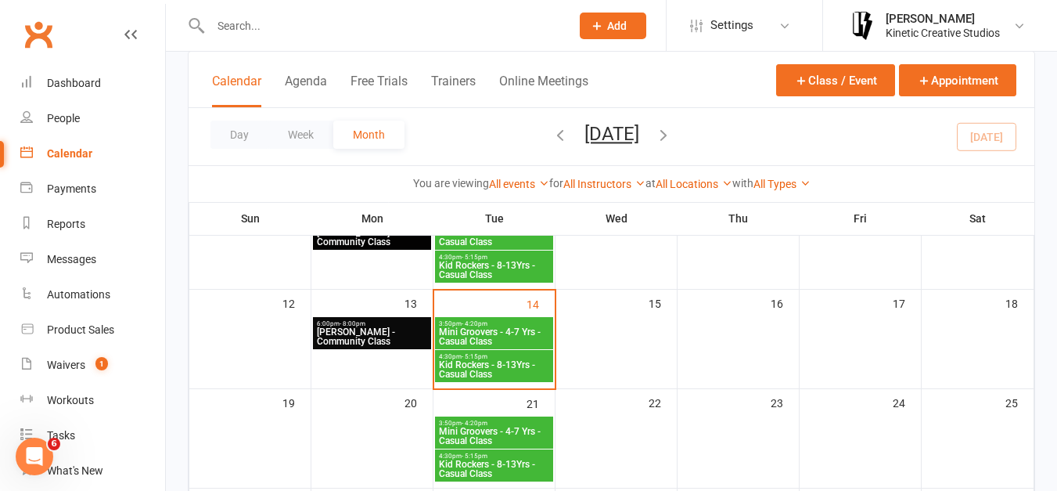
click at [537, 357] on span "4:30pm - 5:15pm" at bounding box center [494, 356] width 112 height 7
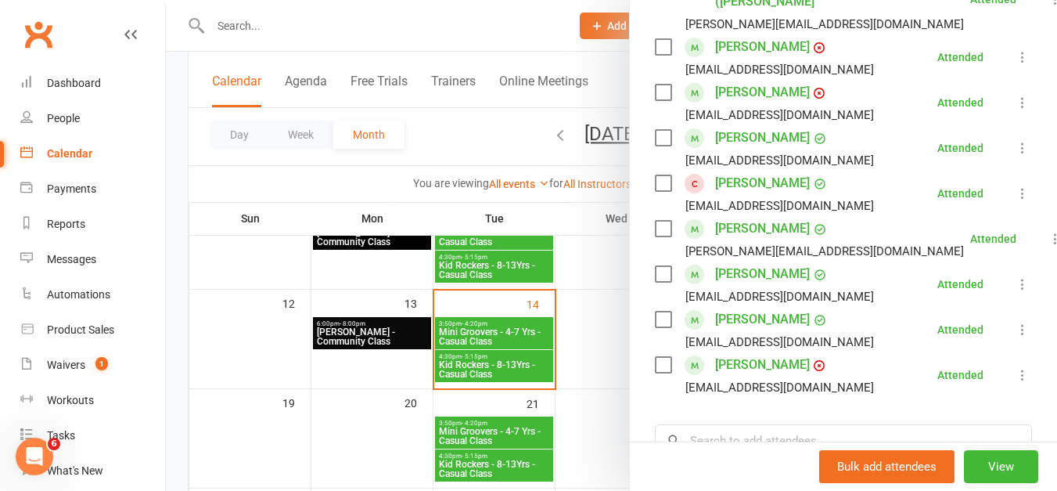
scroll to position [600, 0]
click at [773, 219] on link "[PERSON_NAME]" at bounding box center [762, 227] width 95 height 25
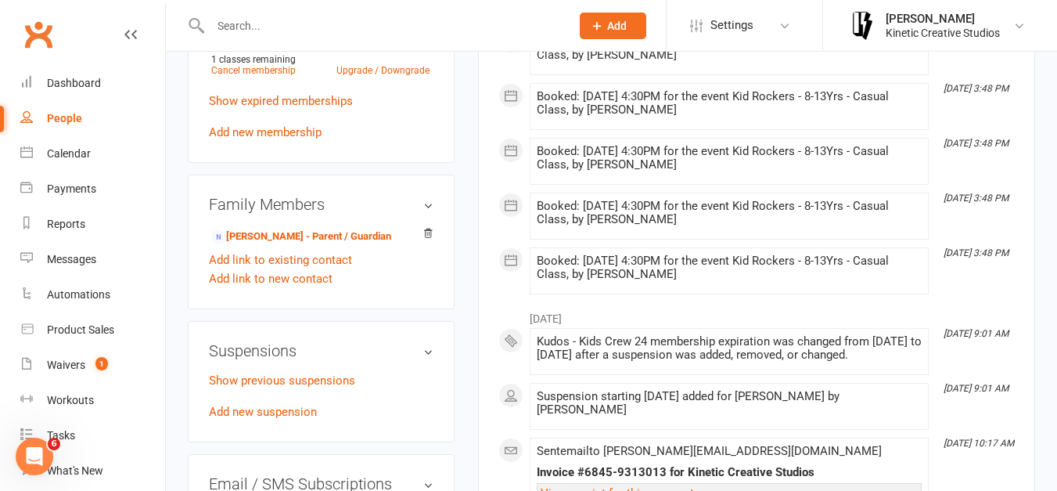
scroll to position [795, 0]
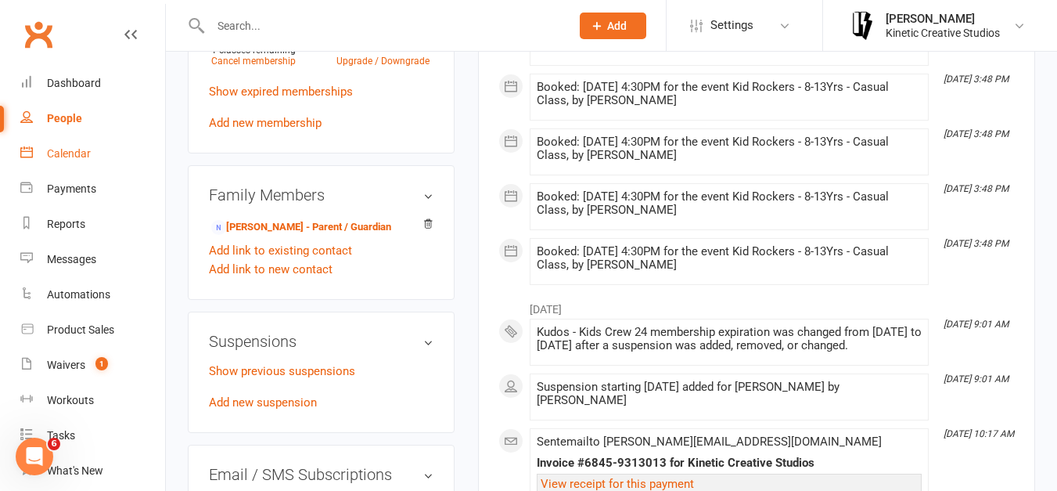
click at [66, 163] on link "Calendar" at bounding box center [92, 153] width 145 height 35
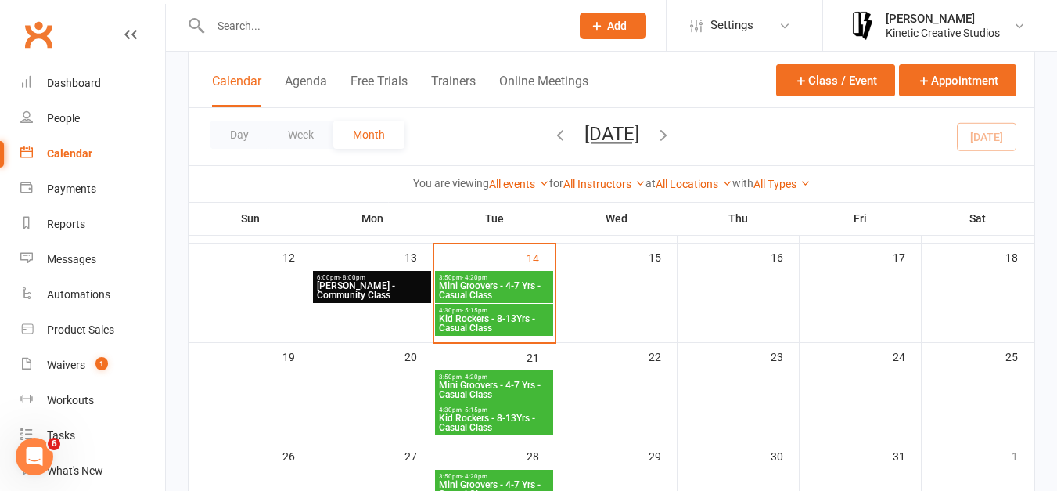
scroll to position [290, 0]
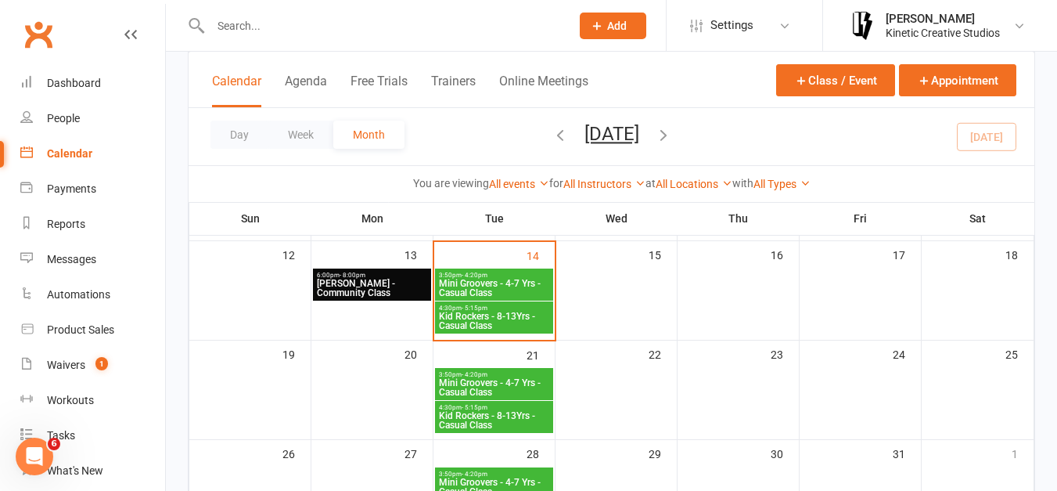
click at [533, 315] on span "Kid Rockers - 8-13Yrs - Casual Class" at bounding box center [494, 320] width 112 height 19
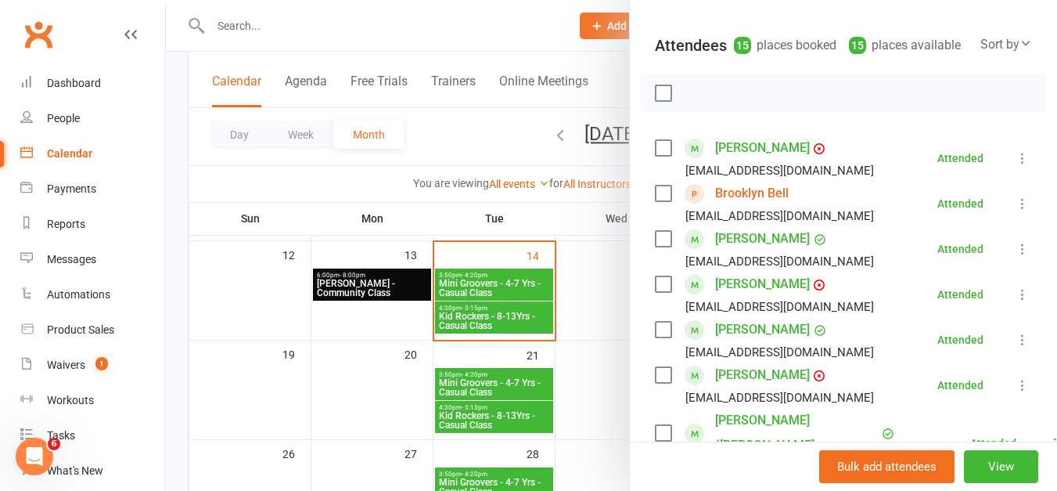
scroll to position [157, 0]
click at [766, 160] on link "[PERSON_NAME]" at bounding box center [762, 147] width 95 height 25
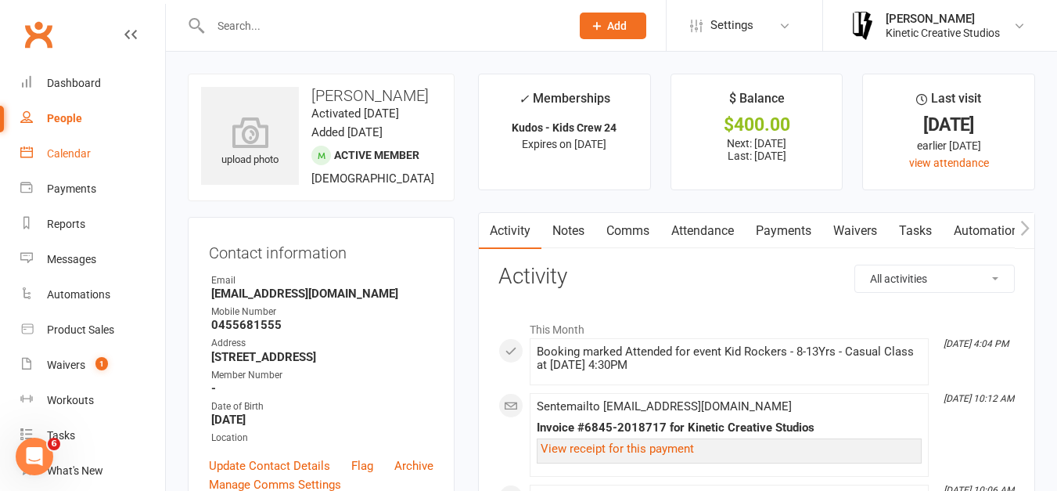
click at [67, 161] on link "Calendar" at bounding box center [92, 153] width 145 height 35
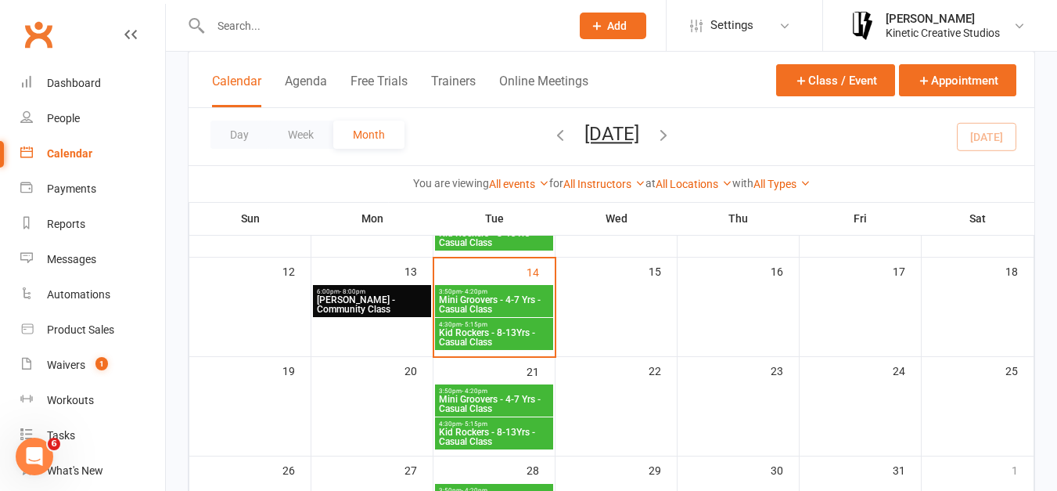
scroll to position [275, 0]
click at [660, 93] on div "Calendar Agenda Free Trials Trainers Online Meetings Class / Event Appointment" at bounding box center [612, 80] width 846 height 56
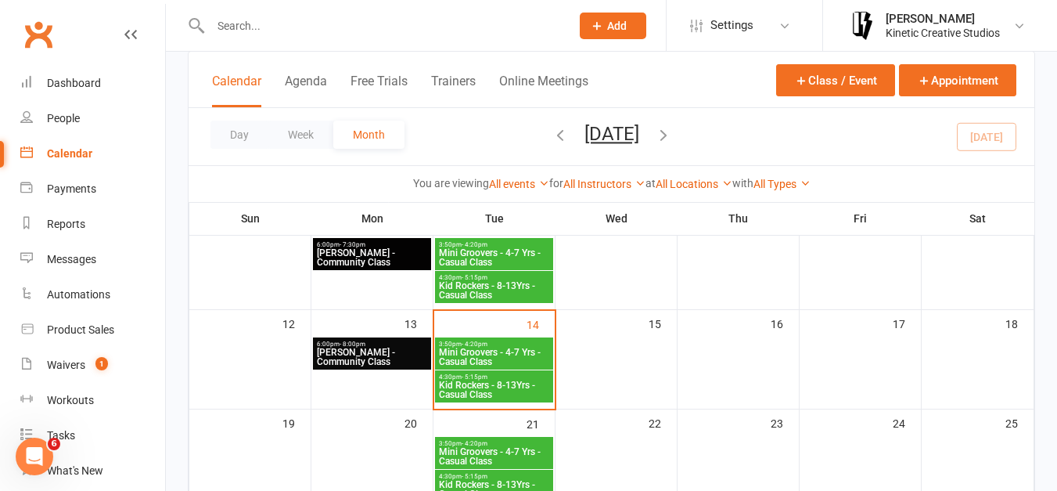
scroll to position [484, 0]
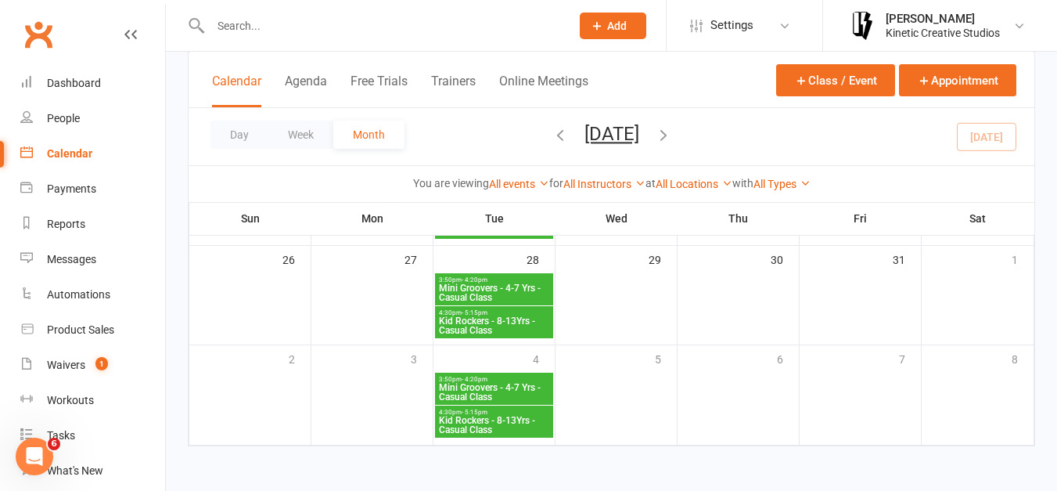
click at [327, 26] on input "text" at bounding box center [383, 26] width 354 height 22
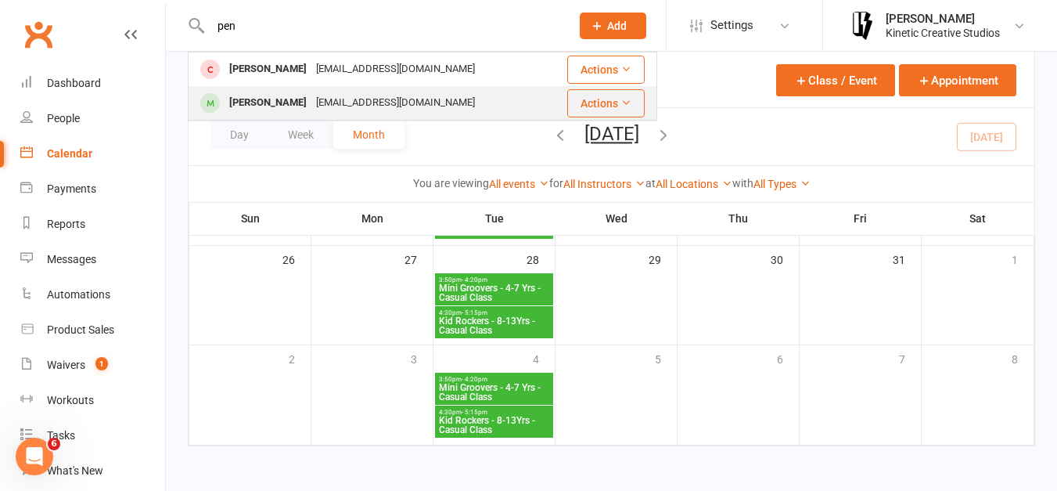
type input "pen"
click at [302, 92] on div "[PERSON_NAME]" at bounding box center [268, 103] width 87 height 23
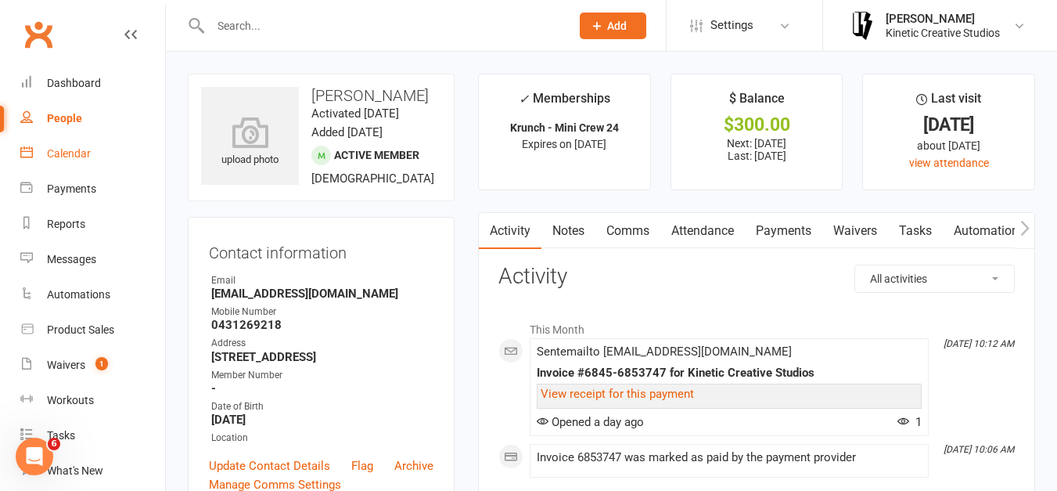
click at [92, 148] on link "Calendar" at bounding box center [92, 153] width 145 height 35
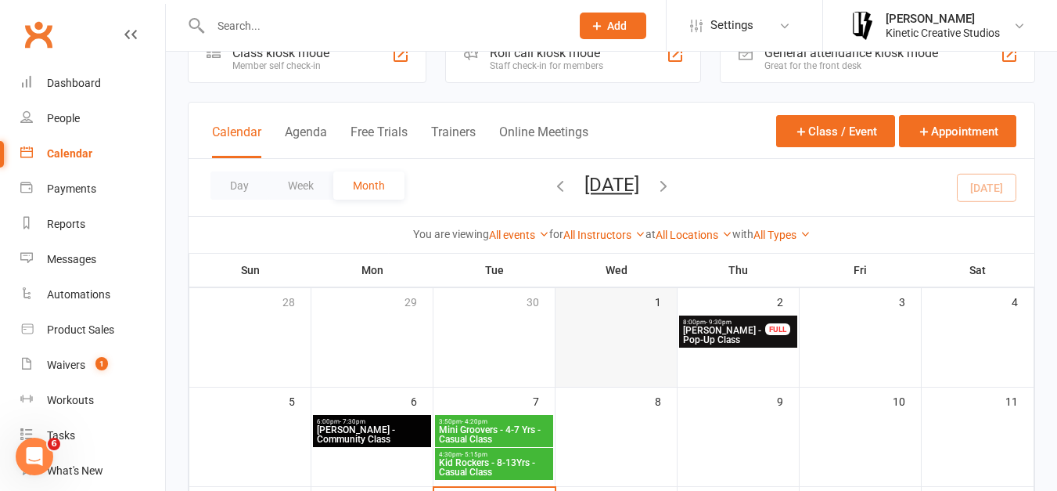
scroll to position [264, 0]
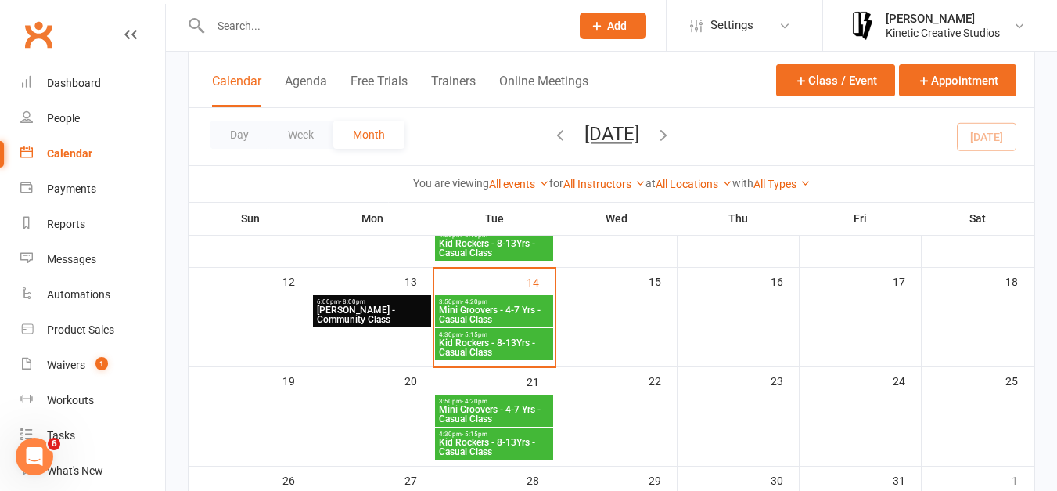
click at [516, 338] on span "Kid Rockers - 8-13Yrs - Casual Class" at bounding box center [494, 347] width 112 height 19
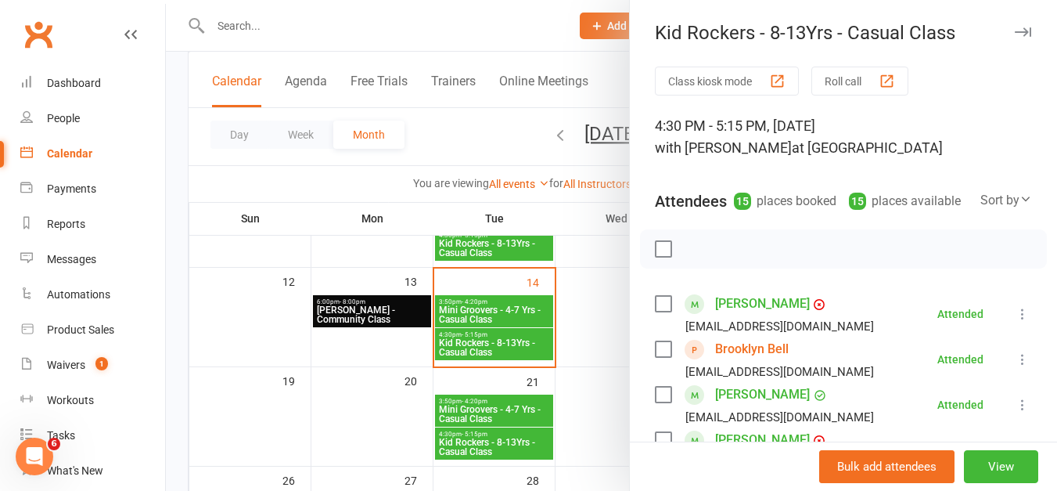
click at [470, 139] on div at bounding box center [611, 245] width 891 height 491
